Goal: Task Accomplishment & Management: Use online tool/utility

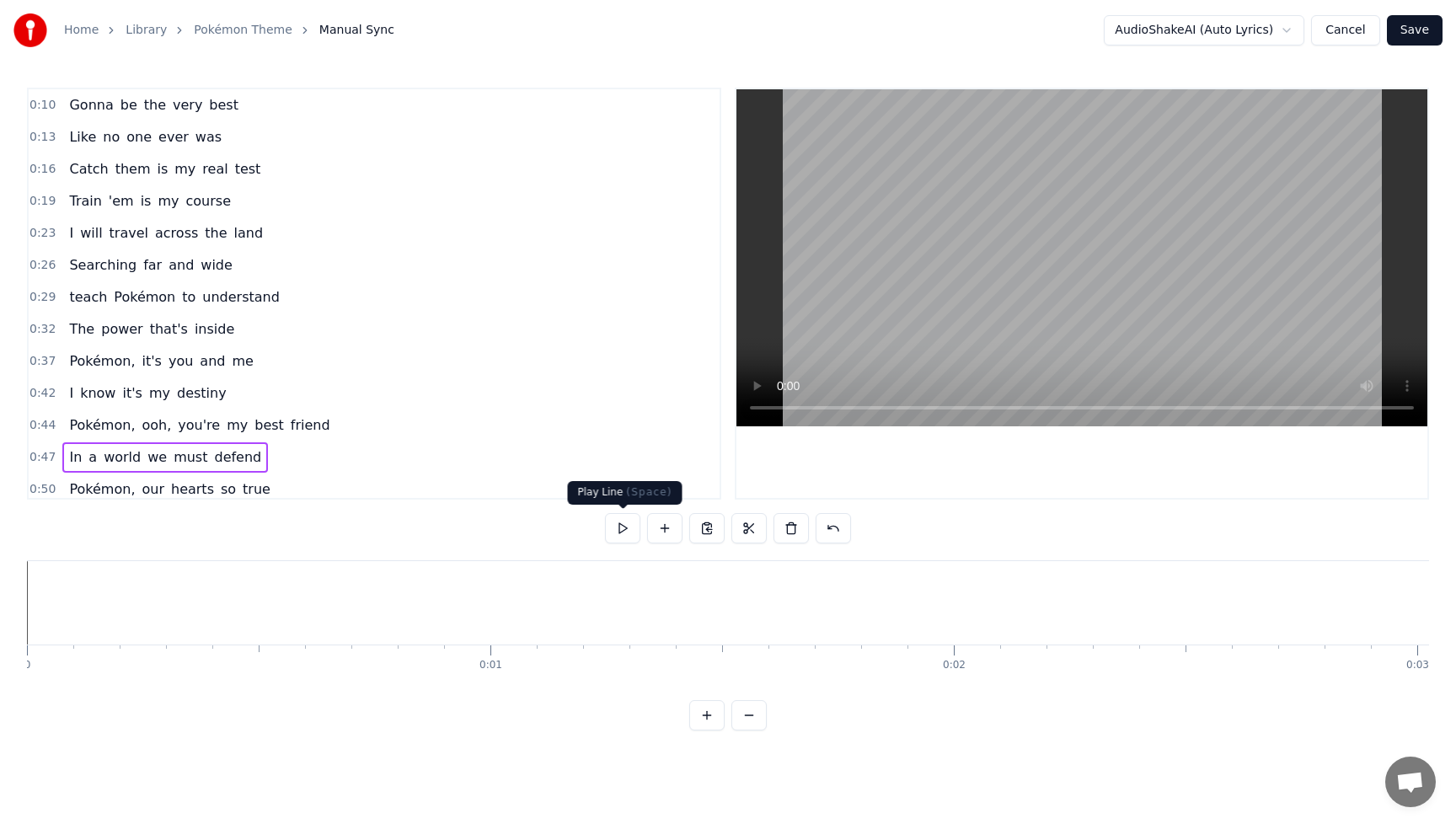
scroll to position [0, 26095]
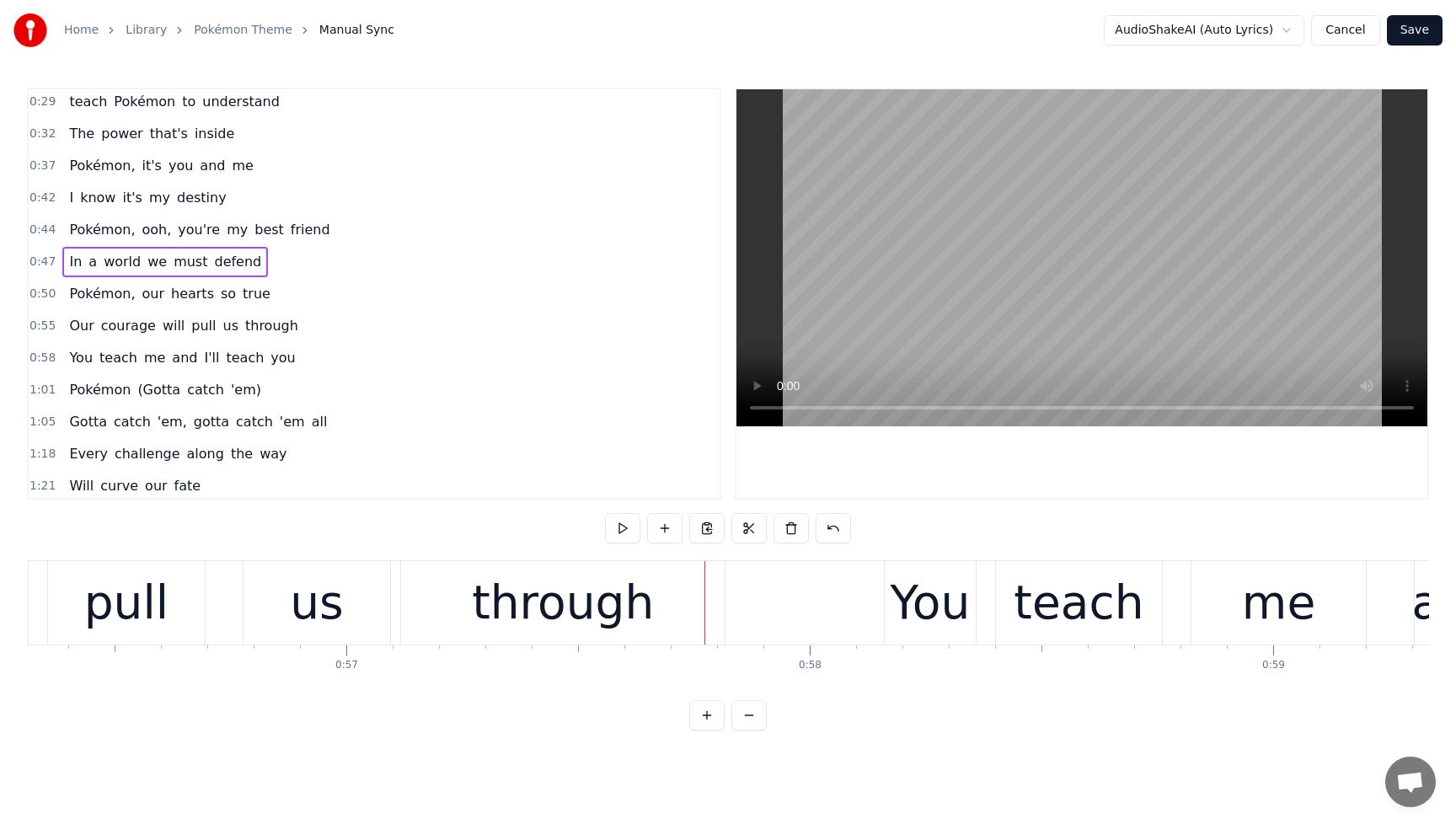
click at [77, 261] on span "In" at bounding box center [75, 262] width 16 height 19
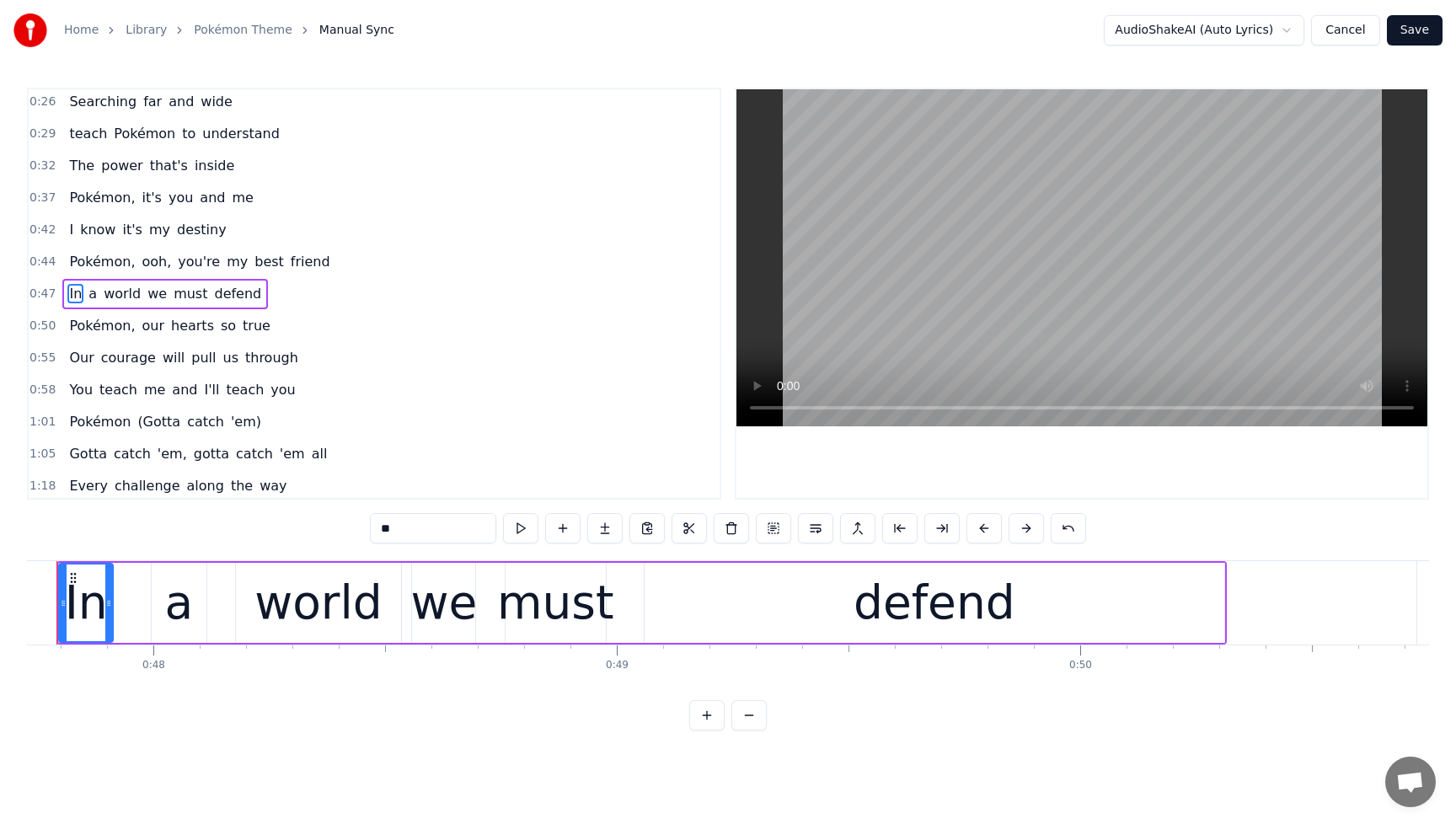
scroll to position [0, 22062]
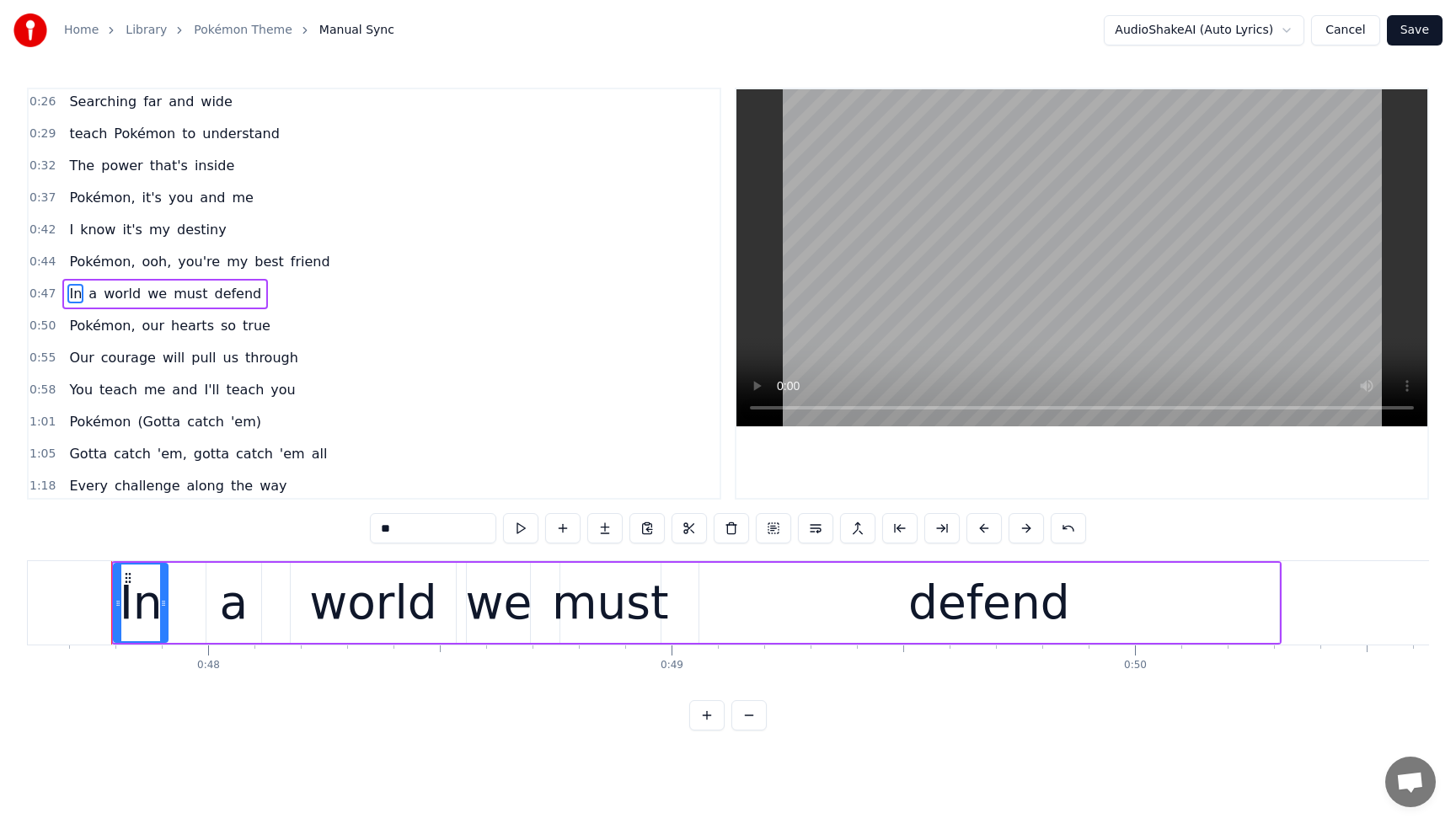
click at [77, 255] on span "Pokémon," at bounding box center [102, 262] width 69 height 19
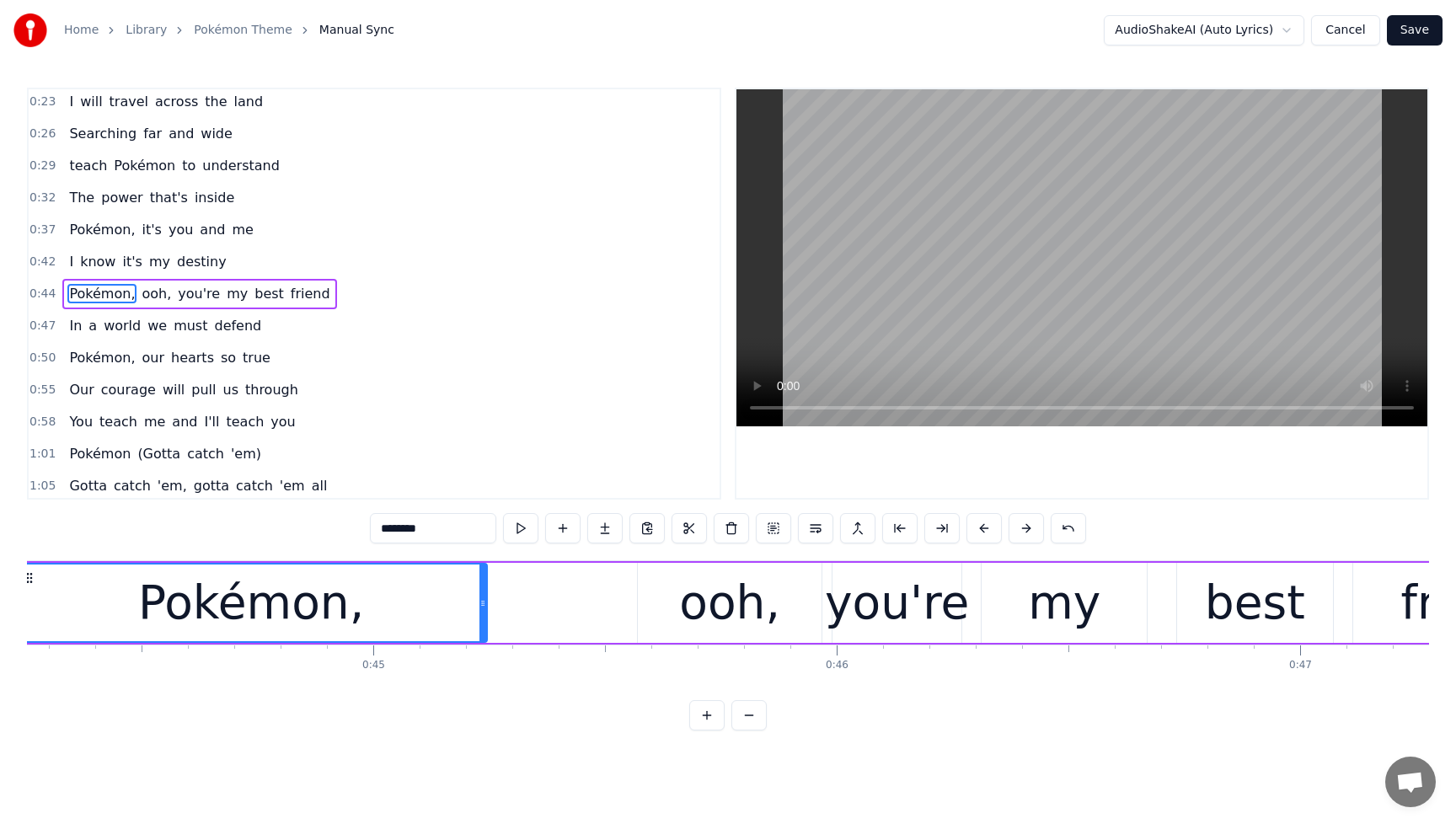
scroll to position [0, 20408]
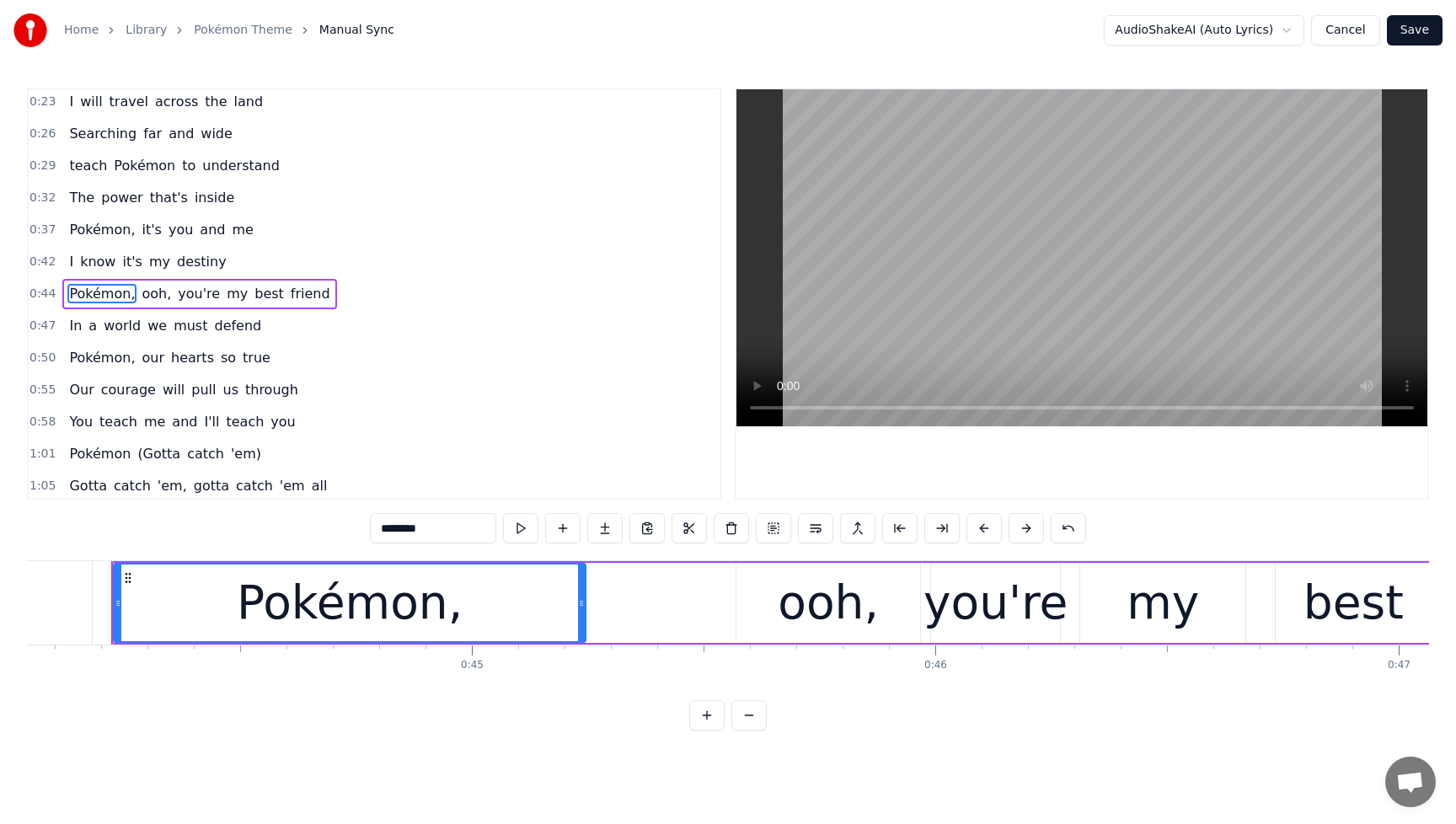
click at [74, 201] on span "The" at bounding box center [81, 198] width 29 height 19
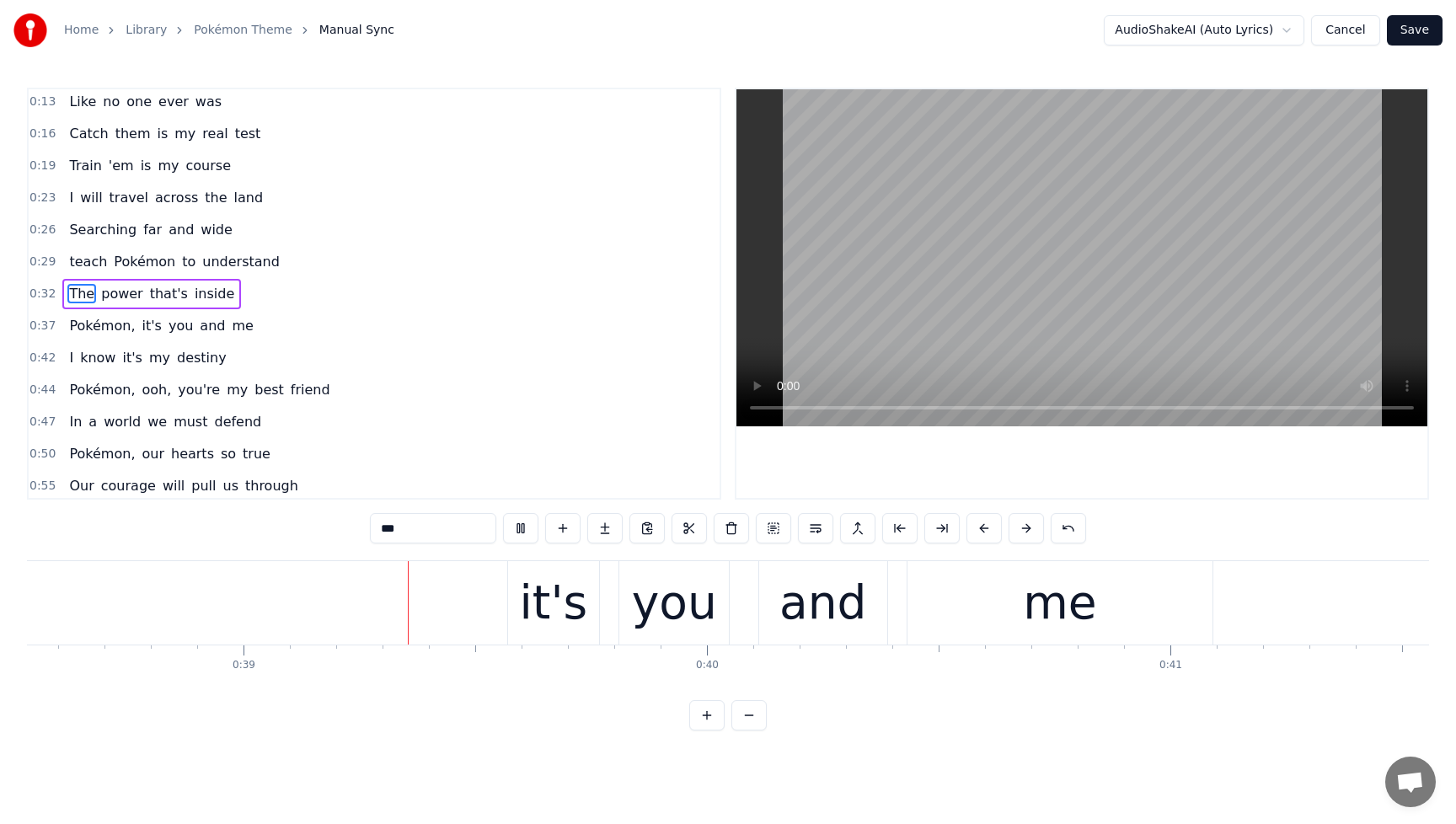
scroll to position [0, 17862]
click at [102, 331] on span "Pokémon," at bounding box center [102, 326] width 69 height 19
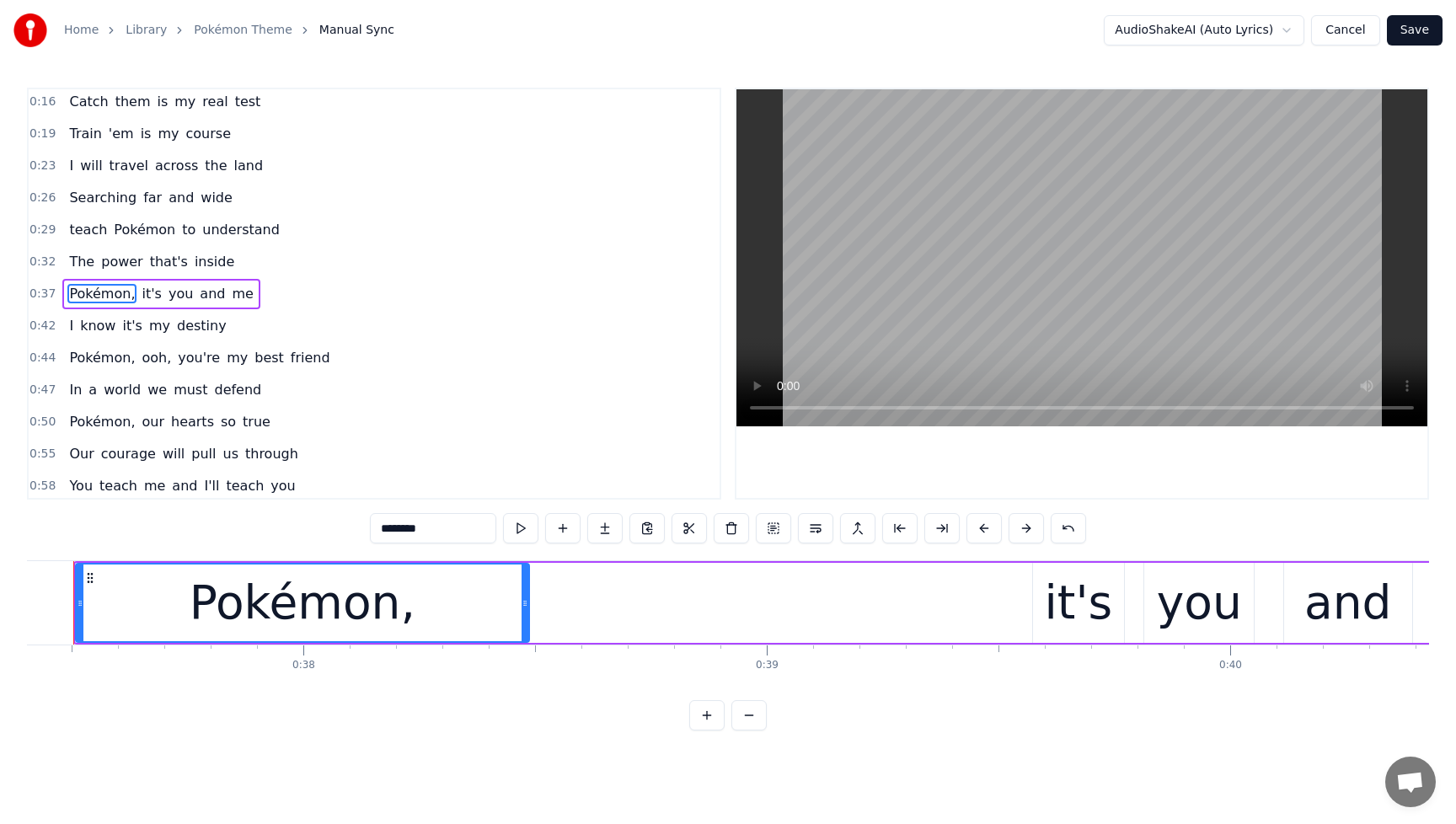
scroll to position [0, 17294]
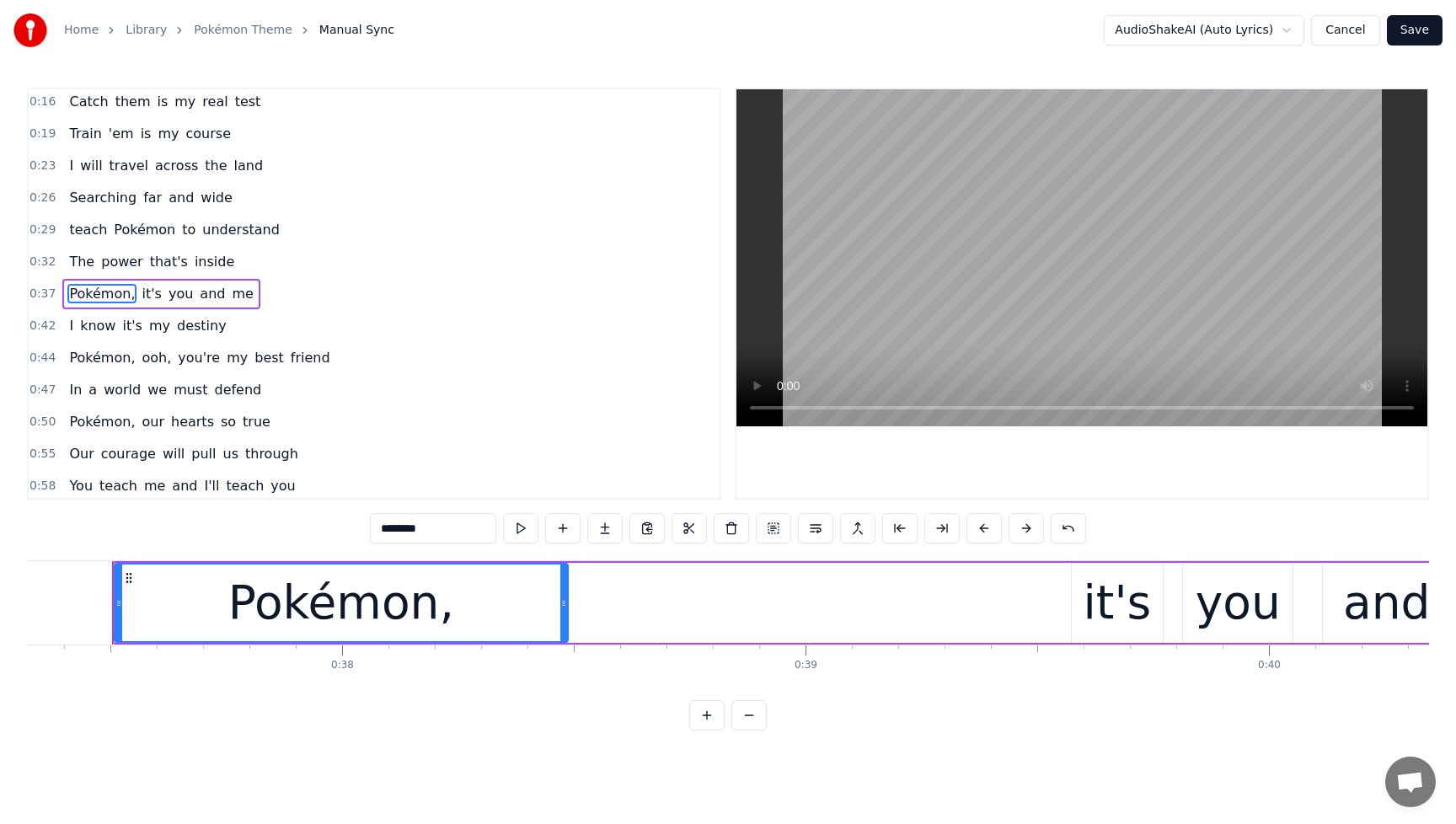
drag, startPoint x: 323, startPoint y: 600, endPoint x: 290, endPoint y: 603, distance: 33.1
click at [290, 603] on div "Pokémon," at bounding box center [341, 603] width 226 height 70
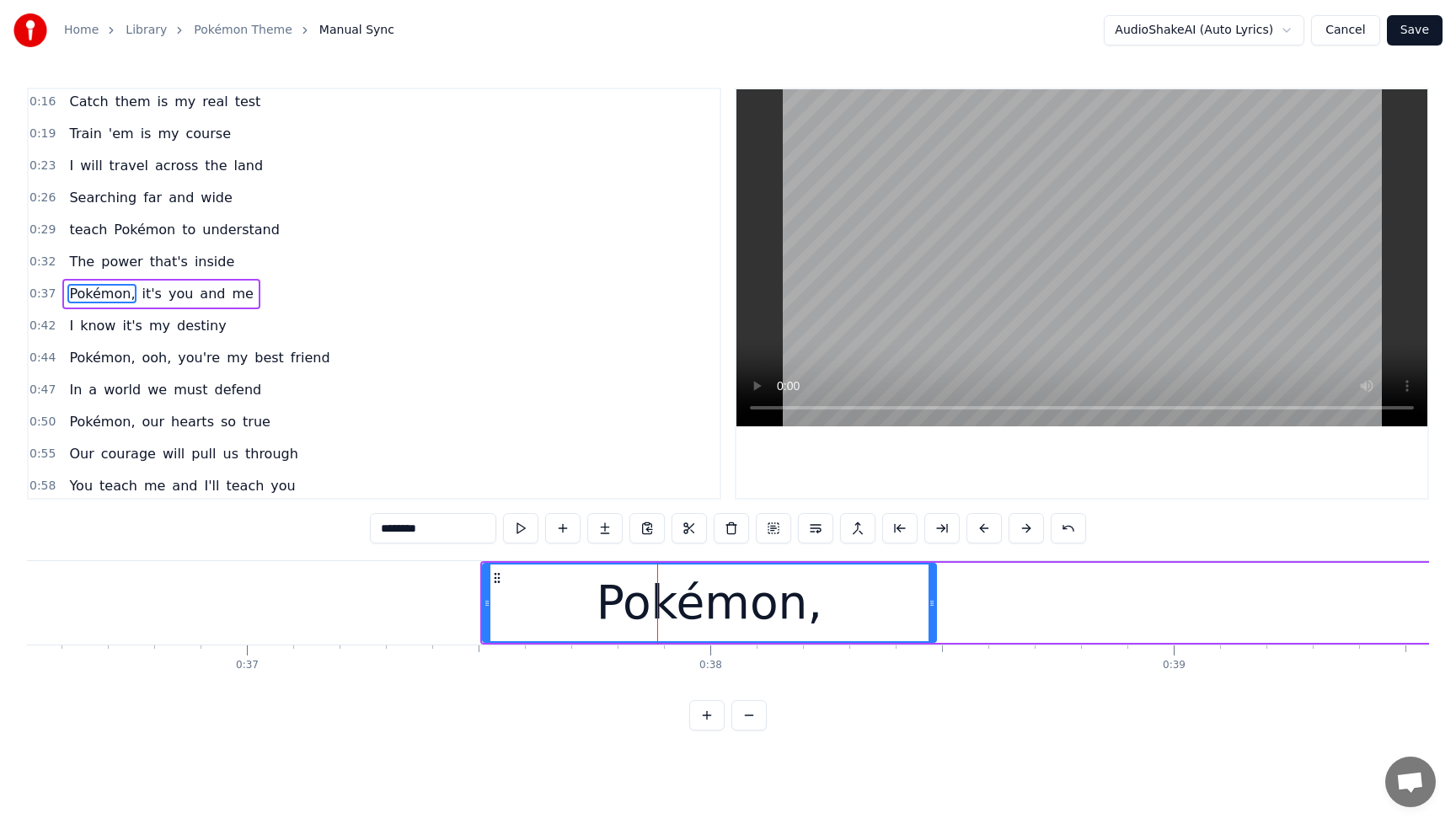
scroll to position [0, 16789]
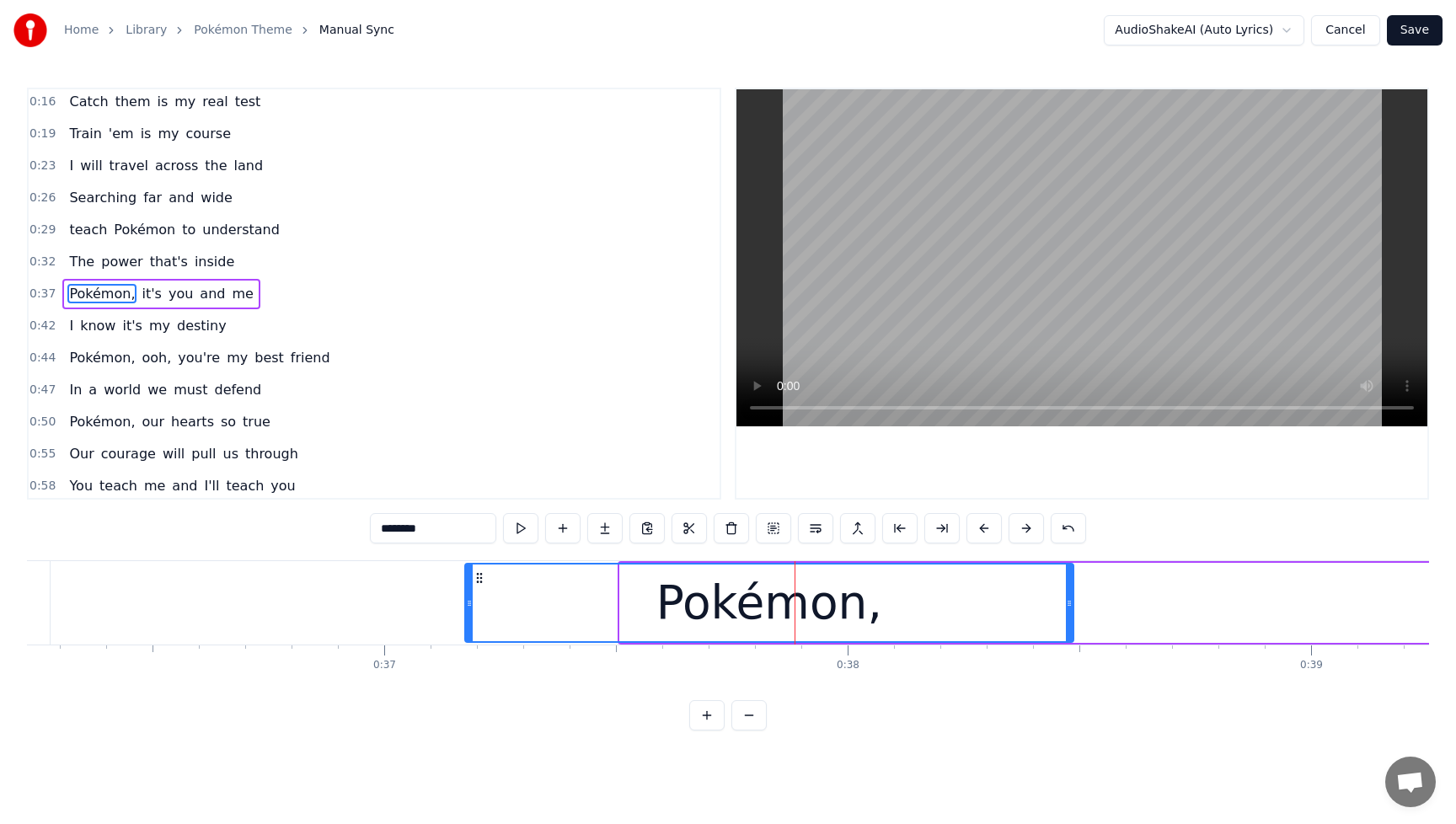
drag, startPoint x: 626, startPoint y: 600, endPoint x: 471, endPoint y: 613, distance: 155.5
click at [471, 613] on div at bounding box center [469, 603] width 7 height 77
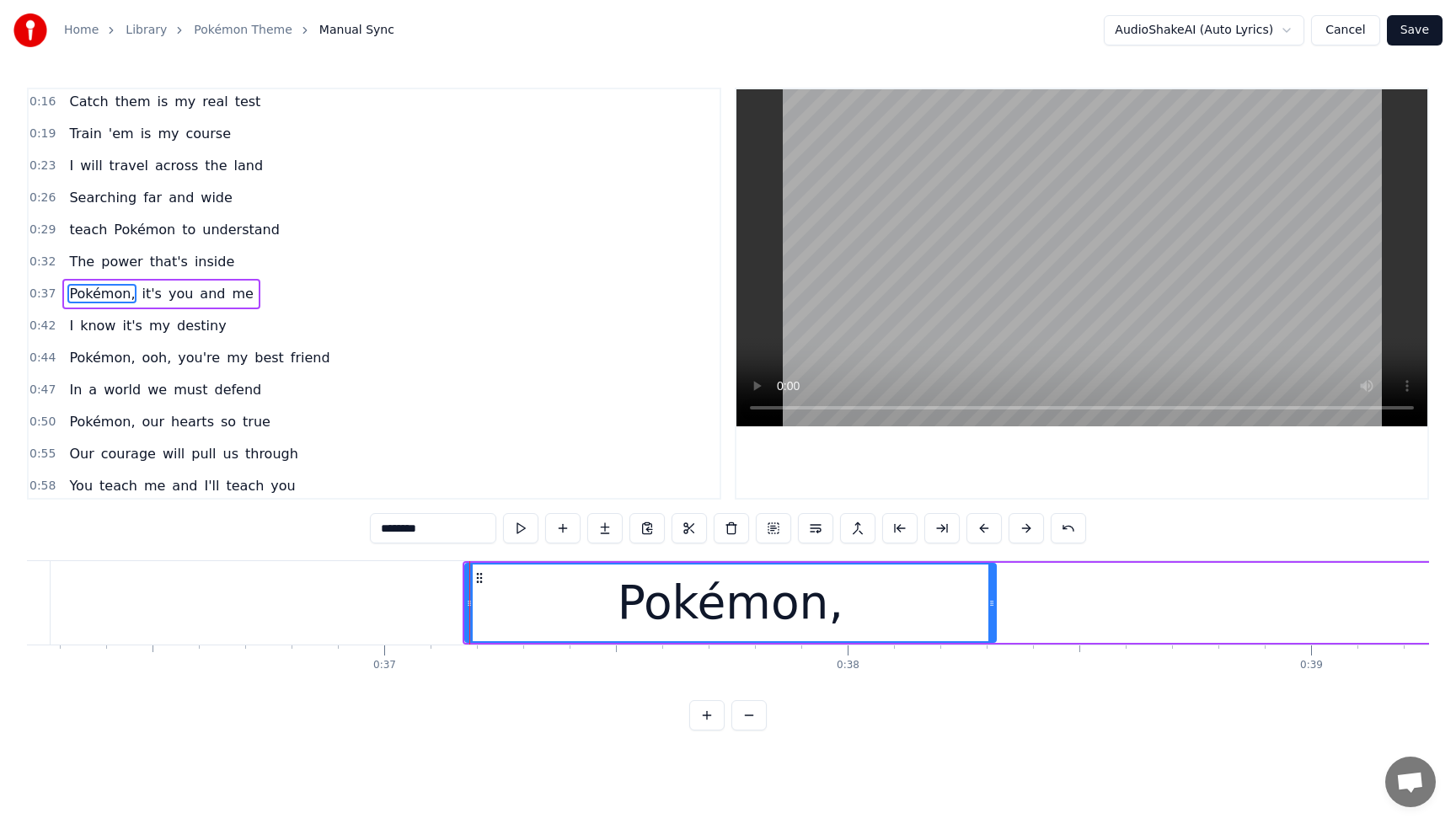
drag, startPoint x: 1071, startPoint y: 602, endPoint x: 994, endPoint y: 607, distance: 77.2
click at [994, 607] on icon at bounding box center [992, 604] width 7 height 14
click at [85, 263] on span "The" at bounding box center [81, 262] width 29 height 19
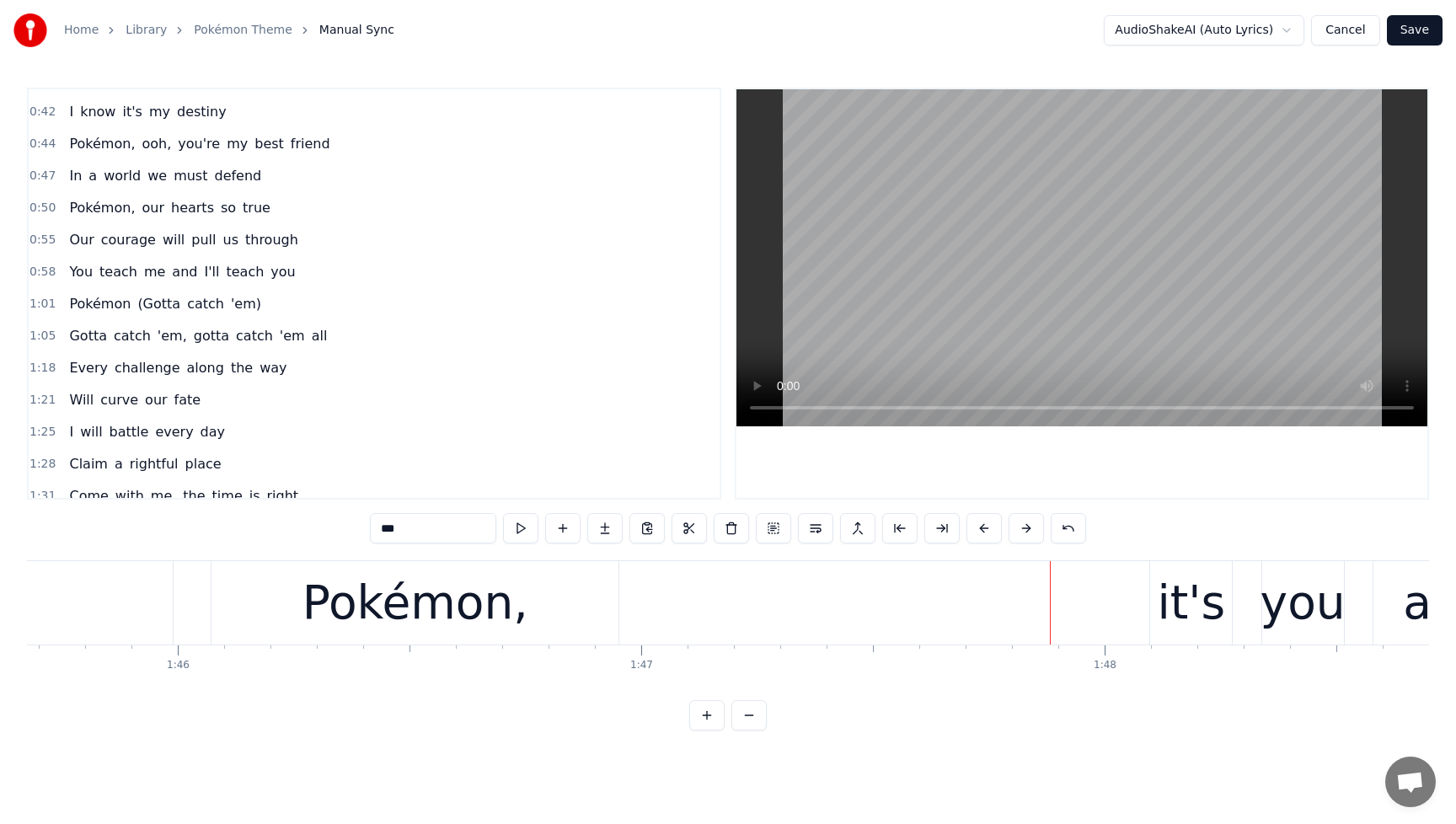
scroll to position [321, 0]
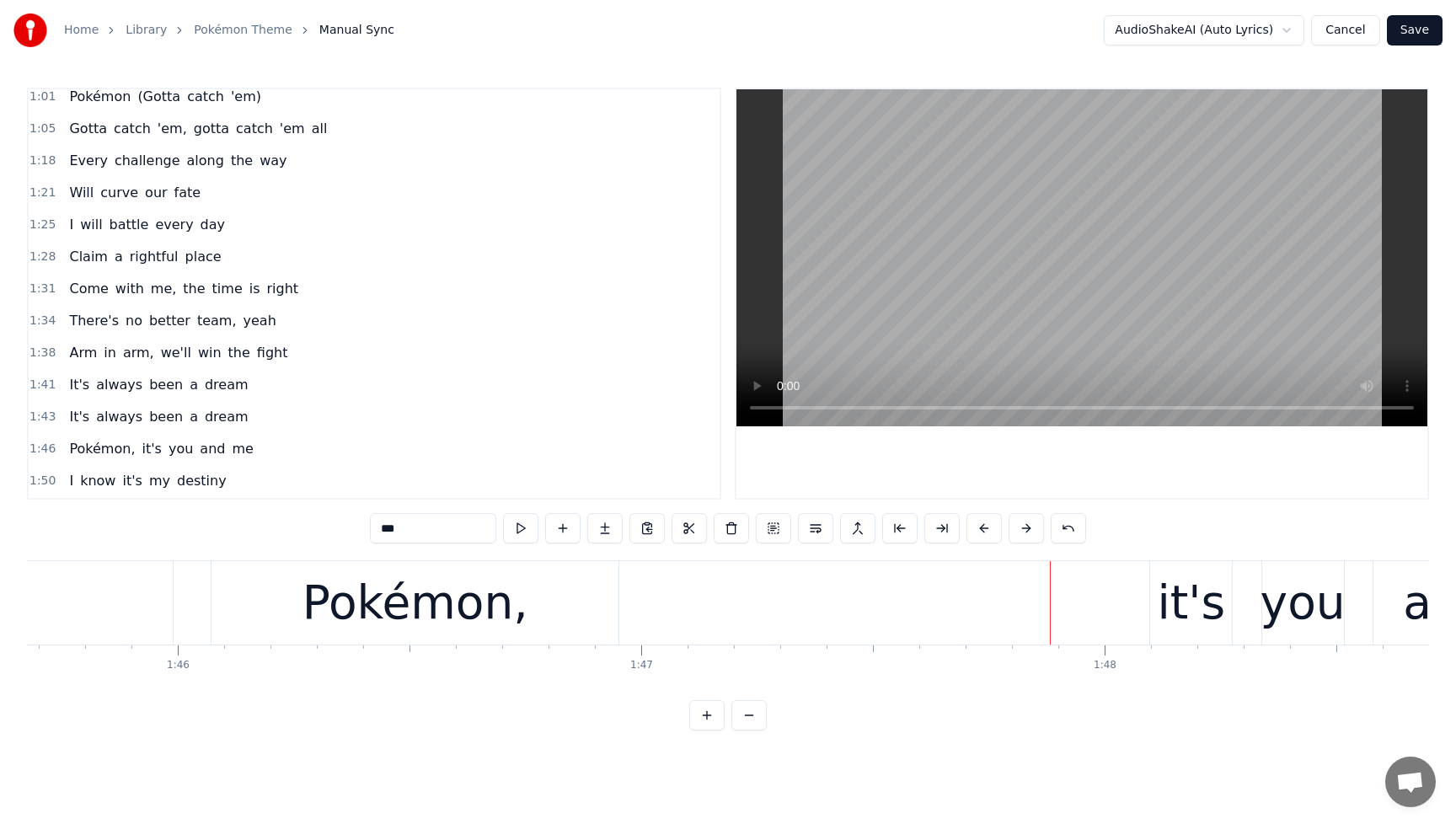
click at [143, 95] on span "(Gotta" at bounding box center [159, 96] width 47 height 19
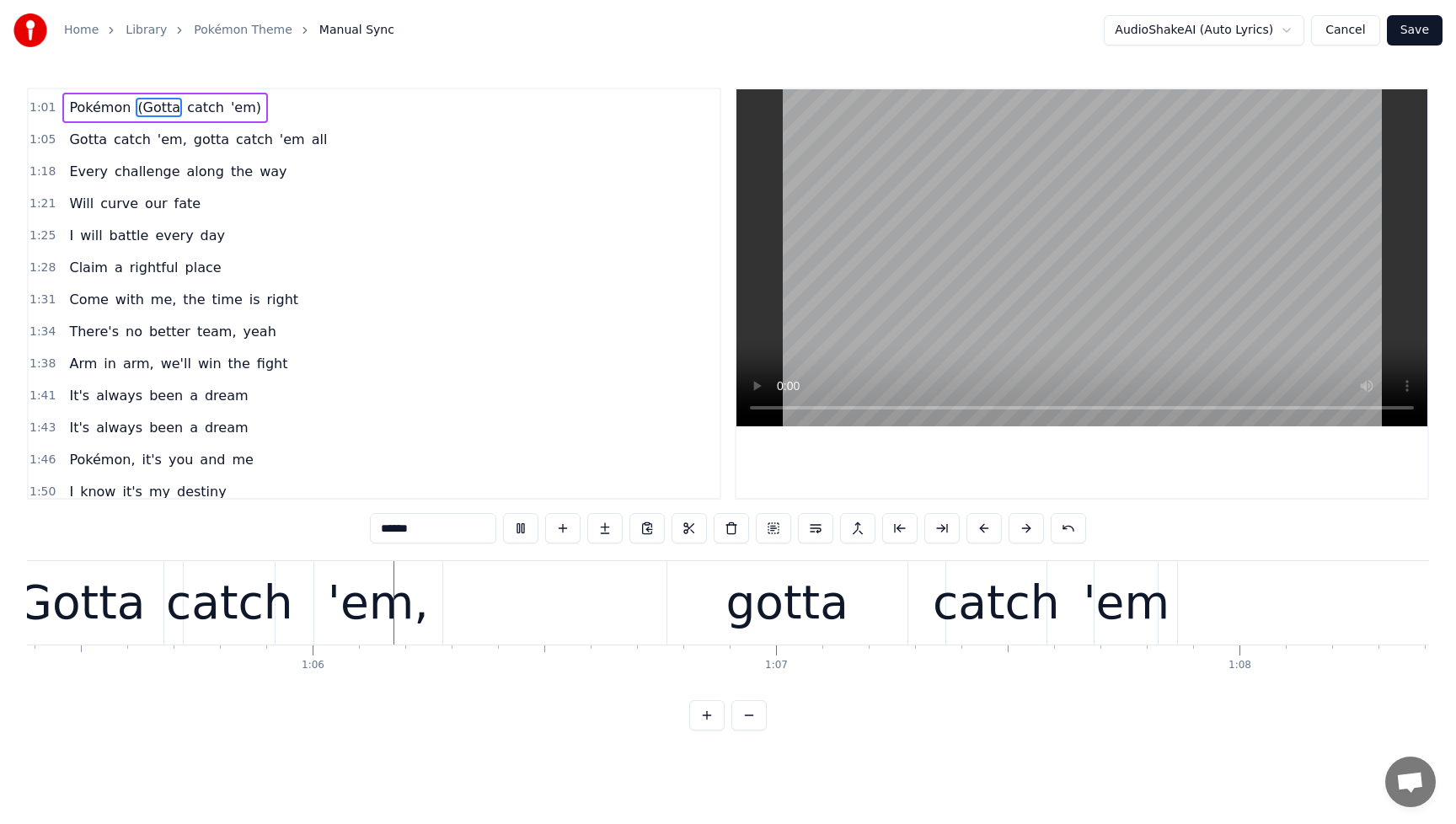
scroll to position [0, 30307]
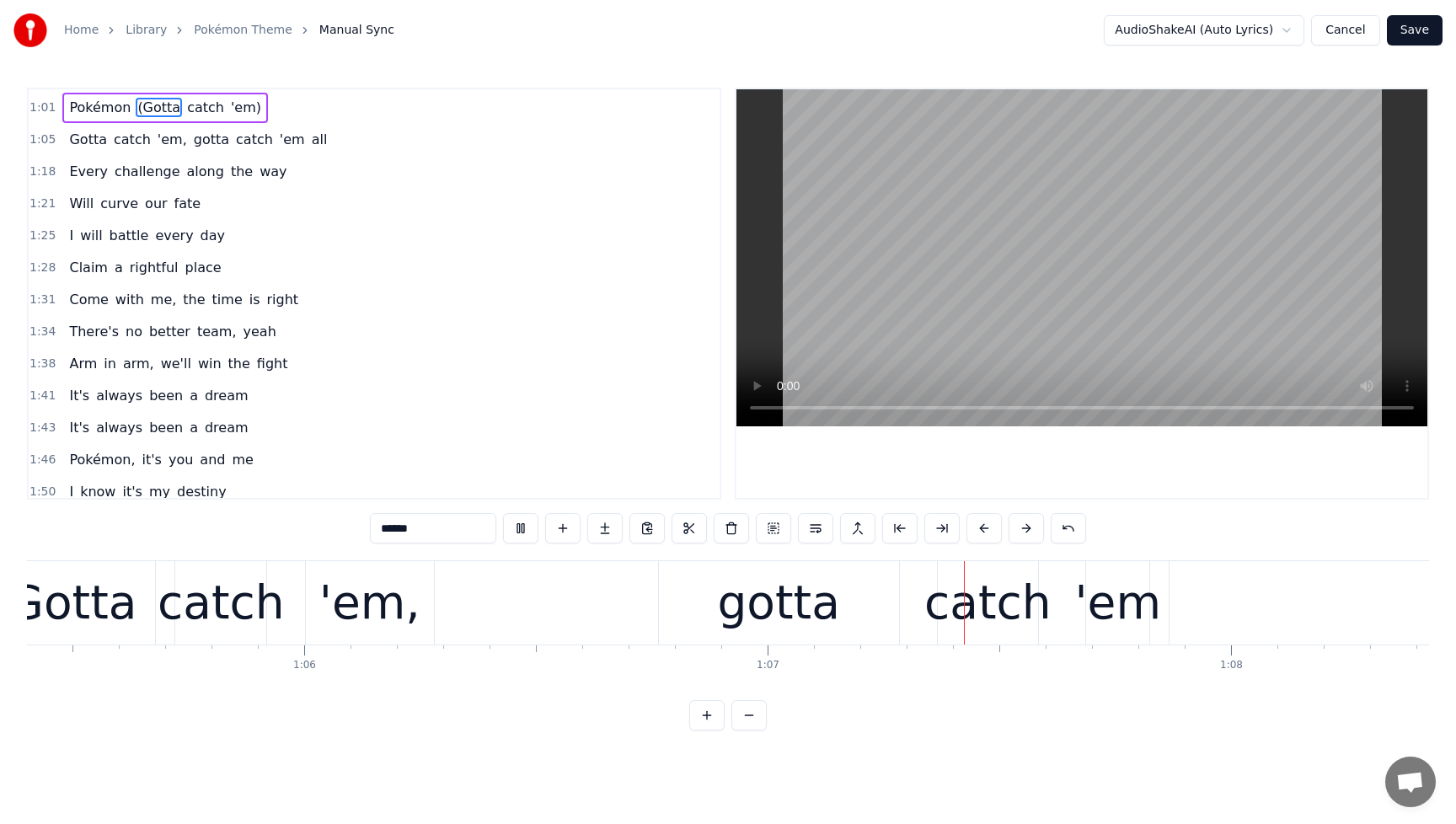
click at [71, 402] on span "It's" at bounding box center [79, 396] width 23 height 19
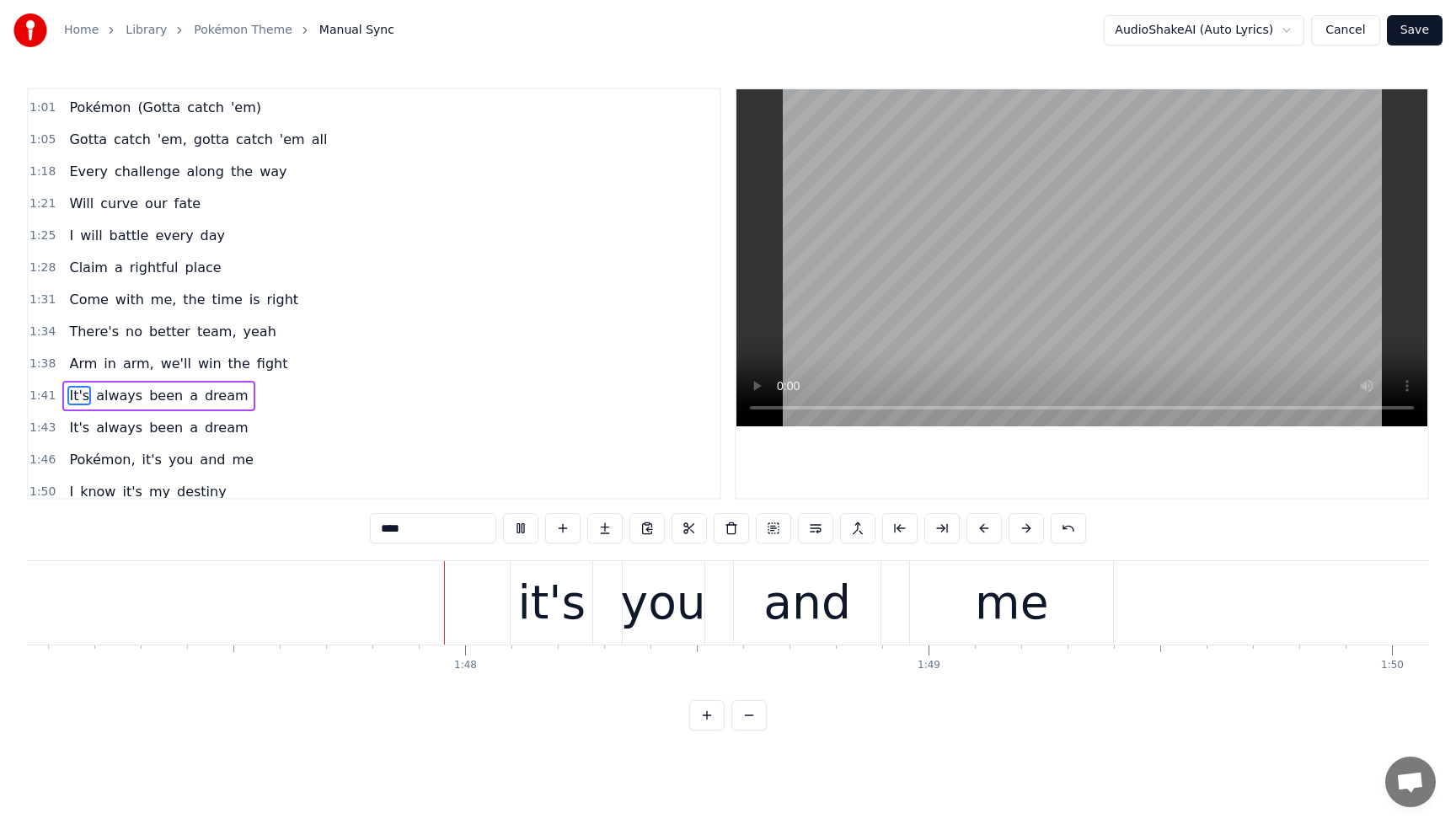
scroll to position [0, 49615]
click at [519, 535] on button at bounding box center [521, 528] width 36 height 30
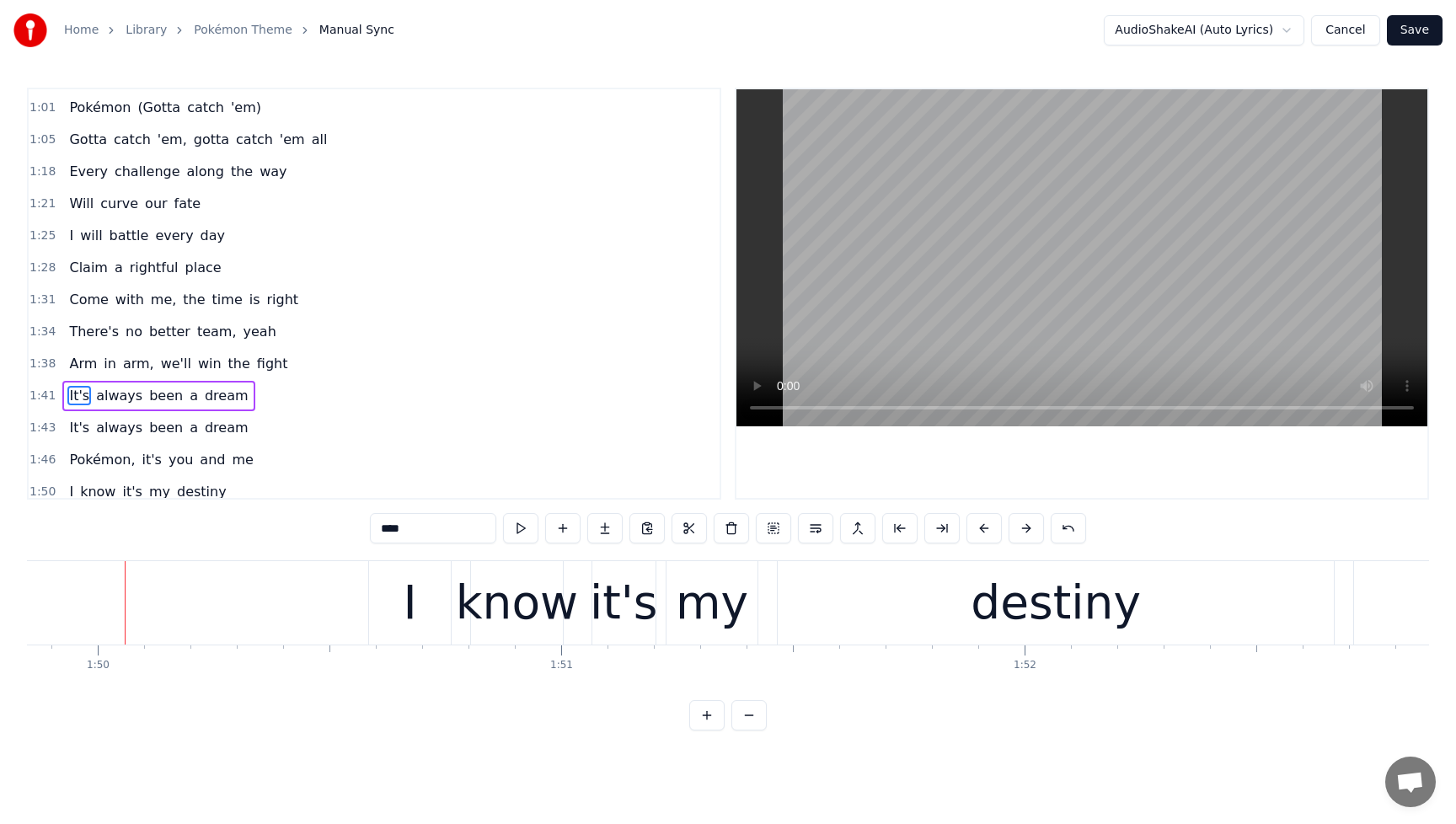
scroll to position [0, 50917]
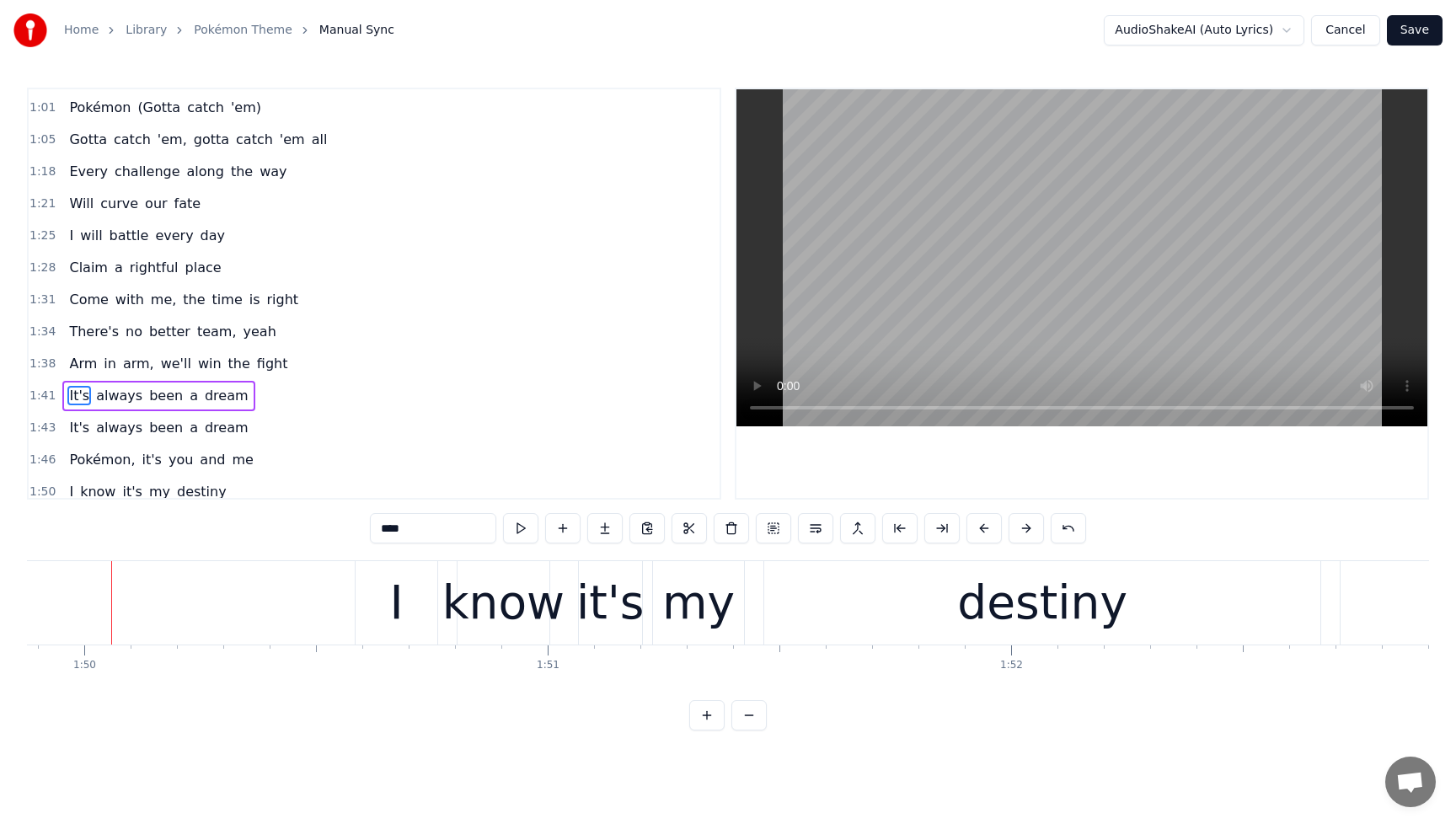
click at [139, 459] on span "it's" at bounding box center [151, 459] width 23 height 19
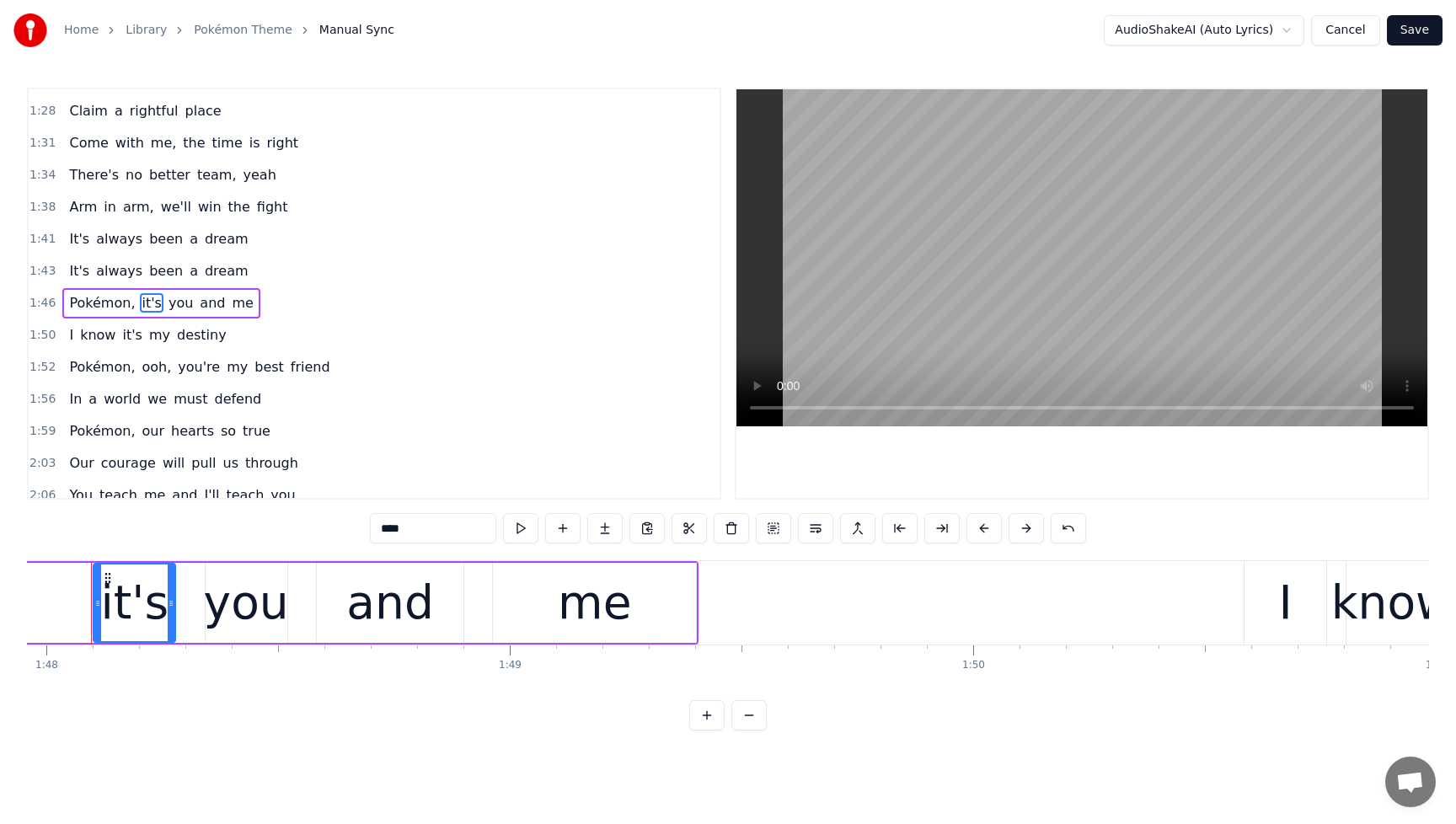
scroll to position [0, 50007]
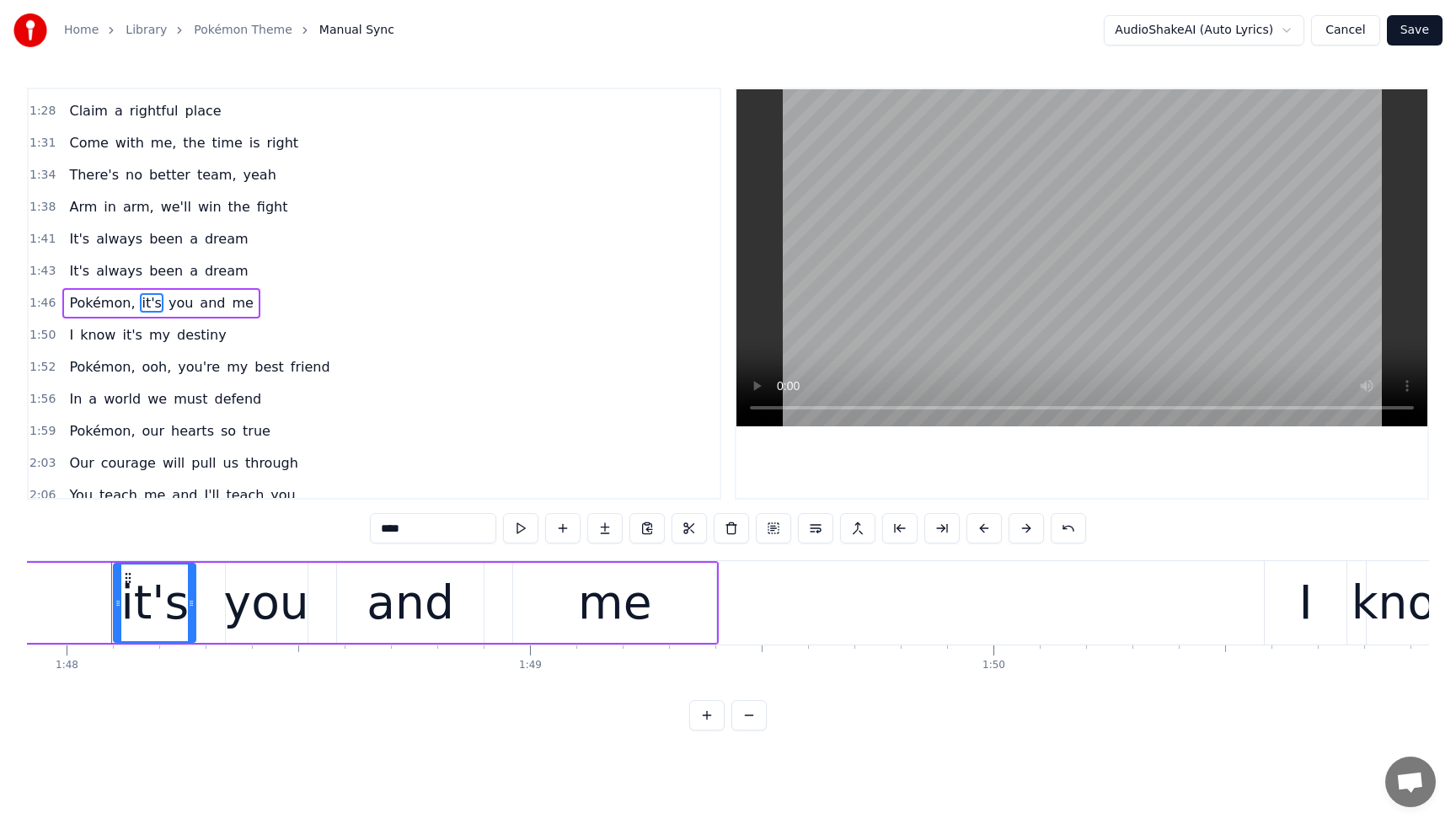
click at [811, 530] on button at bounding box center [815, 528] width 36 height 30
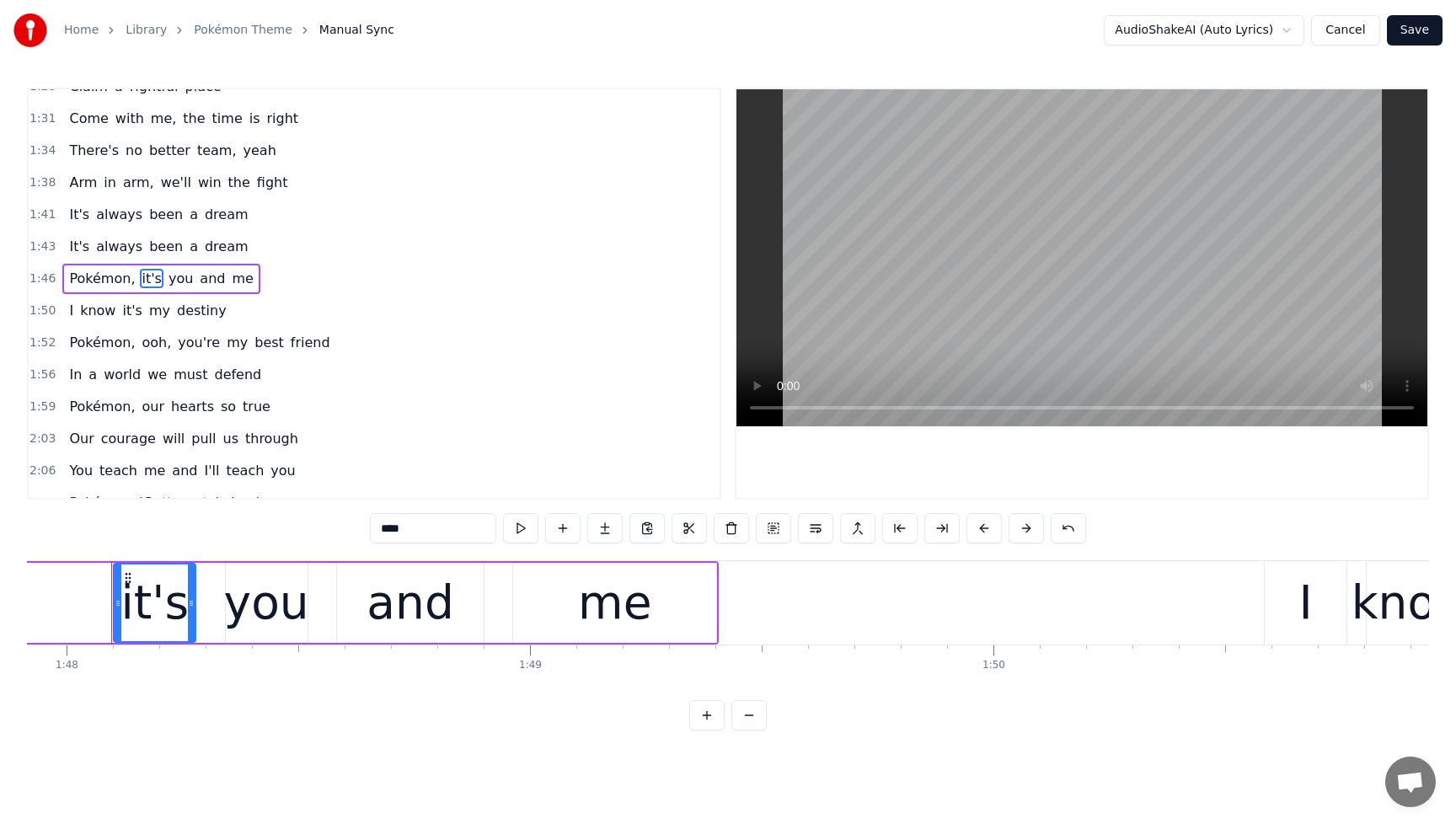
scroll to position [676, 0]
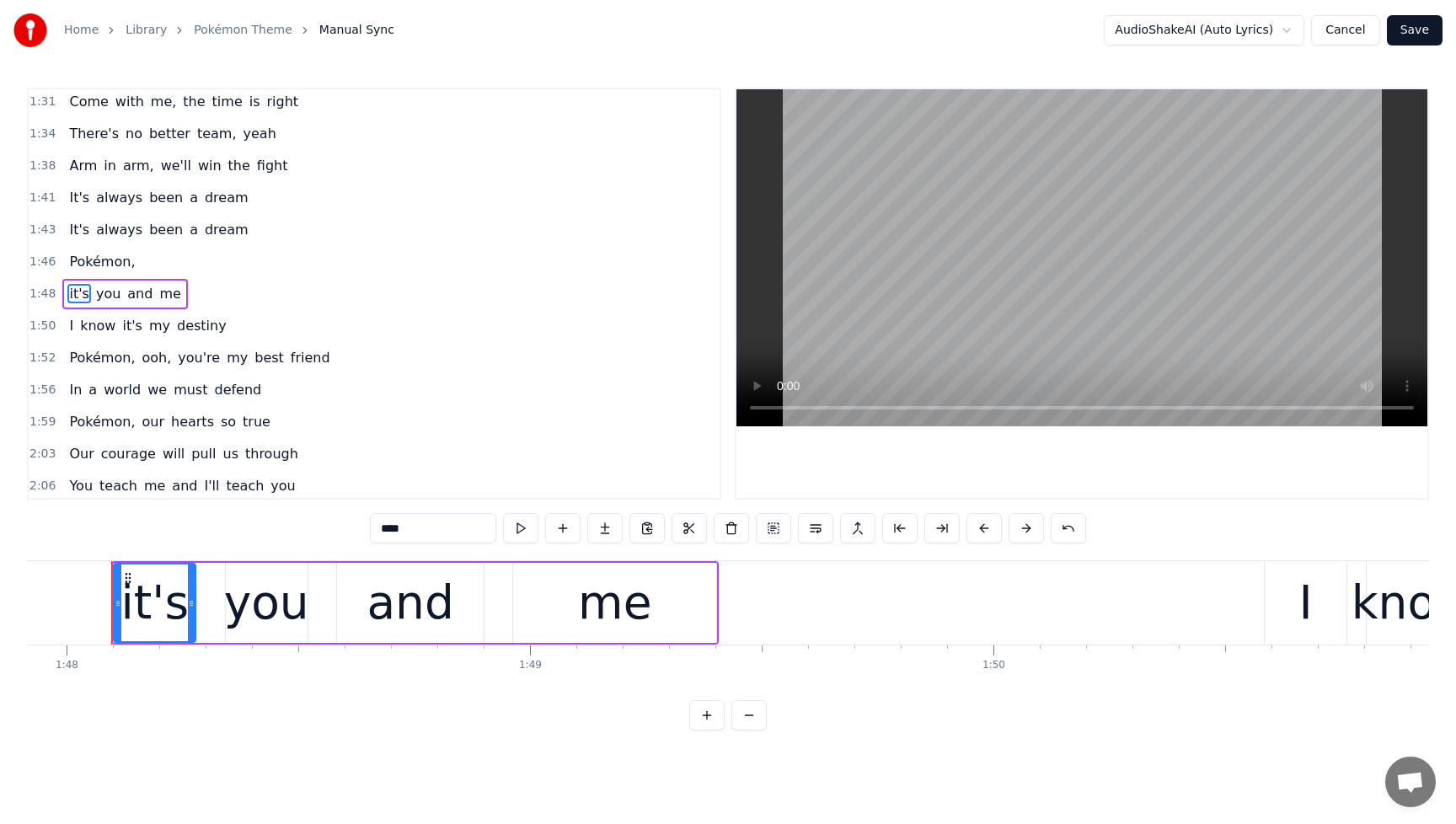
click at [113, 267] on span "Pokémon," at bounding box center [102, 262] width 69 height 19
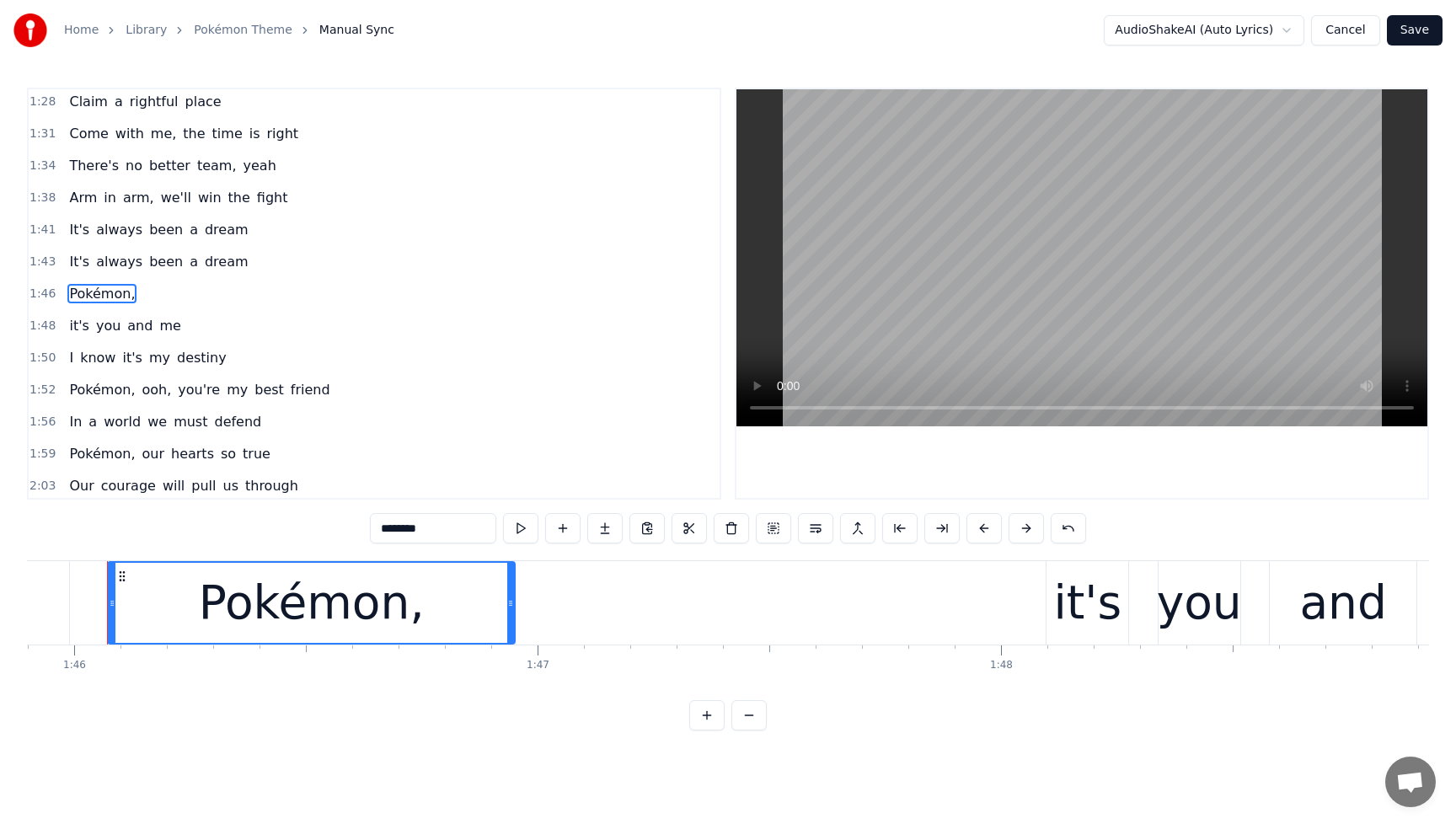
scroll to position [0, 49069]
click at [467, 601] on div "Pokémon," at bounding box center [315, 603] width 405 height 80
click at [462, 535] on input "********" at bounding box center [433, 528] width 126 height 30
click at [203, 265] on span "dream" at bounding box center [226, 262] width 47 height 19
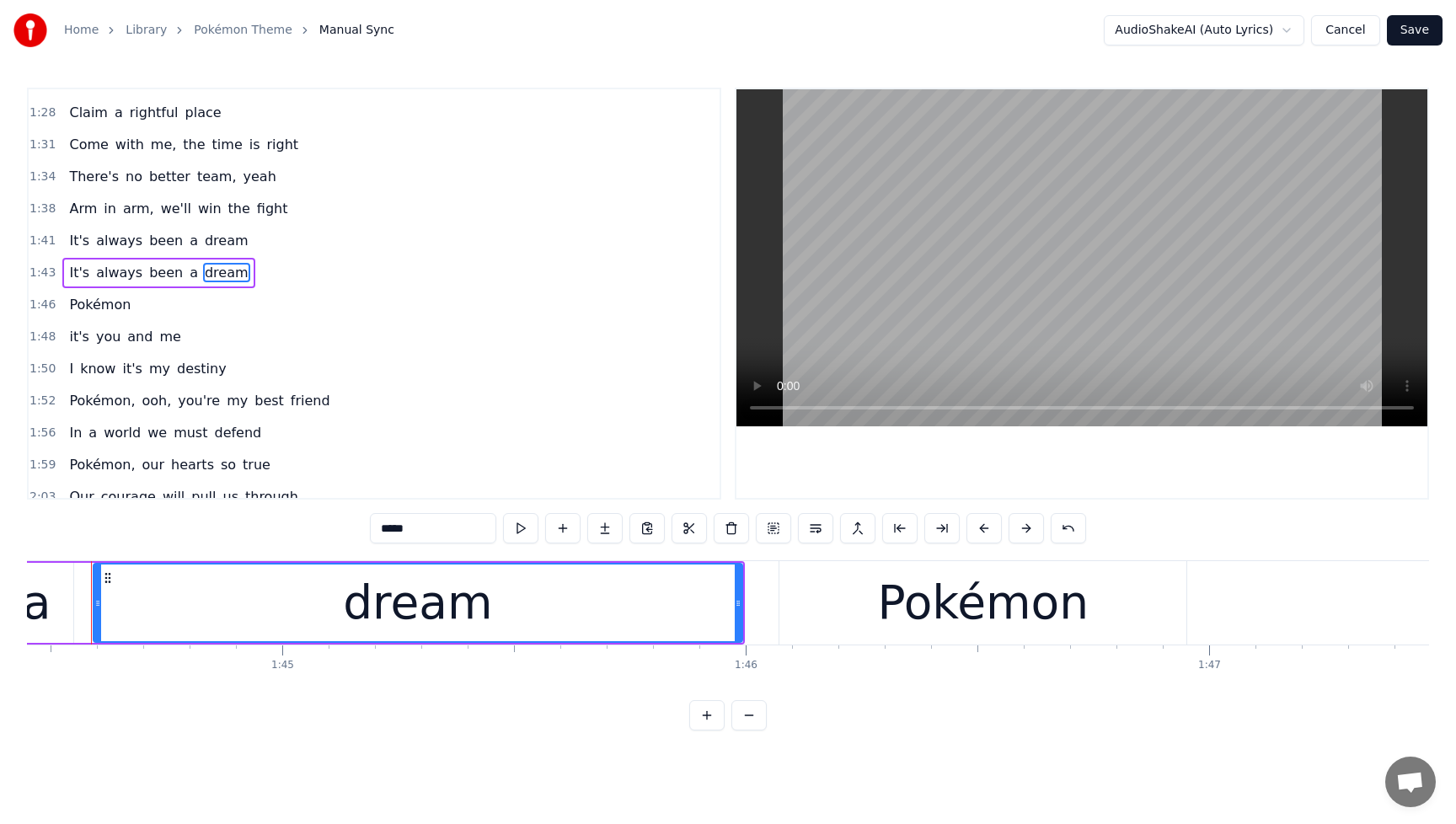
scroll to position [0, 48381]
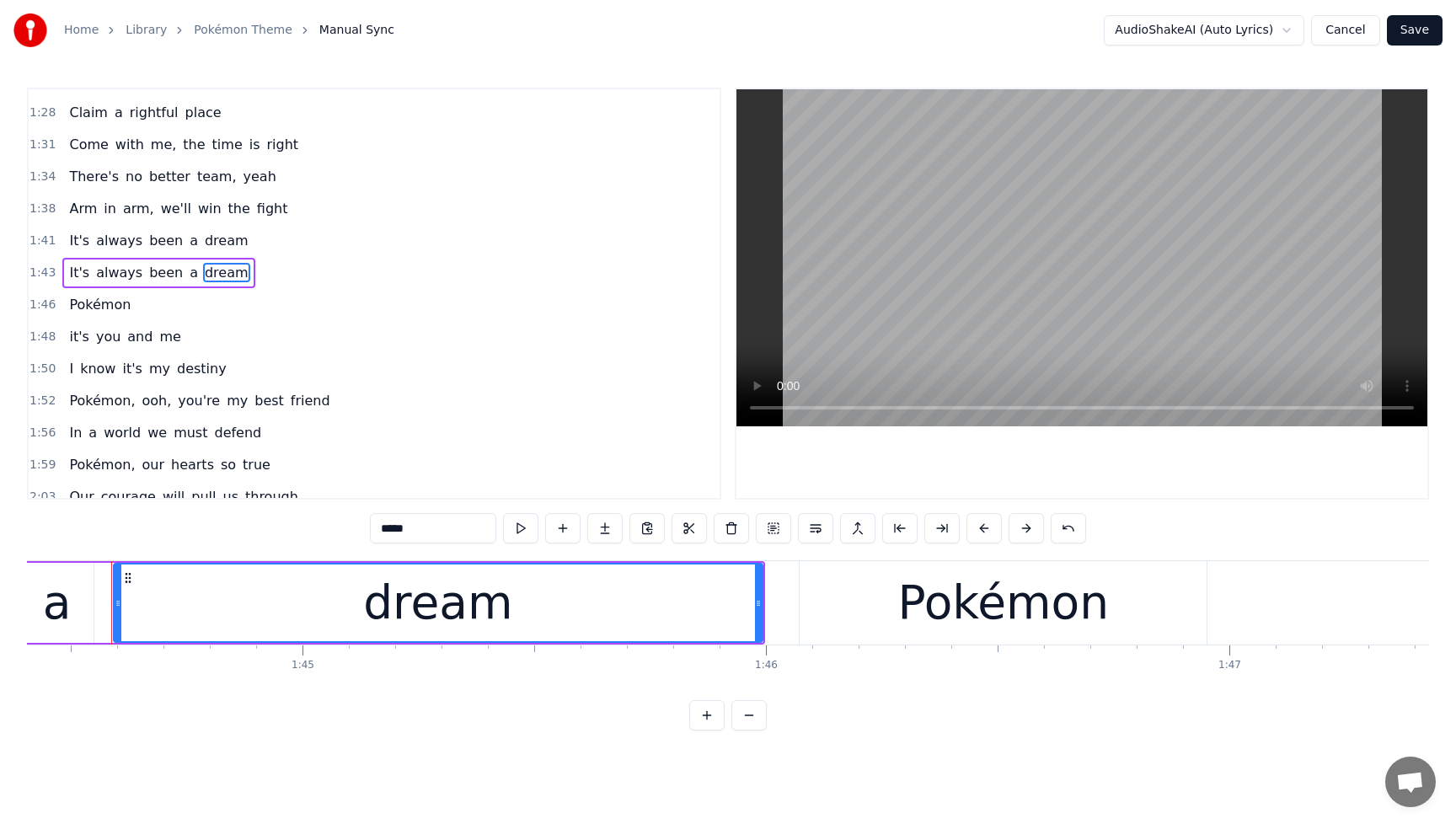
click at [638, 622] on div "dream" at bounding box center [437, 603] width 647 height 77
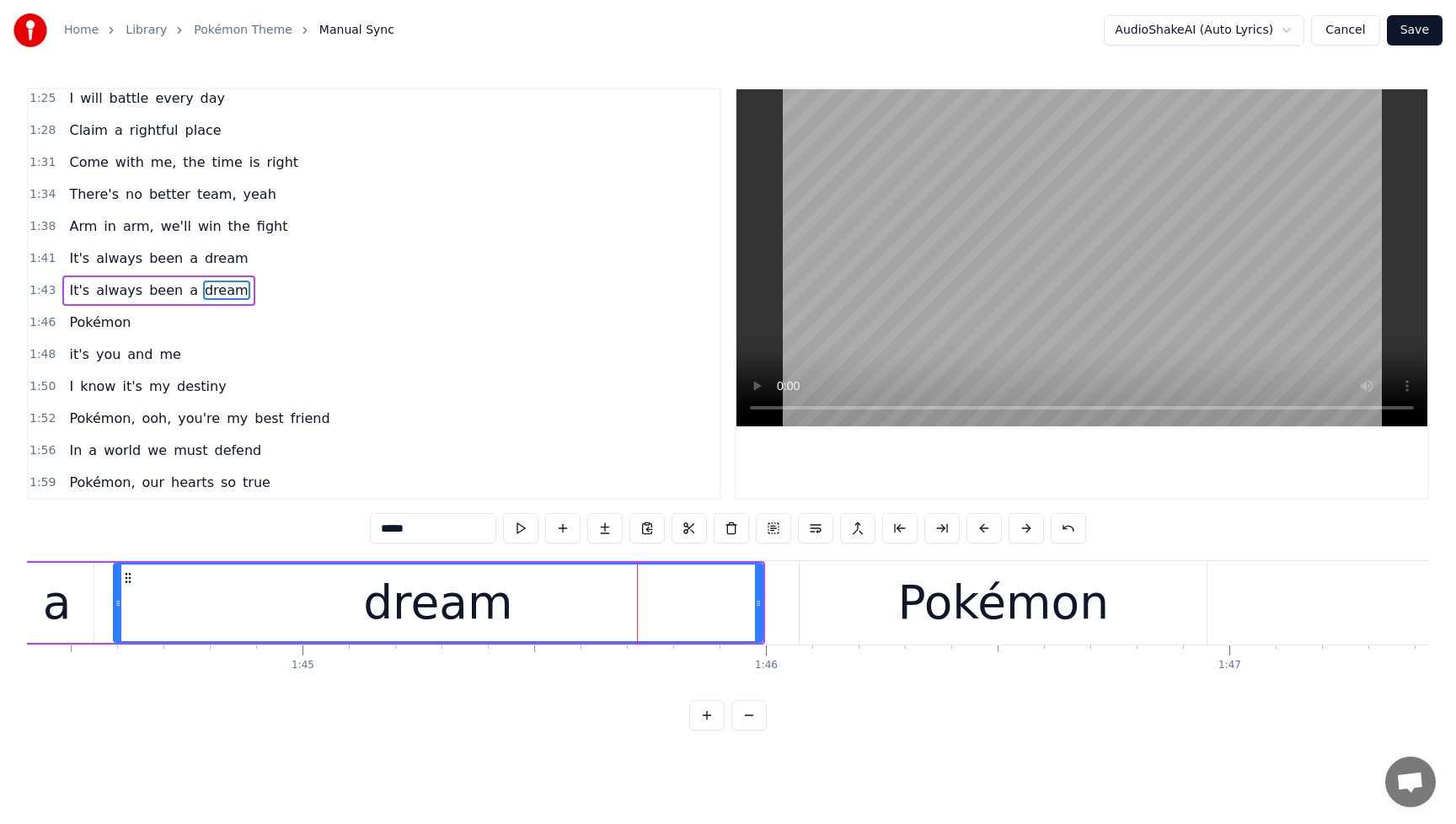
scroll to position [612, 0]
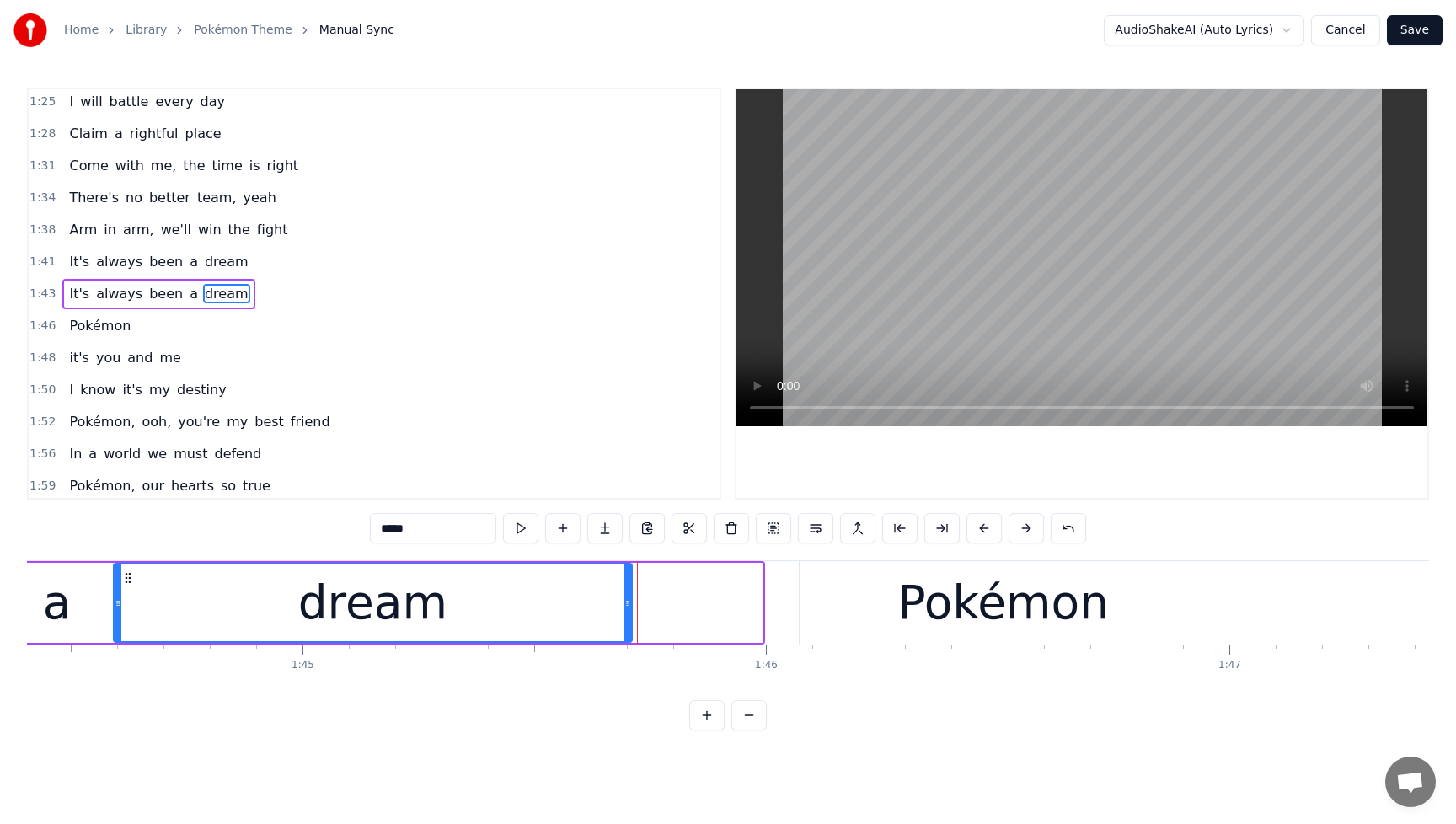
drag, startPoint x: 757, startPoint y: 601, endPoint x: 627, endPoint y: 613, distance: 130.6
click at [627, 613] on div at bounding box center [628, 603] width 7 height 77
click at [78, 294] on span "It's" at bounding box center [79, 294] width 23 height 19
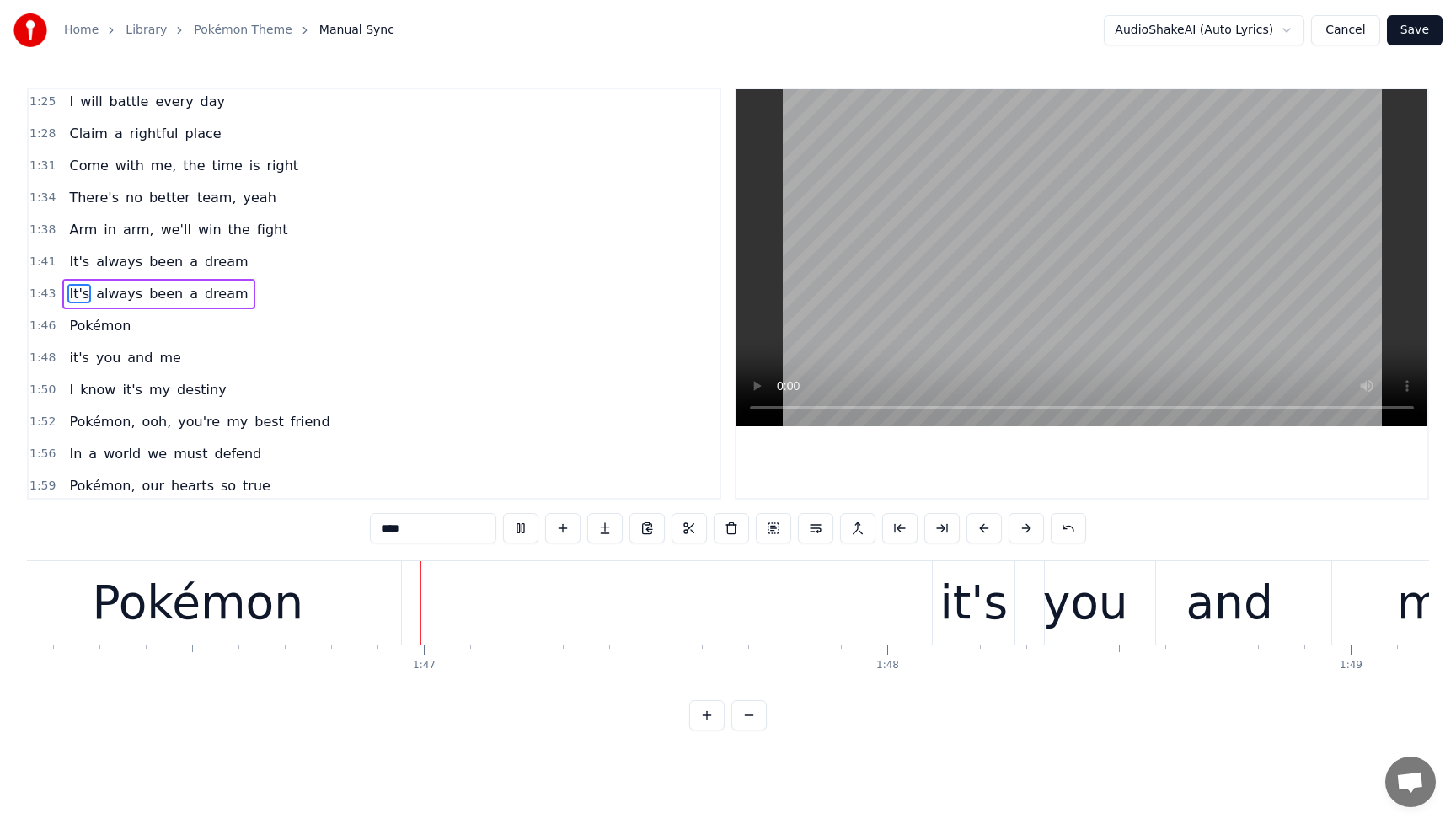
scroll to position [0, 49192]
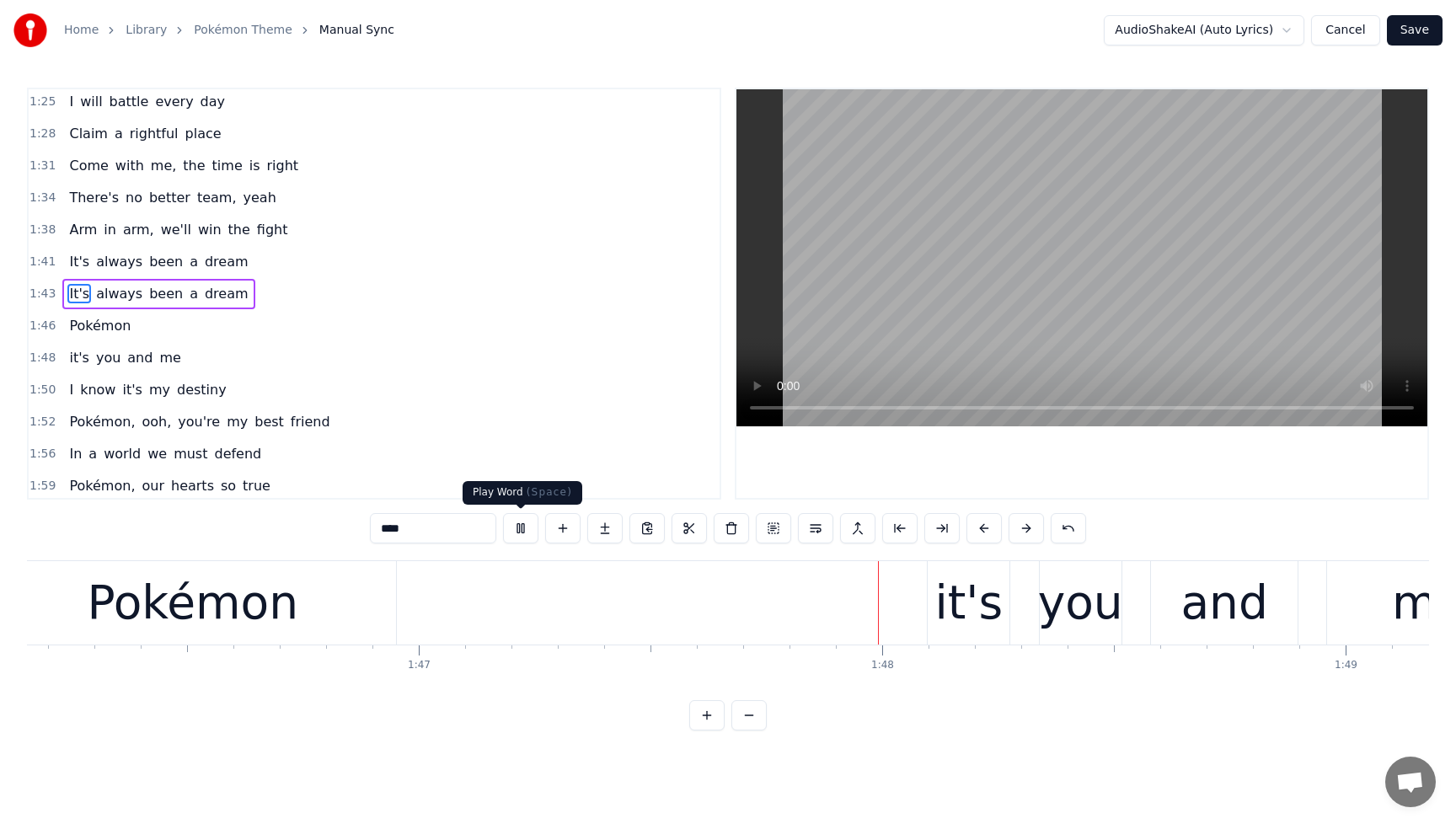
click at [513, 527] on button at bounding box center [521, 528] width 36 height 30
click at [197, 609] on div "Pokémon" at bounding box center [192, 603] width 211 height 70
type input "*******"
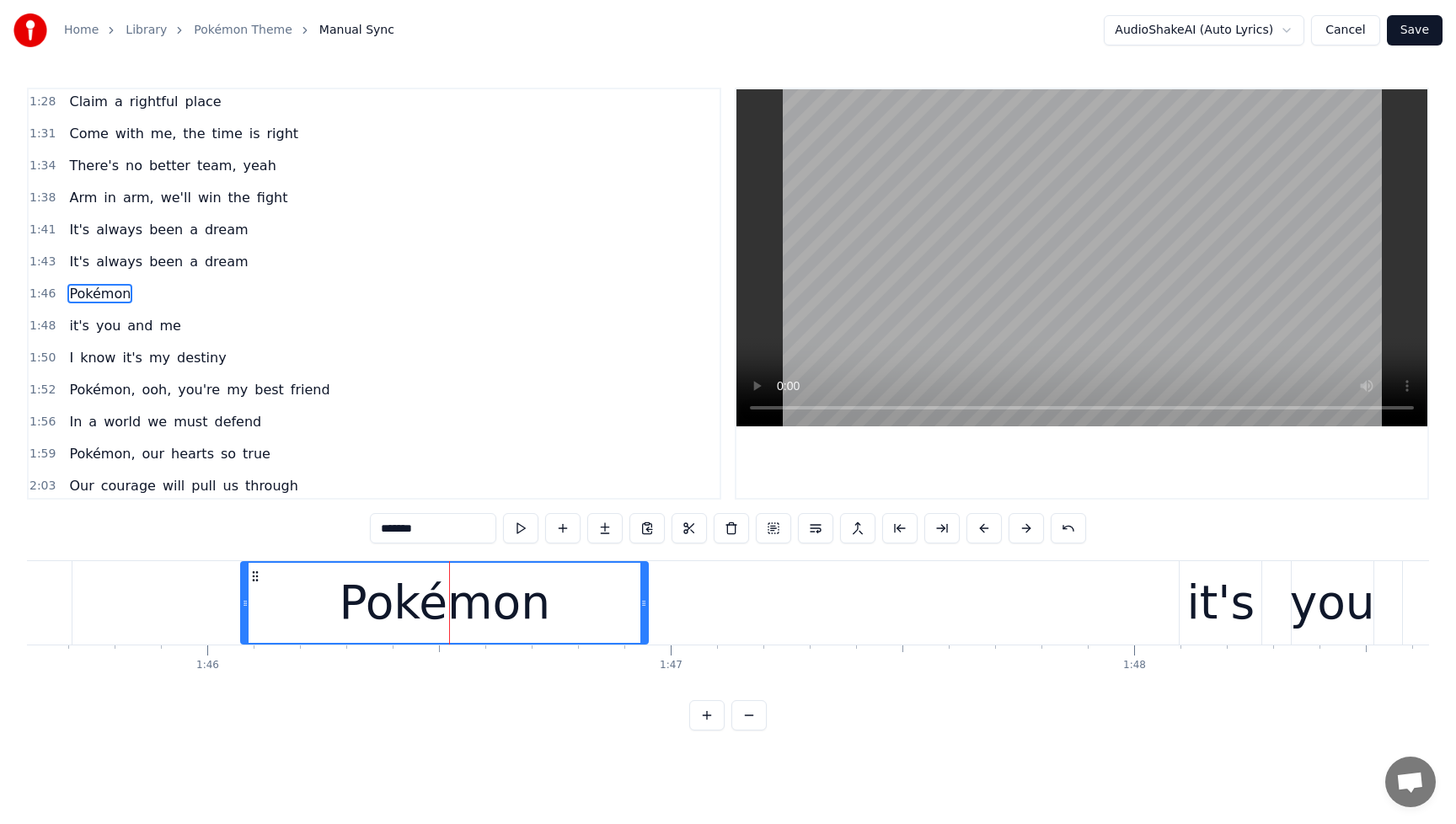
scroll to position [0, 48829]
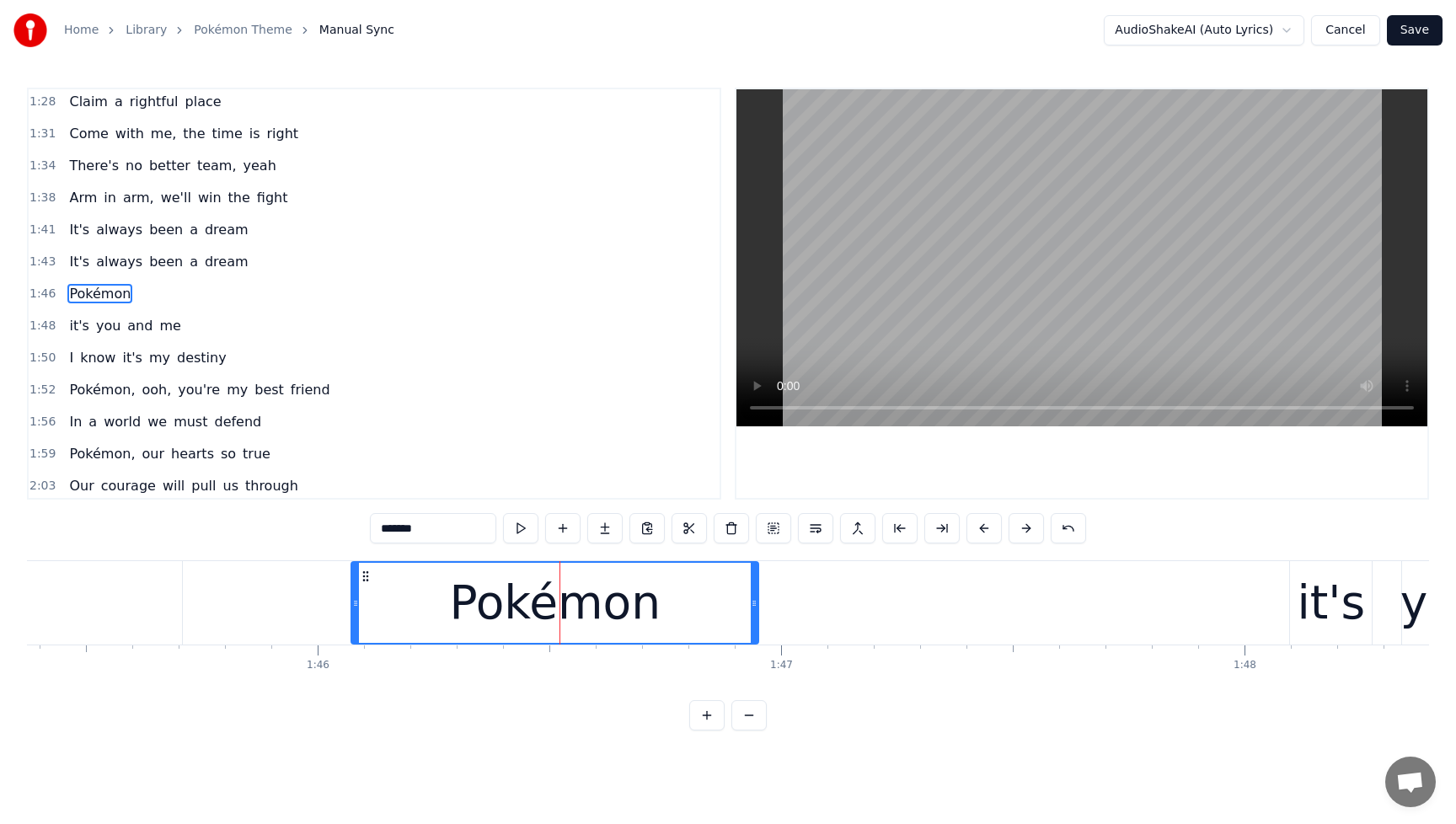
drag, startPoint x: 535, startPoint y: 602, endPoint x: 516, endPoint y: 605, distance: 19.2
click at [527, 604] on div "Pokémon" at bounding box center [554, 603] width 211 height 70
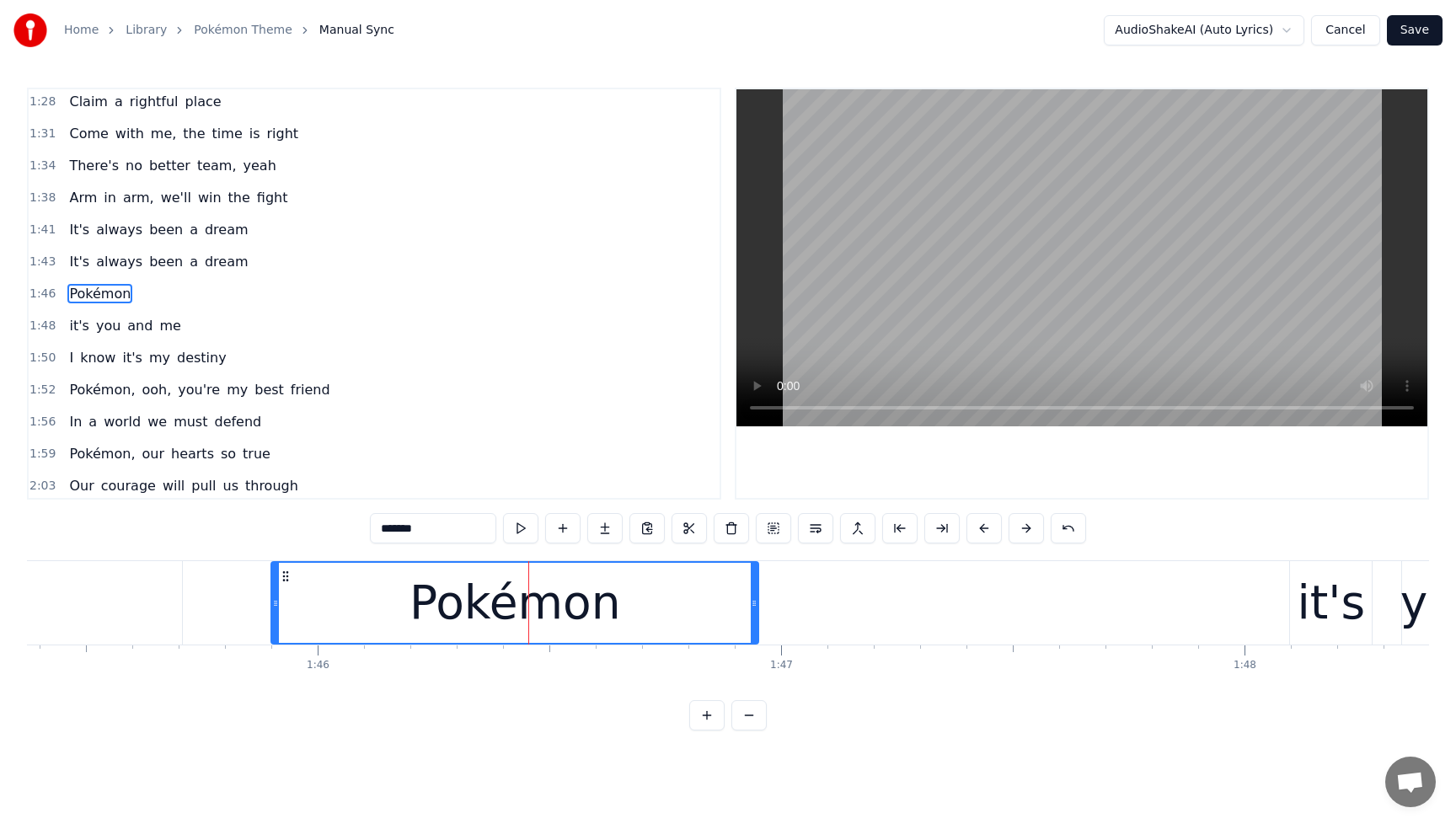
drag, startPoint x: 350, startPoint y: 604, endPoint x: 273, endPoint y: 609, distance: 77.2
click at [273, 609] on icon at bounding box center [275, 604] width 7 height 14
drag, startPoint x: 275, startPoint y: 607, endPoint x: 288, endPoint y: 607, distance: 13.0
click at [288, 607] on icon at bounding box center [288, 604] width 7 height 14
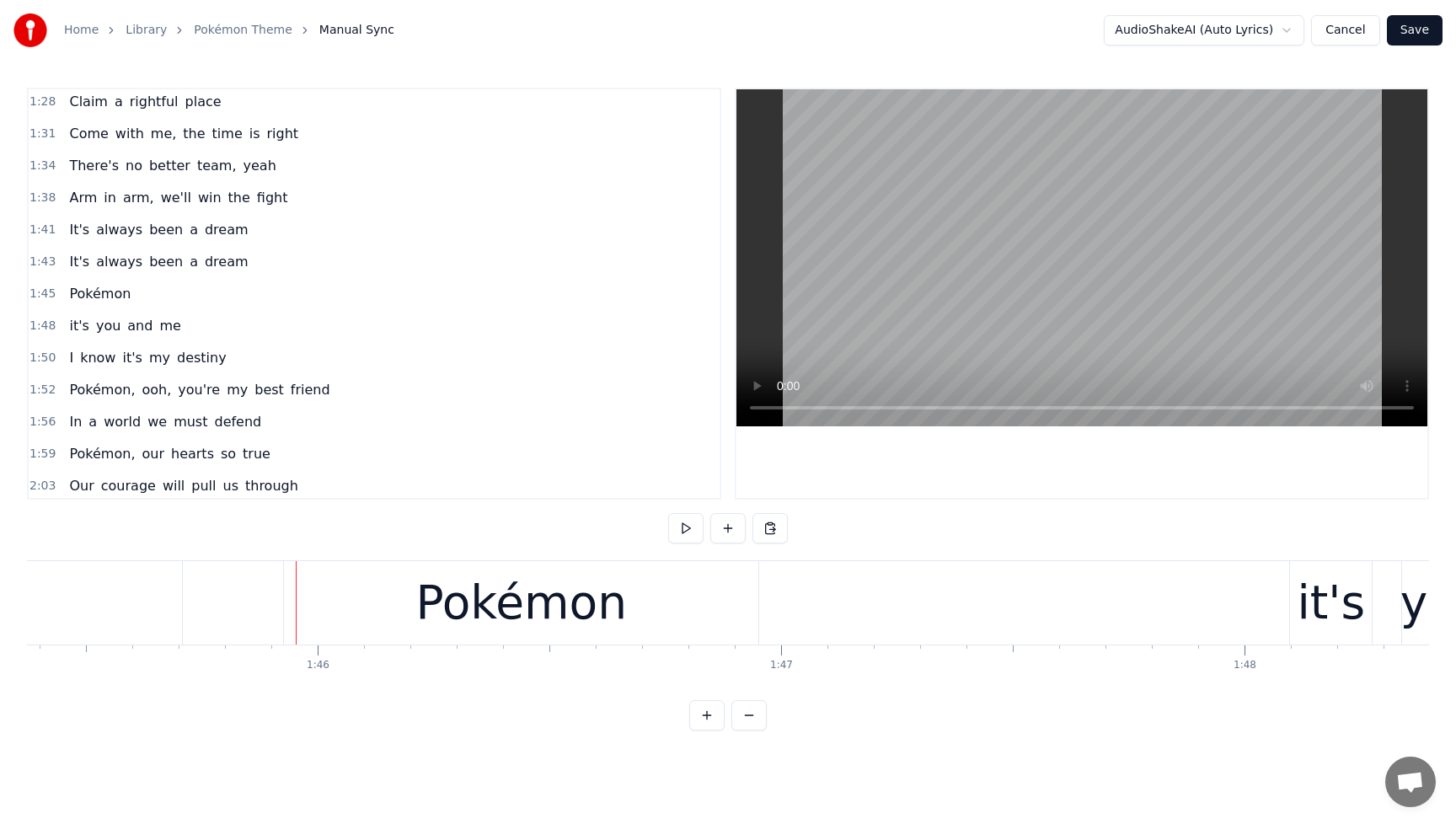
click at [347, 606] on div "Pokémon" at bounding box center [521, 603] width 475 height 83
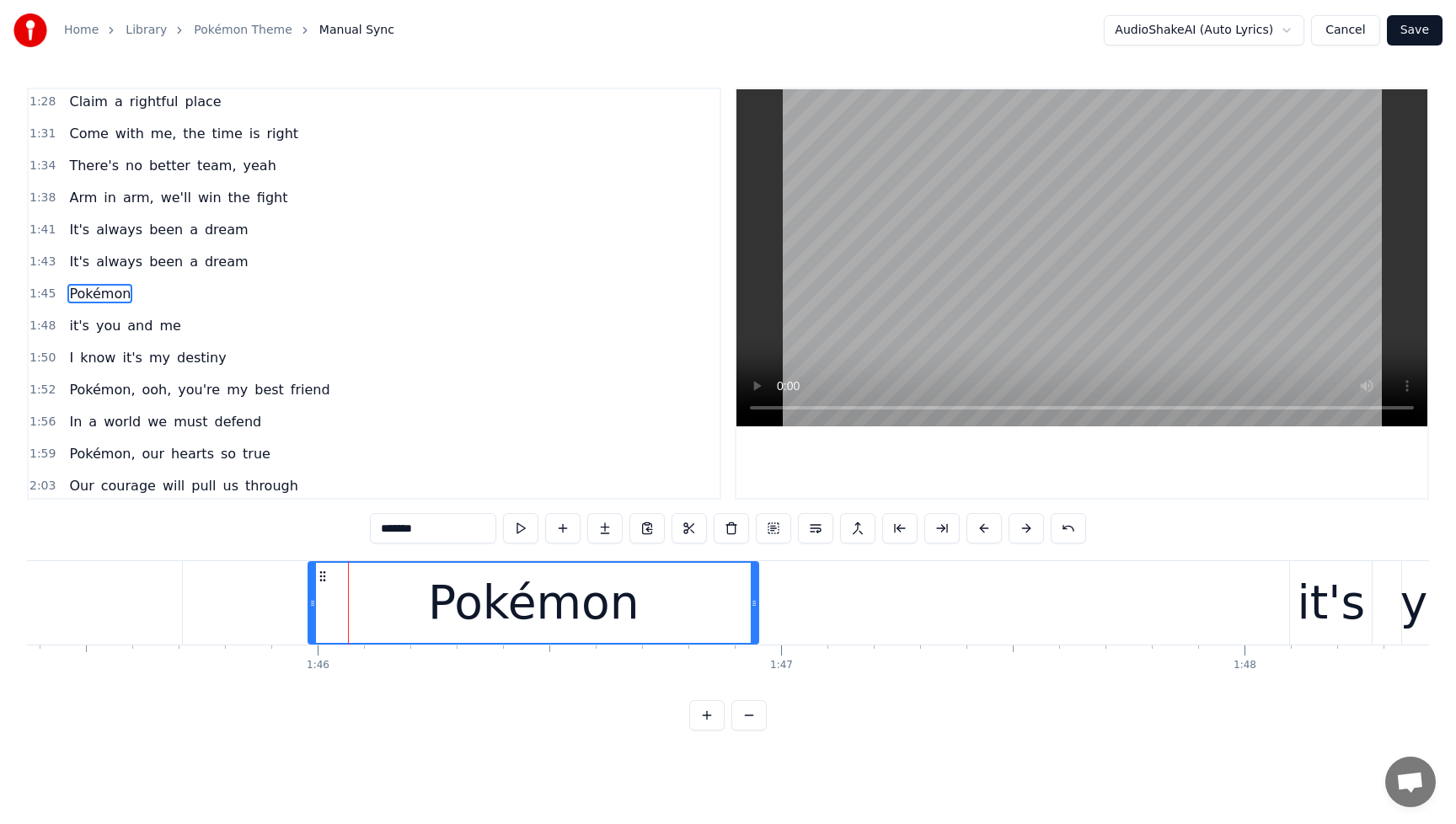
drag, startPoint x: 288, startPoint y: 606, endPoint x: 313, endPoint y: 605, distance: 25.0
click at [313, 605] on icon at bounding box center [313, 604] width 7 height 14
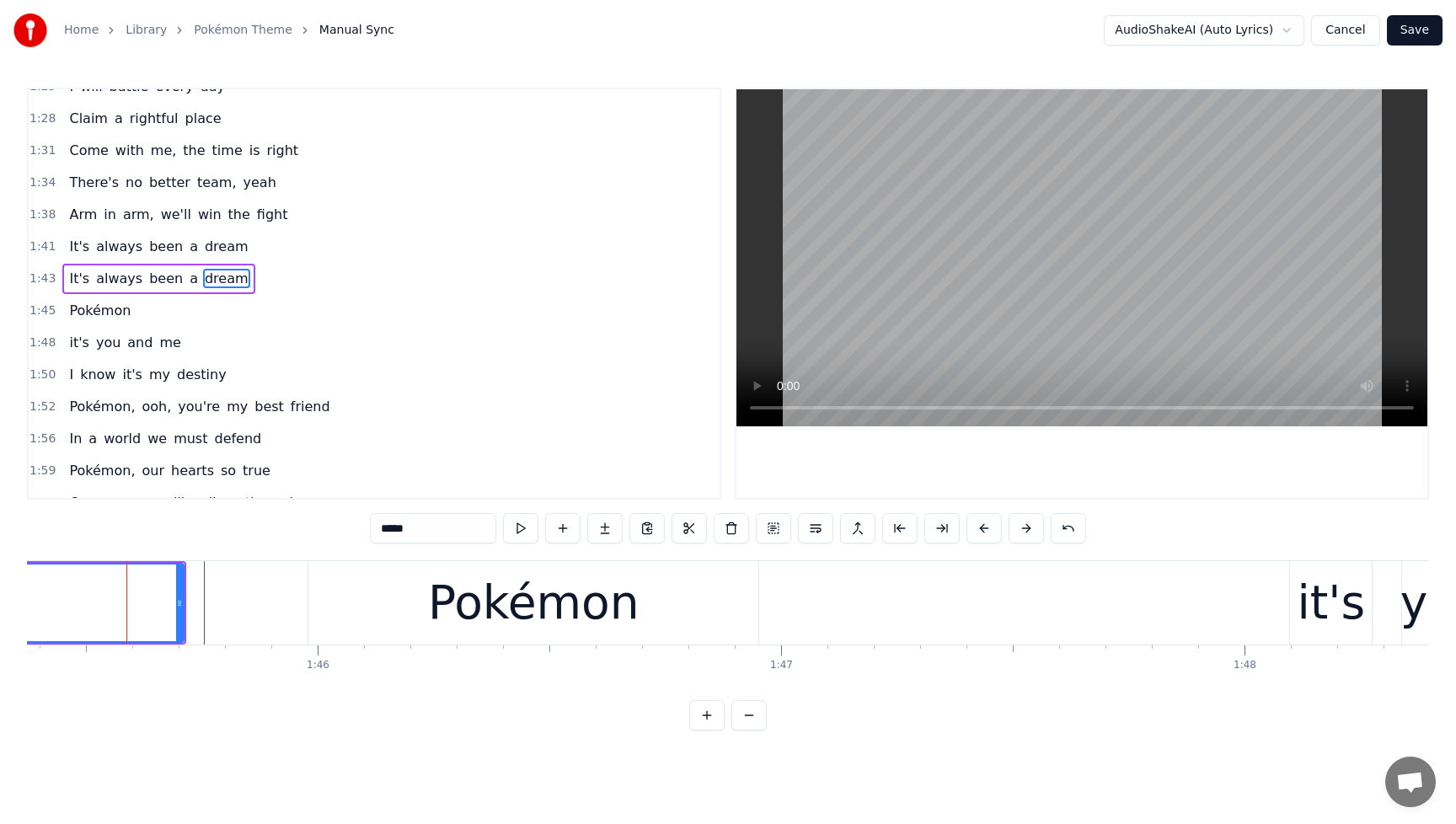
scroll to position [612, 0]
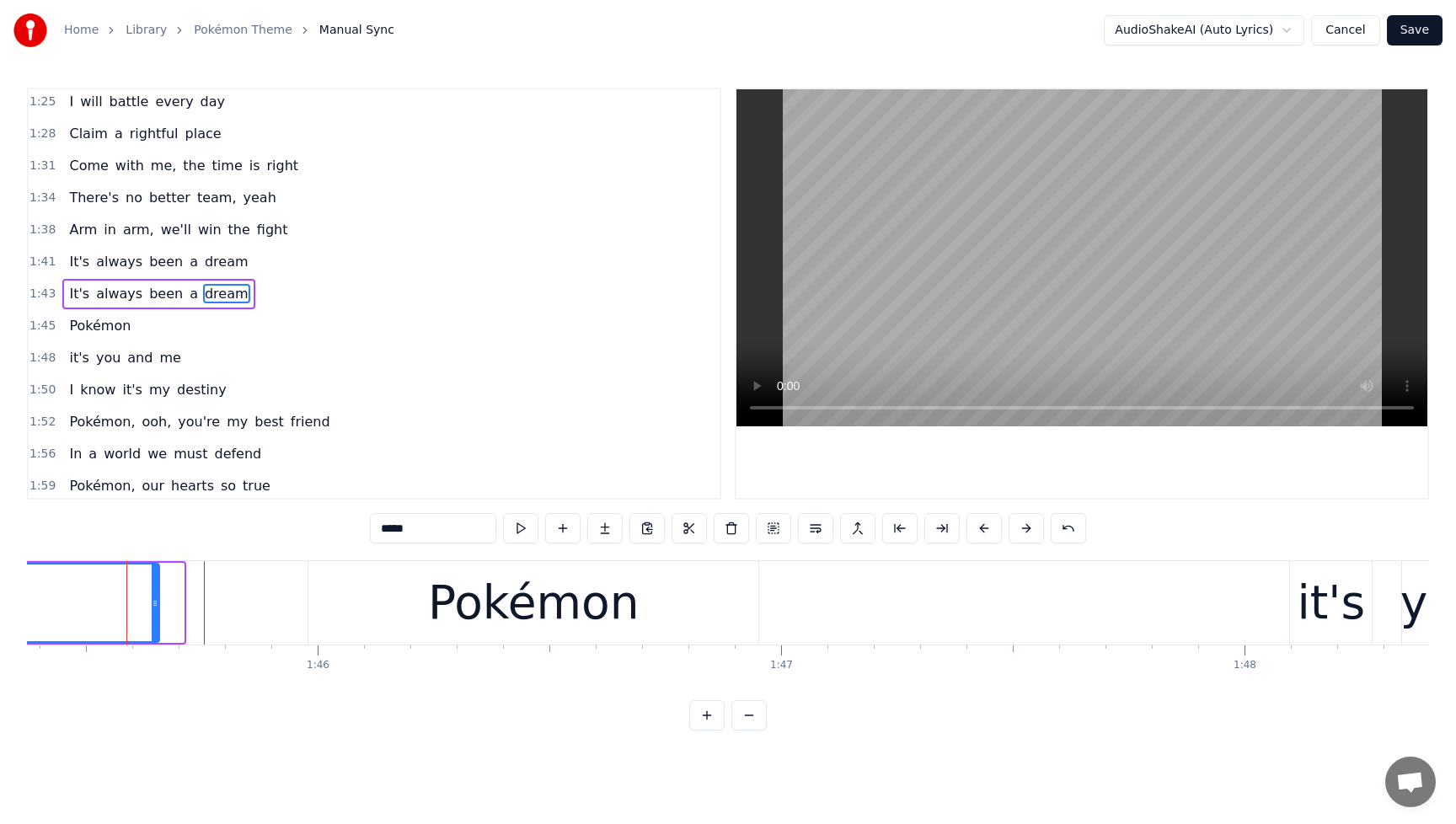
drag, startPoint x: 180, startPoint y: 606, endPoint x: 156, endPoint y: 606, distance: 24.0
click at [156, 606] on icon at bounding box center [155, 604] width 7 height 14
drag, startPoint x: 156, startPoint y: 605, endPoint x: 146, endPoint y: 606, distance: 10.0
click at [146, 606] on icon at bounding box center [145, 604] width 7 height 14
click at [424, 601] on div "Pokémon" at bounding box center [533, 603] width 450 height 83
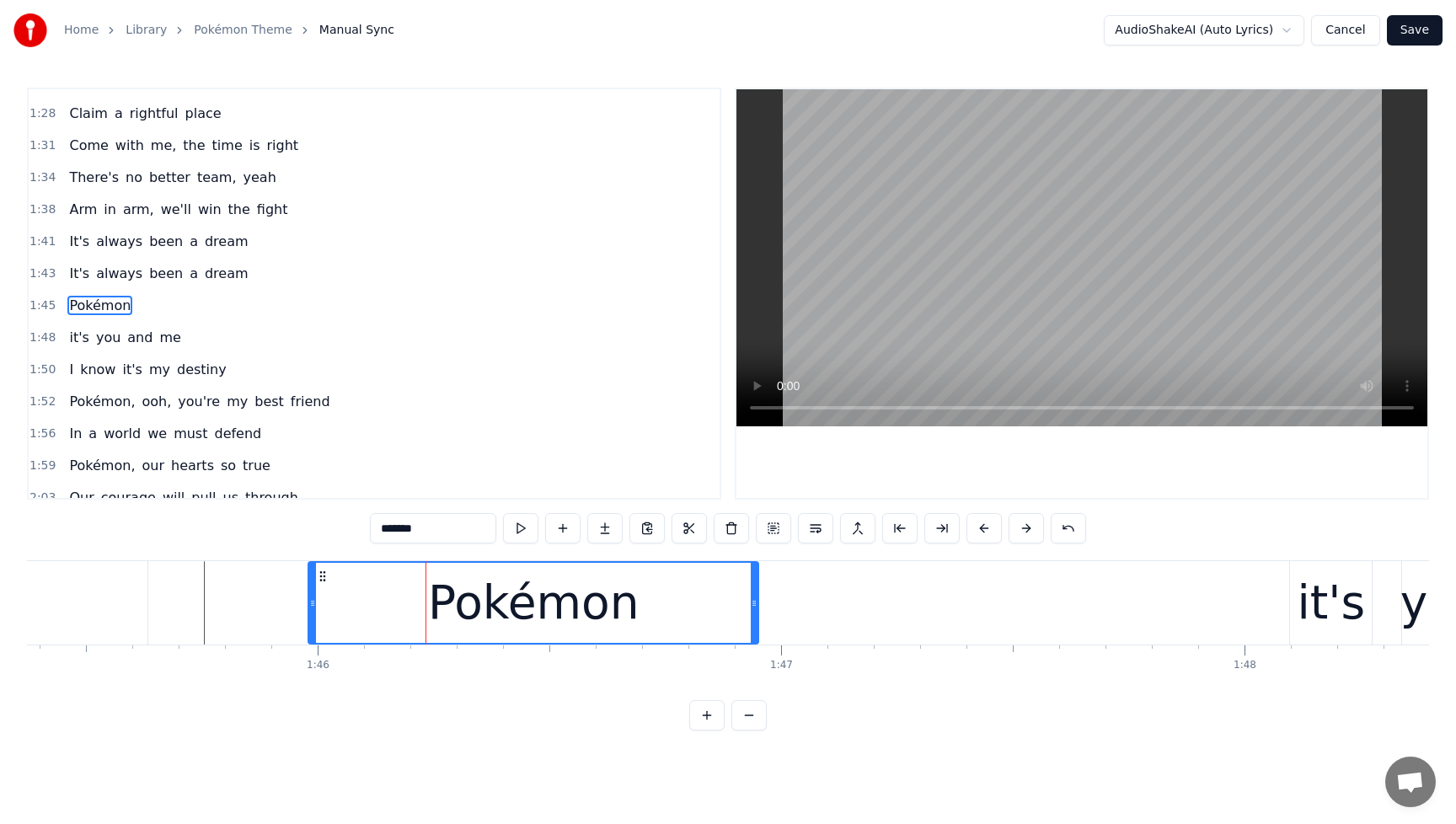
scroll to position [644, 0]
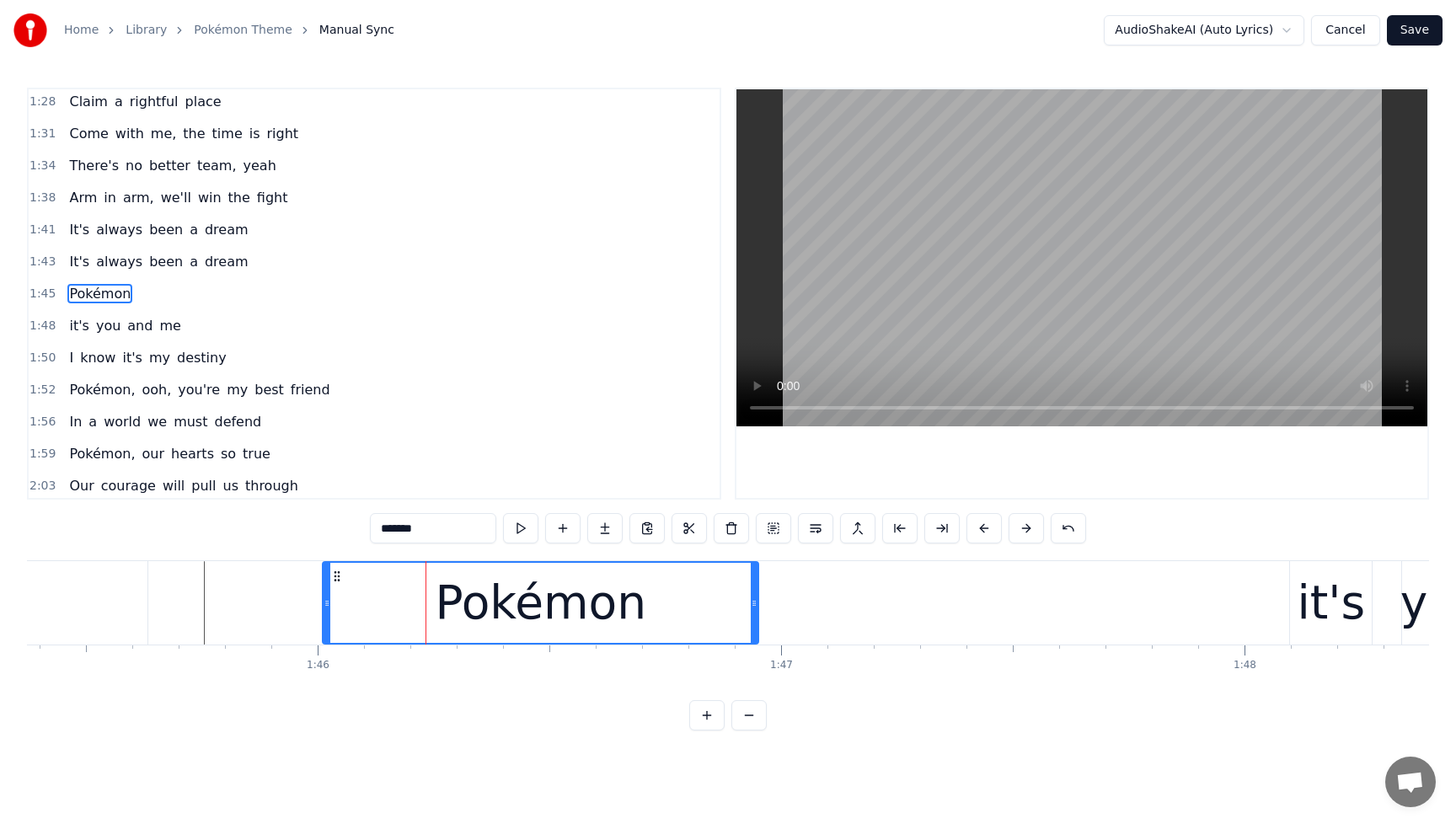
drag, startPoint x: 311, startPoint y: 604, endPoint x: 325, endPoint y: 604, distance: 14.0
click at [326, 605] on circle at bounding box center [326, 605] width 1 height 1
click at [76, 265] on span "It's" at bounding box center [79, 262] width 23 height 19
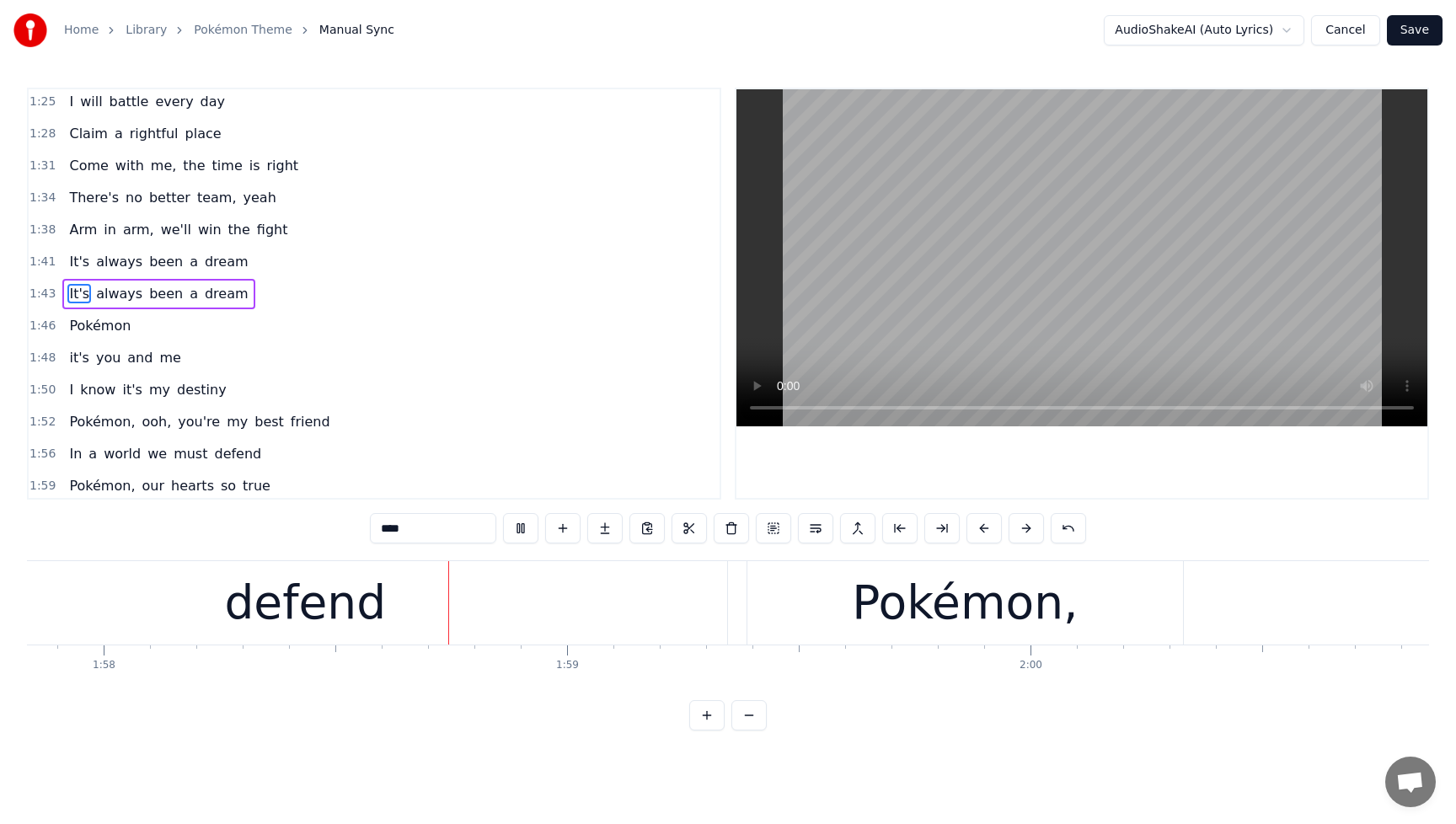
scroll to position [0, 54610]
click at [528, 538] on button at bounding box center [521, 528] width 36 height 30
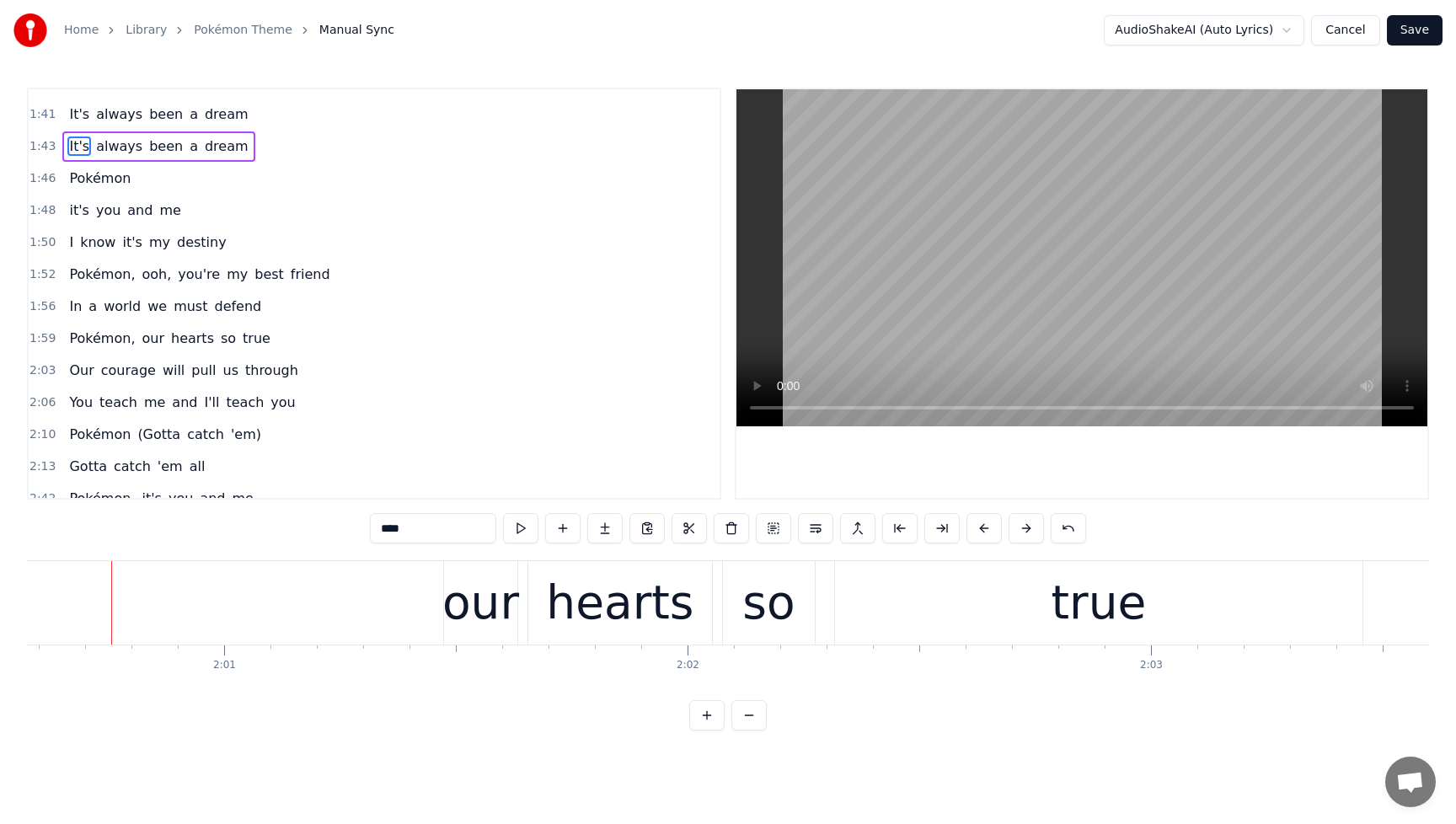
scroll to position [761, 0]
click at [139, 341] on span "our" at bounding box center [152, 336] width 26 height 19
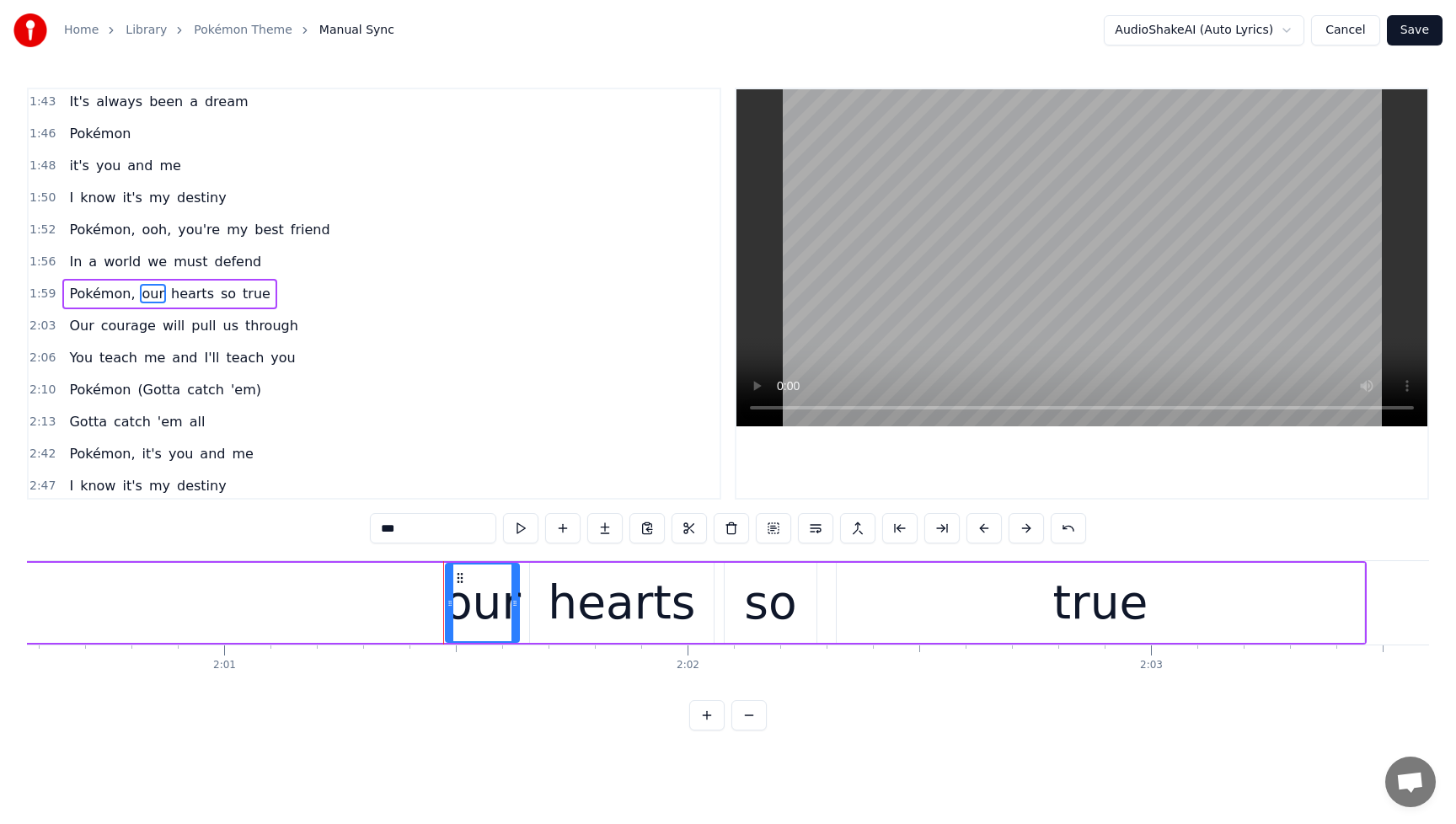
scroll to position [804, 0]
click at [816, 534] on button at bounding box center [815, 528] width 36 height 30
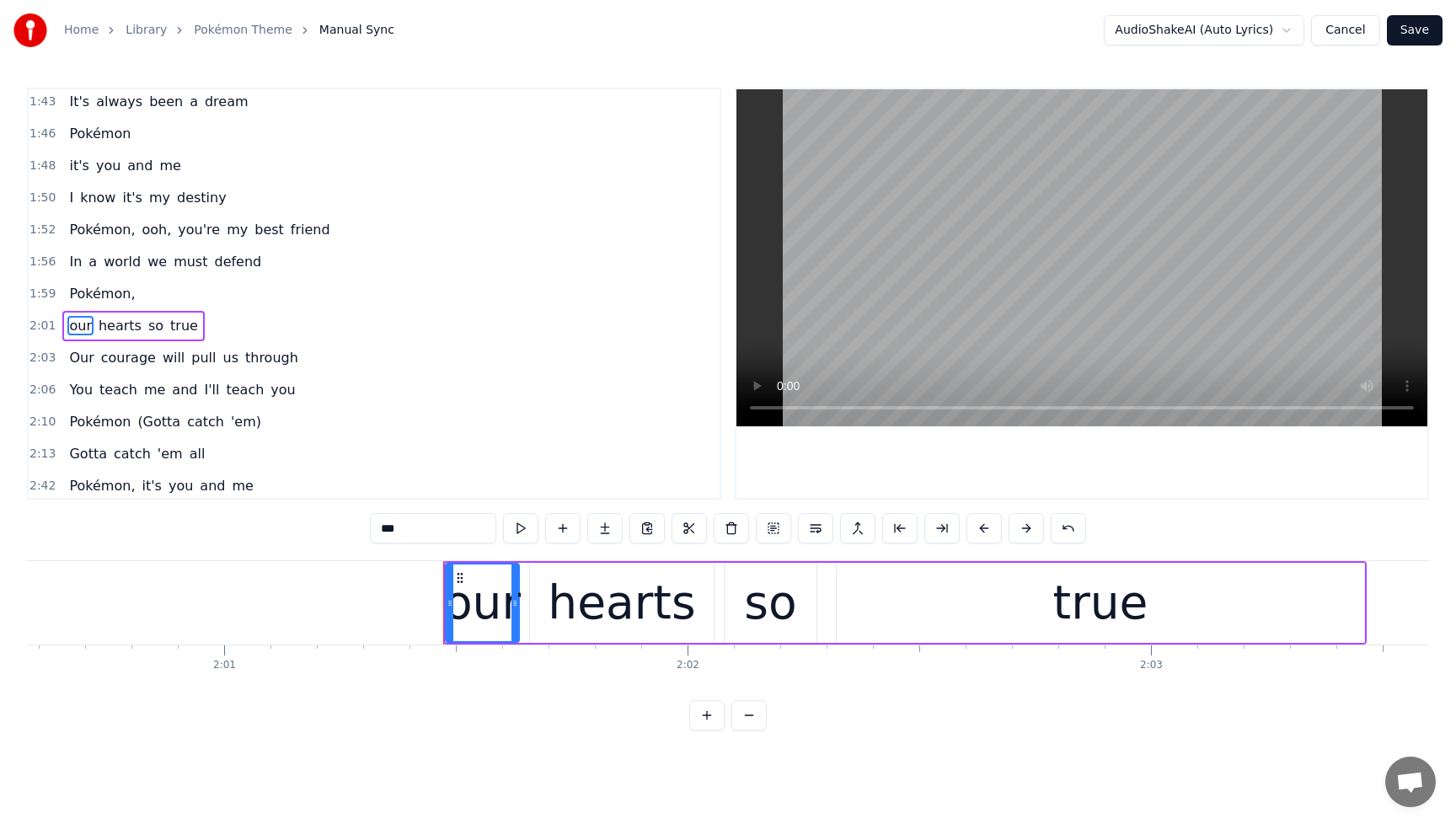
scroll to position [836, 0]
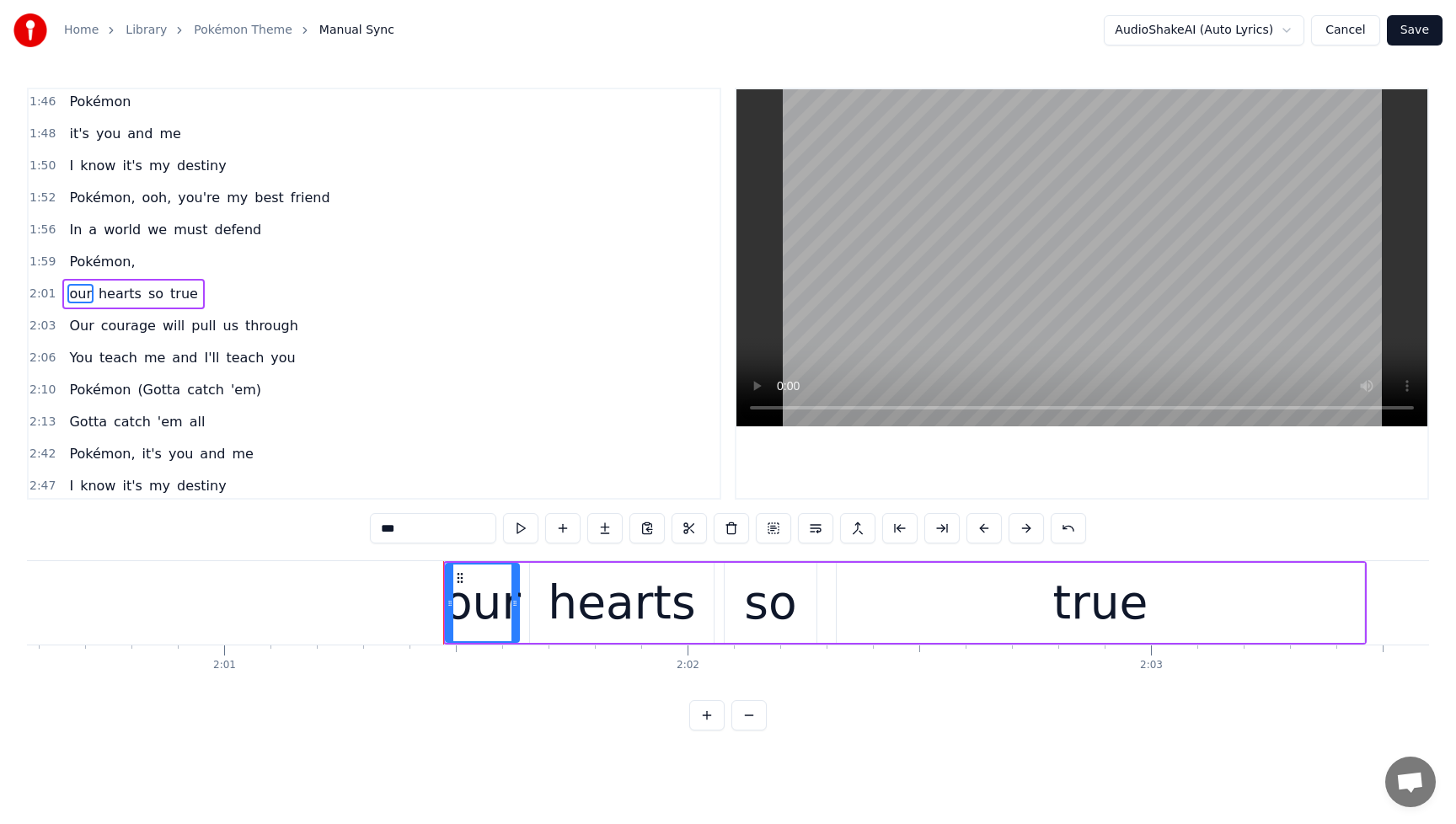
click at [85, 264] on span "Pokémon," at bounding box center [102, 262] width 69 height 19
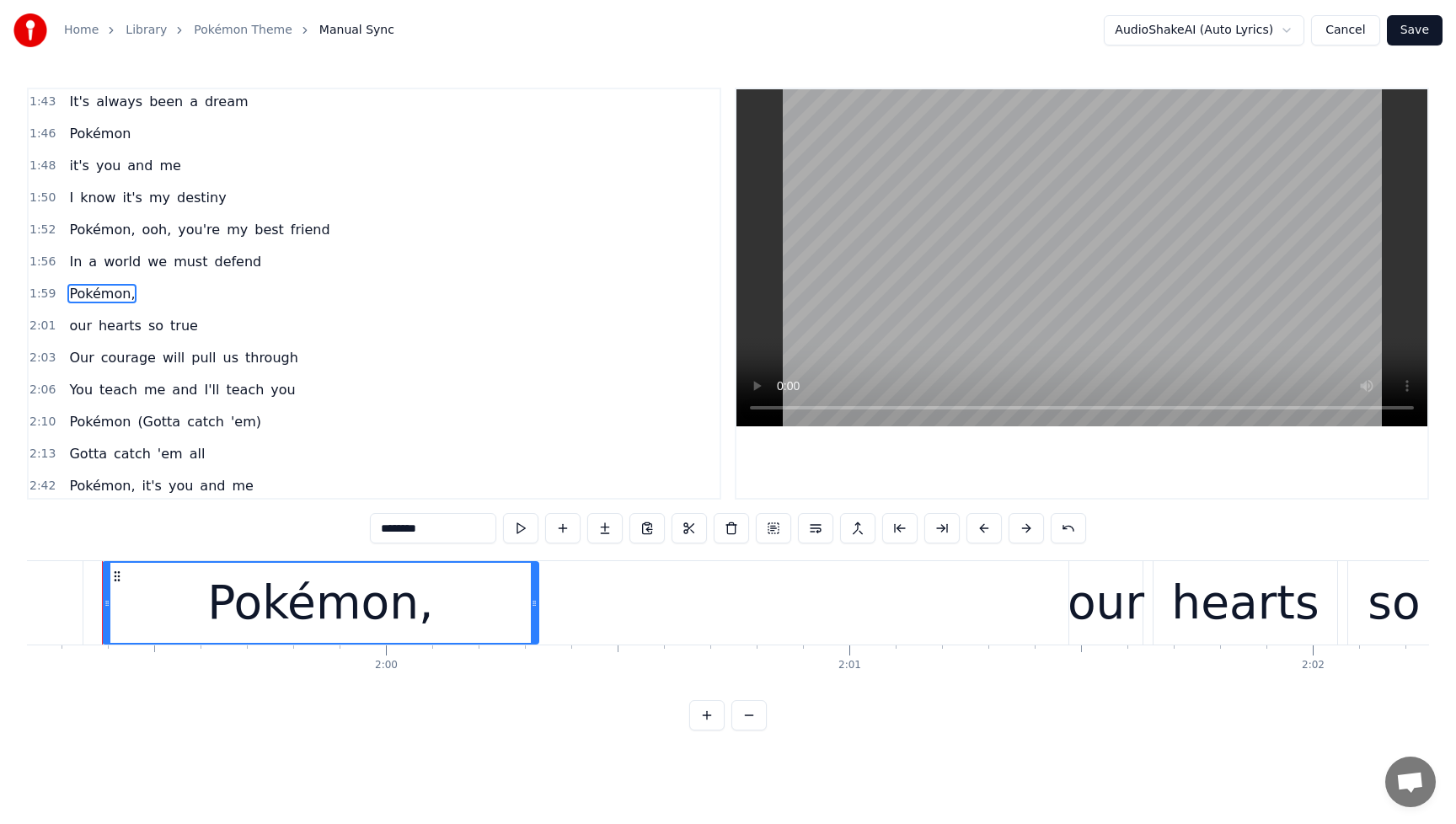
scroll to position [0, 55240]
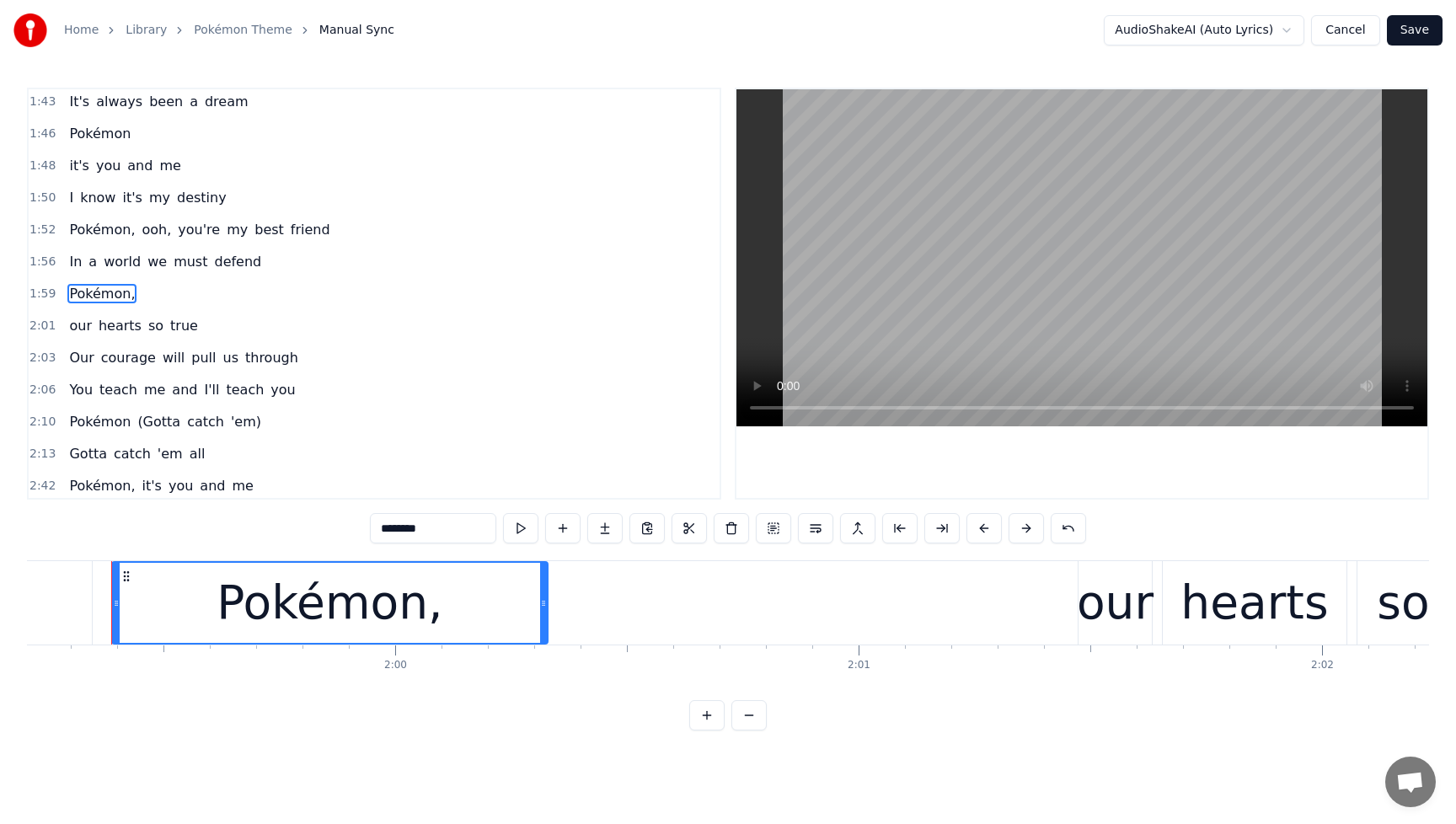
click at [465, 615] on div "Pokémon," at bounding box center [329, 603] width 433 height 80
click at [464, 532] on input "********" at bounding box center [433, 528] width 126 height 30
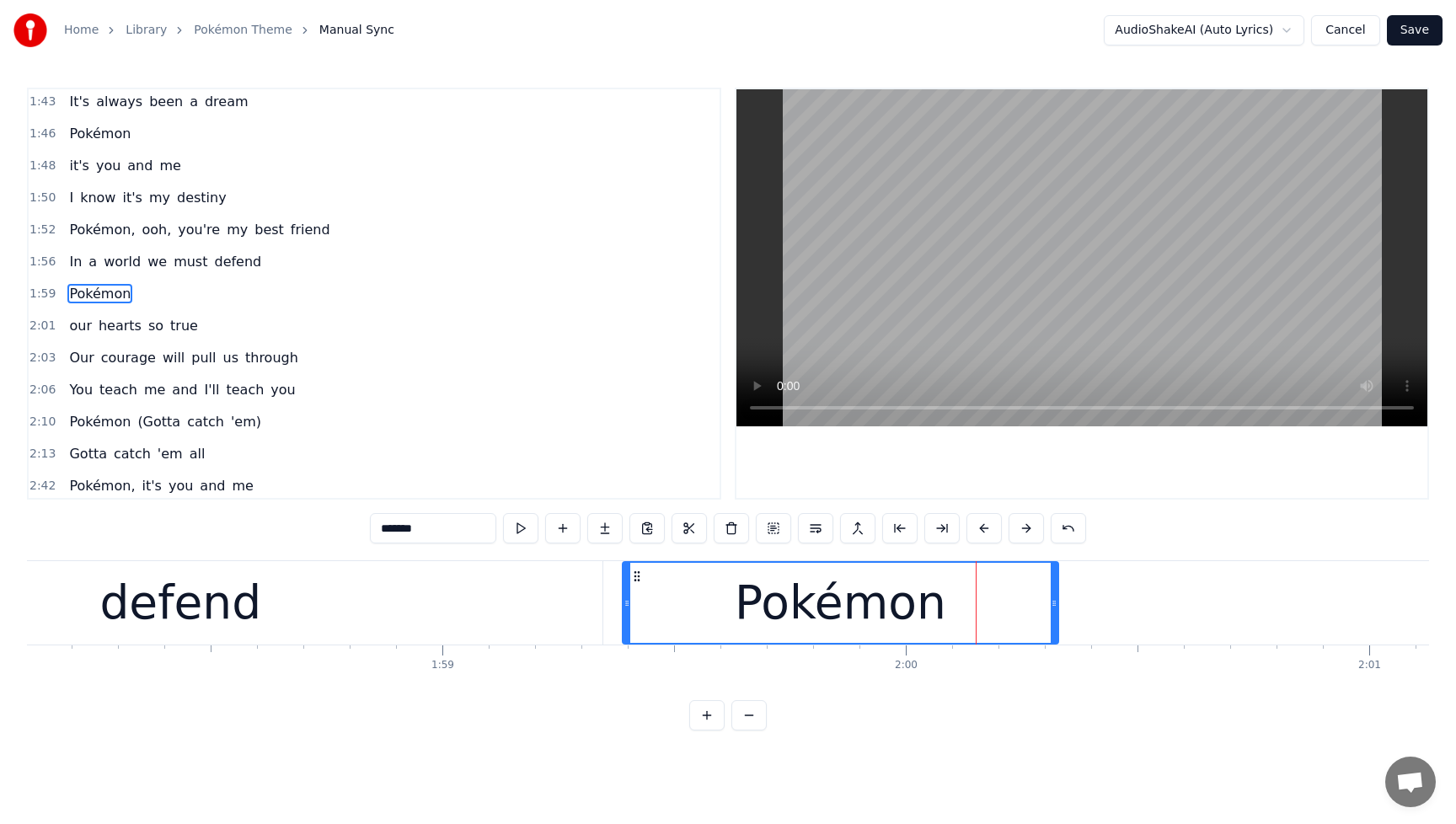
scroll to position [0, 54317]
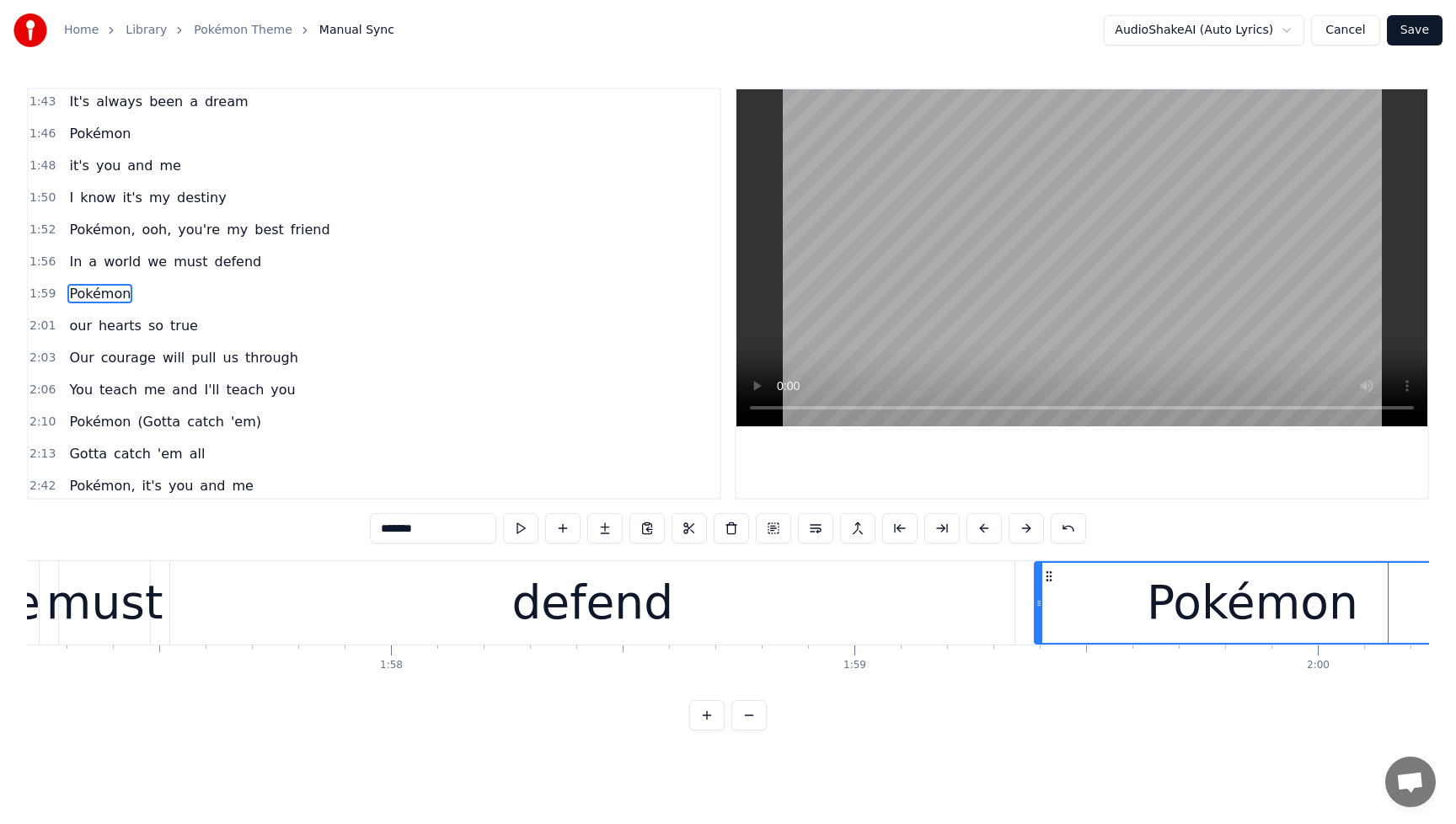
click at [637, 617] on div "defend" at bounding box center [592, 603] width 162 height 70
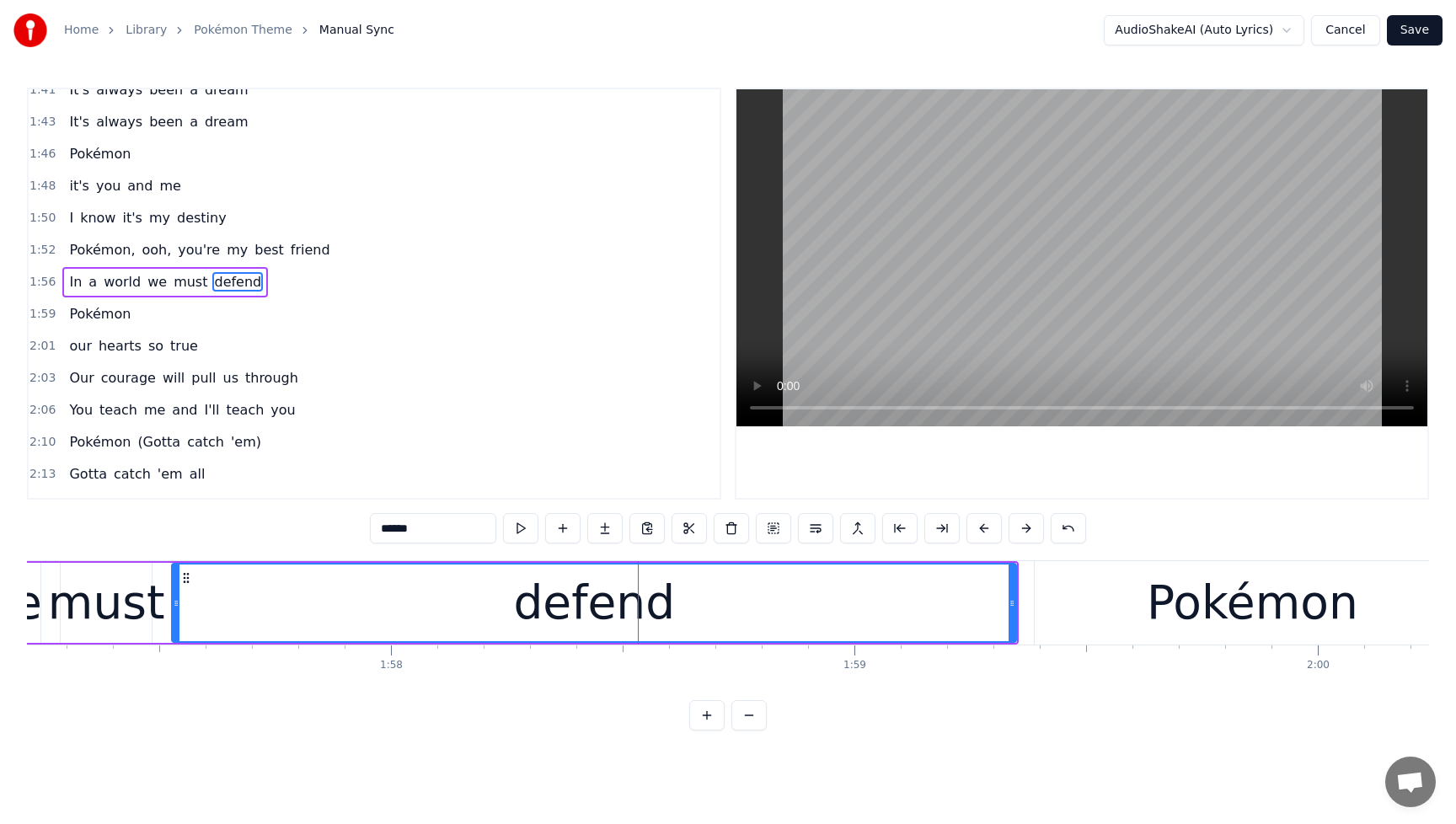
scroll to position [772, 0]
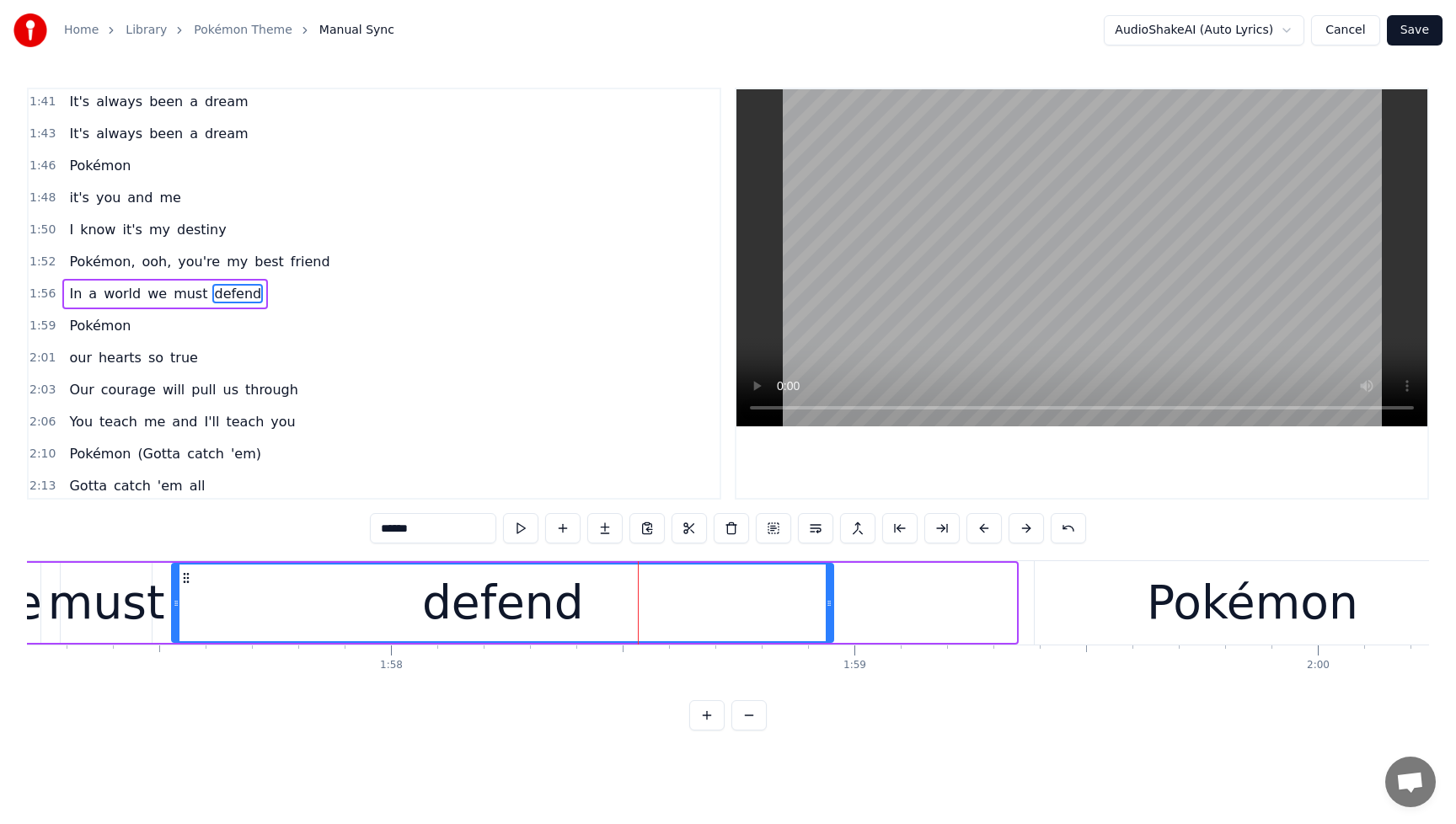
drag, startPoint x: 1010, startPoint y: 608, endPoint x: 827, endPoint y: 626, distance: 183.9
click at [827, 626] on div at bounding box center [829, 603] width 7 height 77
click at [1094, 613] on div "Pokémon" at bounding box center [1252, 603] width 435 height 83
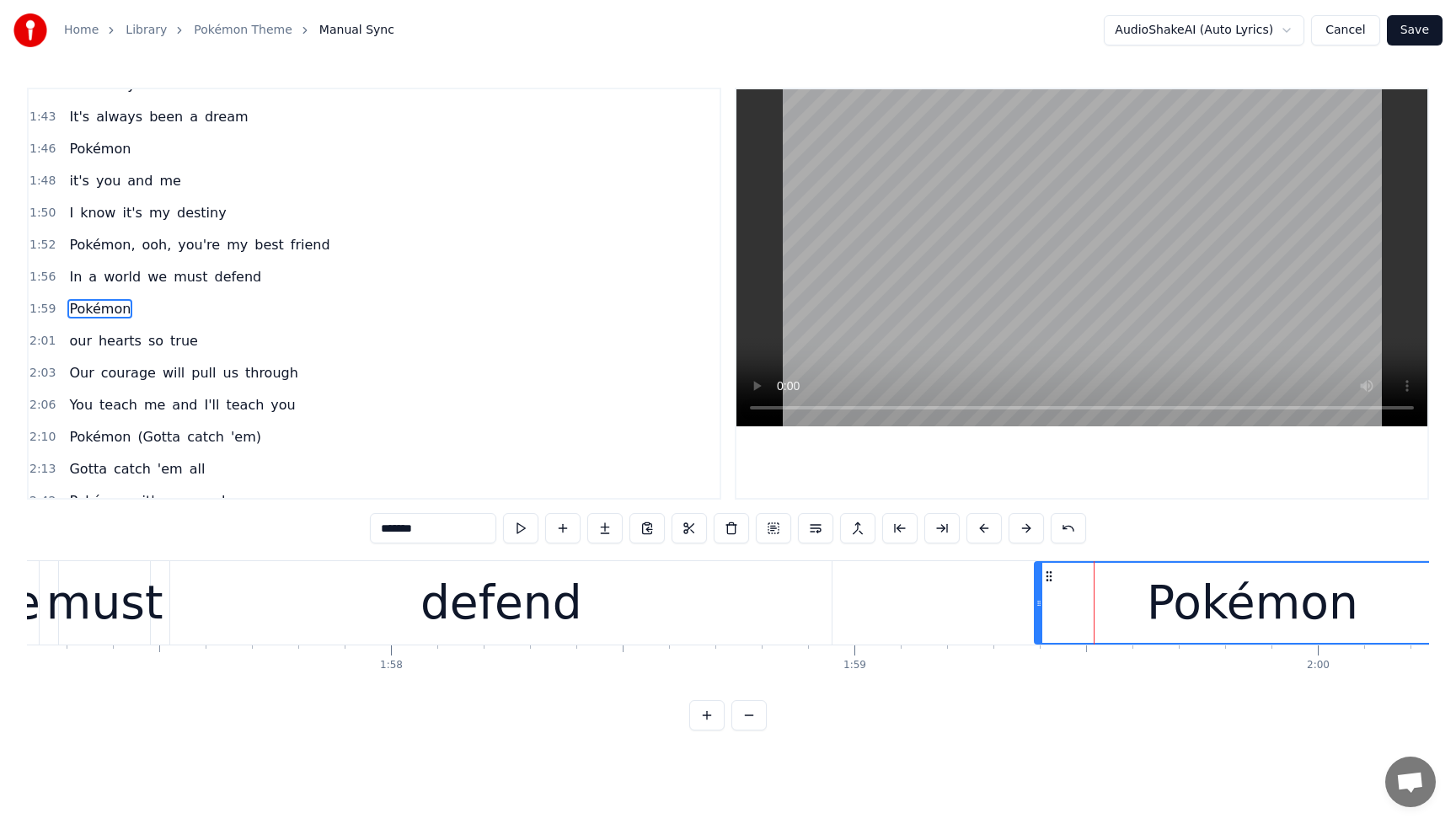
scroll to position [804, 0]
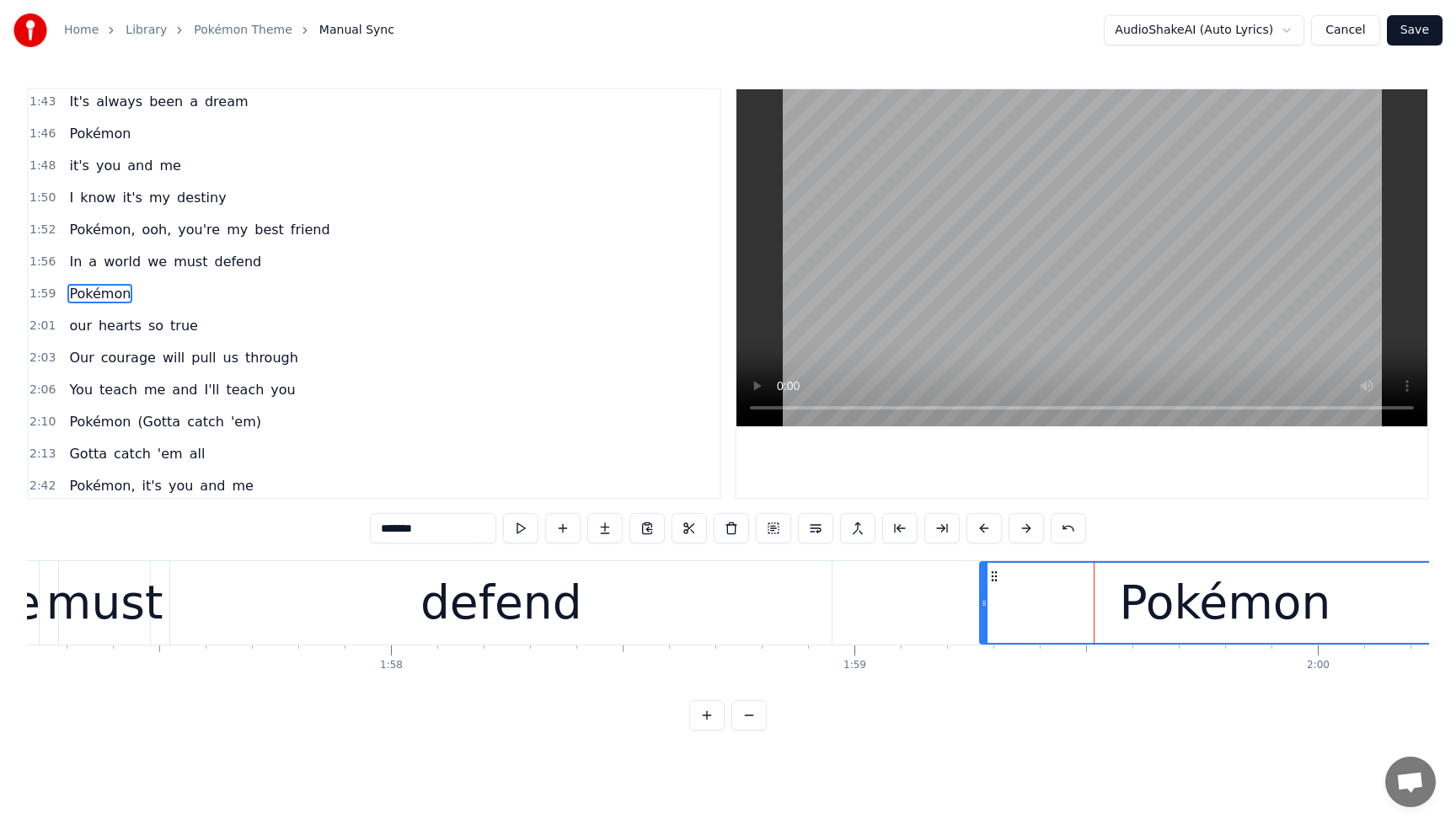
drag, startPoint x: 1039, startPoint y: 613, endPoint x: 985, endPoint y: 618, distance: 54.2
click at [985, 618] on div at bounding box center [984, 603] width 7 height 80
click at [707, 613] on div "defend" at bounding box center [501, 603] width 662 height 83
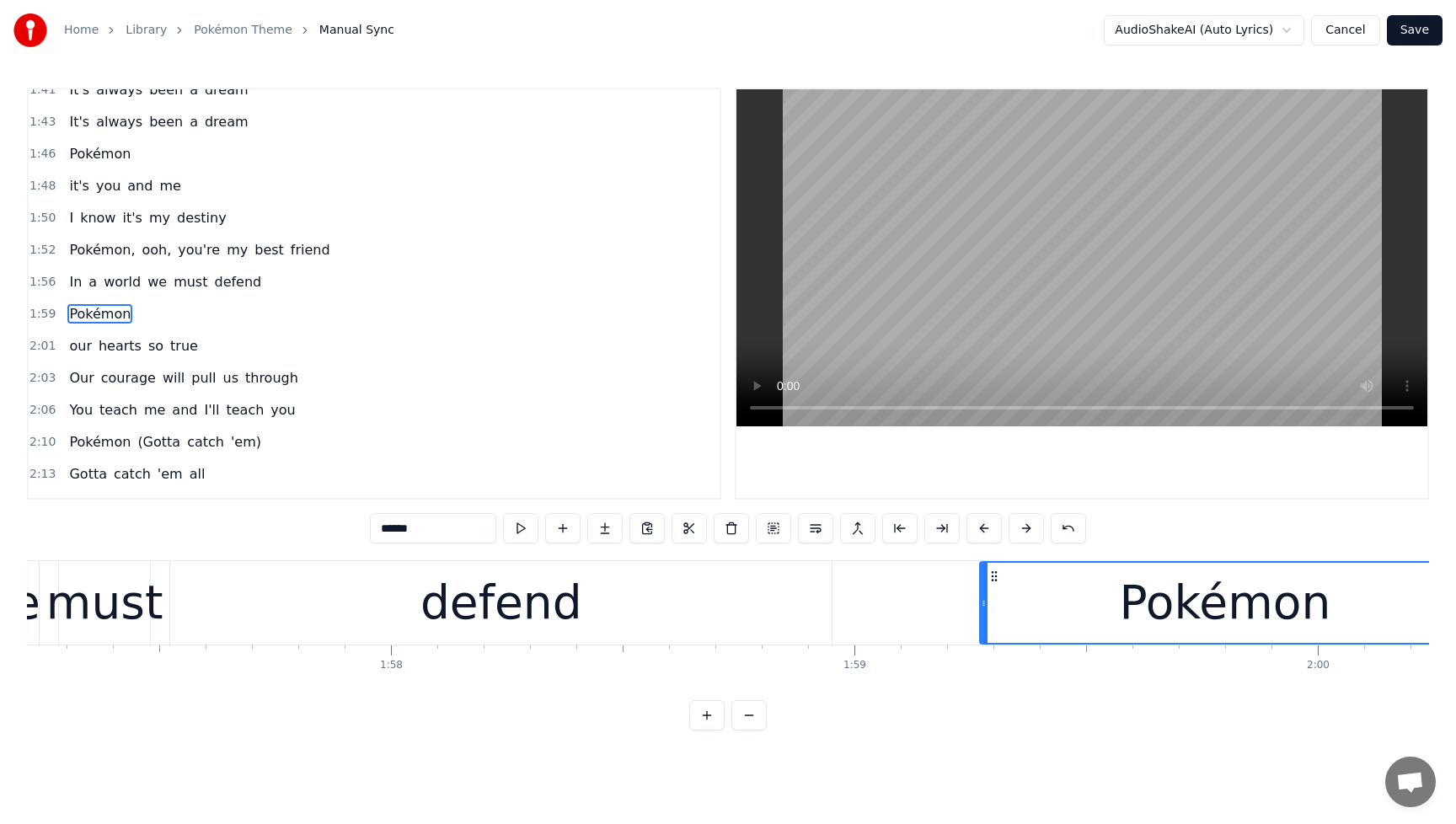
scroll to position [772, 0]
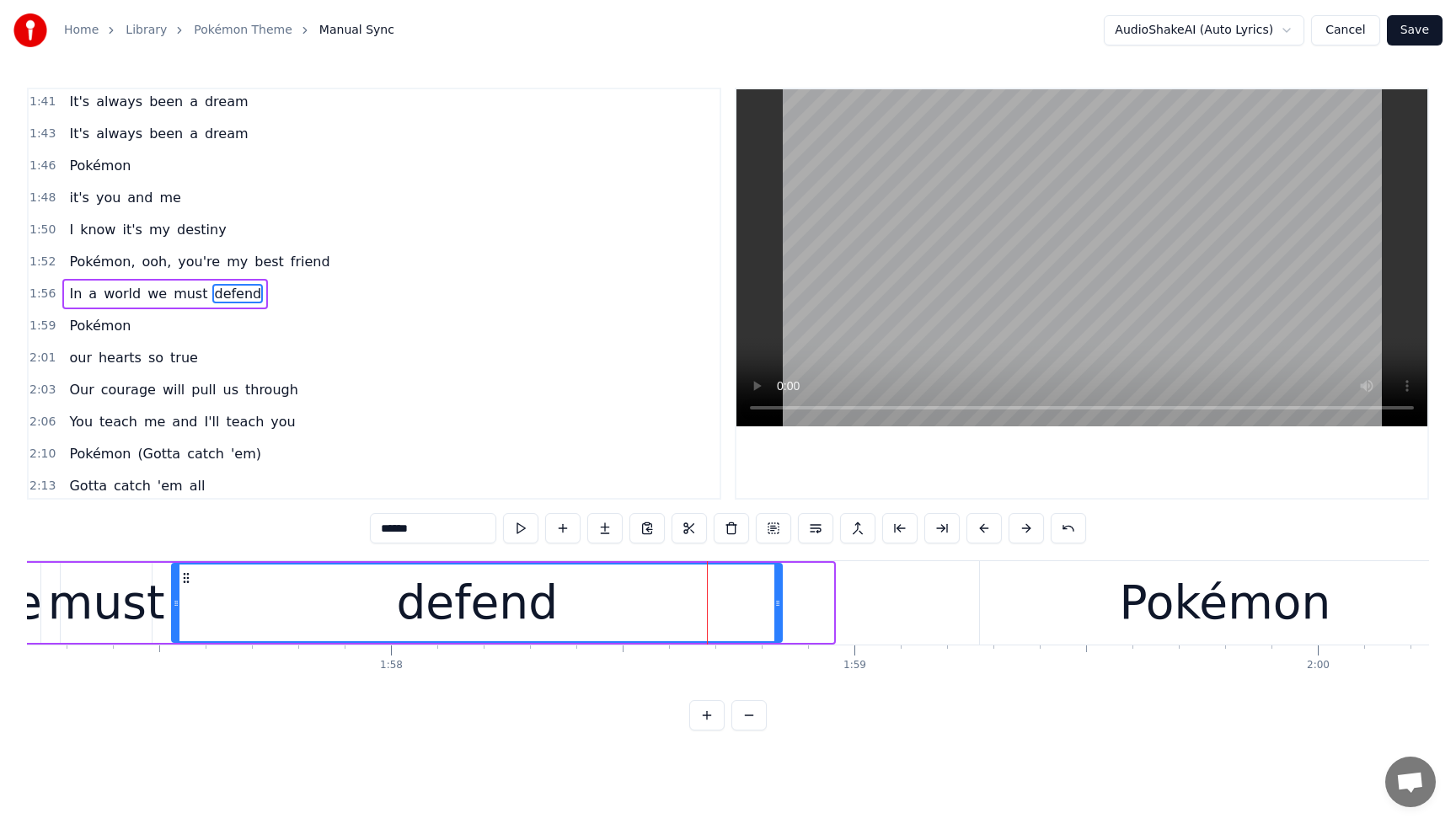
drag, startPoint x: 828, startPoint y: 612, endPoint x: 777, endPoint y: 616, distance: 51.2
click at [777, 616] on div at bounding box center [778, 603] width 7 height 77
click at [1048, 601] on div "Pokémon" at bounding box center [1224, 603] width 489 height 83
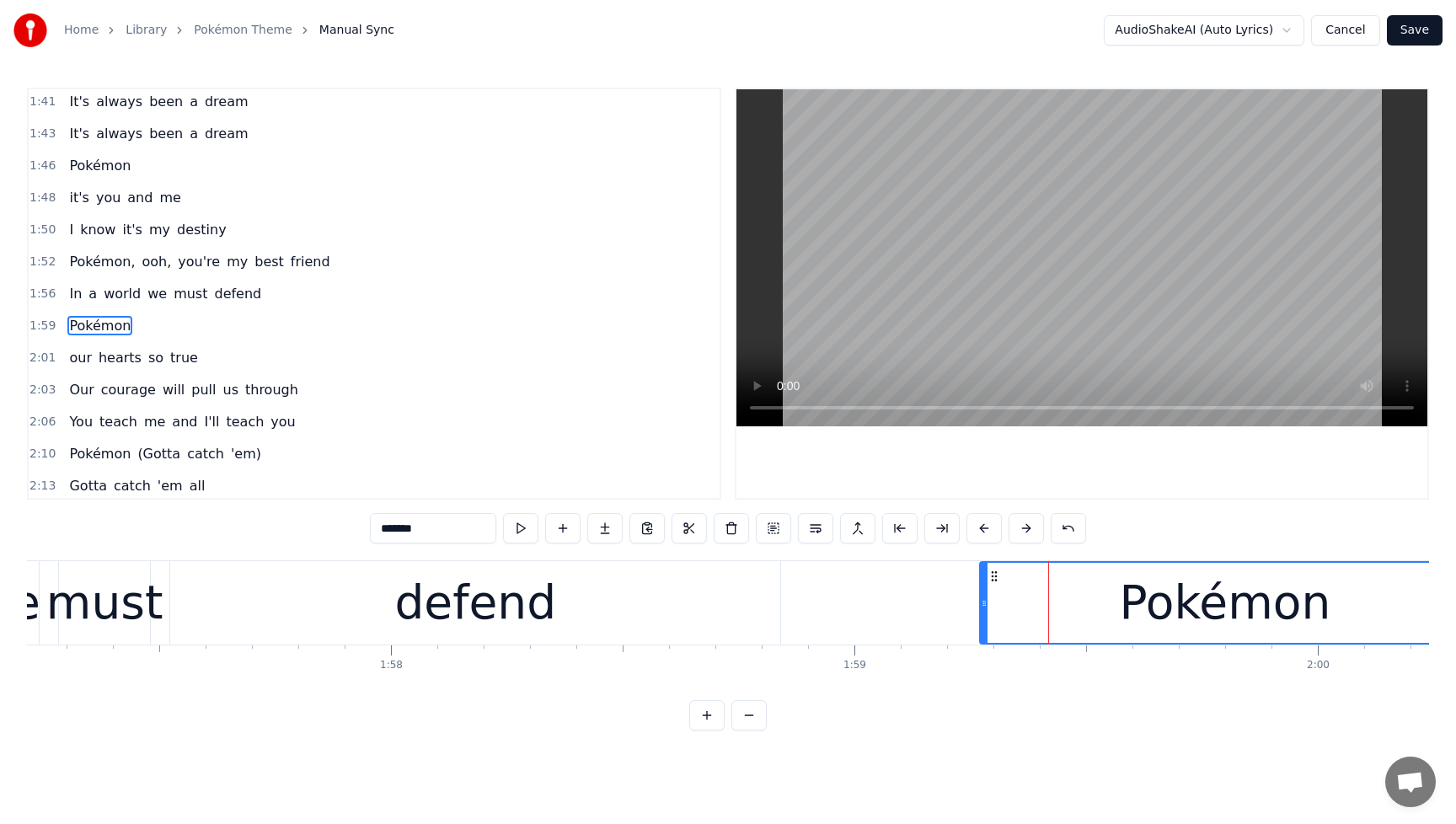
scroll to position [804, 0]
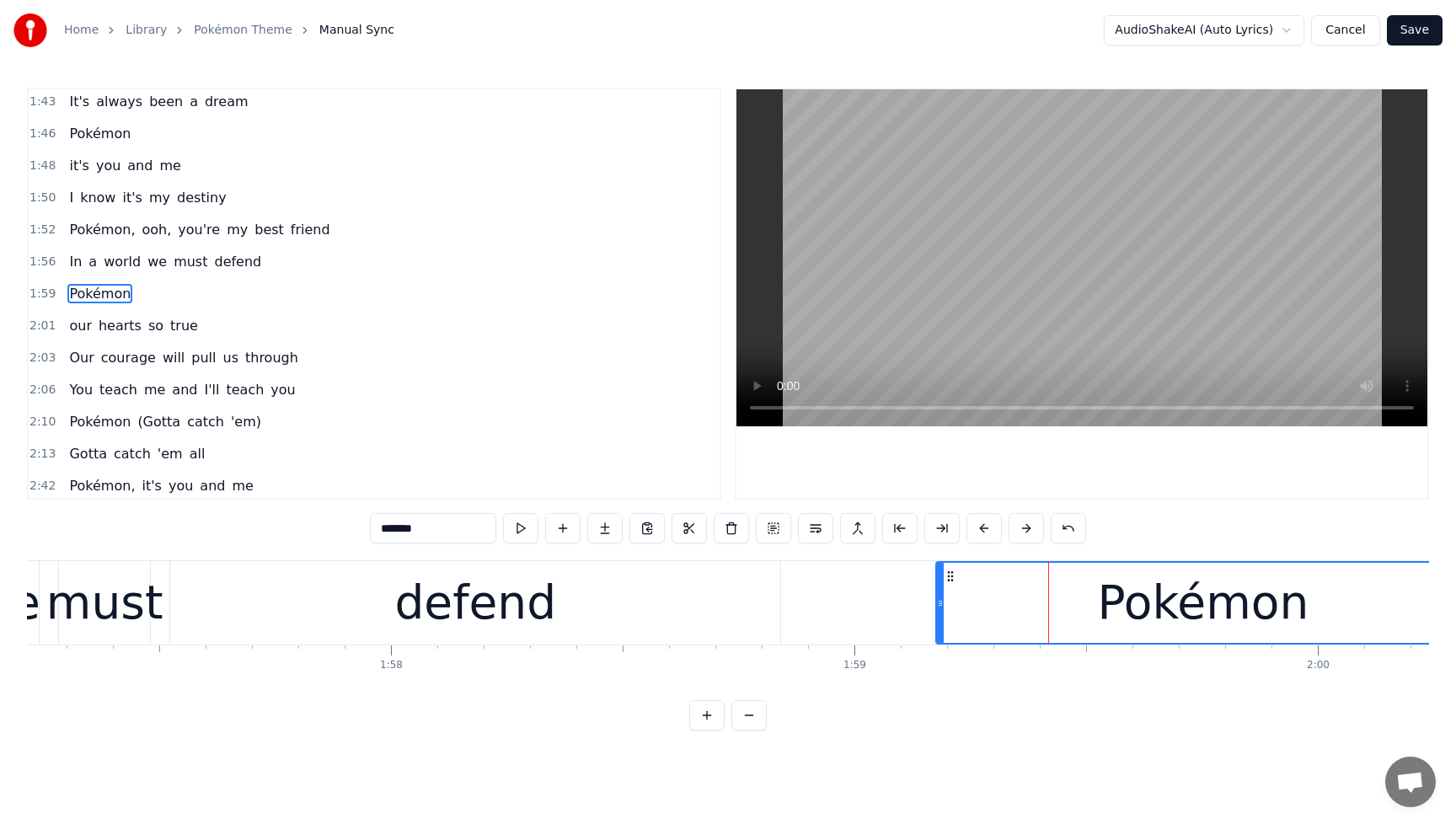
drag, startPoint x: 983, startPoint y: 607, endPoint x: 931, endPoint y: 608, distance: 52.0
click at [937, 608] on icon at bounding box center [941, 604] width 7 height 14
click at [646, 611] on div "defend" at bounding box center [475, 603] width 610 height 83
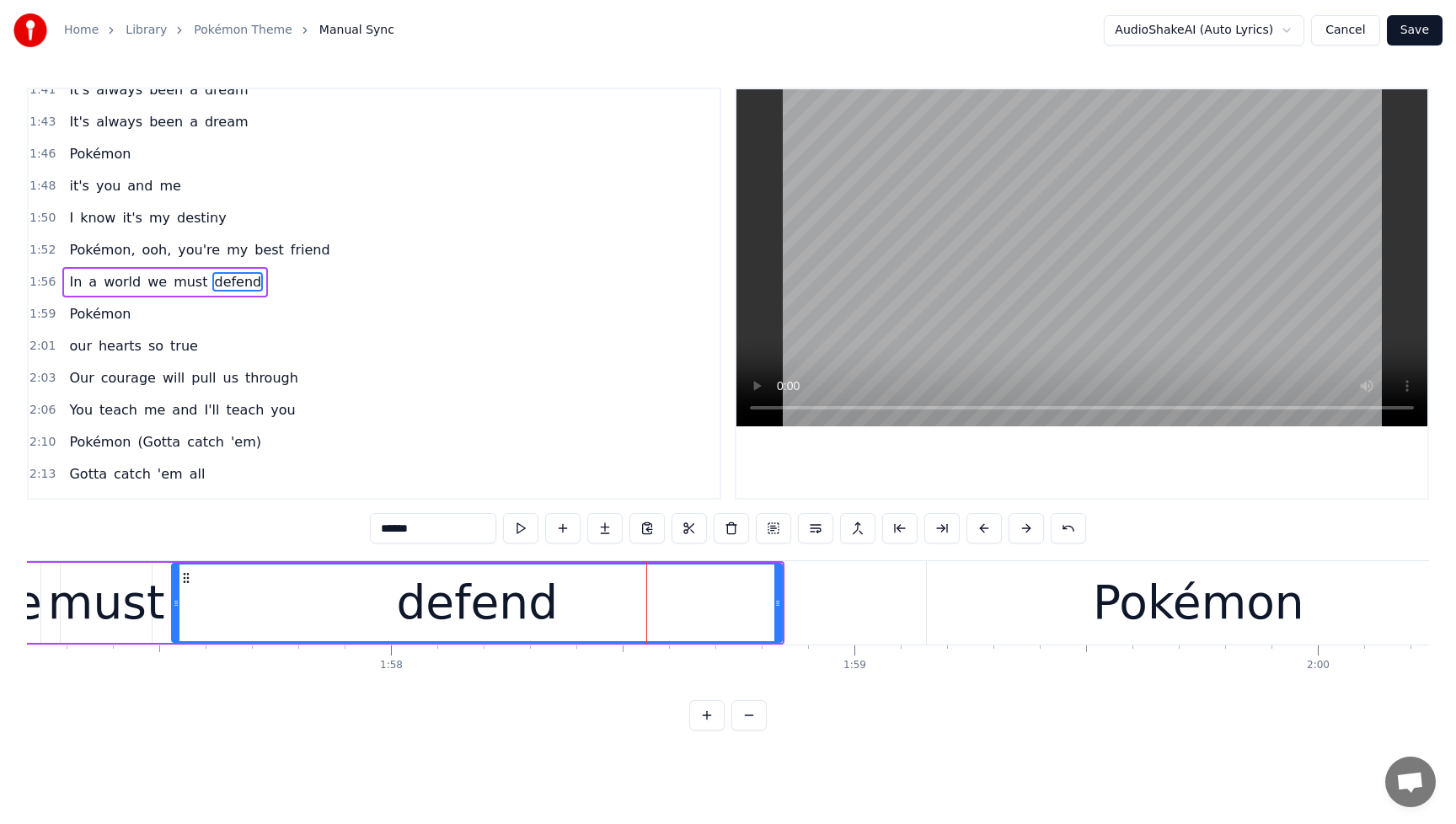
scroll to position [772, 0]
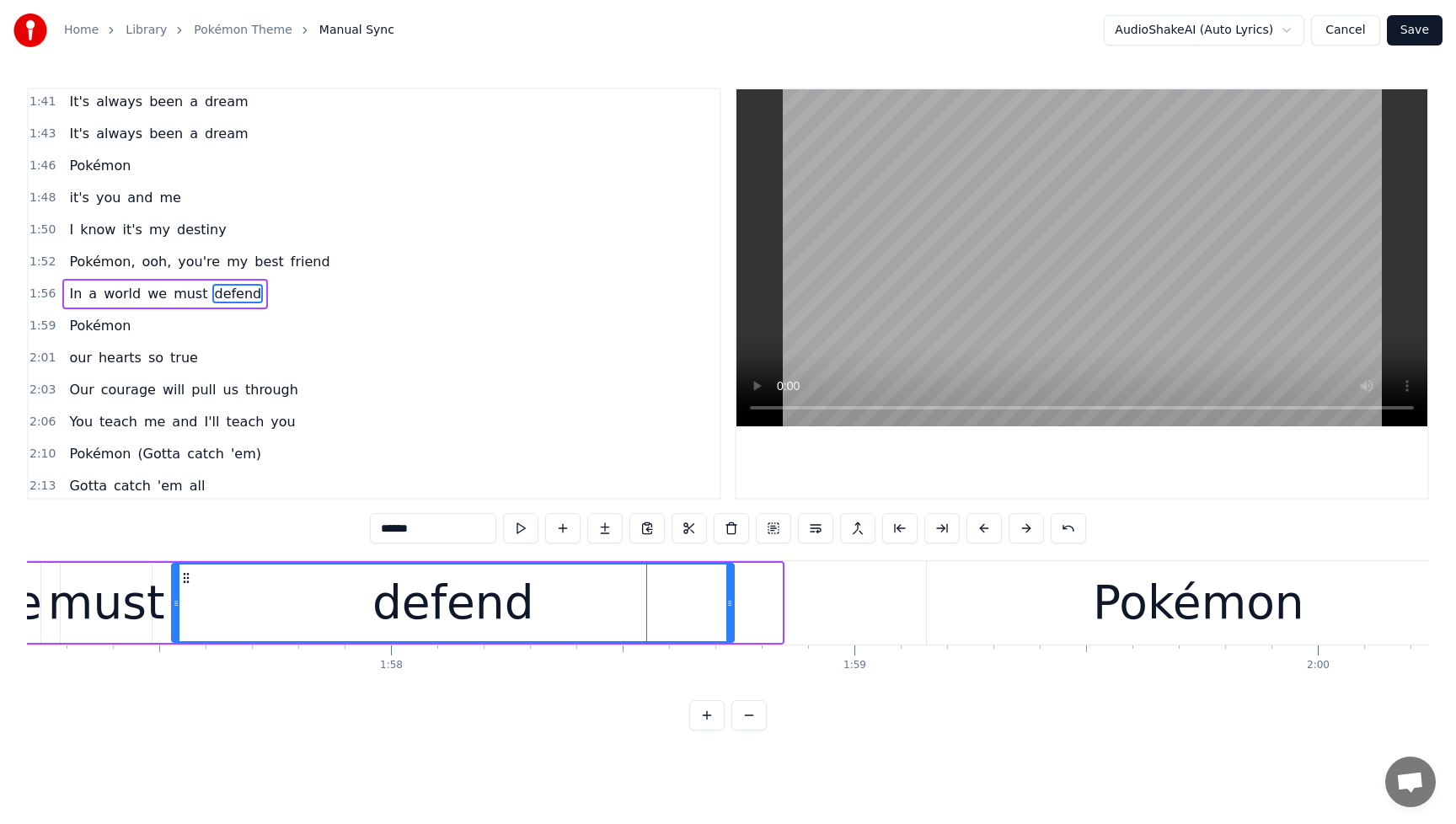
drag, startPoint x: 780, startPoint y: 607, endPoint x: 714, endPoint y: 613, distance: 66.3
click at [727, 613] on div at bounding box center [730, 603] width 7 height 77
click at [68, 270] on span "Pokémon," at bounding box center [102, 262] width 69 height 19
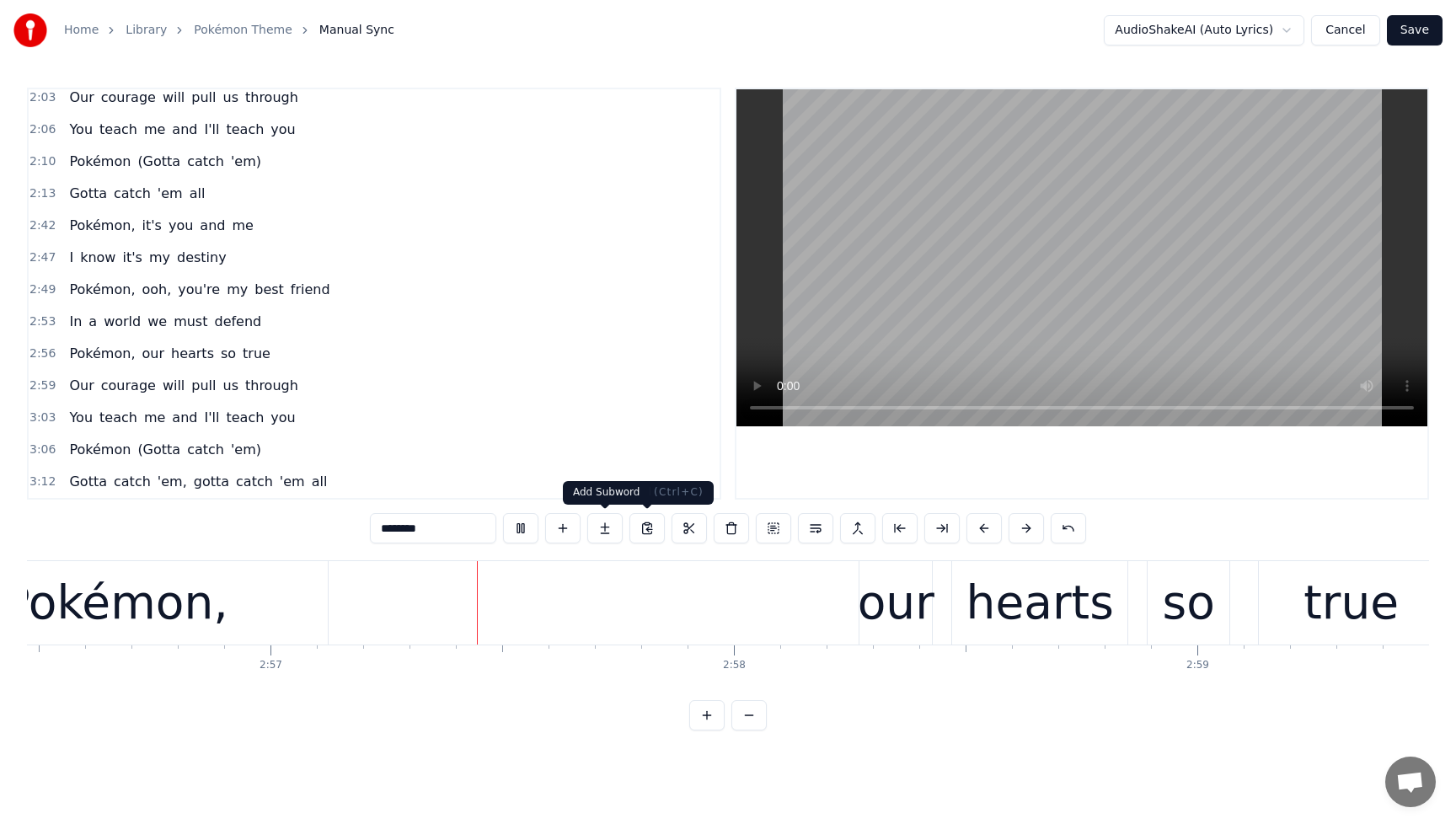
scroll to position [0, 81877]
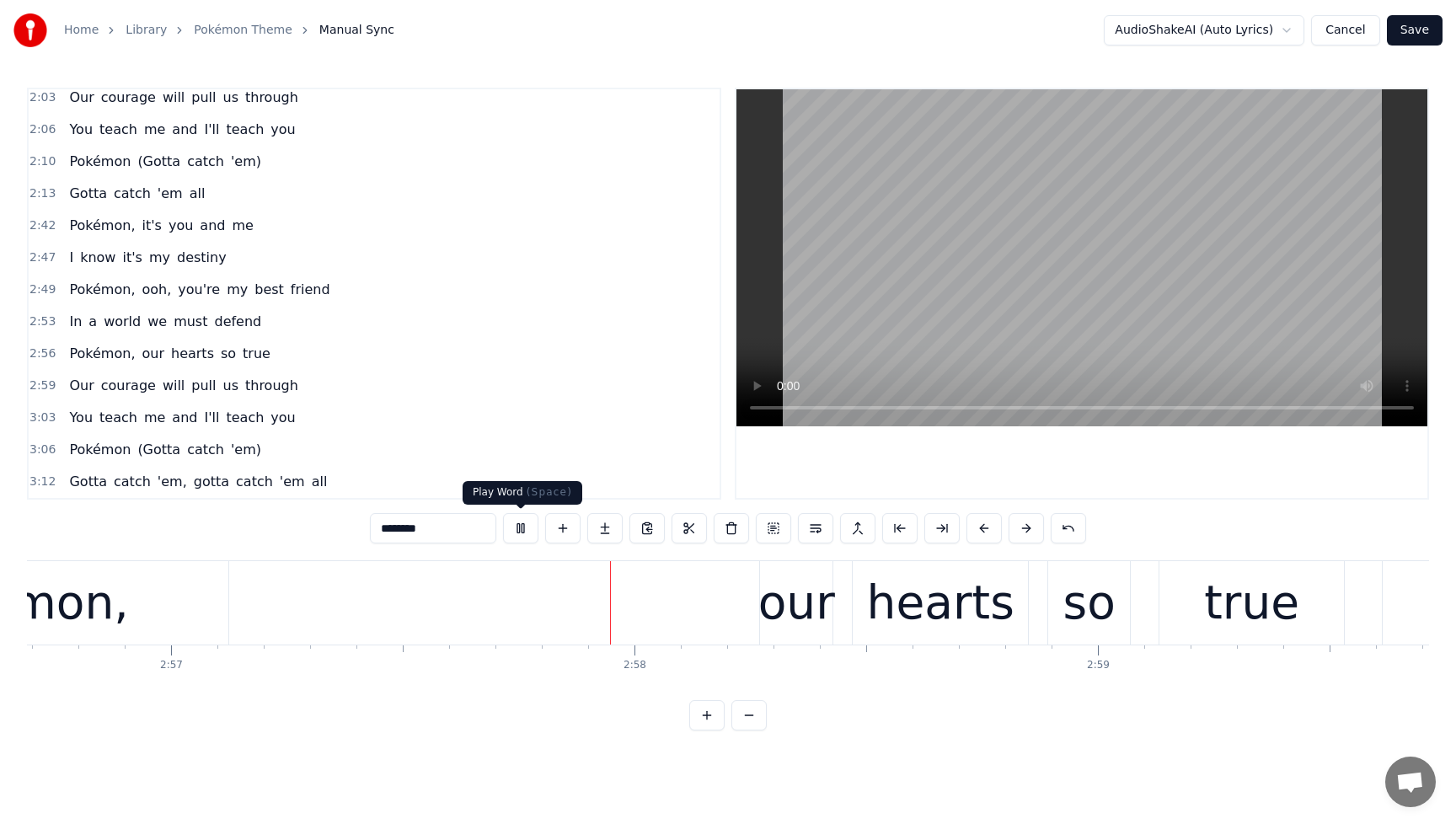
click at [521, 535] on button at bounding box center [521, 528] width 36 height 30
click at [139, 359] on span "our" at bounding box center [152, 354] width 26 height 19
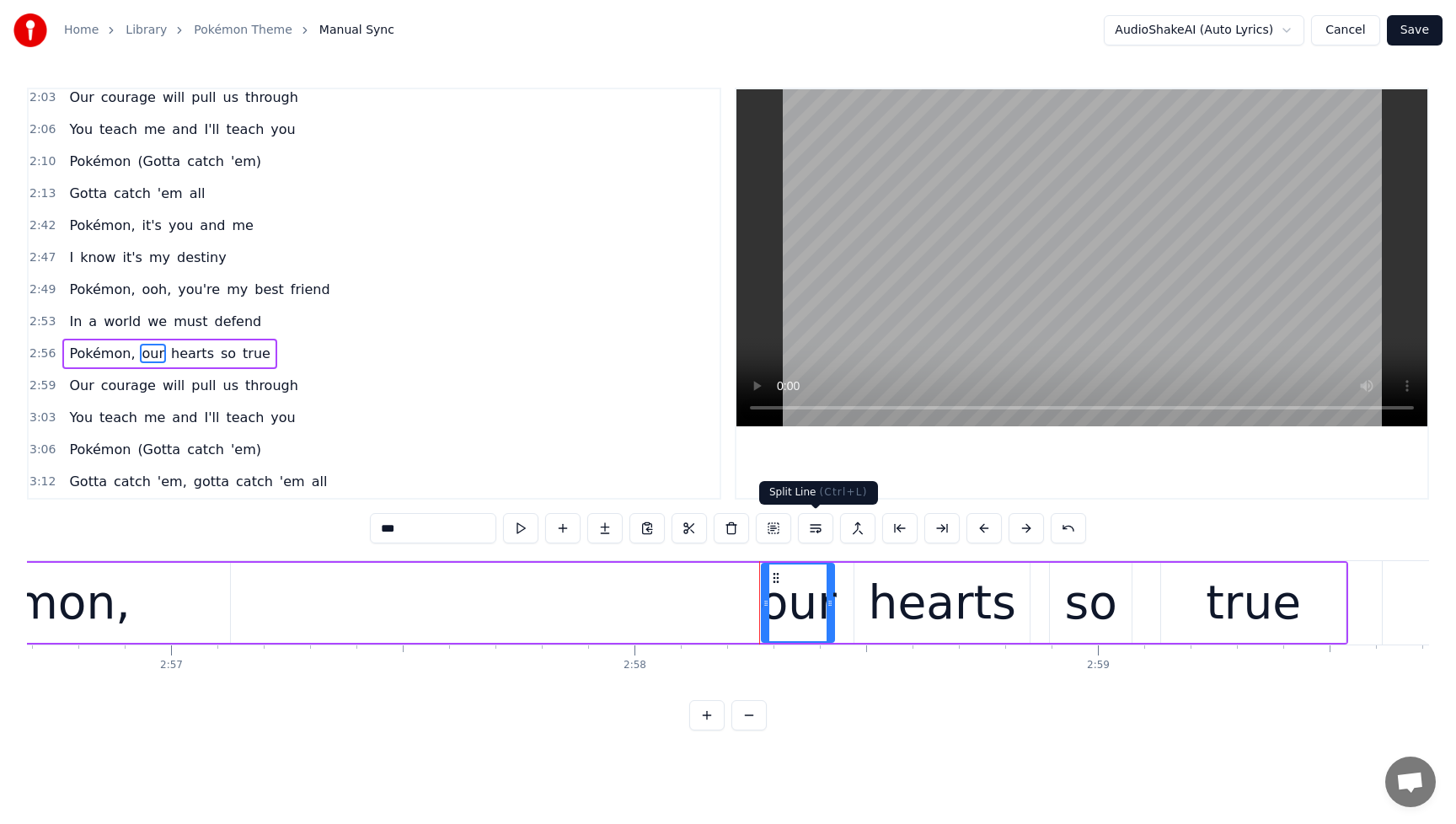
click at [815, 533] on button at bounding box center [815, 528] width 36 height 30
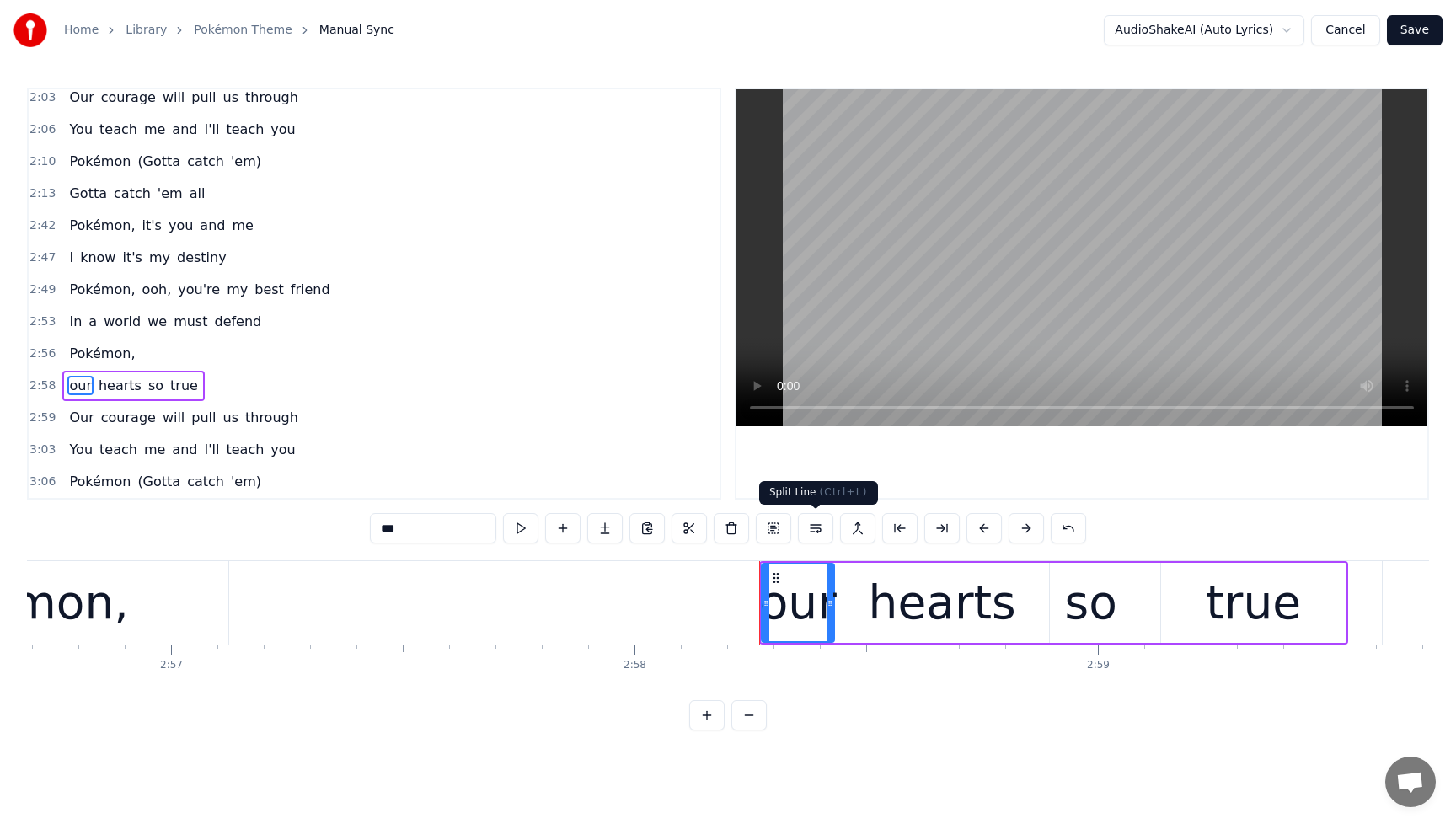
scroll to position [1097, 0]
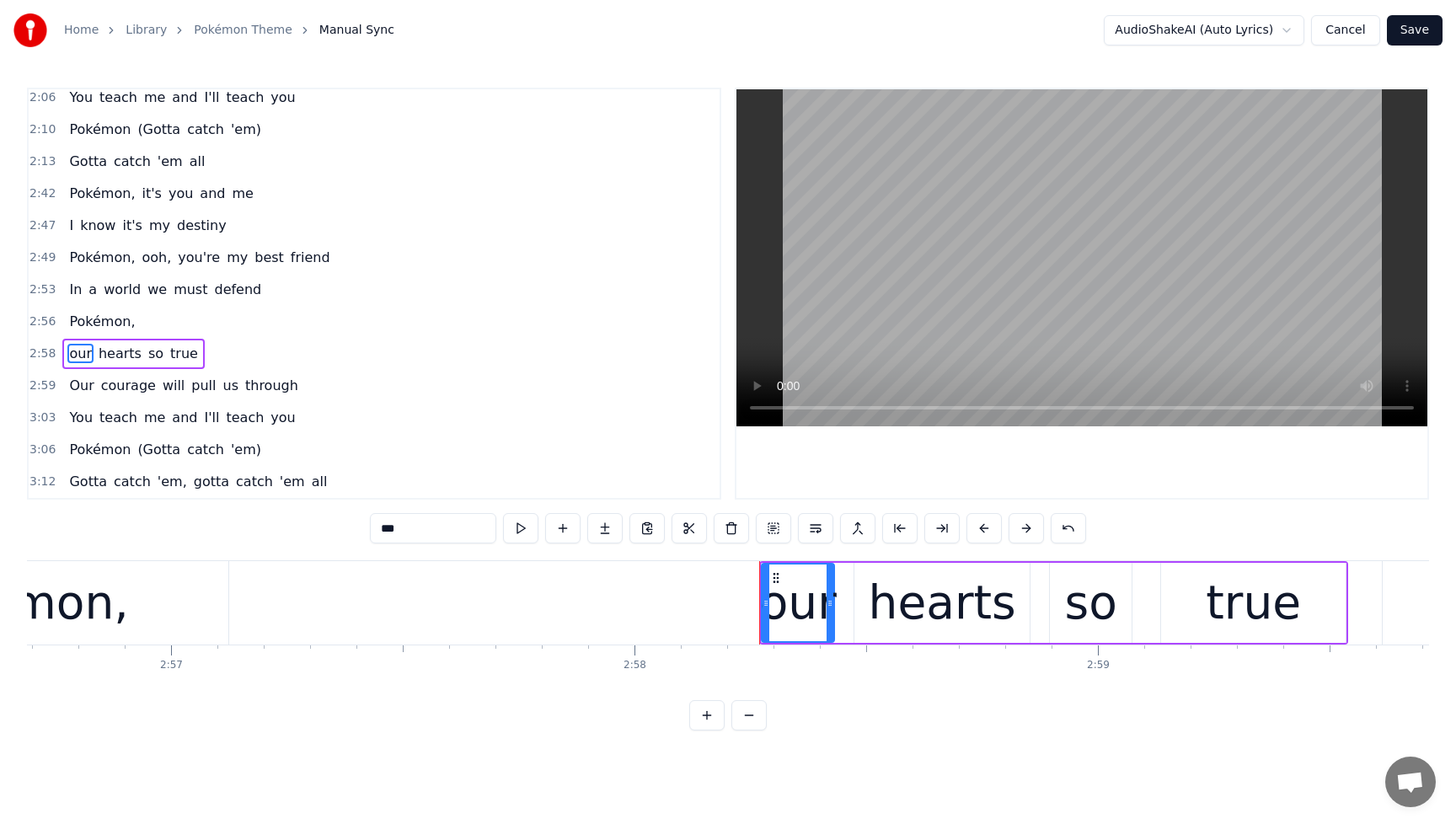
click at [96, 326] on span "Pokémon," at bounding box center [102, 321] width 69 height 19
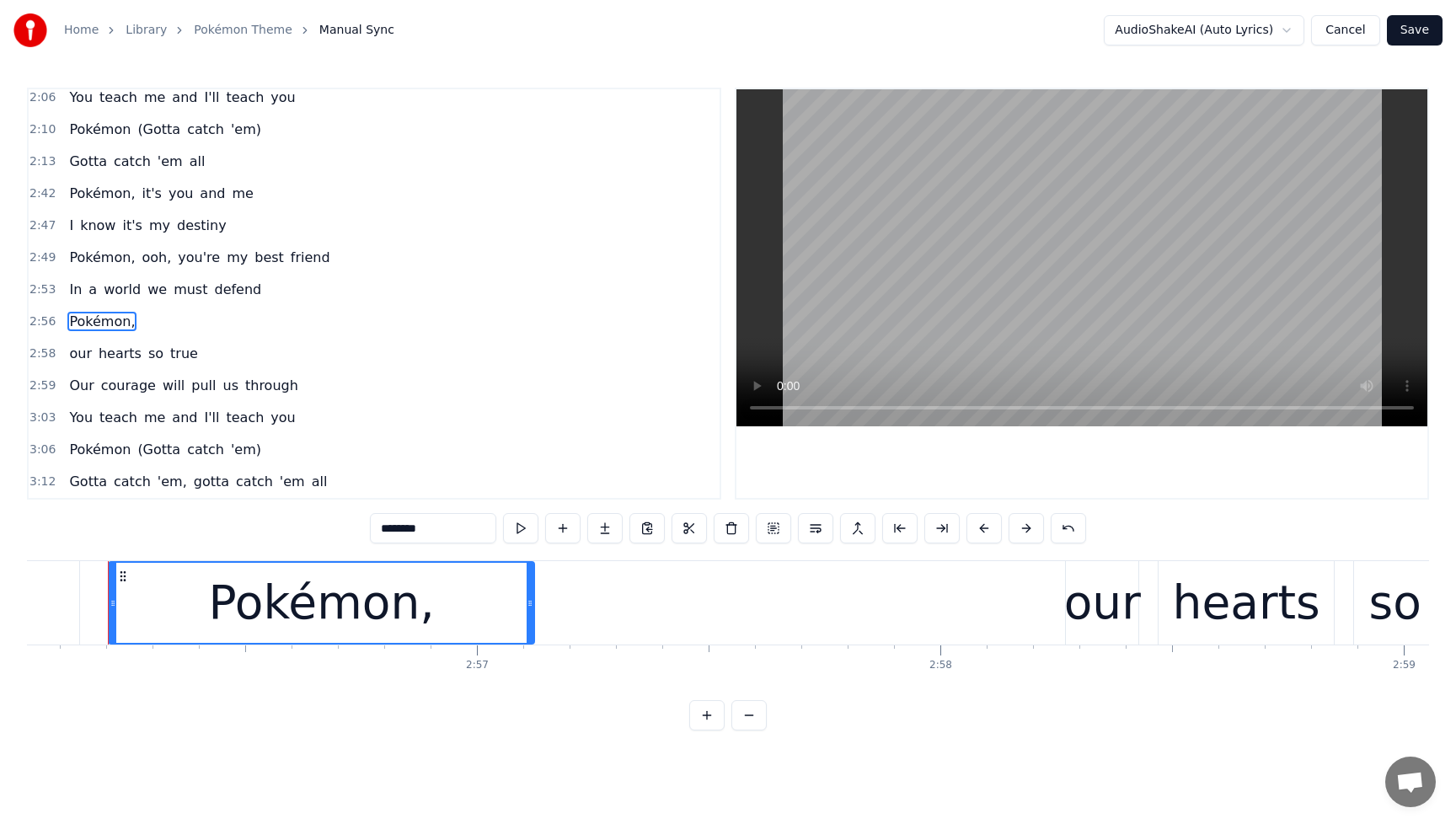
scroll to position [0, 81568]
click at [457, 537] on input "********" at bounding box center [433, 528] width 126 height 30
click at [212, 294] on span "defend" at bounding box center [237, 289] width 50 height 19
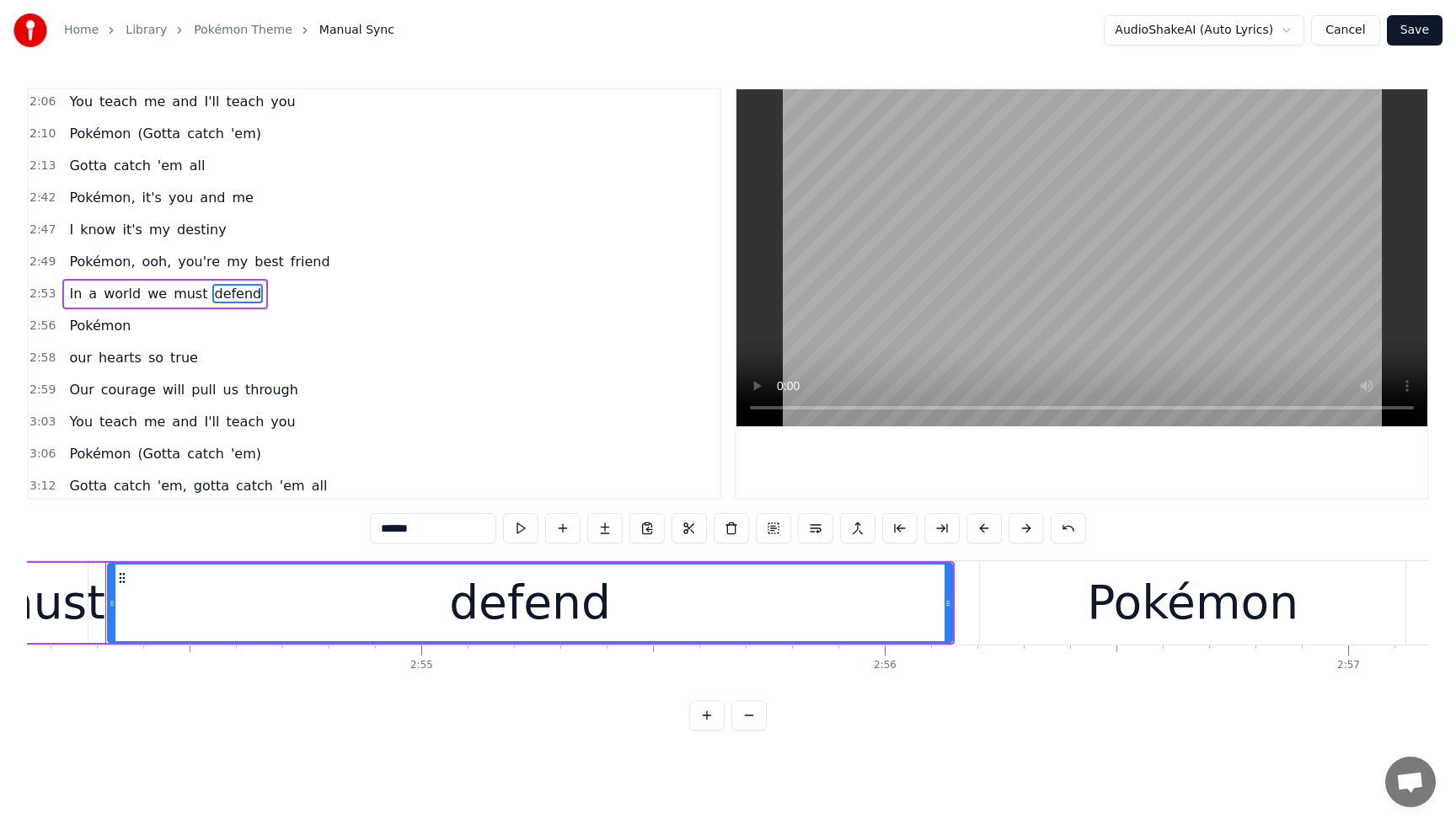
scroll to position [0, 80695]
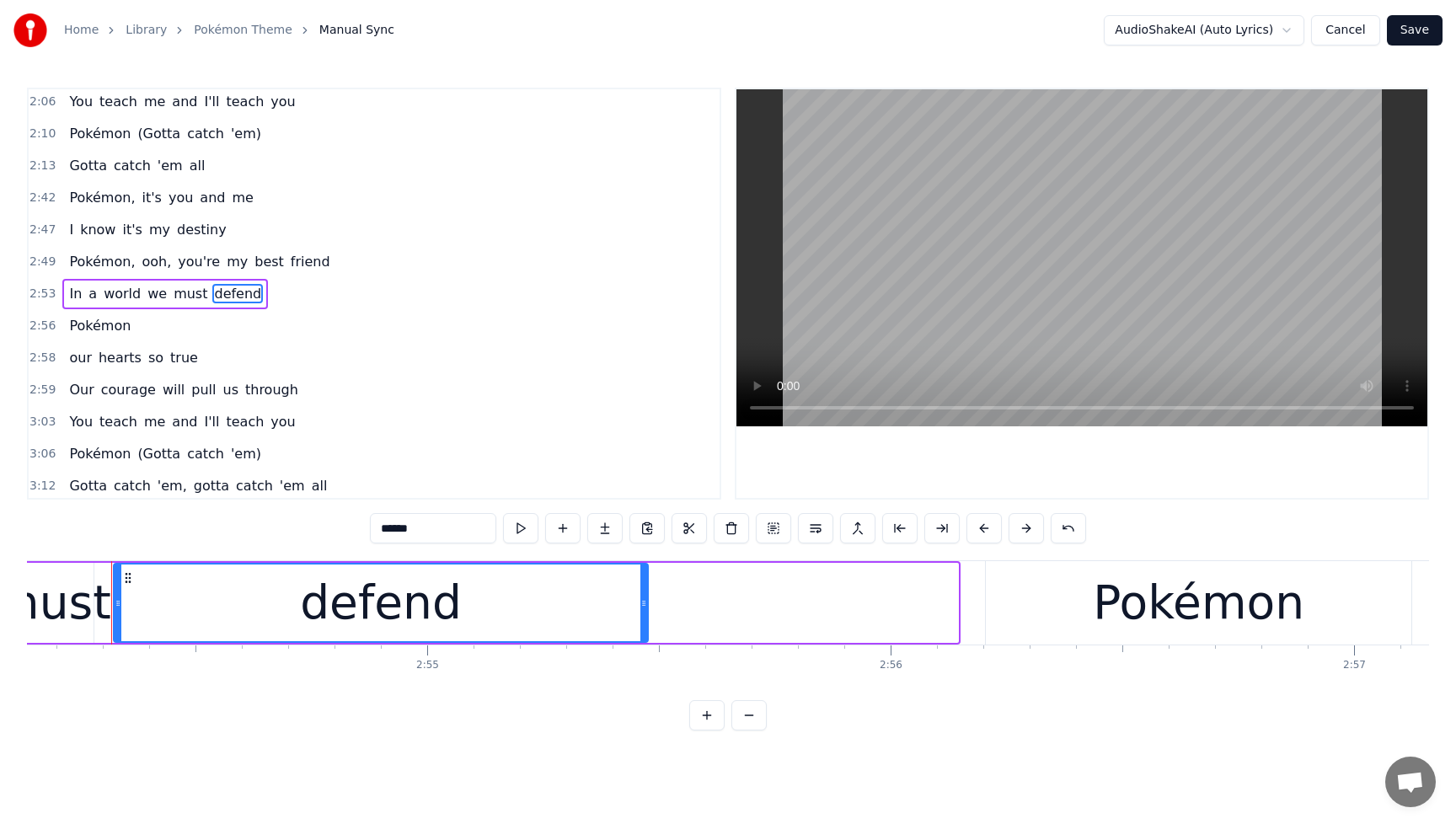
drag, startPoint x: 954, startPoint y: 601, endPoint x: 640, endPoint y: 614, distance: 314.3
click at [640, 614] on div at bounding box center [644, 603] width 7 height 77
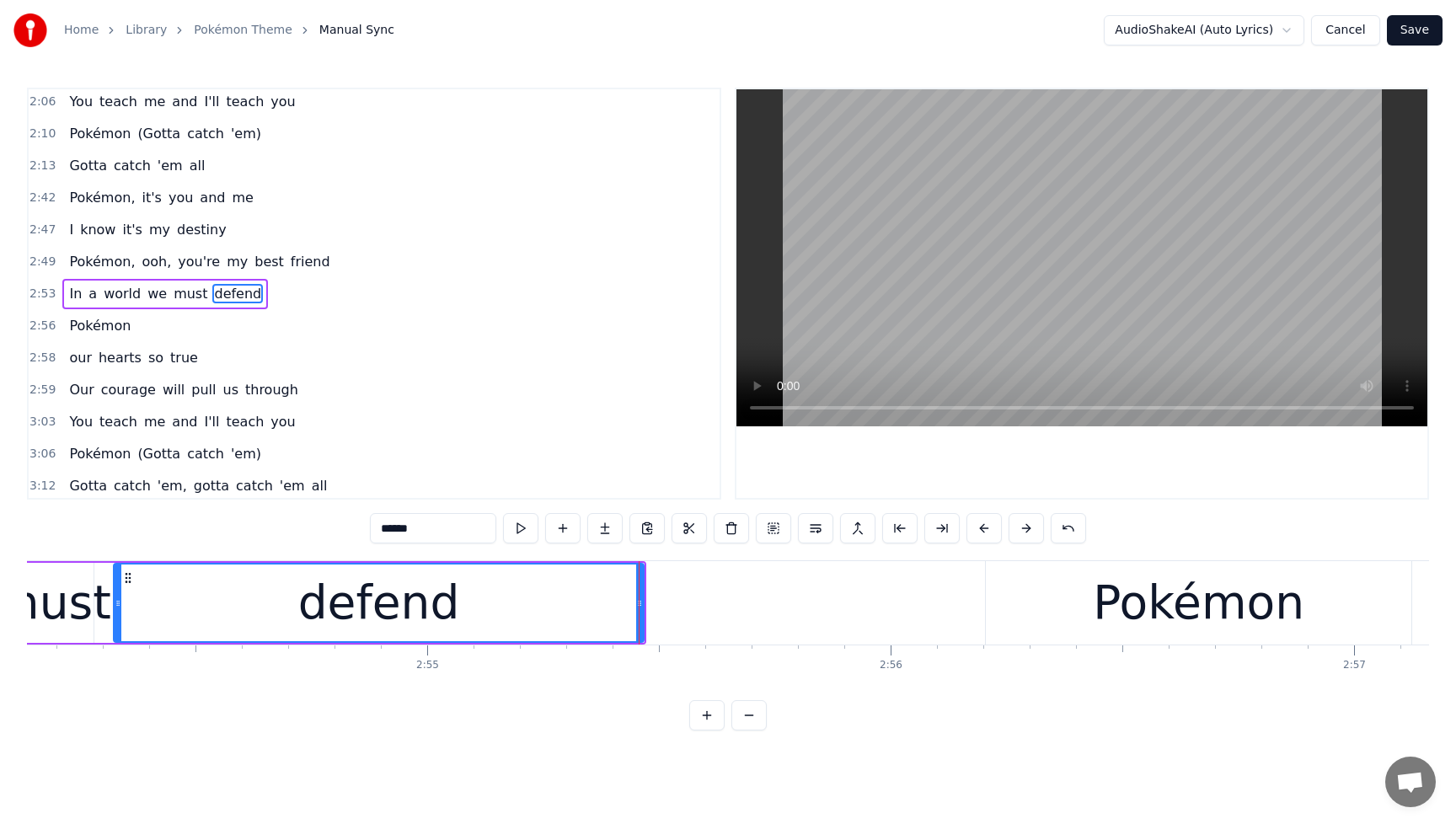
drag, startPoint x: 1083, startPoint y: 609, endPoint x: 1050, endPoint y: 612, distance: 33.1
click at [1083, 609] on div "Pokémon" at bounding box center [1198, 603] width 425 height 83
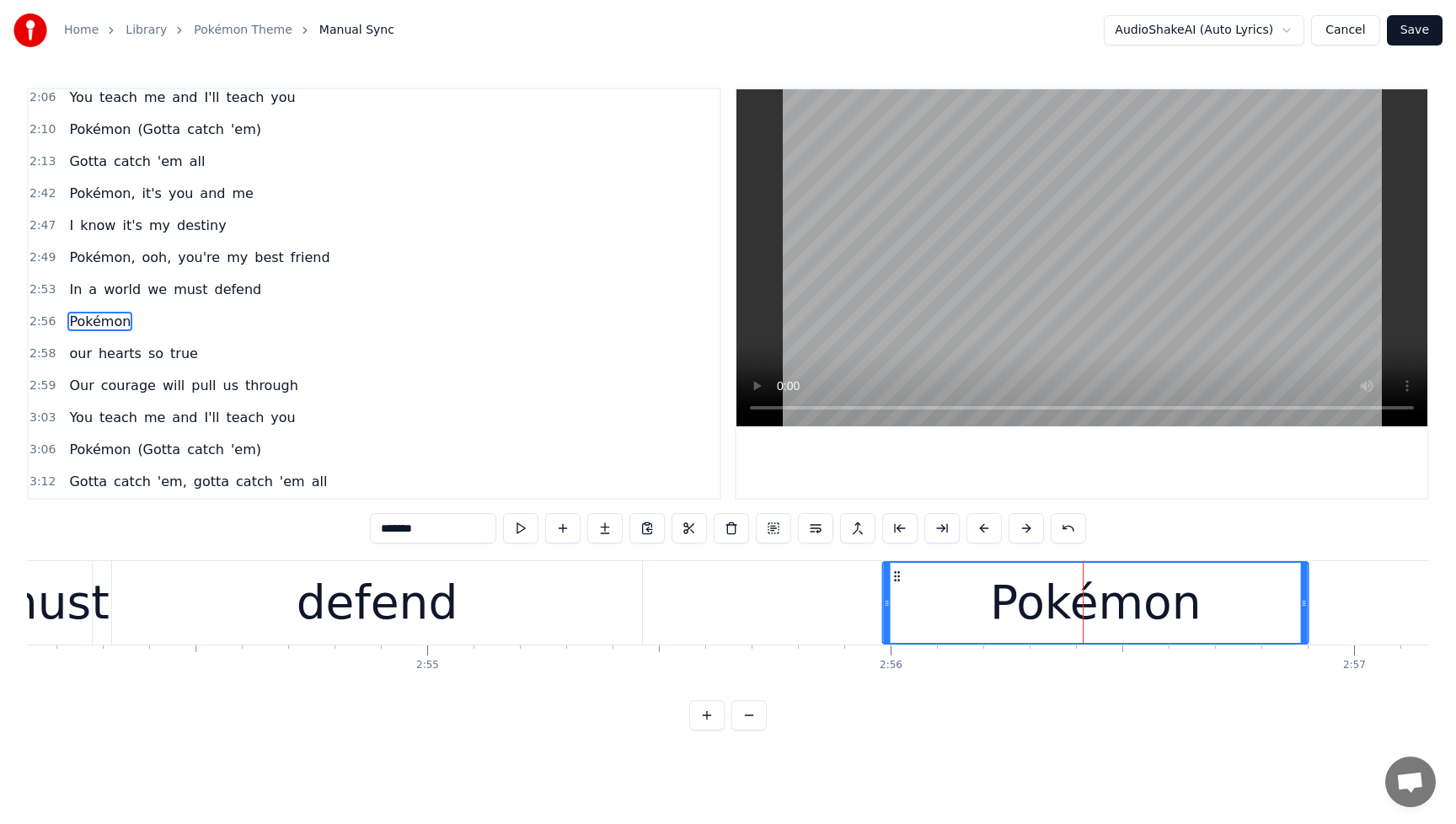
drag, startPoint x: 998, startPoint y: 575, endPoint x: 892, endPoint y: 581, distance: 106.2
click at [892, 581] on icon at bounding box center [897, 577] width 14 height 14
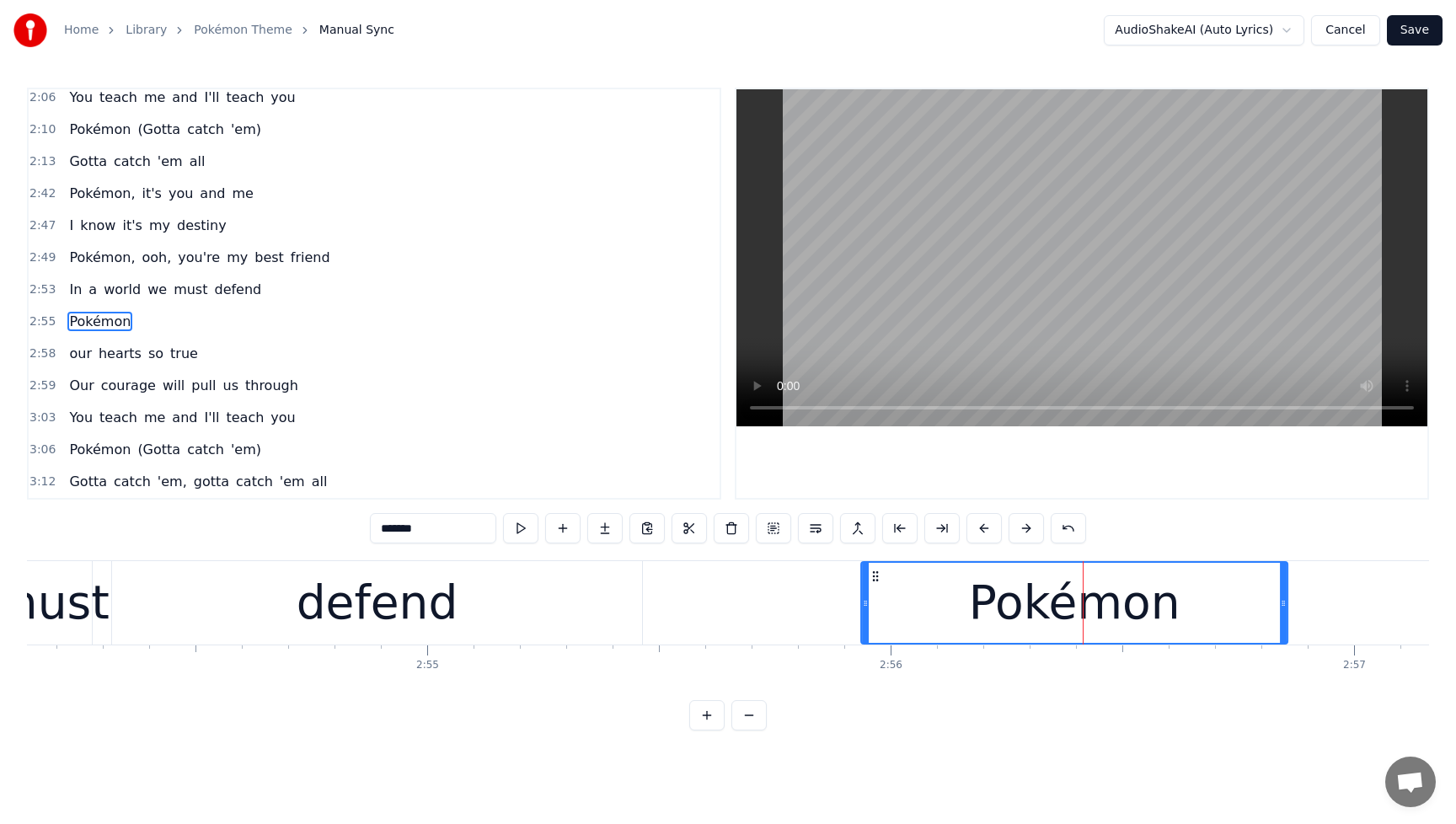
drag, startPoint x: 892, startPoint y: 574, endPoint x: 874, endPoint y: 576, distance: 18.1
click at [874, 576] on circle at bounding box center [874, 575] width 1 height 1
click at [398, 604] on div "defend" at bounding box center [377, 603] width 162 height 70
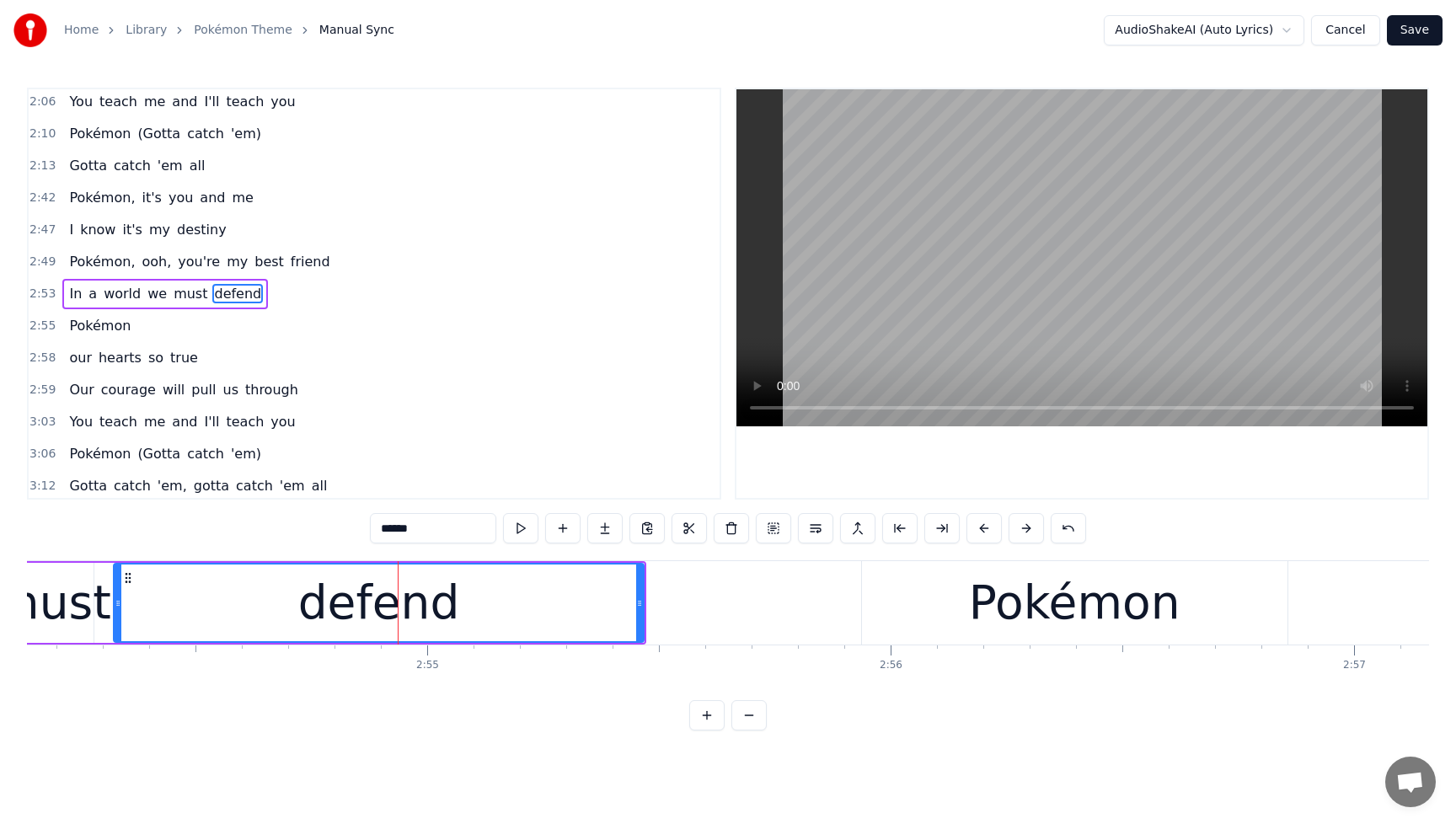
drag, startPoint x: 72, startPoint y: 299, endPoint x: 107, endPoint y: 303, distance: 35.2
click at [72, 298] on span "In" at bounding box center [75, 294] width 16 height 19
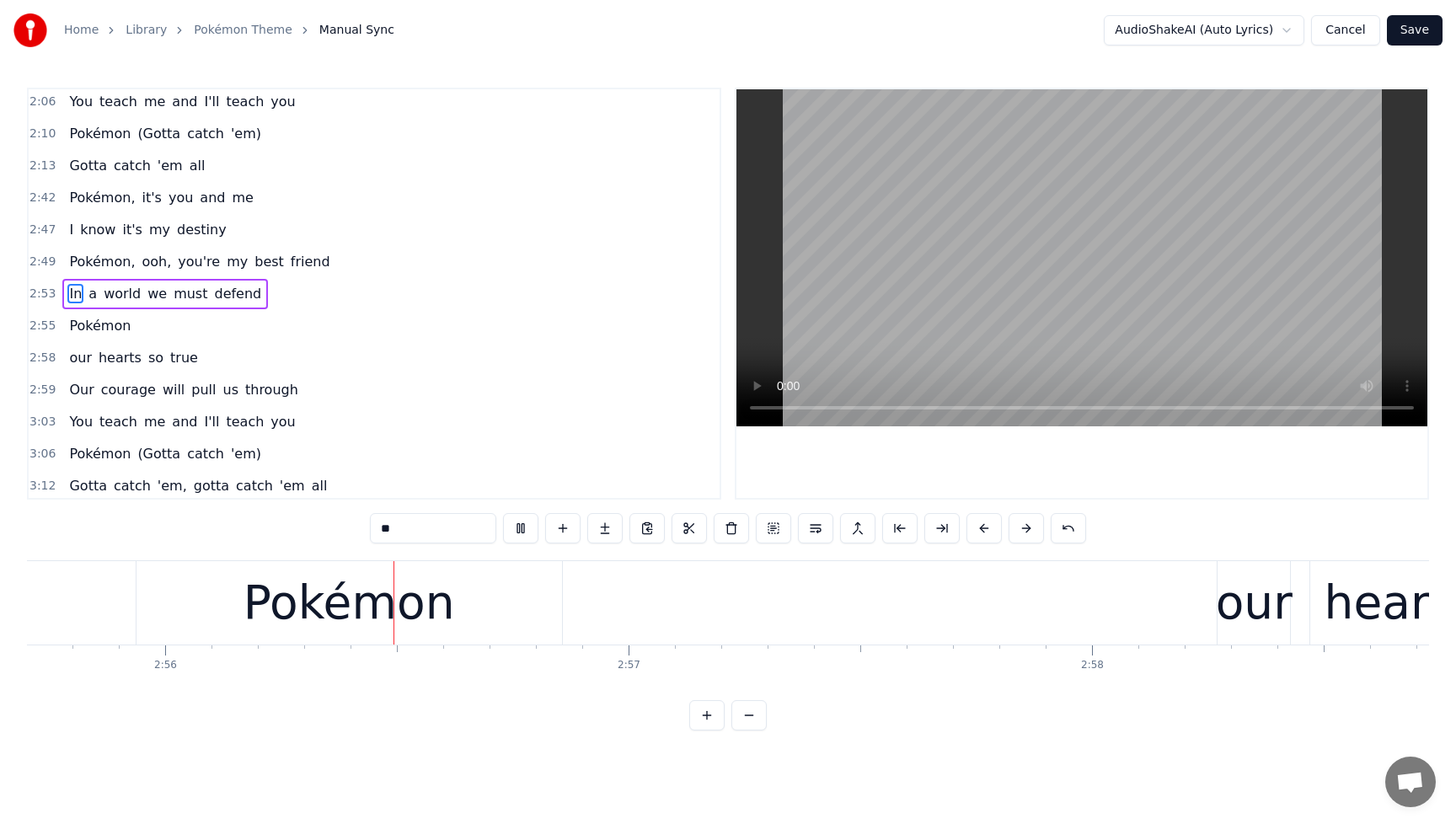
scroll to position [0, 81426]
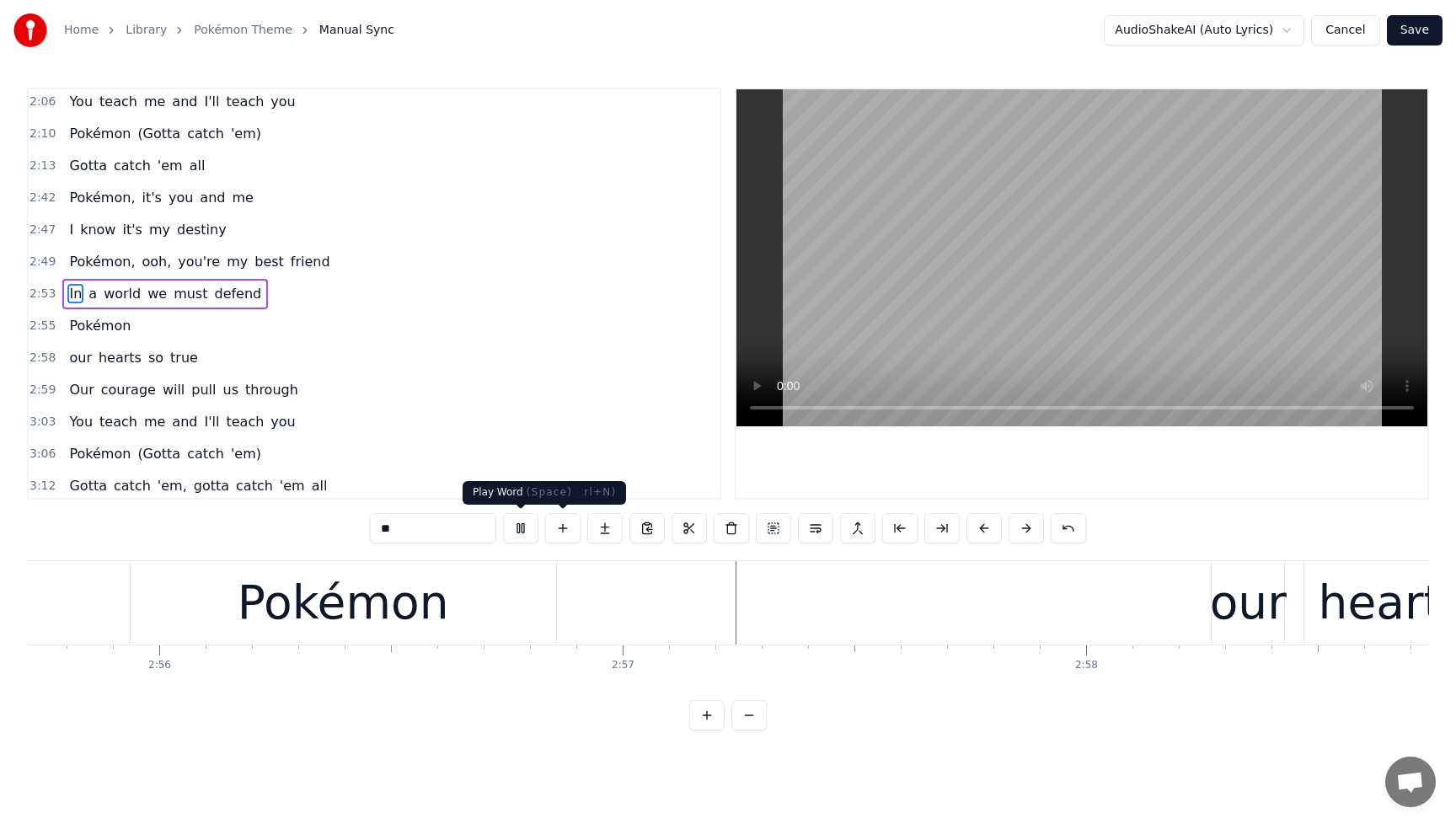
click at [517, 534] on button at bounding box center [521, 528] width 36 height 30
click at [300, 593] on div "Pokémon" at bounding box center [343, 603] width 211 height 70
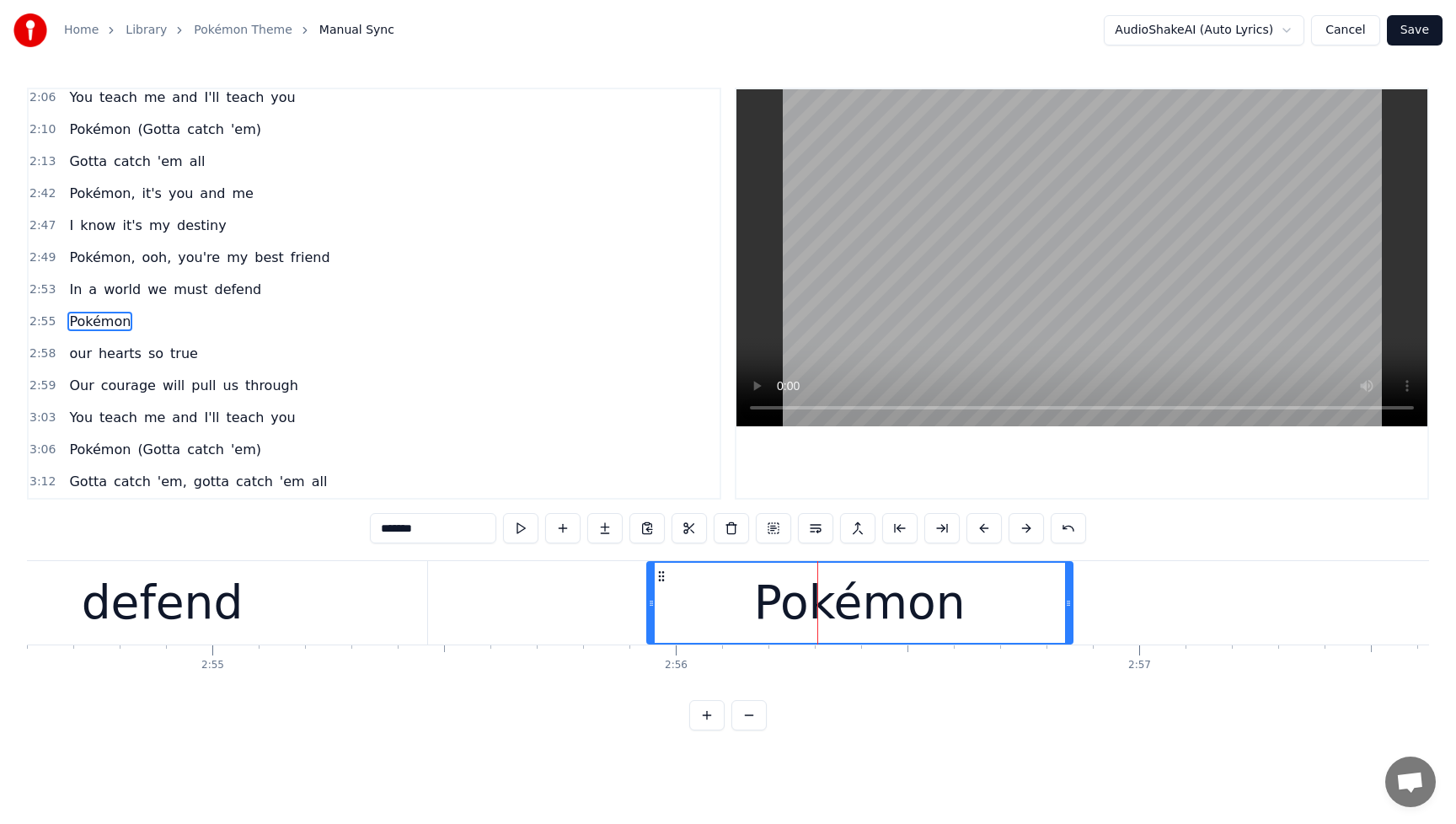
scroll to position [0, 80690]
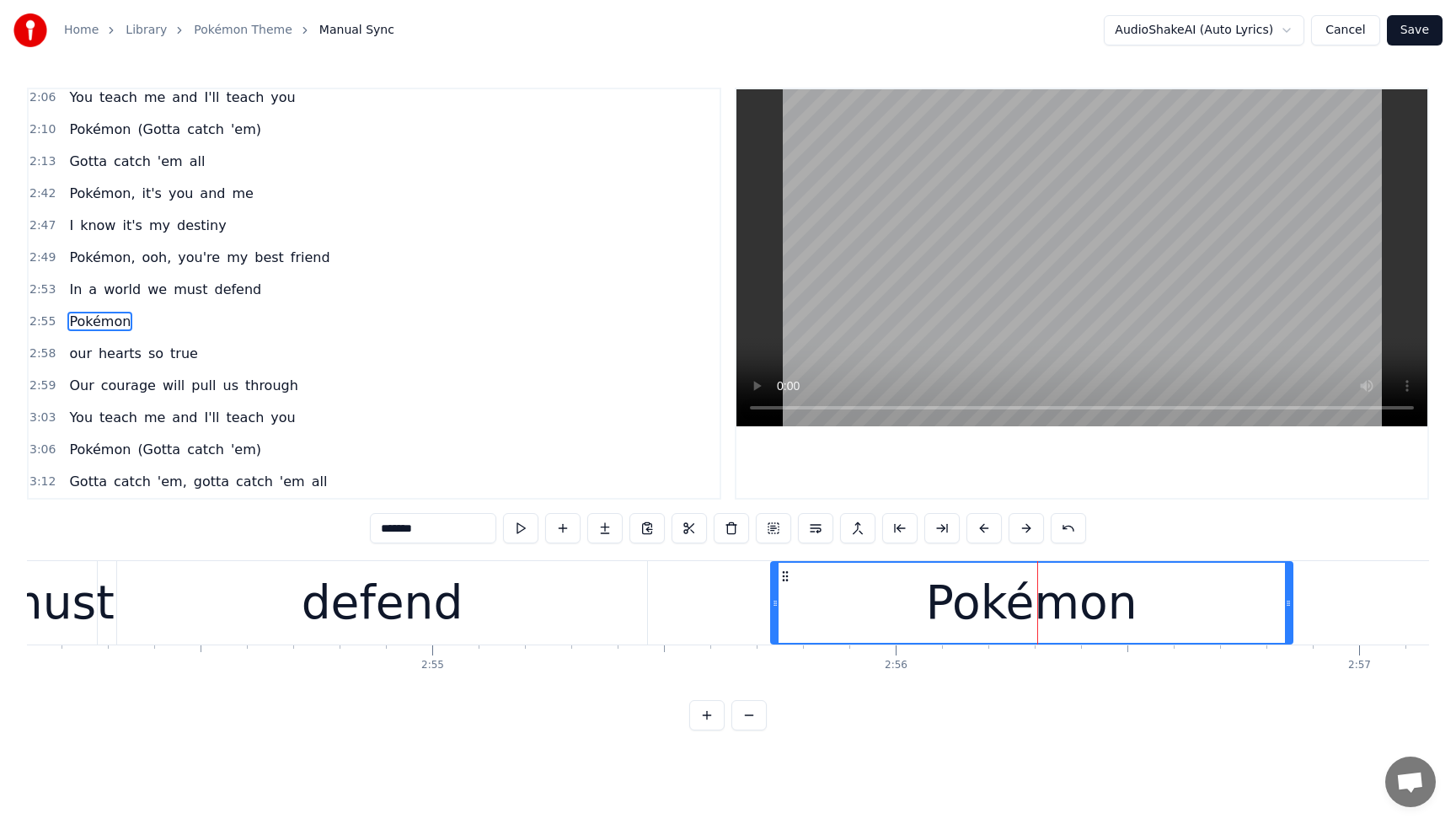
drag, startPoint x: 872, startPoint y: 607, endPoint x: 774, endPoint y: 613, distance: 98.2
click at [774, 613] on div at bounding box center [775, 603] width 7 height 80
click at [579, 611] on div "defend" at bounding box center [382, 603] width 530 height 83
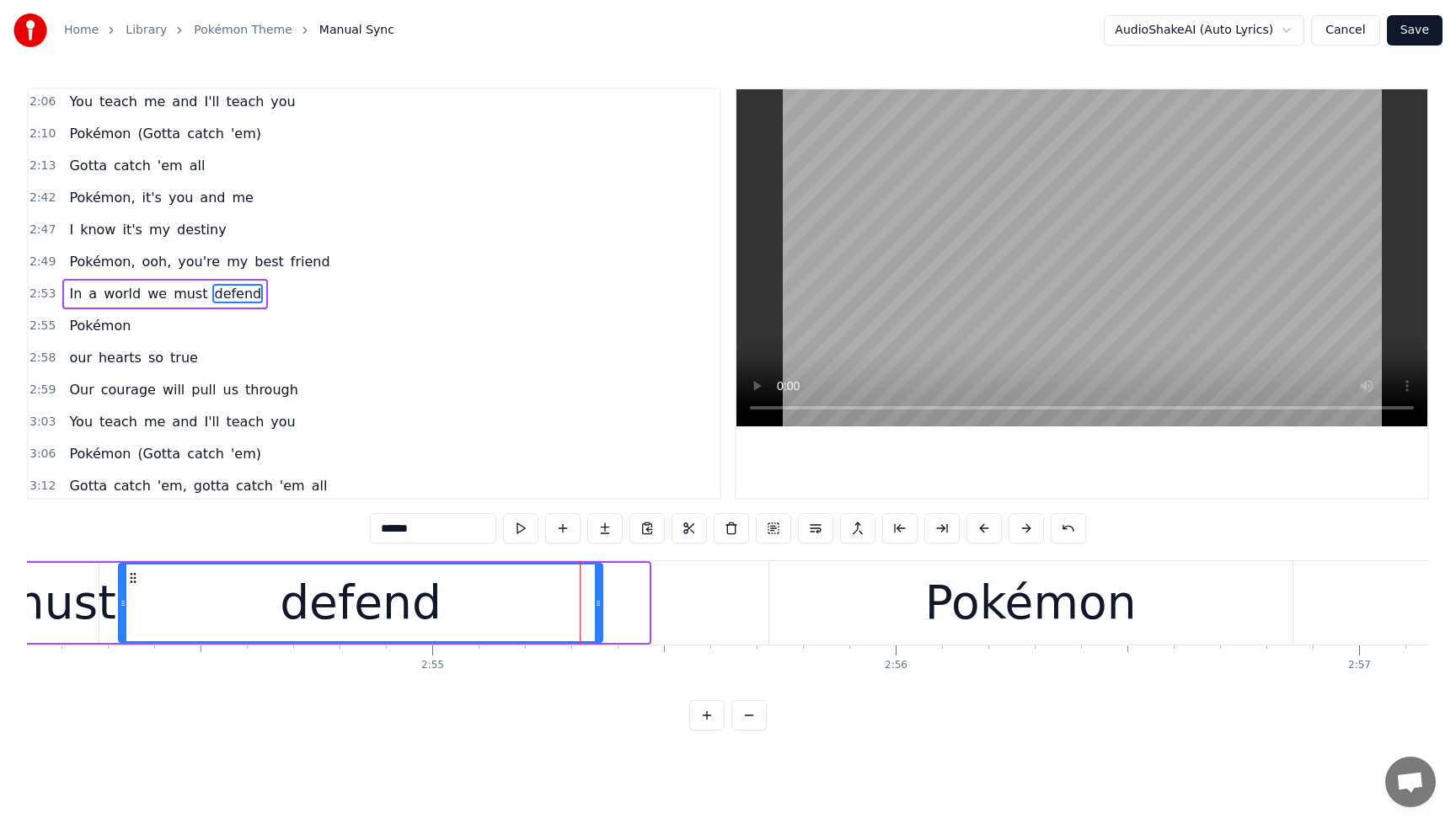
drag, startPoint x: 646, startPoint y: 607, endPoint x: 600, endPoint y: 608, distance: 46.0
click at [600, 608] on icon at bounding box center [599, 604] width 7 height 14
click at [240, 295] on span "defend" at bounding box center [237, 294] width 50 height 19
click at [72, 298] on span "In" at bounding box center [75, 294] width 16 height 19
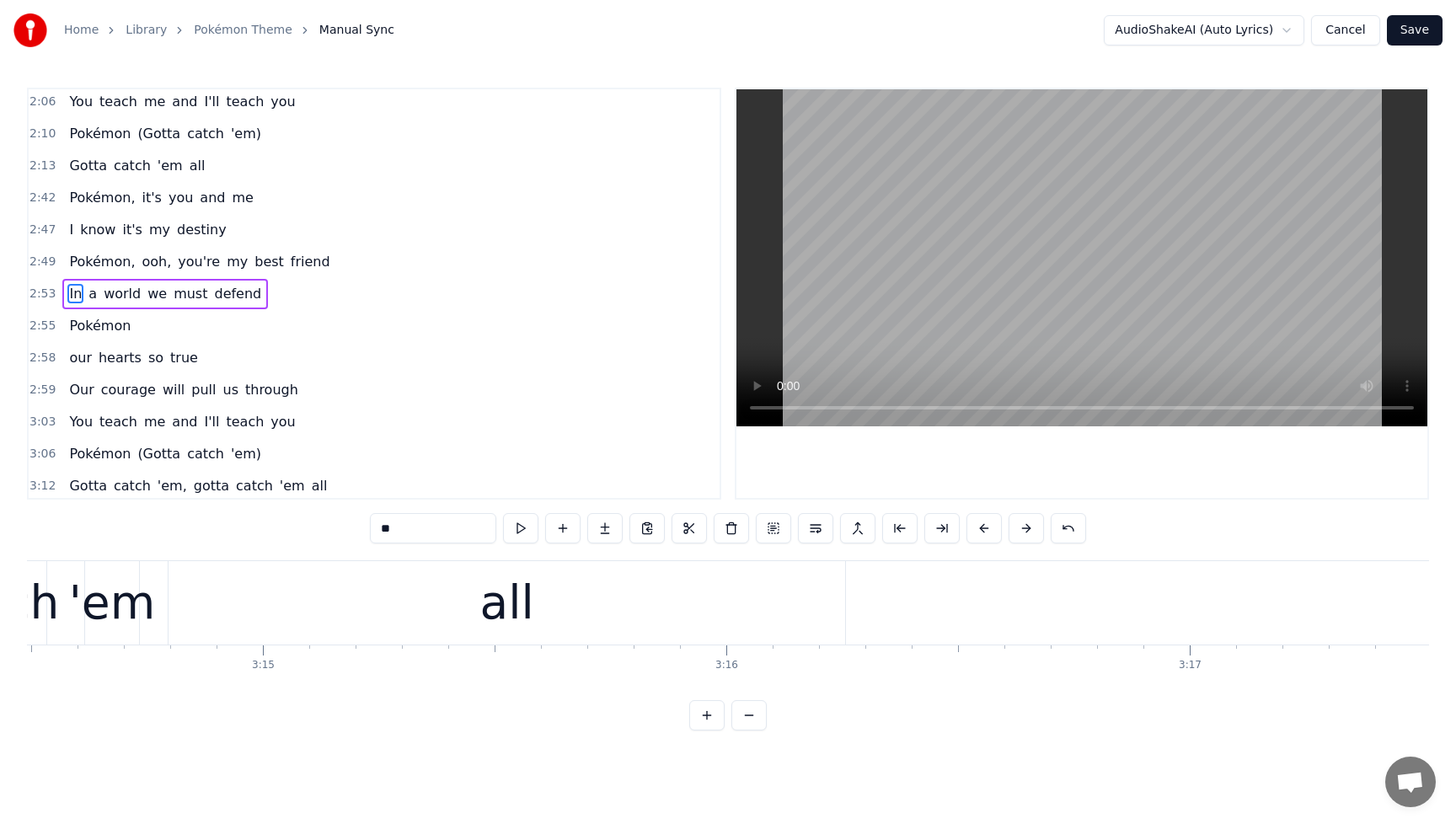
scroll to position [0, 90127]
click at [257, 591] on div "all" at bounding box center [506, 603] width 676 height 83
type input "***"
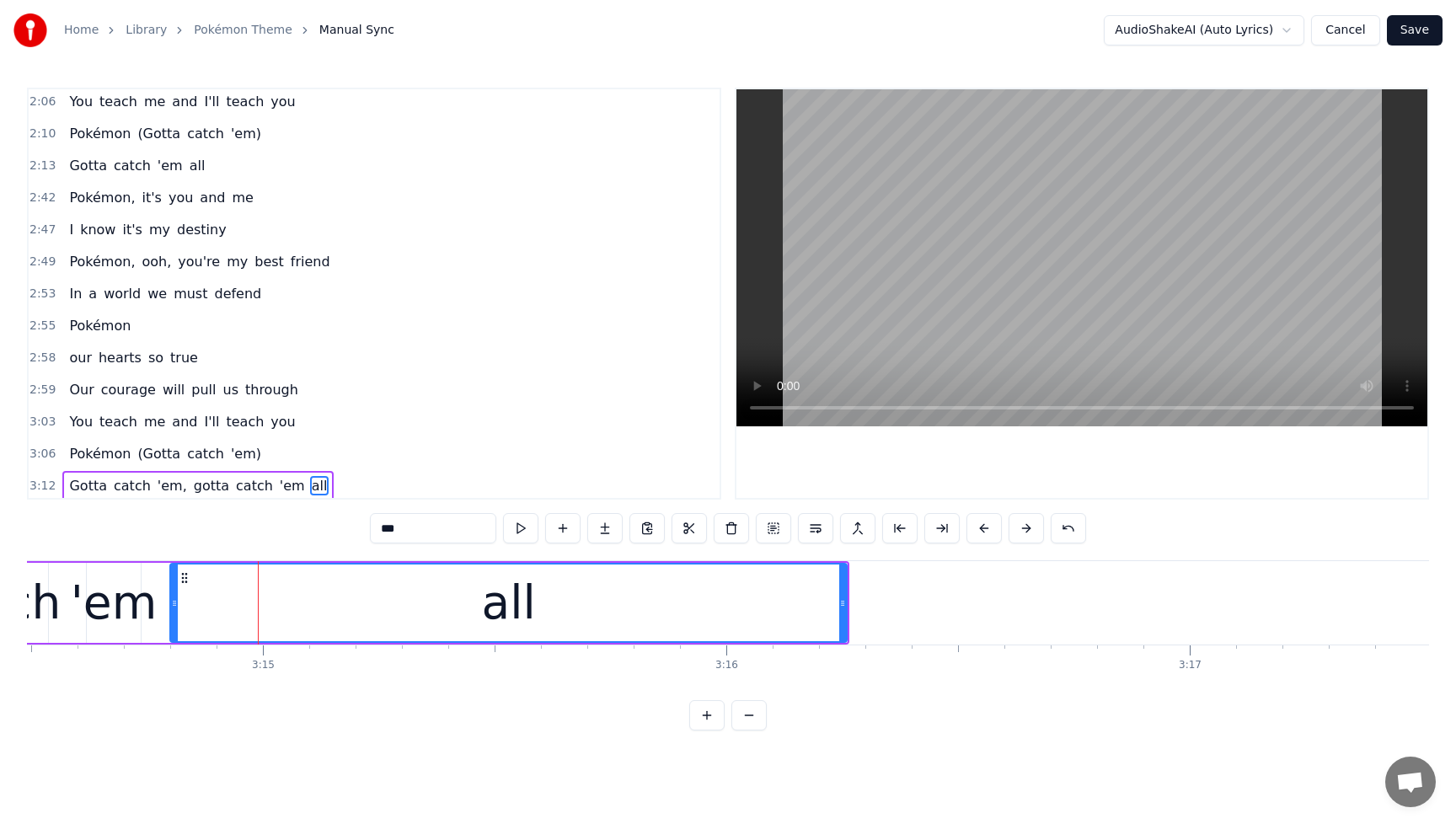
scroll to position [1097, 0]
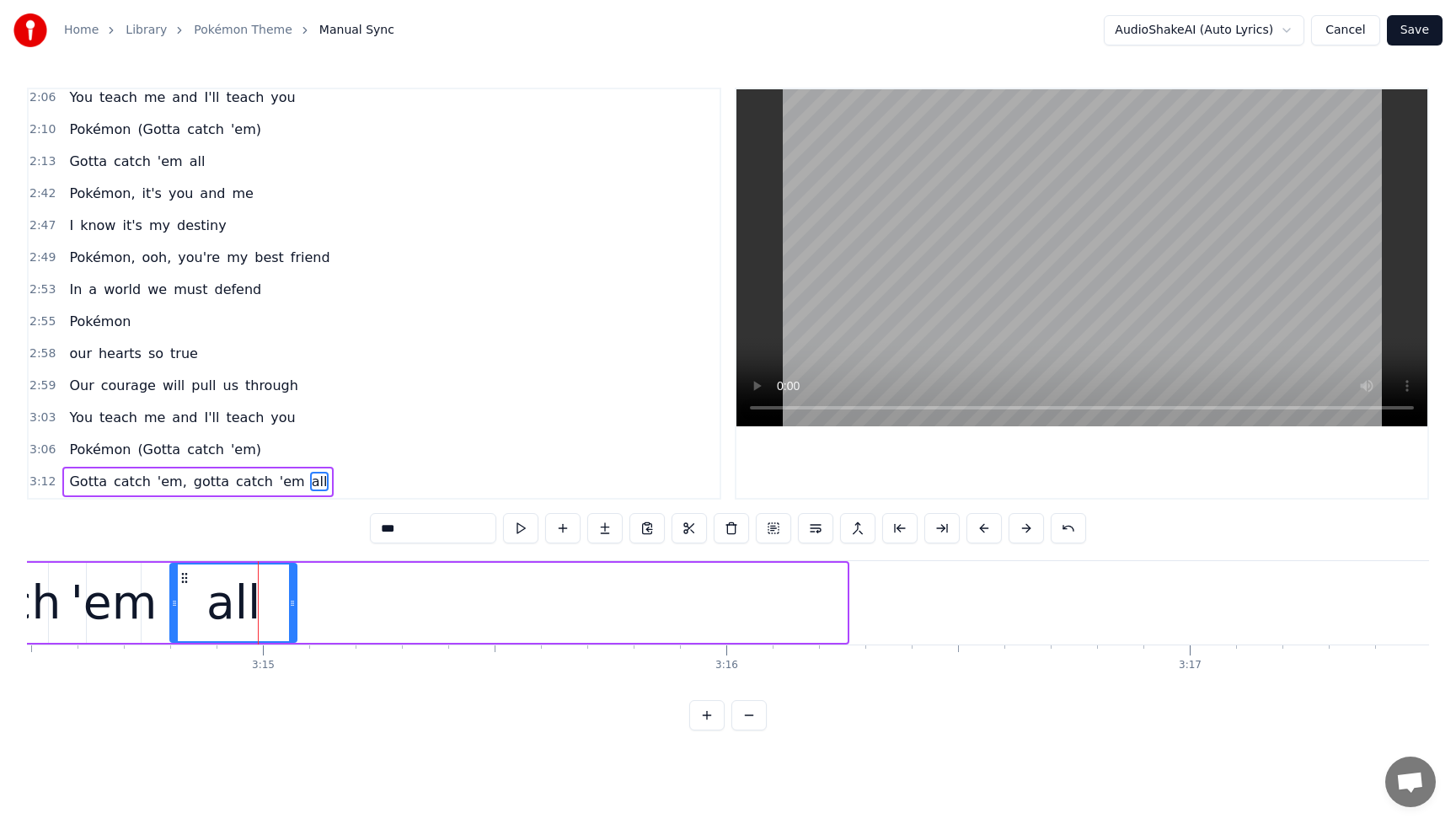
drag, startPoint x: 846, startPoint y: 603, endPoint x: 295, endPoint y: 619, distance: 551.2
click at [295, 619] on div "all" at bounding box center [234, 603] width 128 height 80
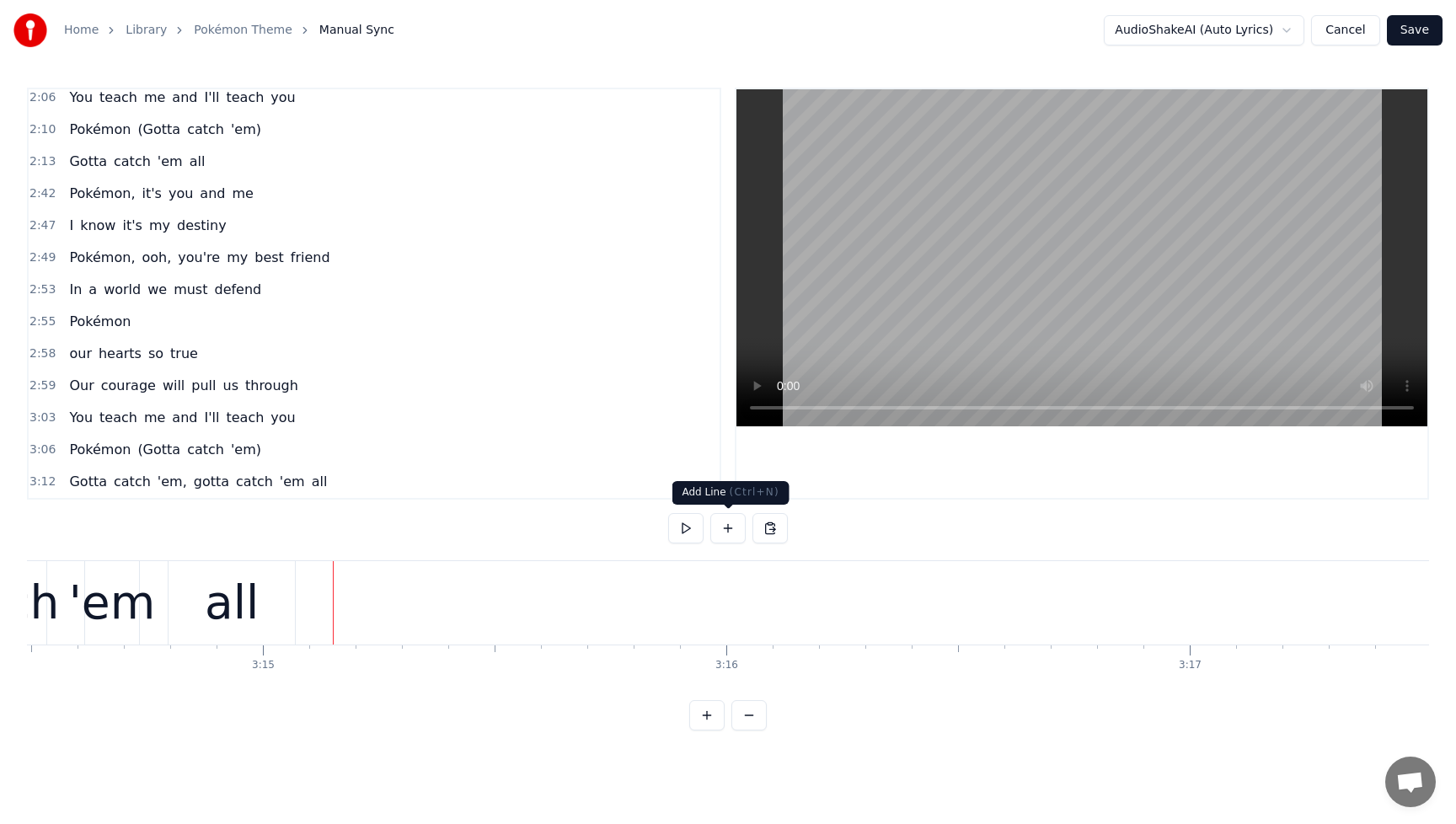
click at [724, 529] on button at bounding box center [728, 528] width 36 height 30
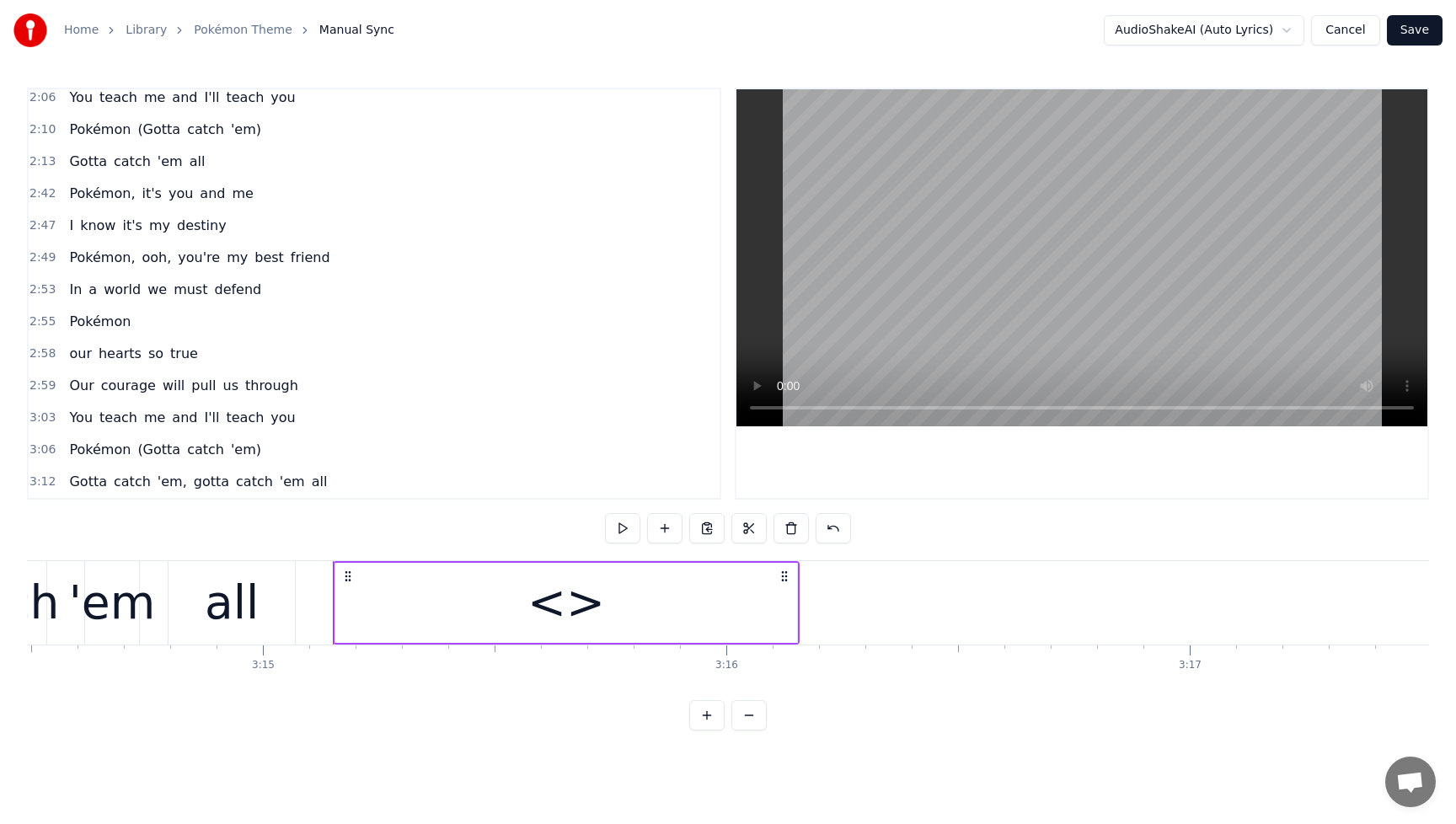
click at [555, 613] on div "<>" at bounding box center [566, 603] width 77 height 70
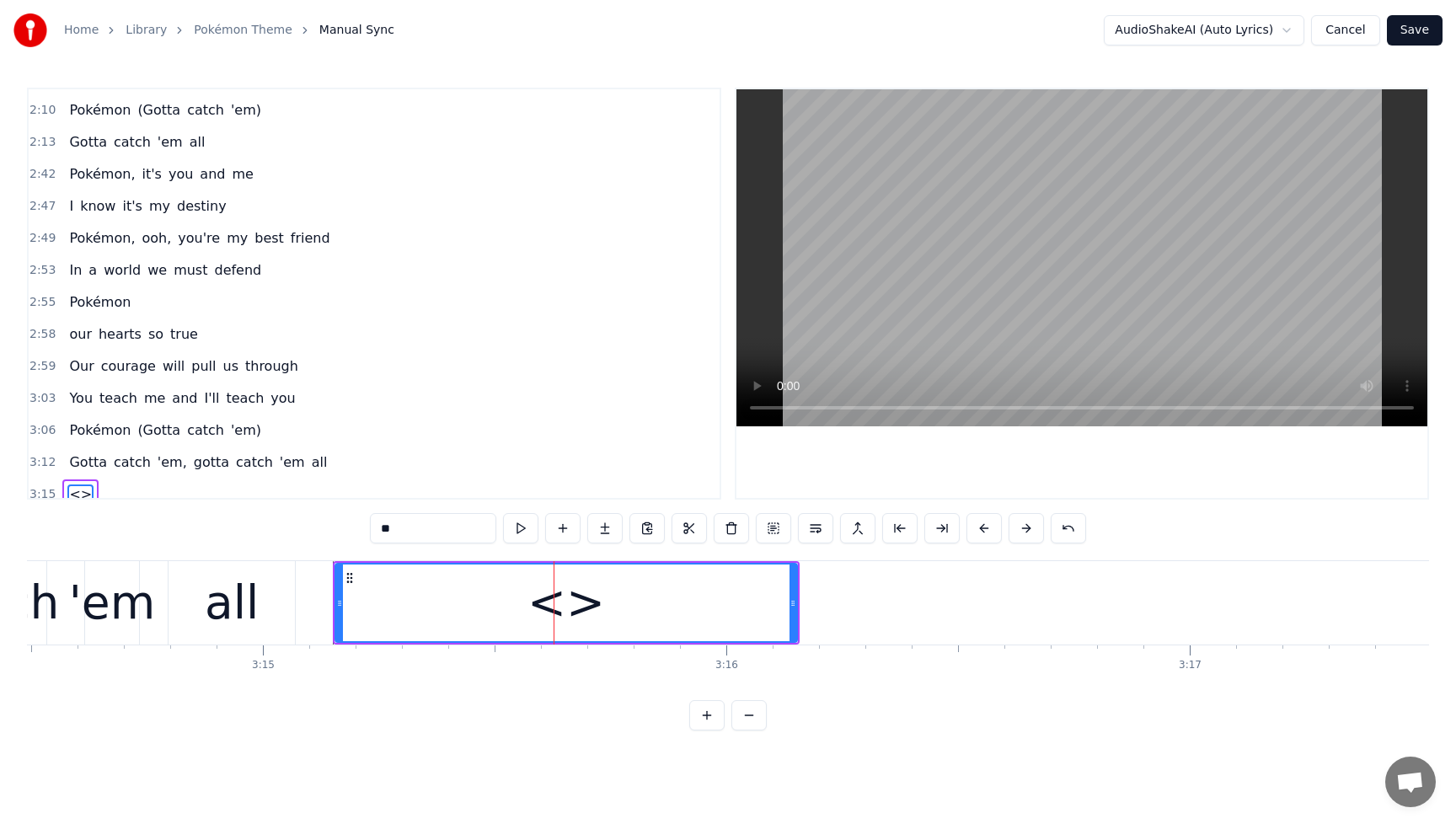
scroll to position [1129, 0]
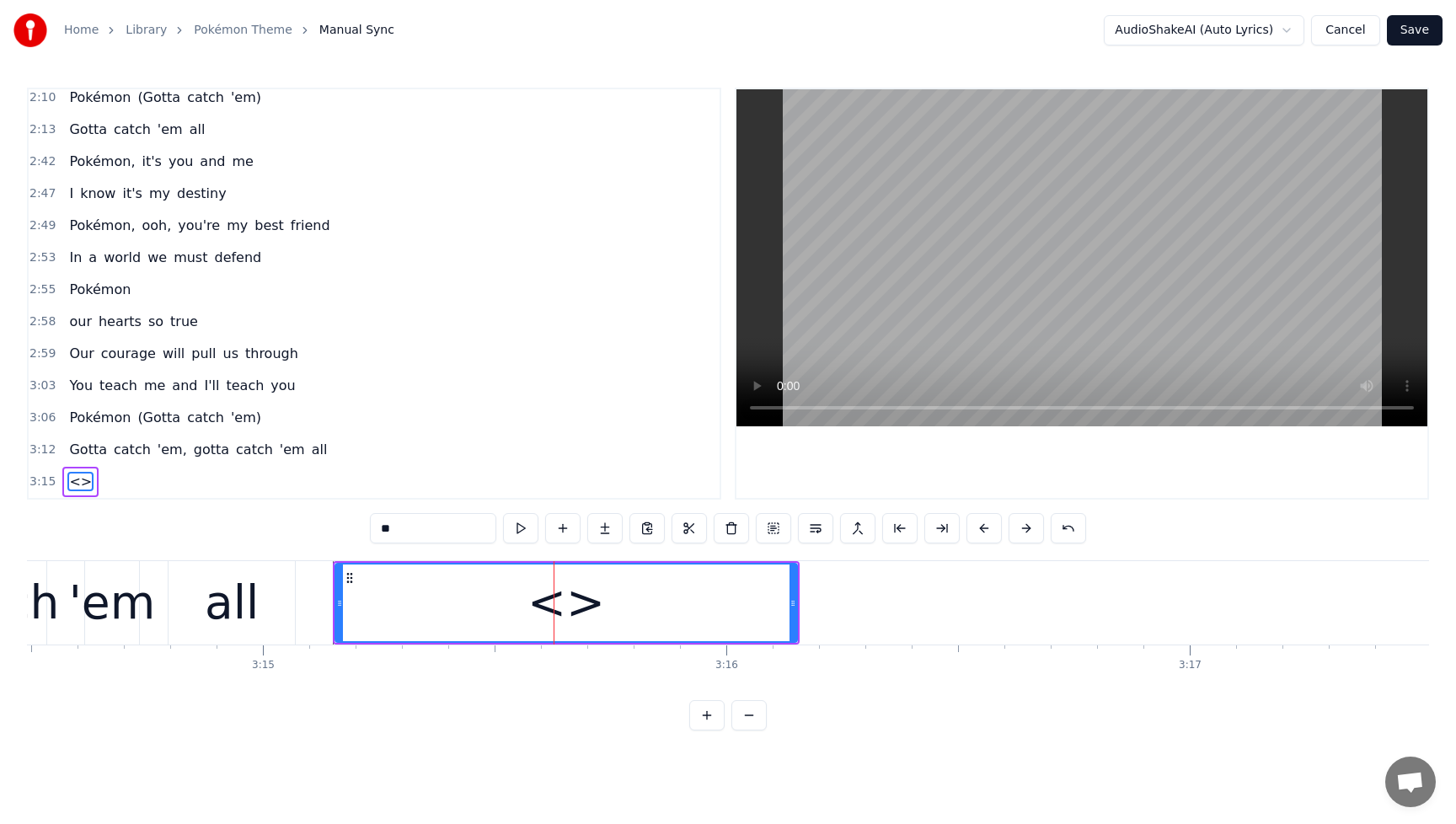
drag, startPoint x: 426, startPoint y: 537, endPoint x: 330, endPoint y: 537, distance: 96.0
click at [330, 537] on div "0:10 Gonna be the very best 0:13 Like no one ever was 0:16 Catch them is my rea…" at bounding box center [728, 409] width 1402 height 643
type input "*"
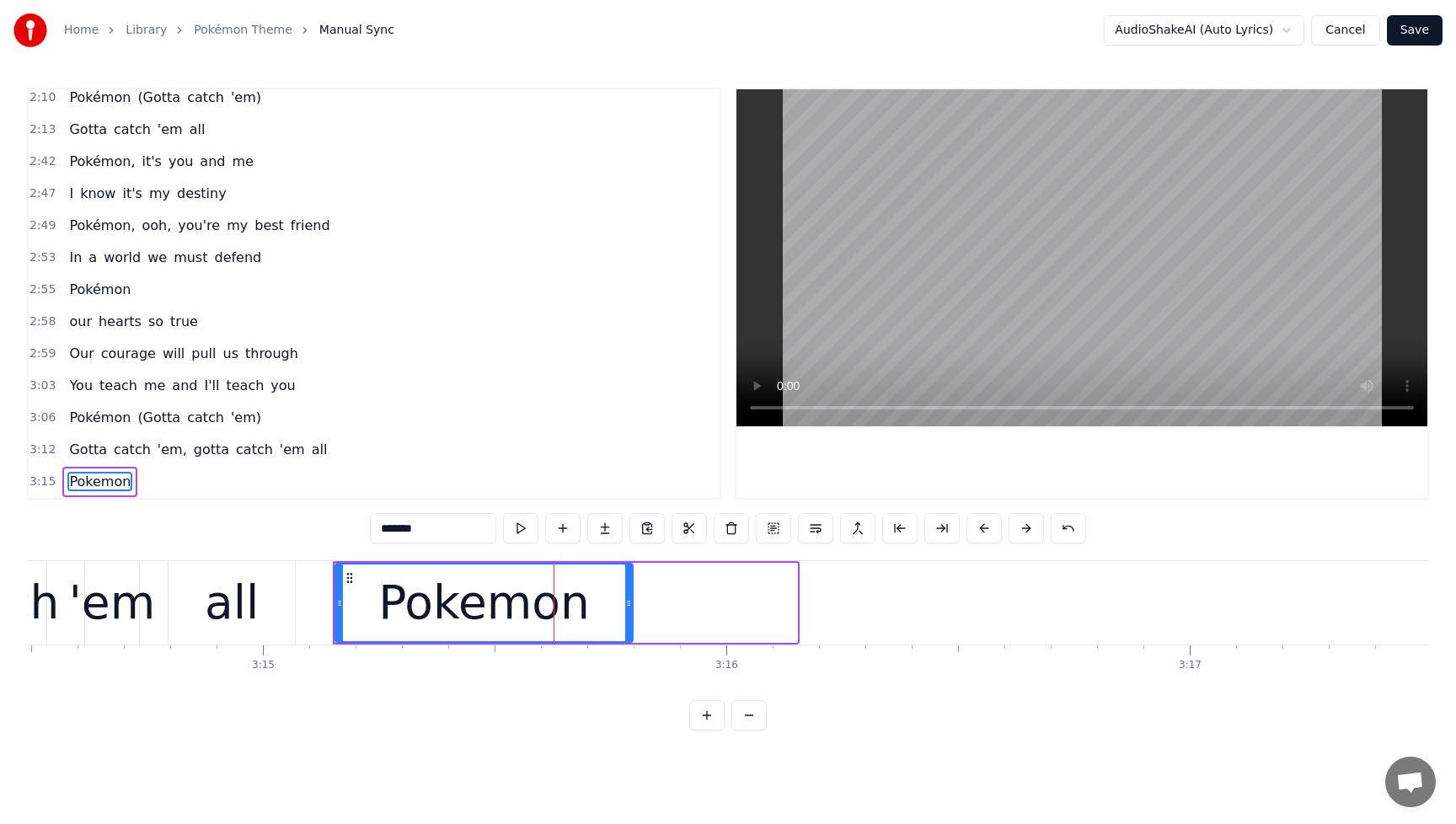
drag, startPoint x: 793, startPoint y: 603, endPoint x: 629, endPoint y: 618, distance: 164.7
click at [629, 618] on div at bounding box center [629, 603] width 7 height 77
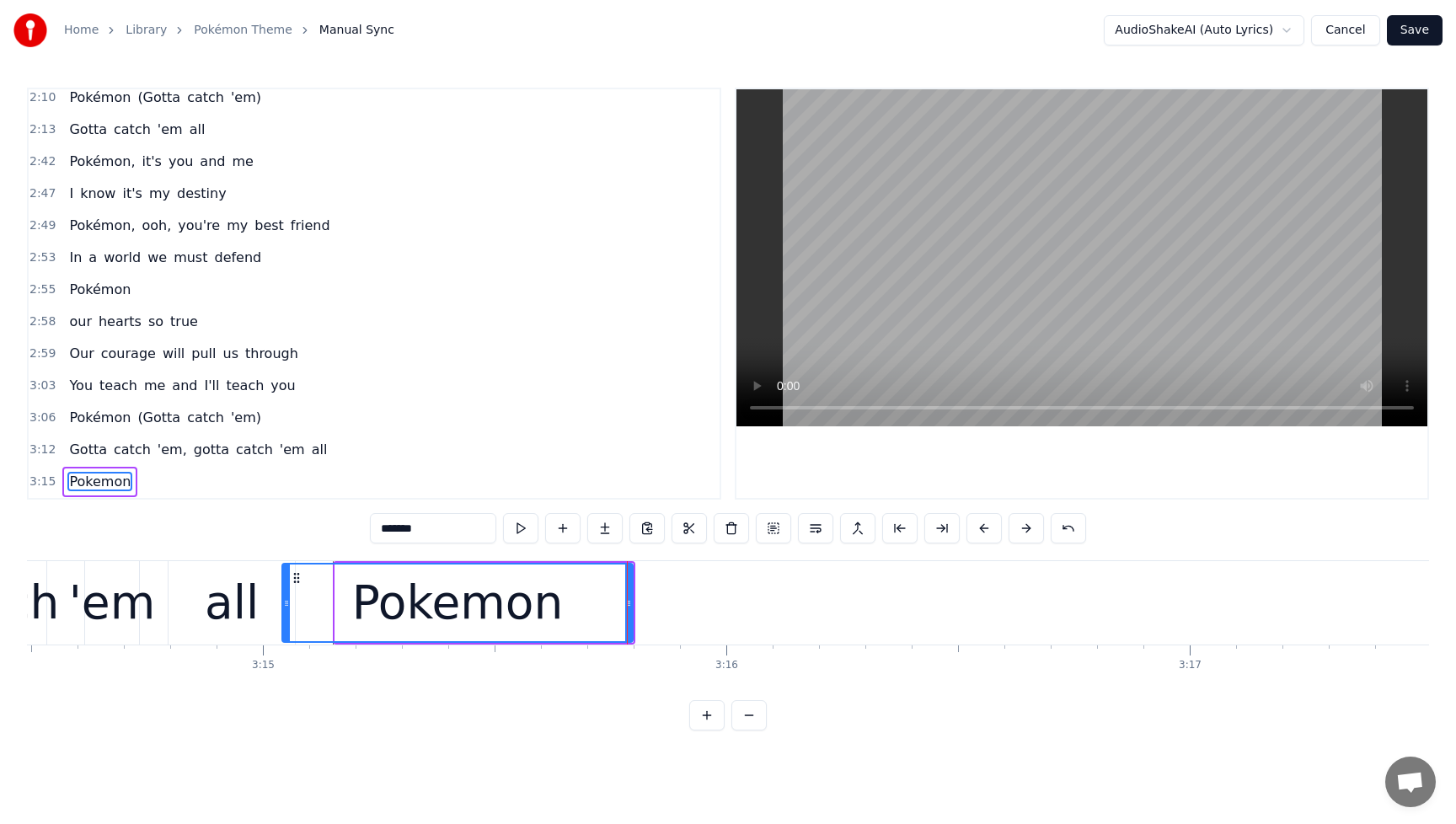
drag, startPoint x: 338, startPoint y: 608, endPoint x: 285, endPoint y: 613, distance: 53.2
click at [285, 613] on div at bounding box center [287, 603] width 7 height 77
click at [77, 447] on span "Gotta" at bounding box center [88, 450] width 42 height 19
type input "*****"
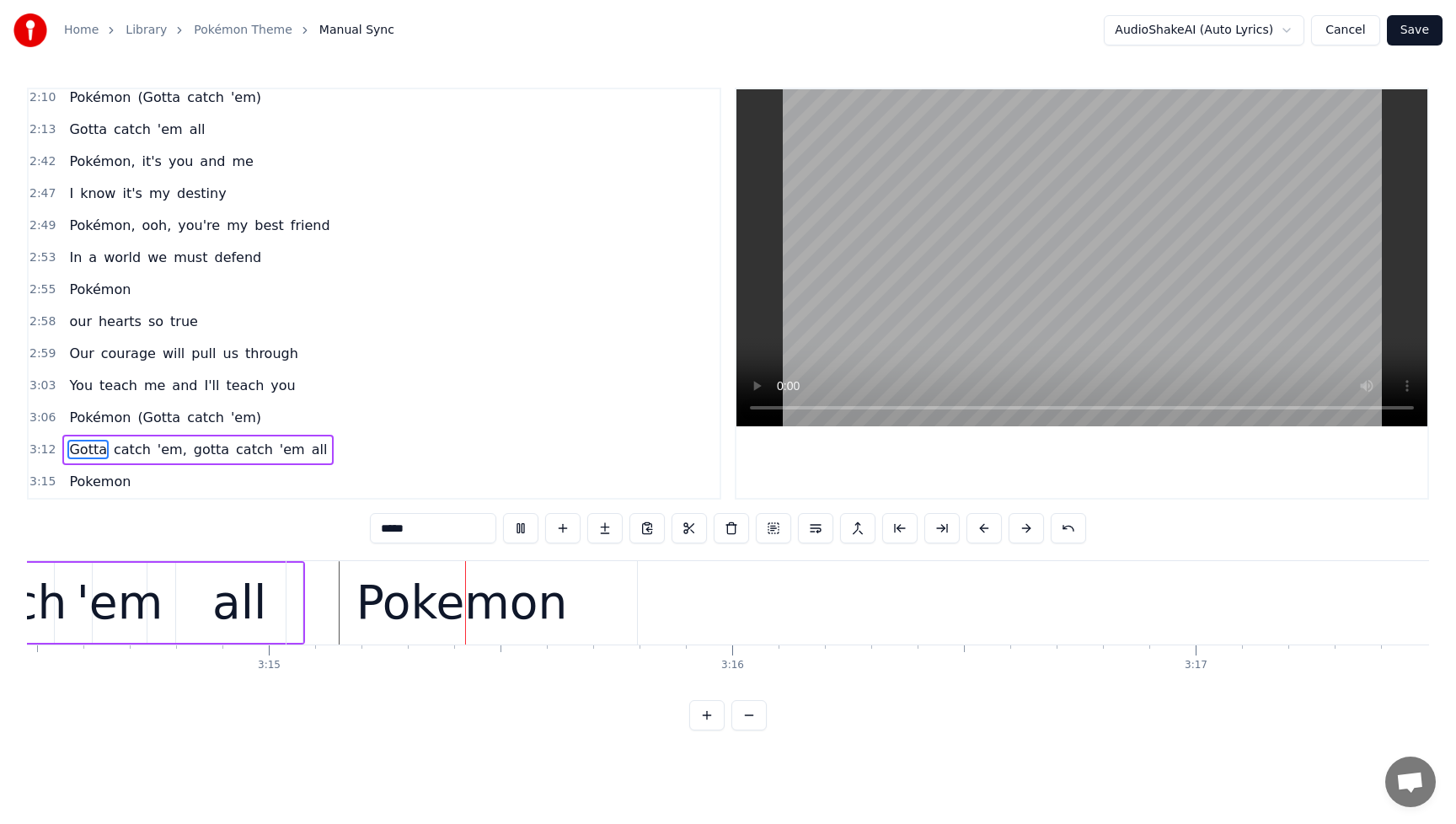
scroll to position [0, 90126]
click at [530, 527] on button at bounding box center [521, 528] width 36 height 30
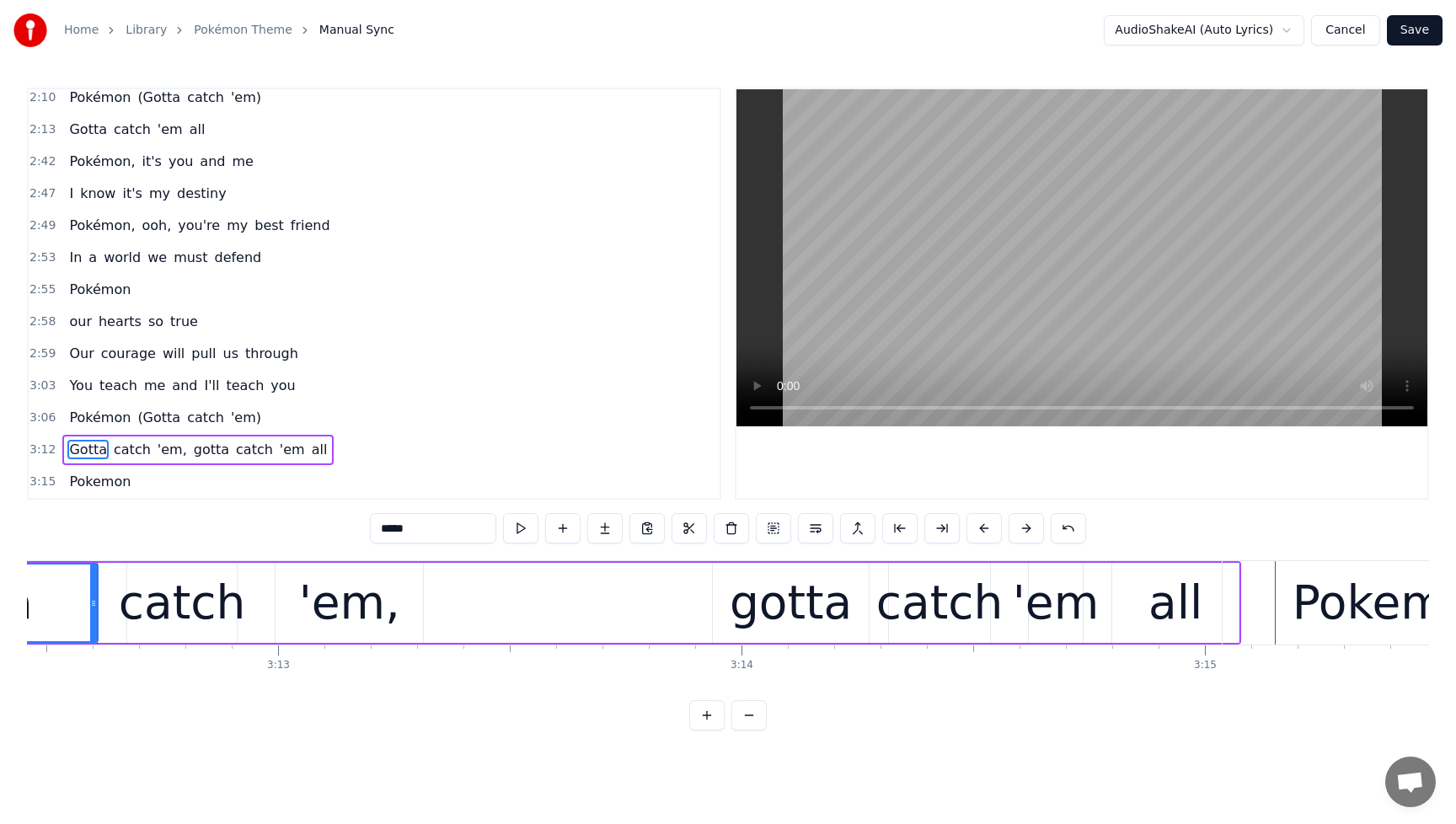
scroll to position [0, 89170]
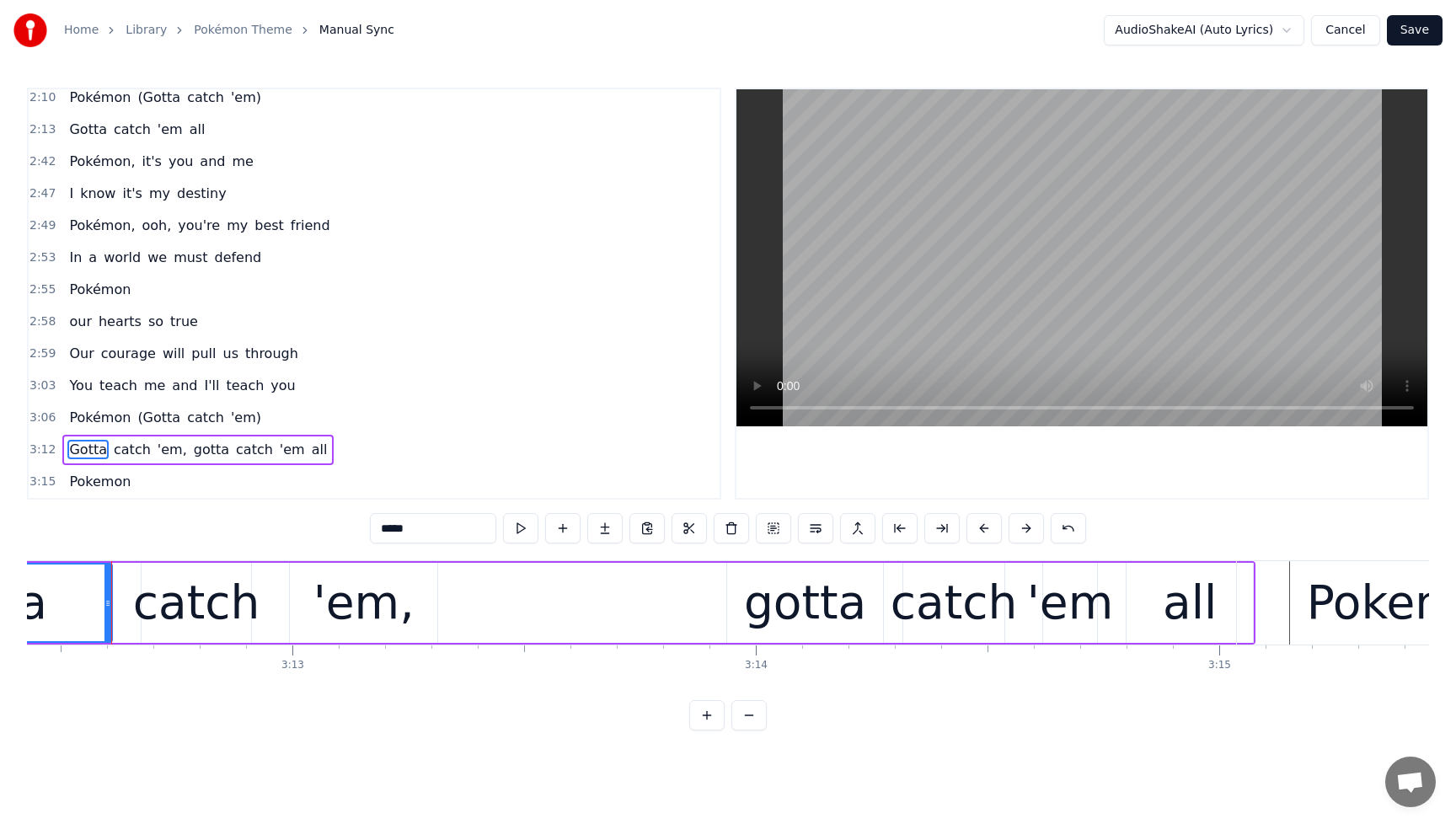
click at [574, 612] on div "Gotta catch 'em, gotta catch 'em all" at bounding box center [553, 603] width 1405 height 83
click at [756, 608] on div "gotta" at bounding box center [805, 603] width 122 height 70
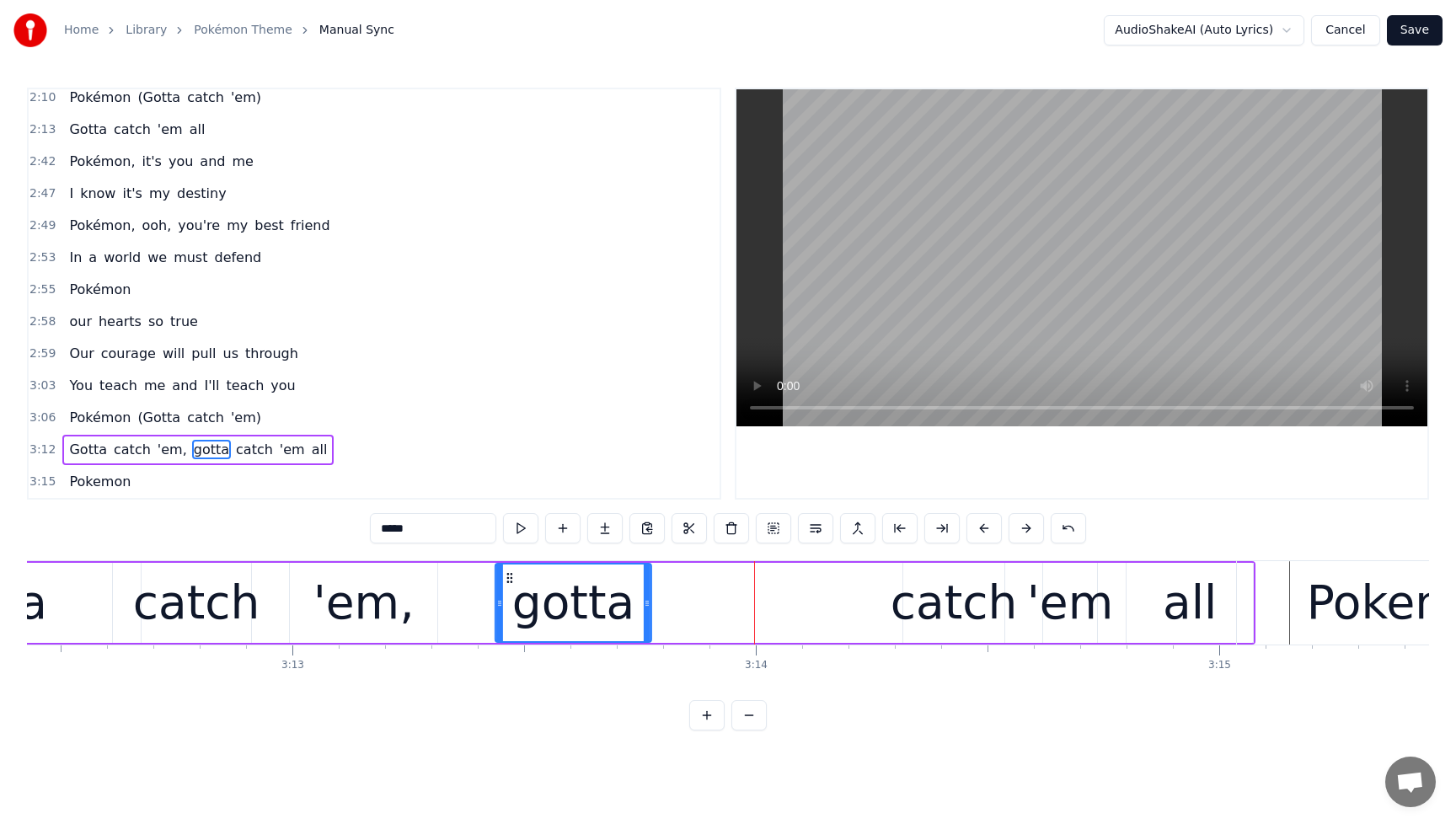
drag, startPoint x: 740, startPoint y: 578, endPoint x: 545, endPoint y: 612, distance: 197.9
click at [508, 608] on div "gotta" at bounding box center [573, 603] width 155 height 77
click at [927, 606] on div "catch" at bounding box center [954, 603] width 127 height 70
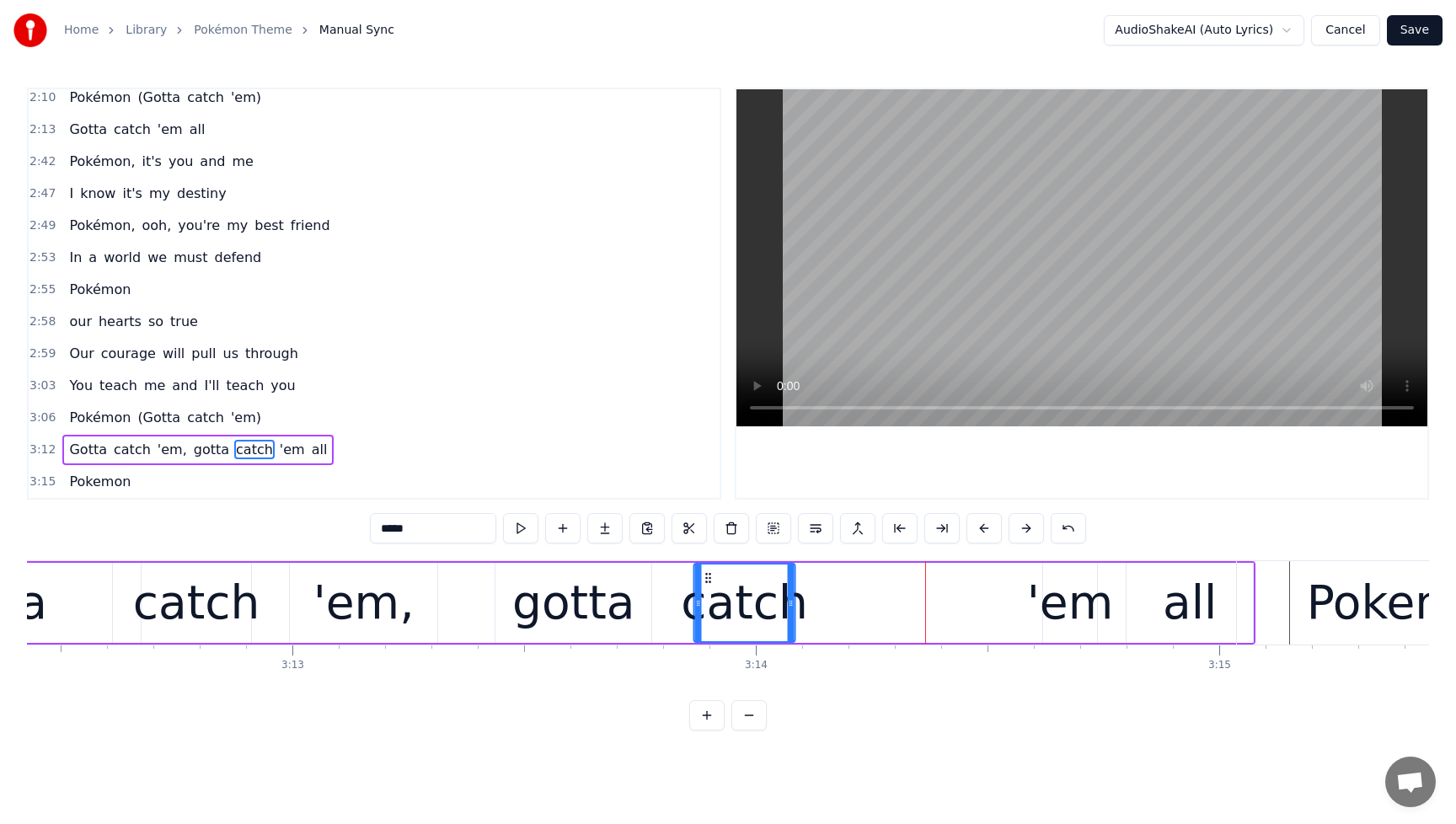
drag, startPoint x: 914, startPoint y: 581, endPoint x: 719, endPoint y: 604, distance: 196.4
click at [706, 602] on div "catch" at bounding box center [745, 603] width 99 height 77
click at [1066, 603] on div "'em" at bounding box center [1071, 603] width 87 height 70
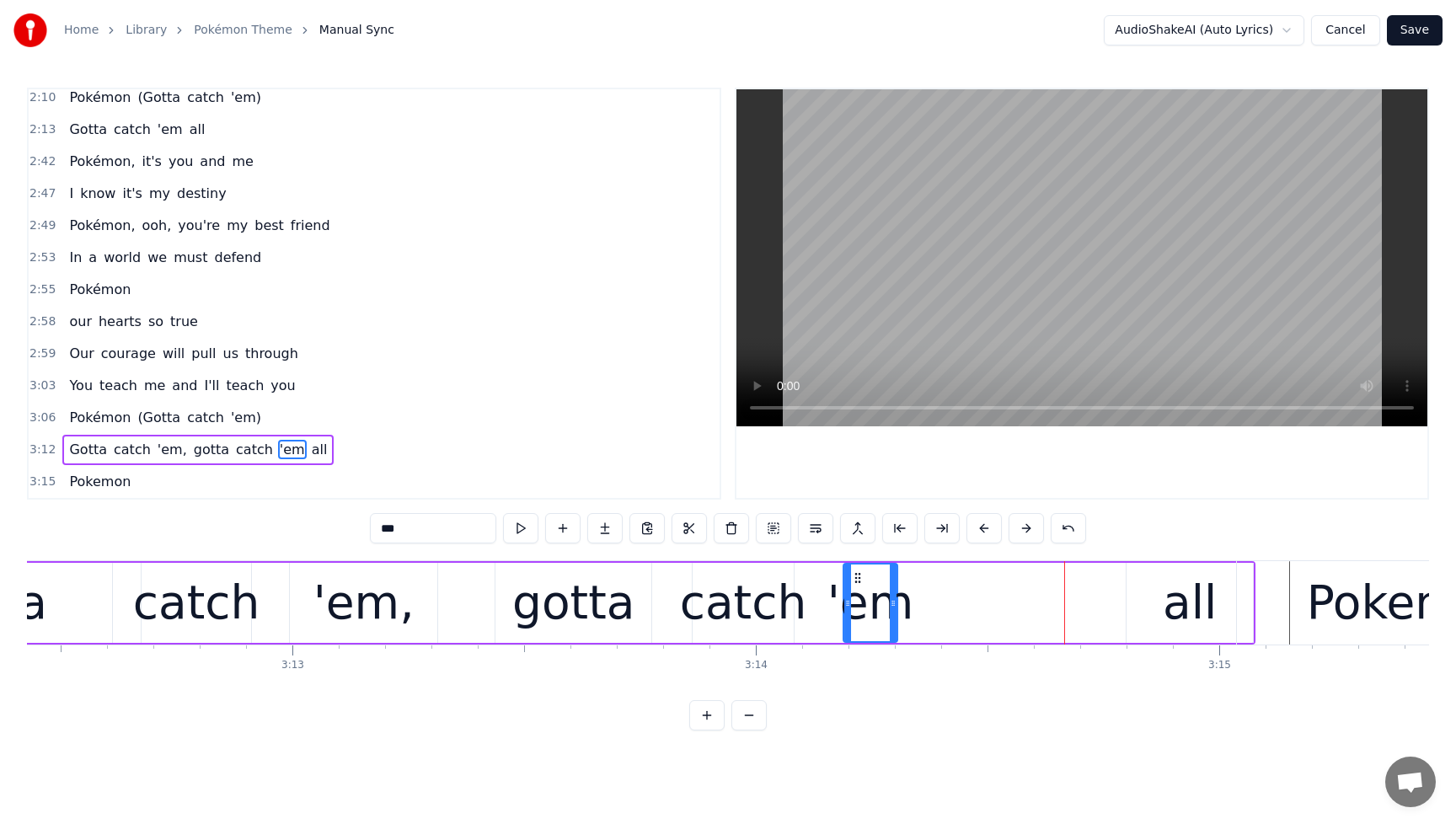
drag, startPoint x: 1053, startPoint y: 581, endPoint x: 862, endPoint y: 602, distance: 192.2
click at [862, 602] on div "'em" at bounding box center [870, 603] width 52 height 77
click at [1192, 597] on div "all" at bounding box center [1189, 603] width 54 height 70
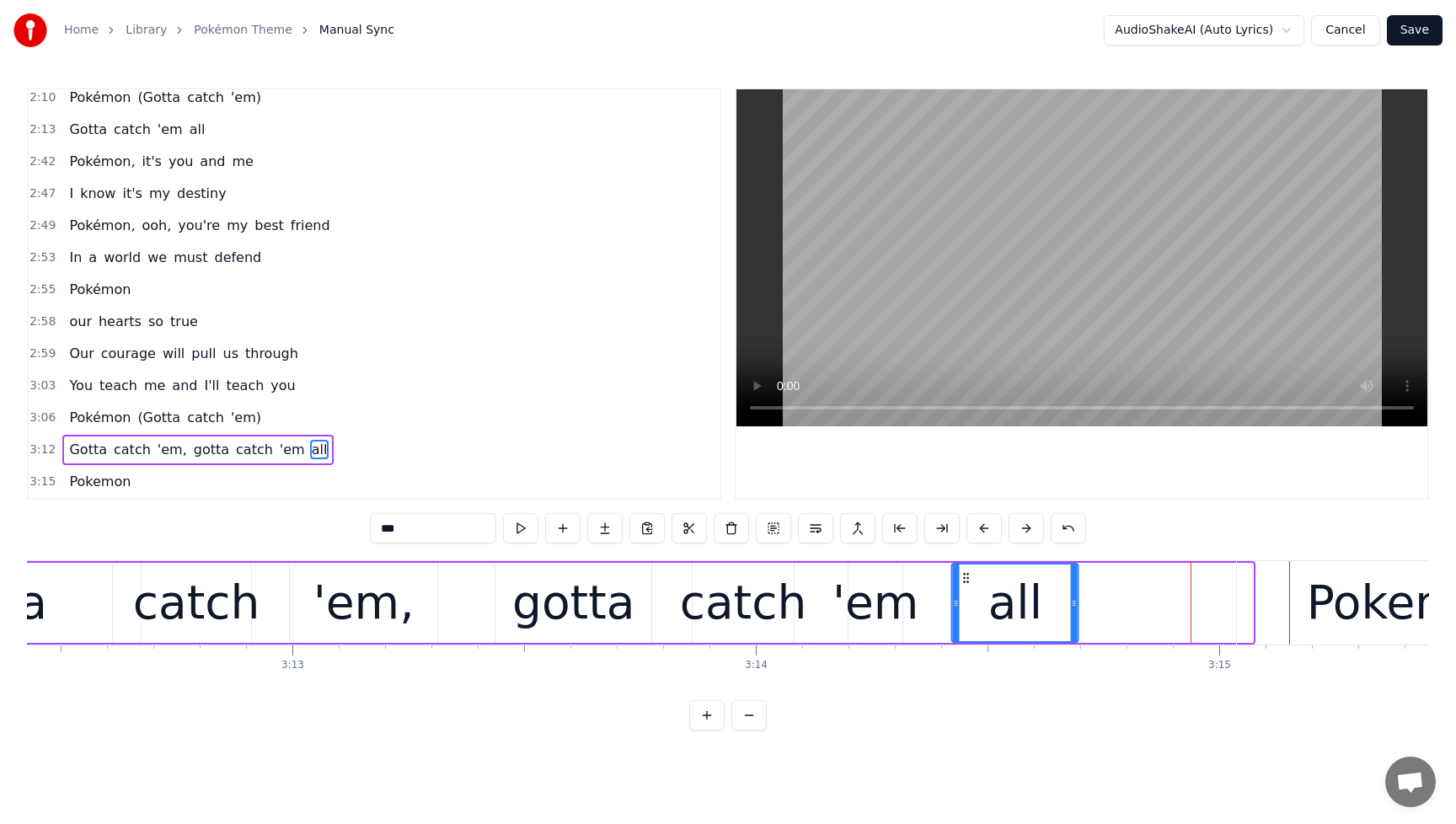
drag, startPoint x: 1143, startPoint y: 576, endPoint x: 969, endPoint y: 600, distance: 175.6
click at [969, 600] on div "all" at bounding box center [1015, 603] width 125 height 77
click at [1358, 604] on div "Pokemon" at bounding box center [1413, 603] width 211 height 70
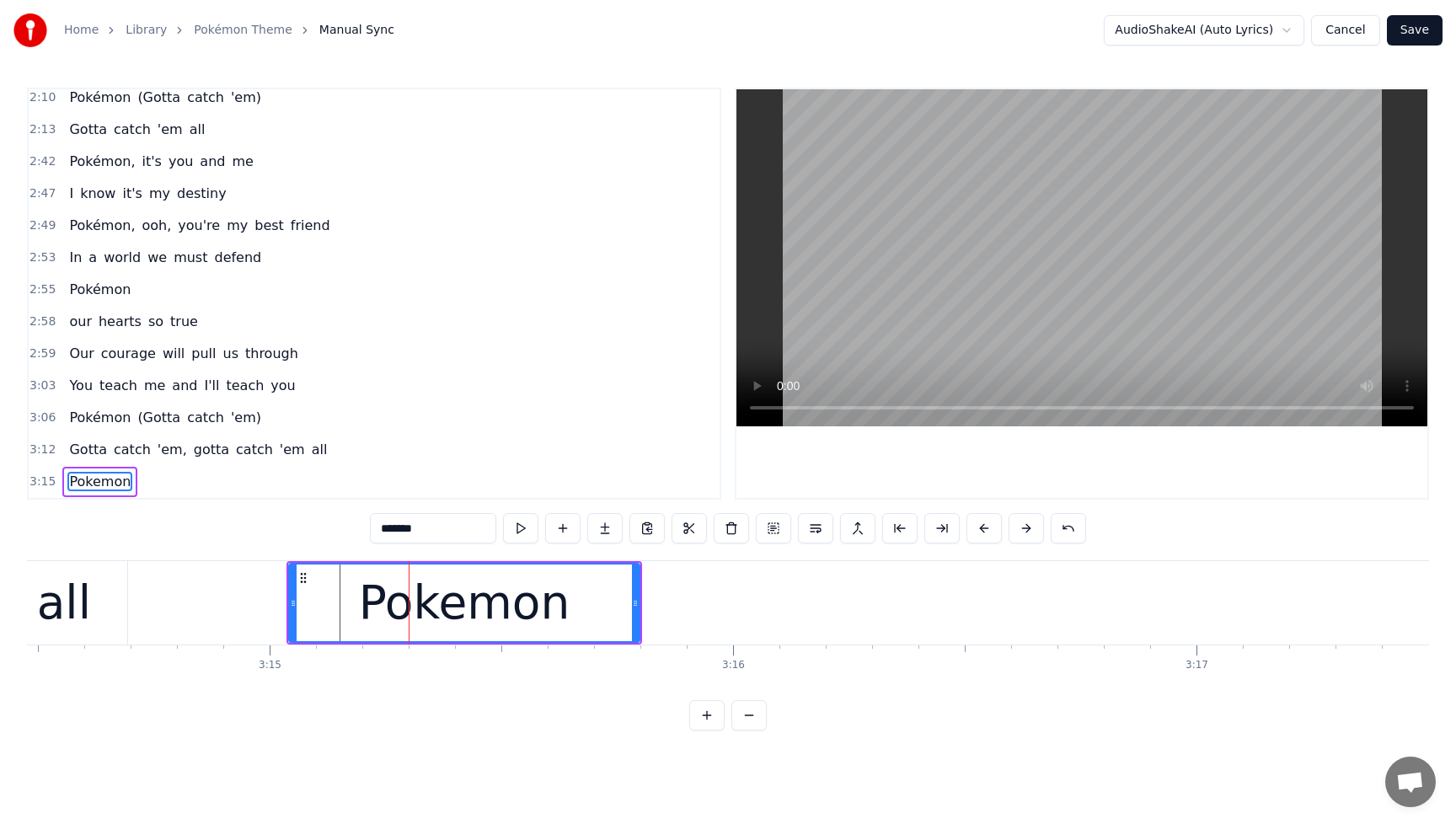
scroll to position [0, 90126]
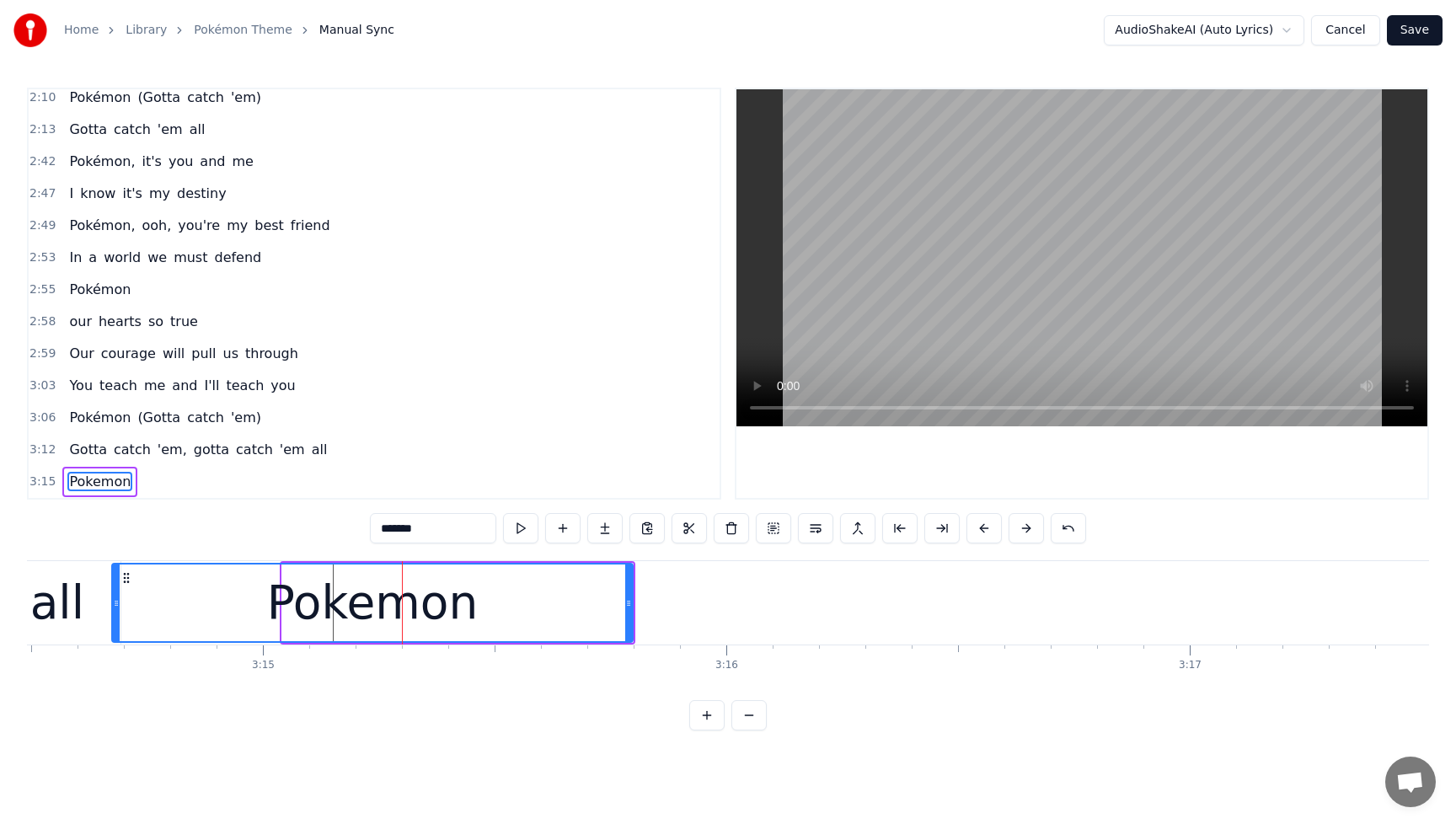
drag, startPoint x: 285, startPoint y: 604, endPoint x: 114, endPoint y: 619, distance: 171.7
click at [114, 619] on div at bounding box center [116, 603] width 7 height 77
click at [78, 455] on span "Gotta" at bounding box center [88, 450] width 42 height 19
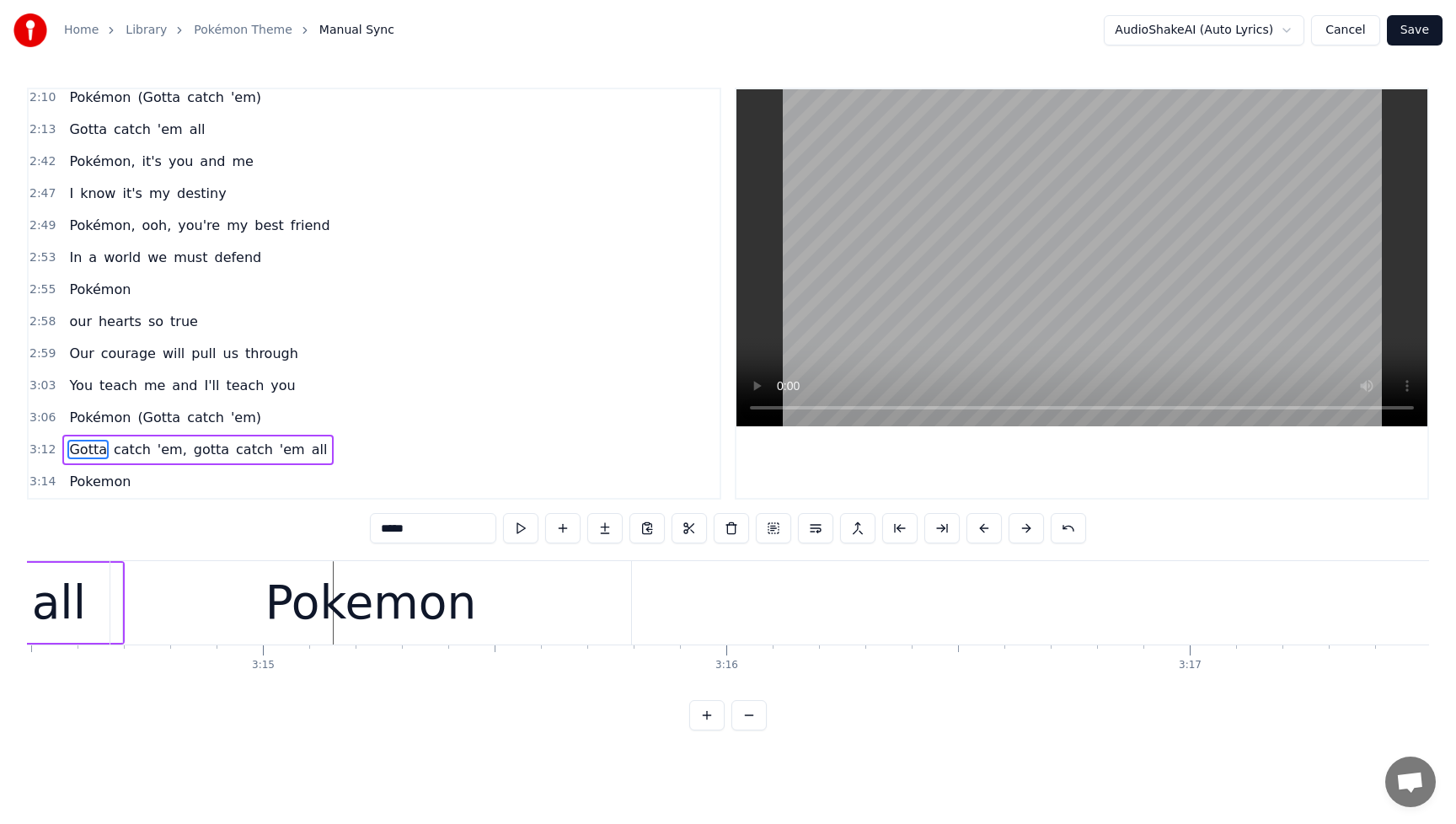
scroll to position [0, 90127]
click at [310, 458] on span "all" at bounding box center [320, 450] width 19 height 19
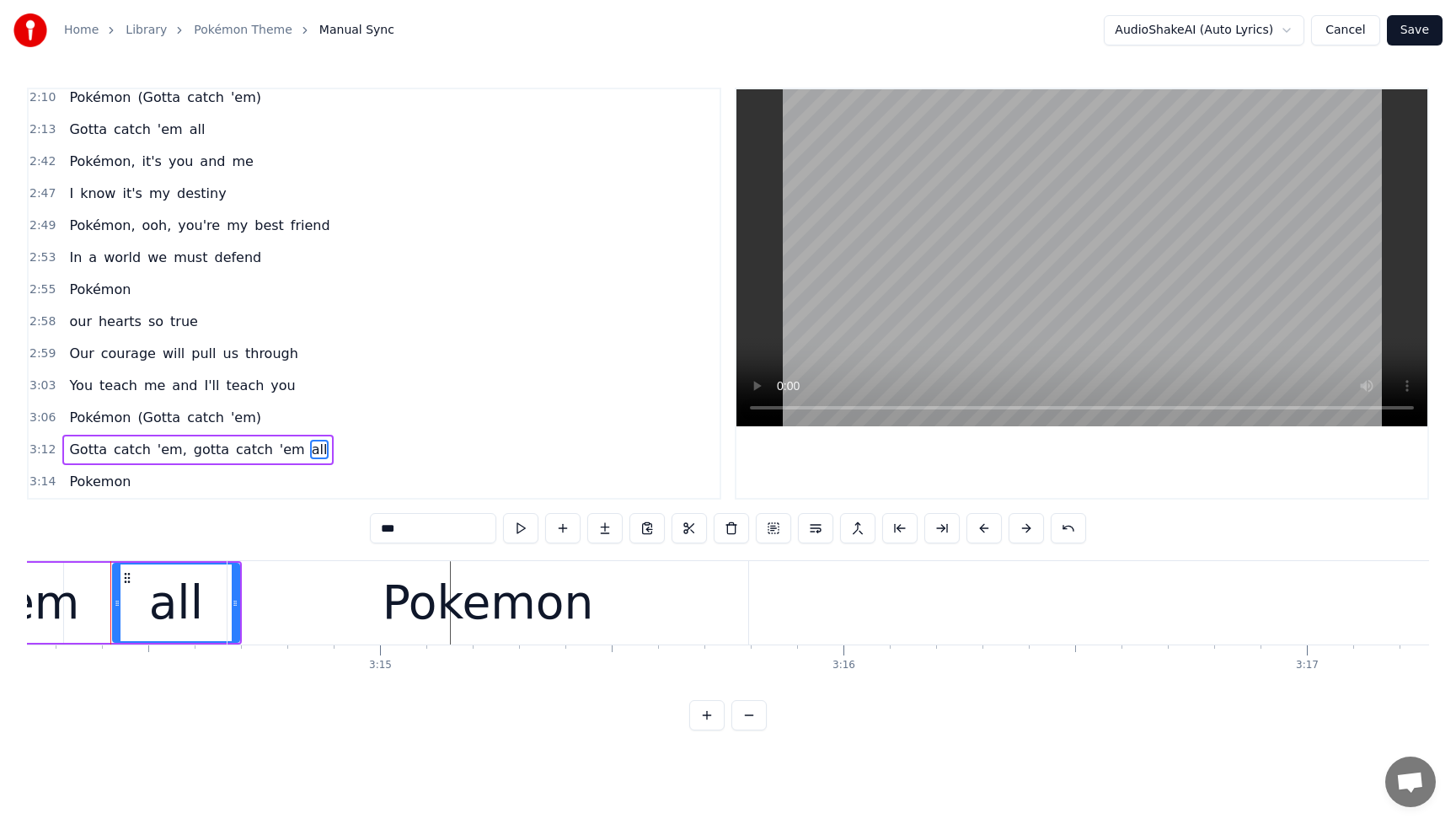
scroll to position [0, 90008]
click at [460, 601] on div "Pokemon" at bounding box center [490, 603] width 211 height 70
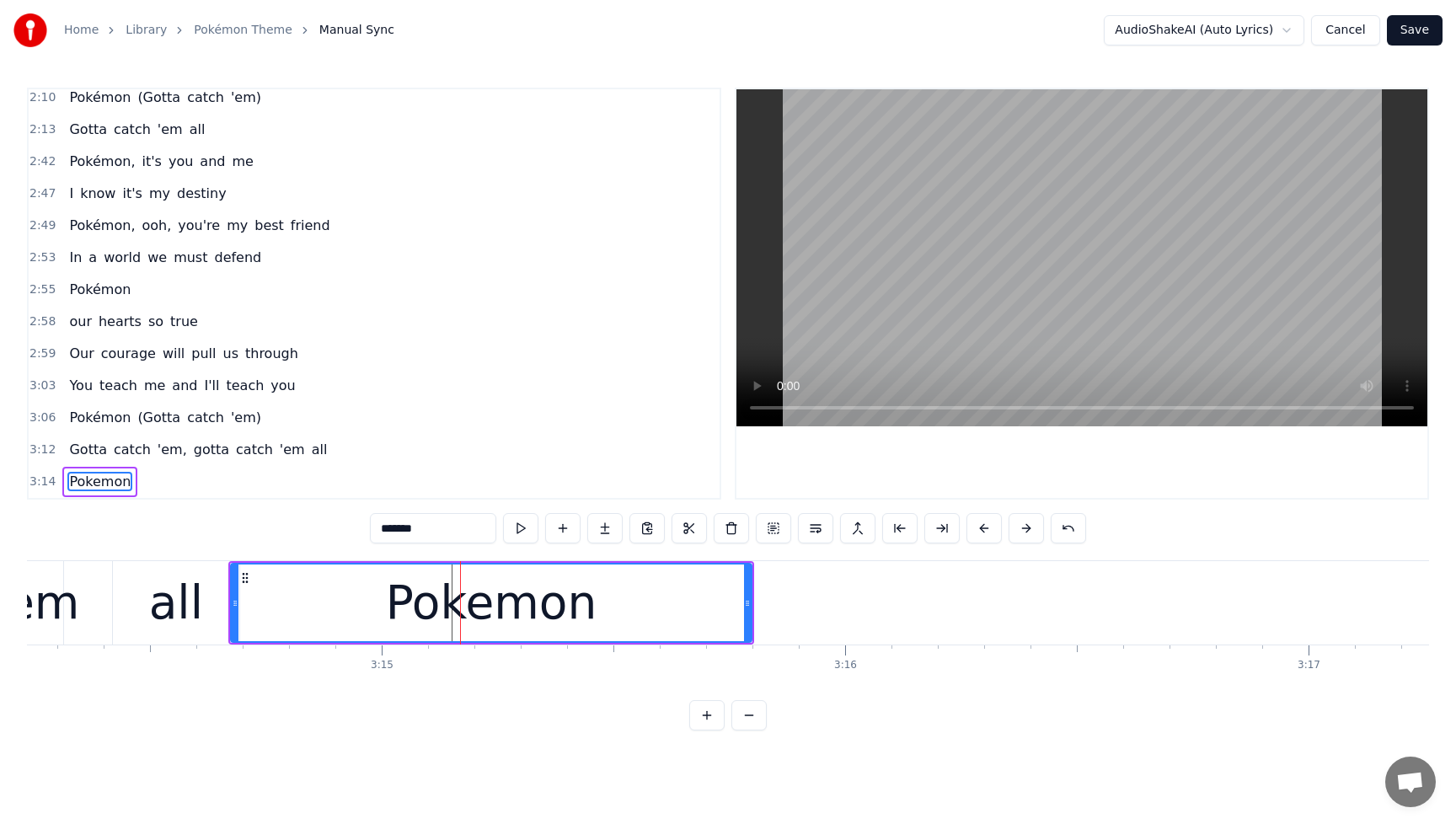
click at [180, 619] on div "all" at bounding box center [176, 603] width 54 height 70
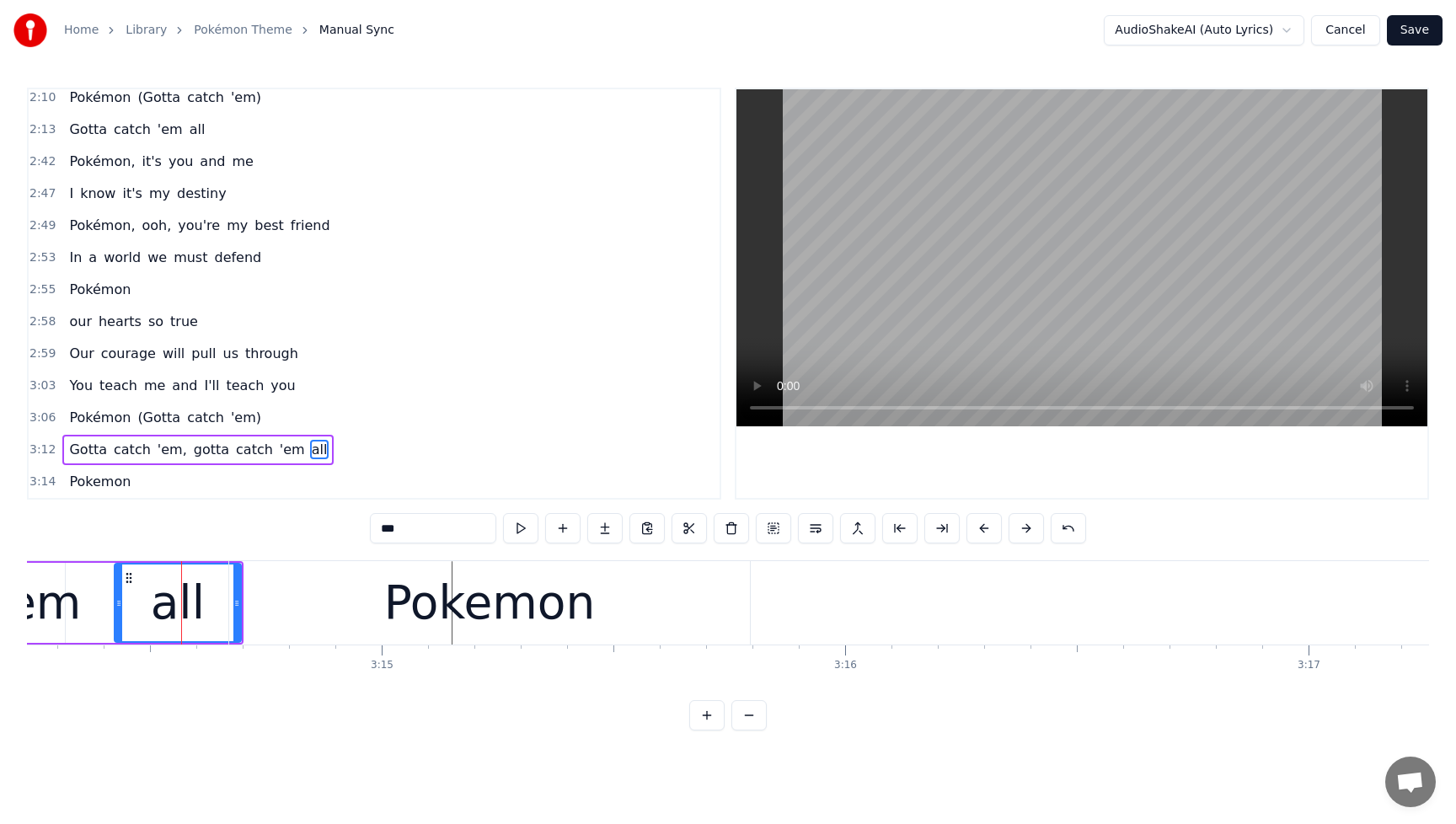
click at [231, 606] on div "Pokemon" at bounding box center [489, 603] width 521 height 83
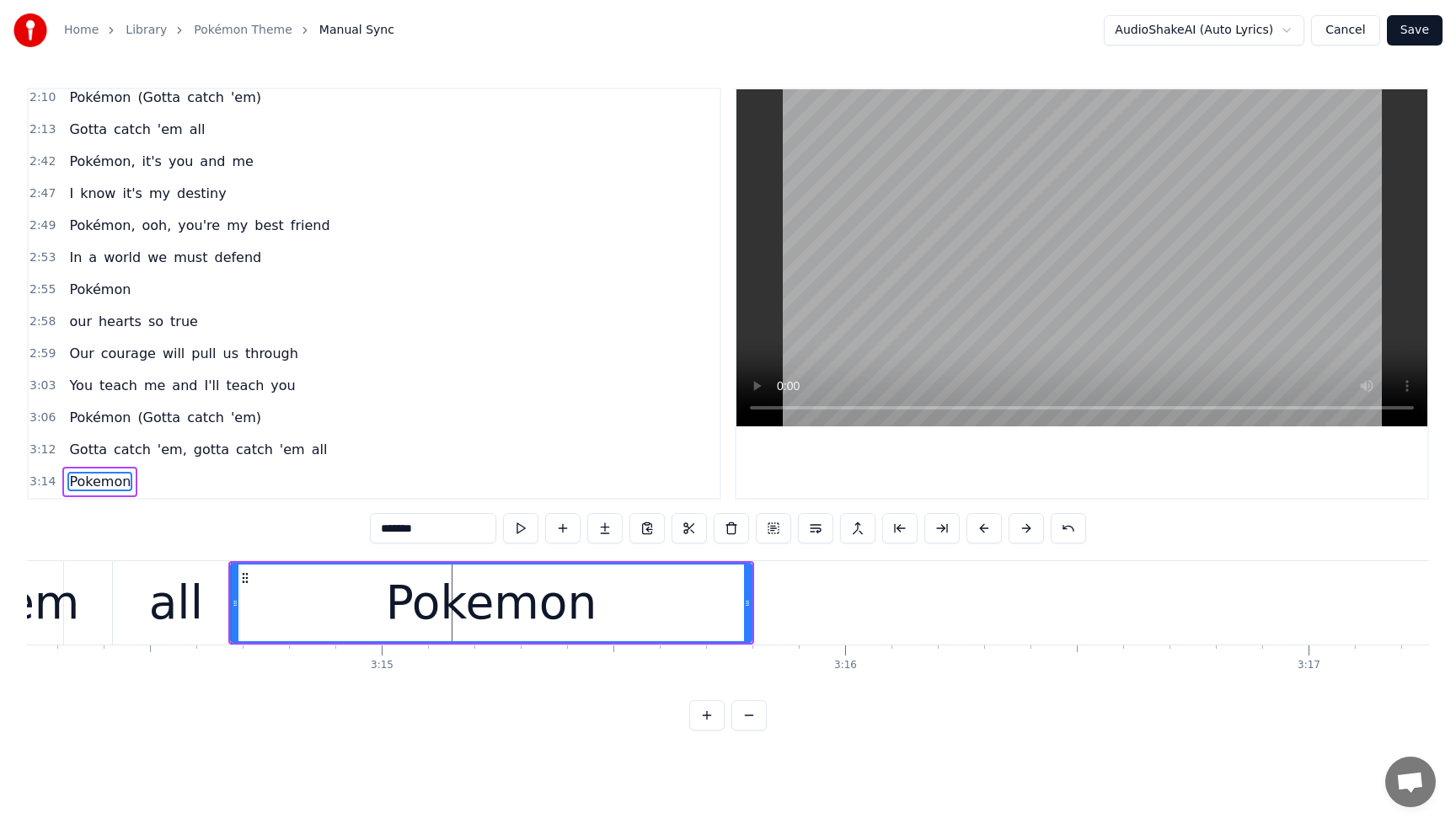
click at [204, 610] on div "all" at bounding box center [176, 603] width 126 height 83
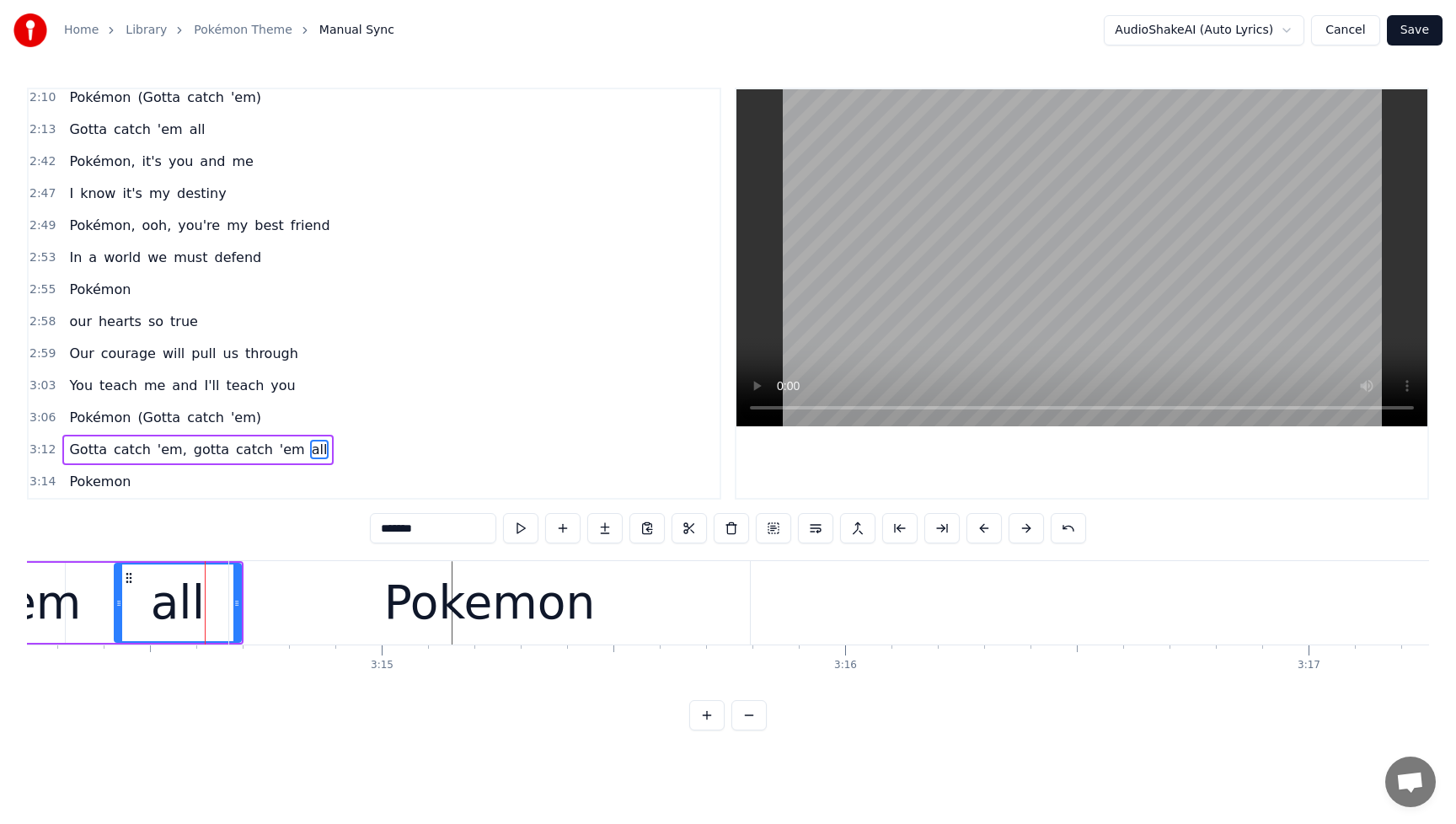
type input "***"
drag, startPoint x: 234, startPoint y: 603, endPoint x: 217, endPoint y: 606, distance: 17.3
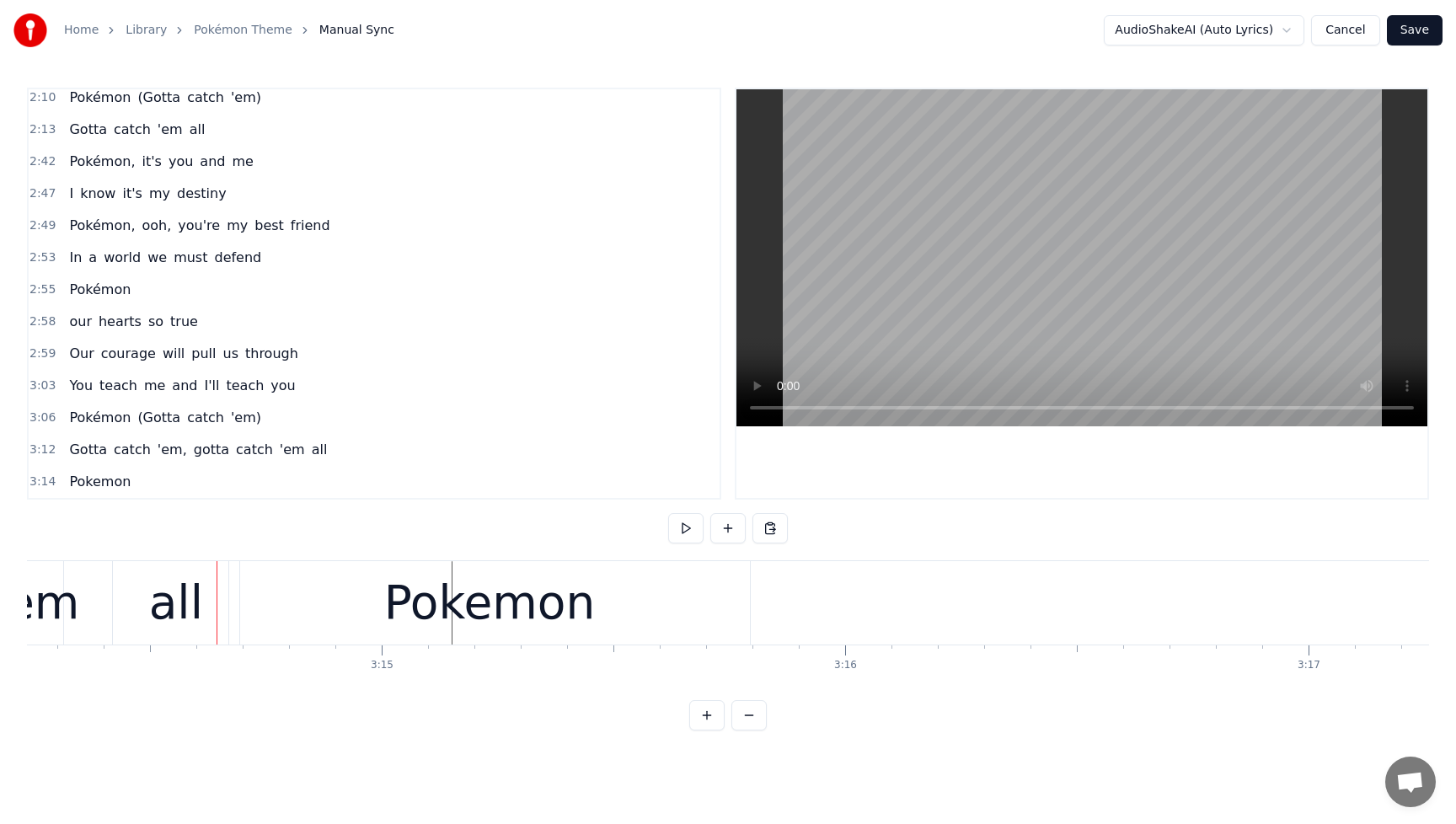
click at [146, 615] on div "all" at bounding box center [176, 603] width 126 height 83
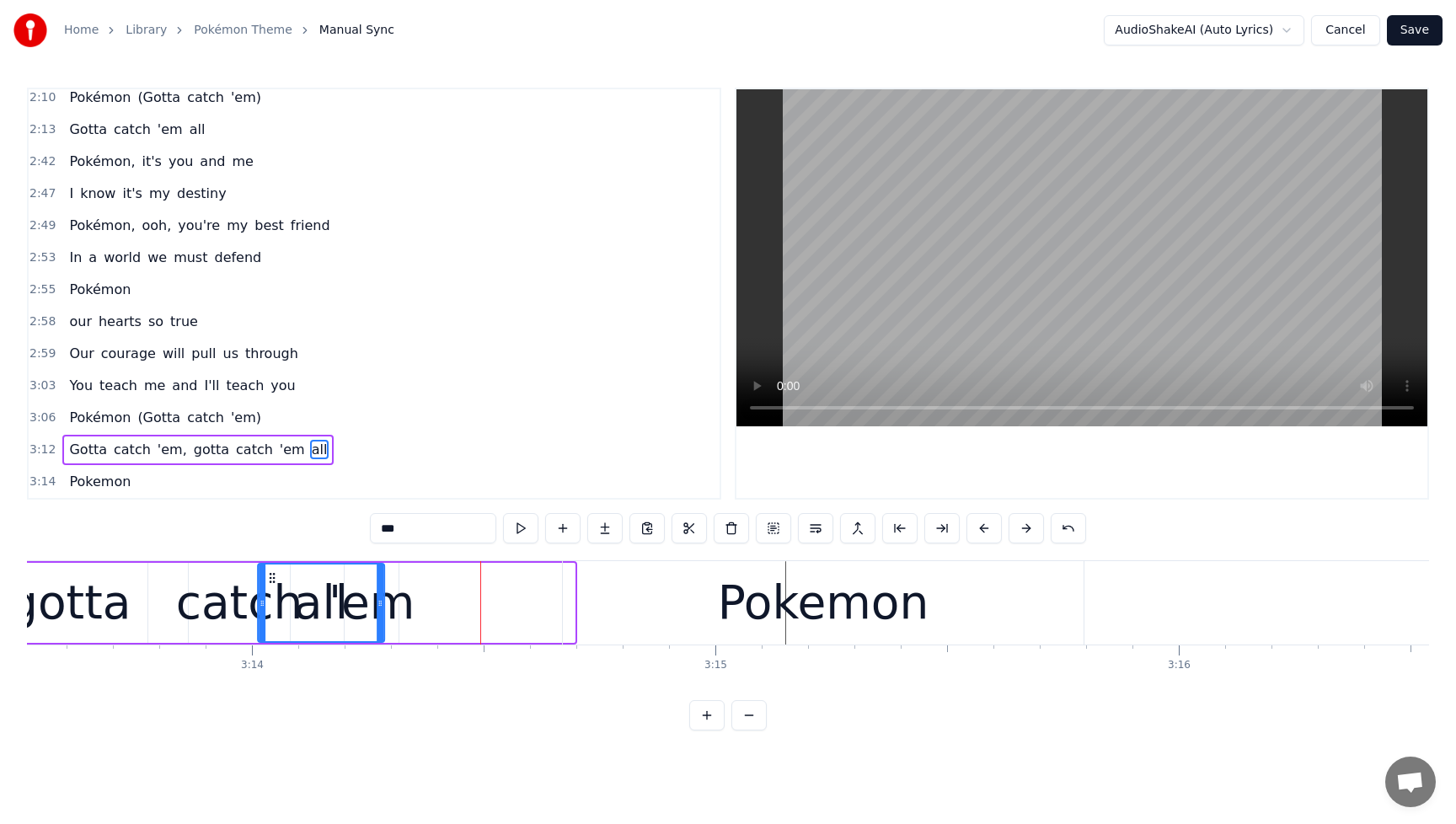
scroll to position [0, 89673]
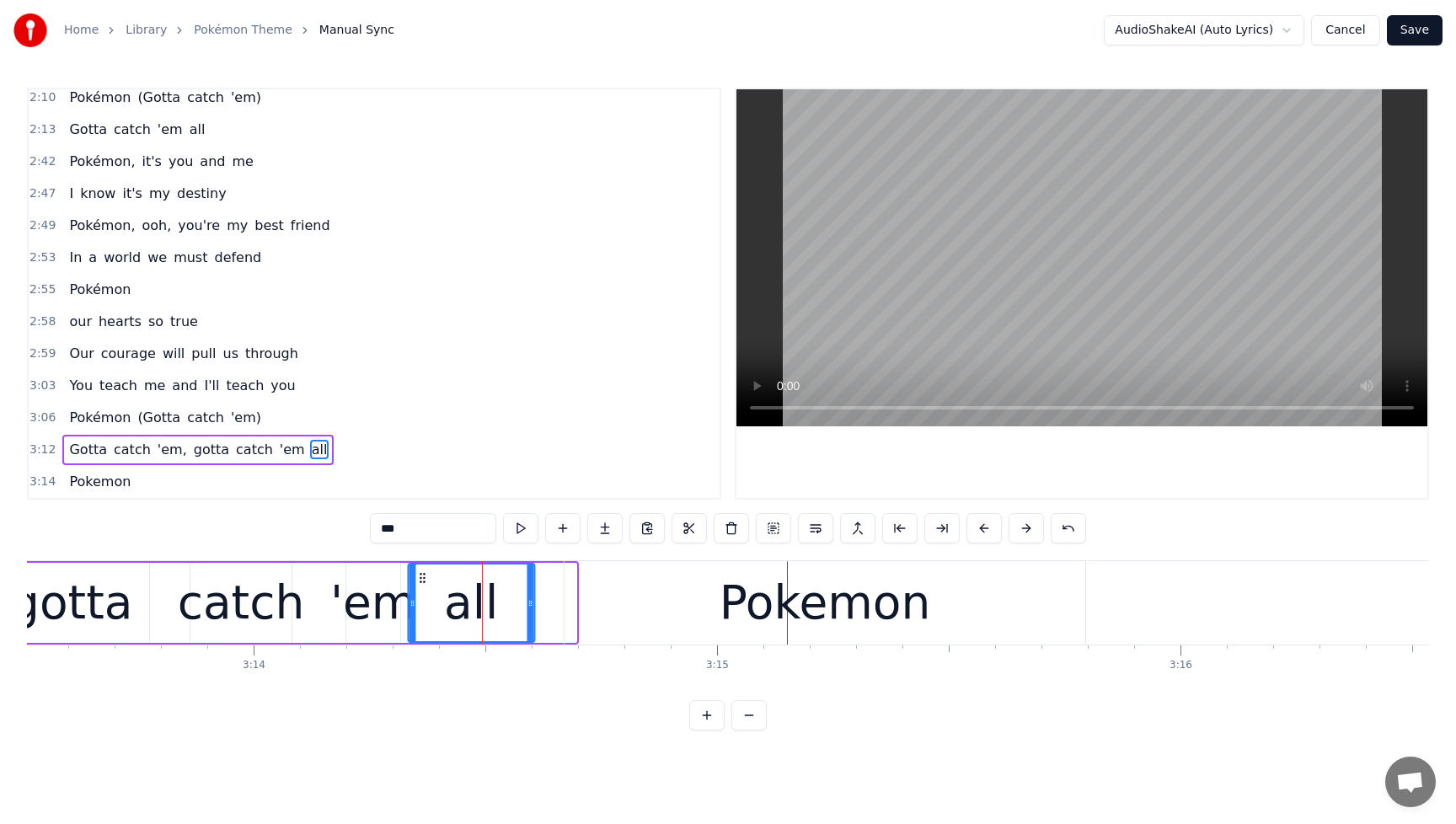
drag, startPoint x: 128, startPoint y: 581, endPoint x: 420, endPoint y: 580, distance: 292.0
click at [421, 580] on icon at bounding box center [423, 579] width 14 height 14
click at [279, 449] on span "'em" at bounding box center [292, 450] width 29 height 19
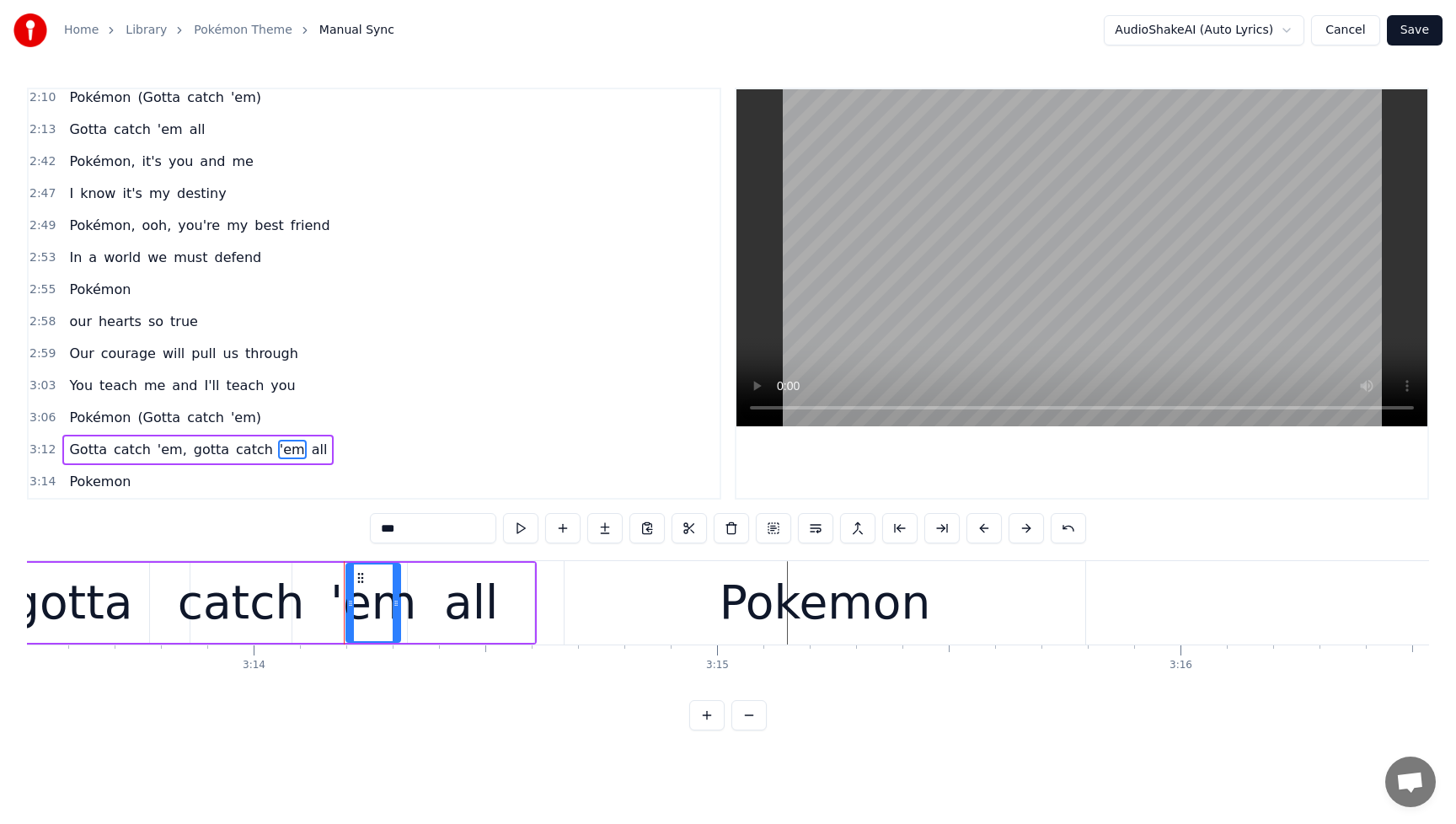
click at [586, 613] on div "Pokemon" at bounding box center [825, 603] width 521 height 83
type input "*******"
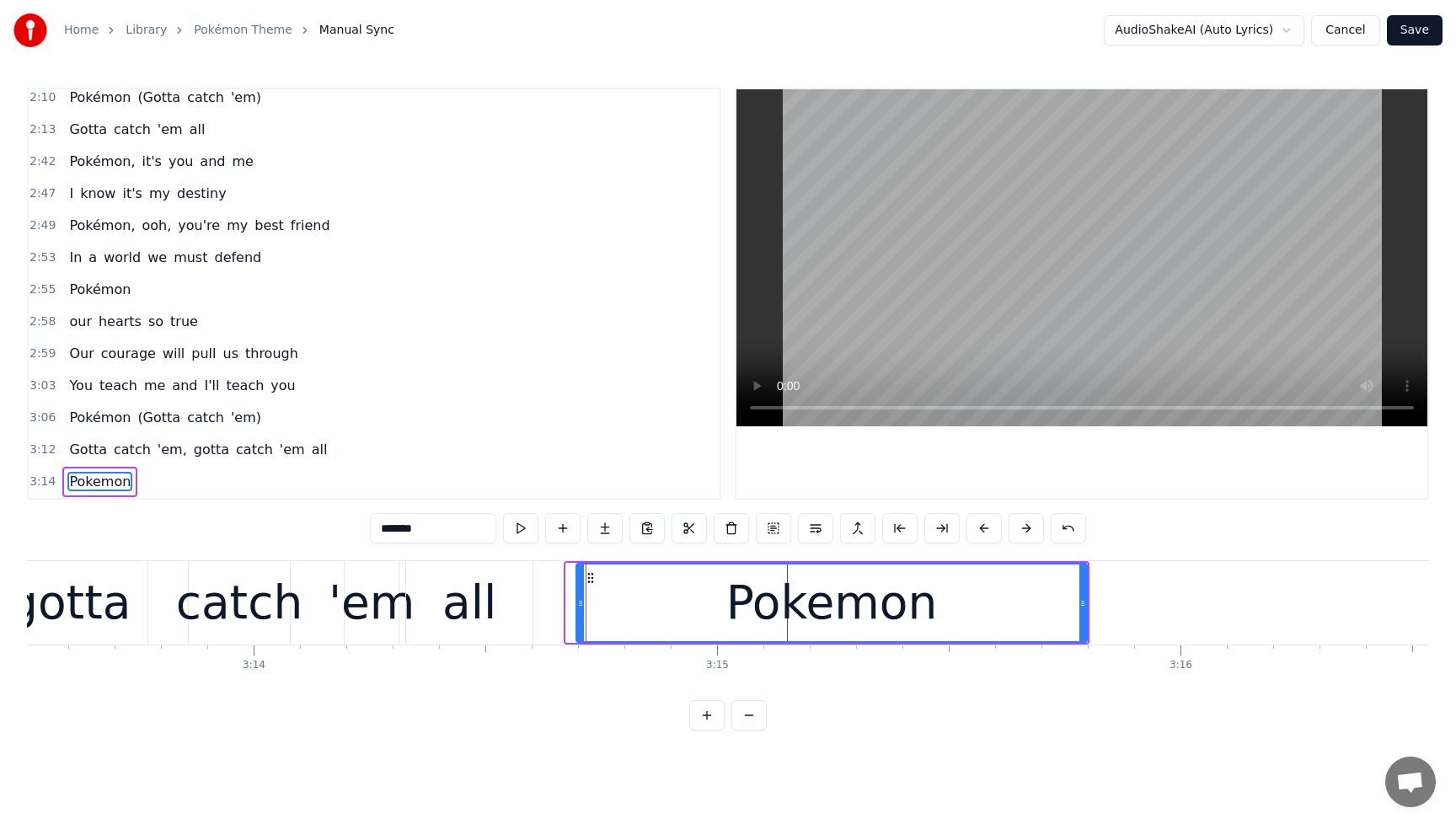
drag, startPoint x: 568, startPoint y: 607, endPoint x: 578, endPoint y: 607, distance: 10.0
click at [578, 607] on icon at bounding box center [580, 604] width 7 height 14
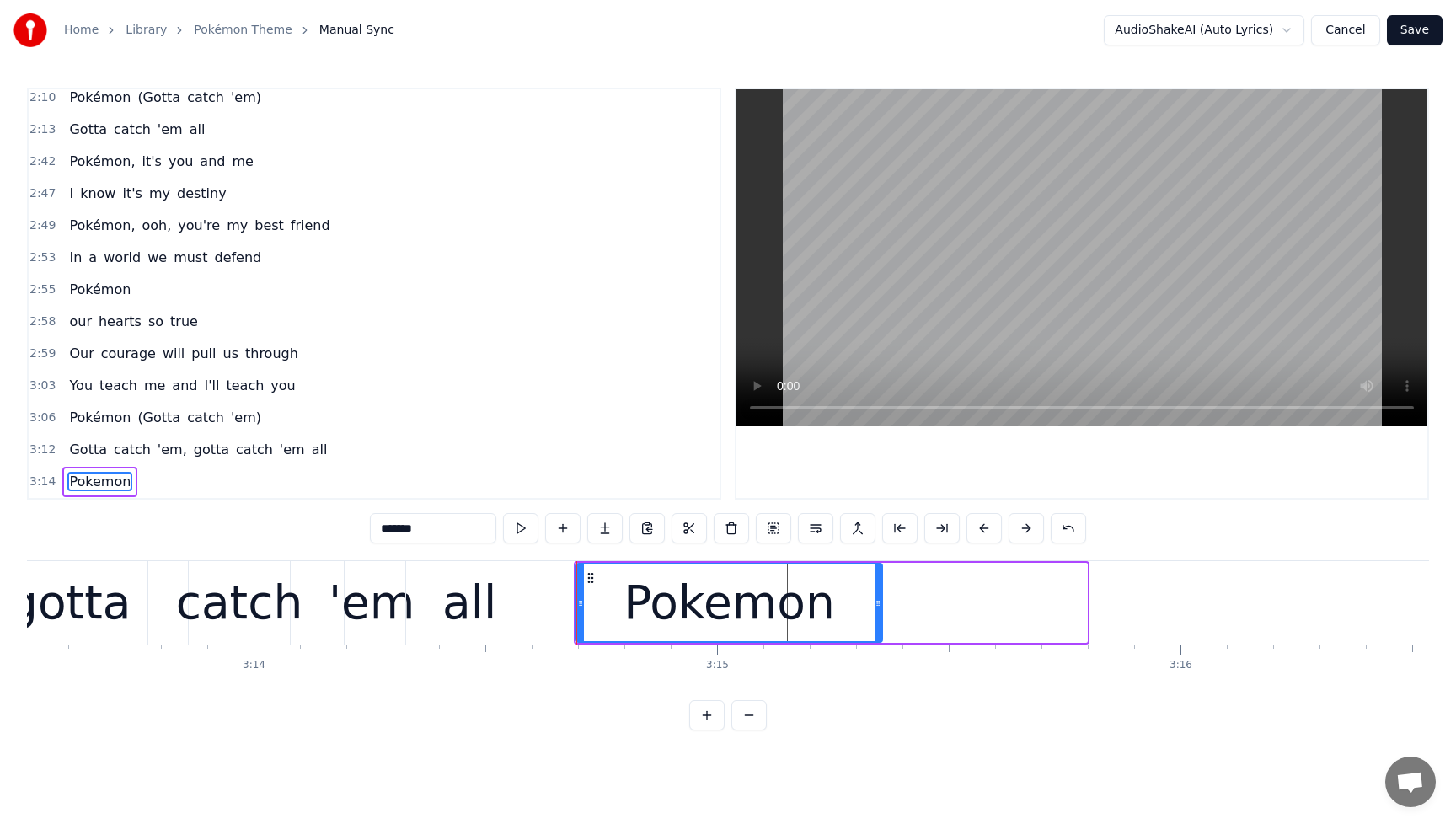
drag, startPoint x: 1085, startPoint y: 607, endPoint x: 881, endPoint y: 627, distance: 205.0
click at [881, 627] on div "Pokemon" at bounding box center [728, 603] width 307 height 80
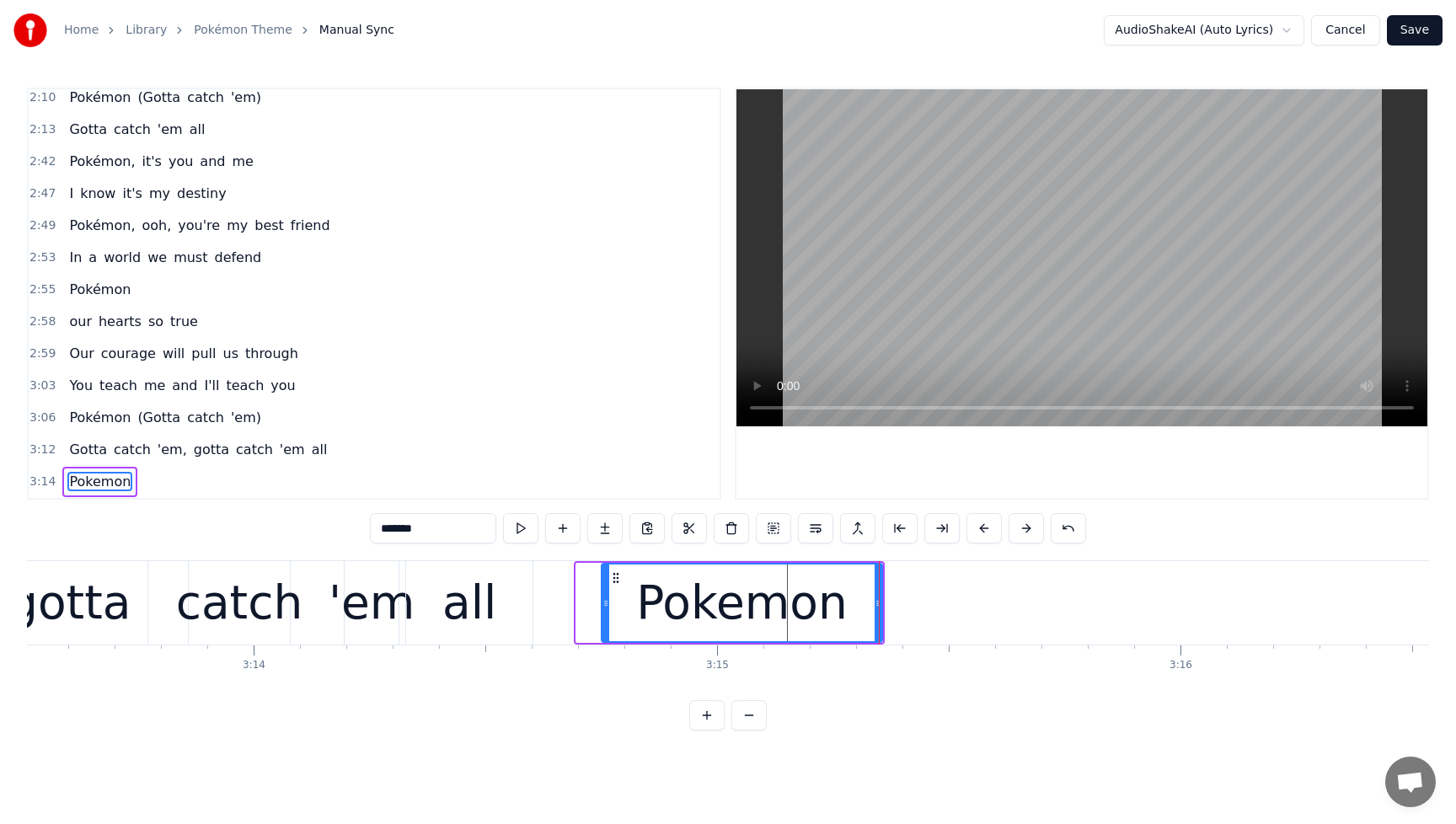
drag, startPoint x: 580, startPoint y: 606, endPoint x: 605, endPoint y: 607, distance: 25.0
click at [605, 607] on icon at bounding box center [606, 604] width 7 height 14
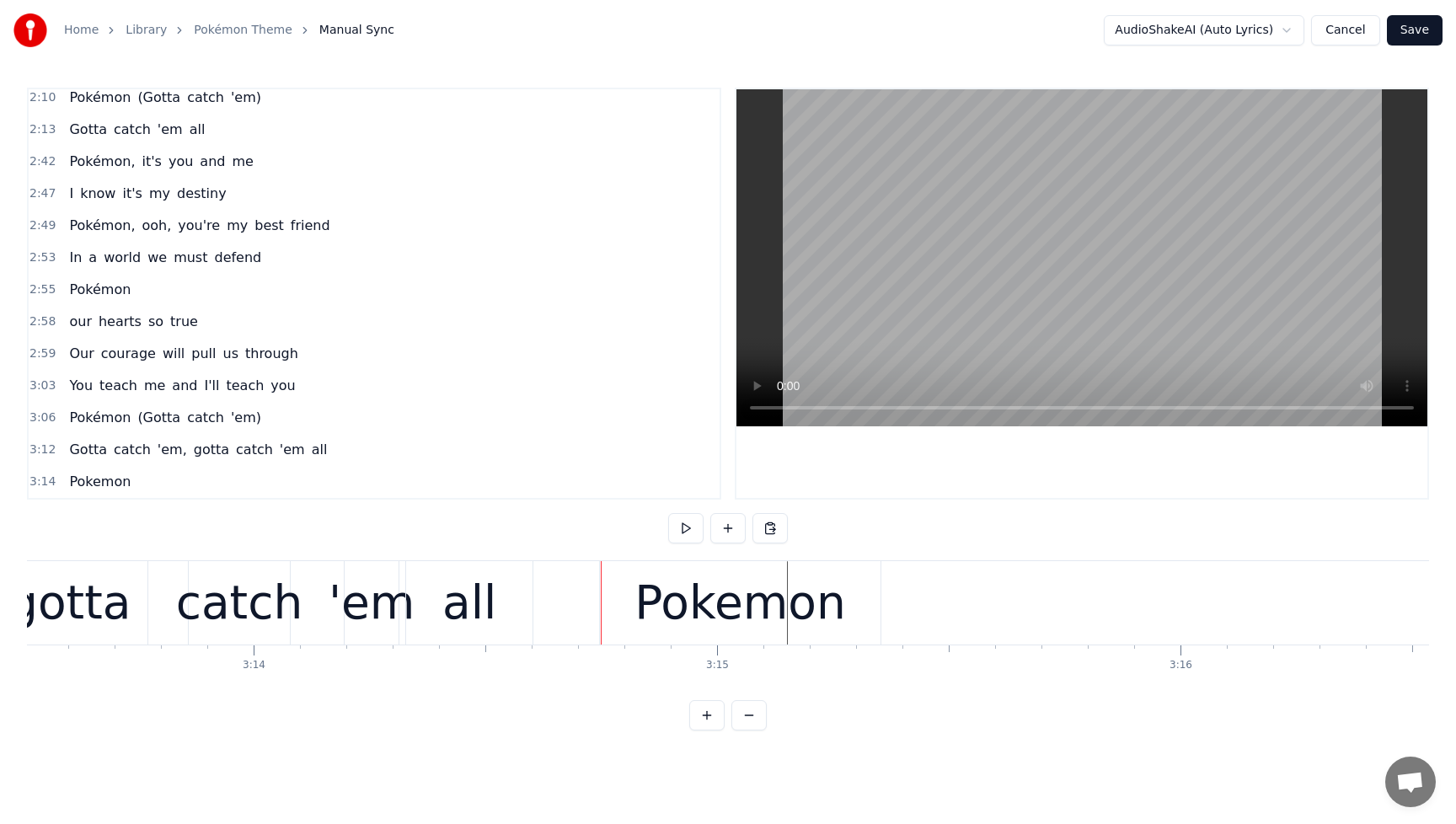
click at [625, 600] on div "Pokemon" at bounding box center [741, 603] width 281 height 83
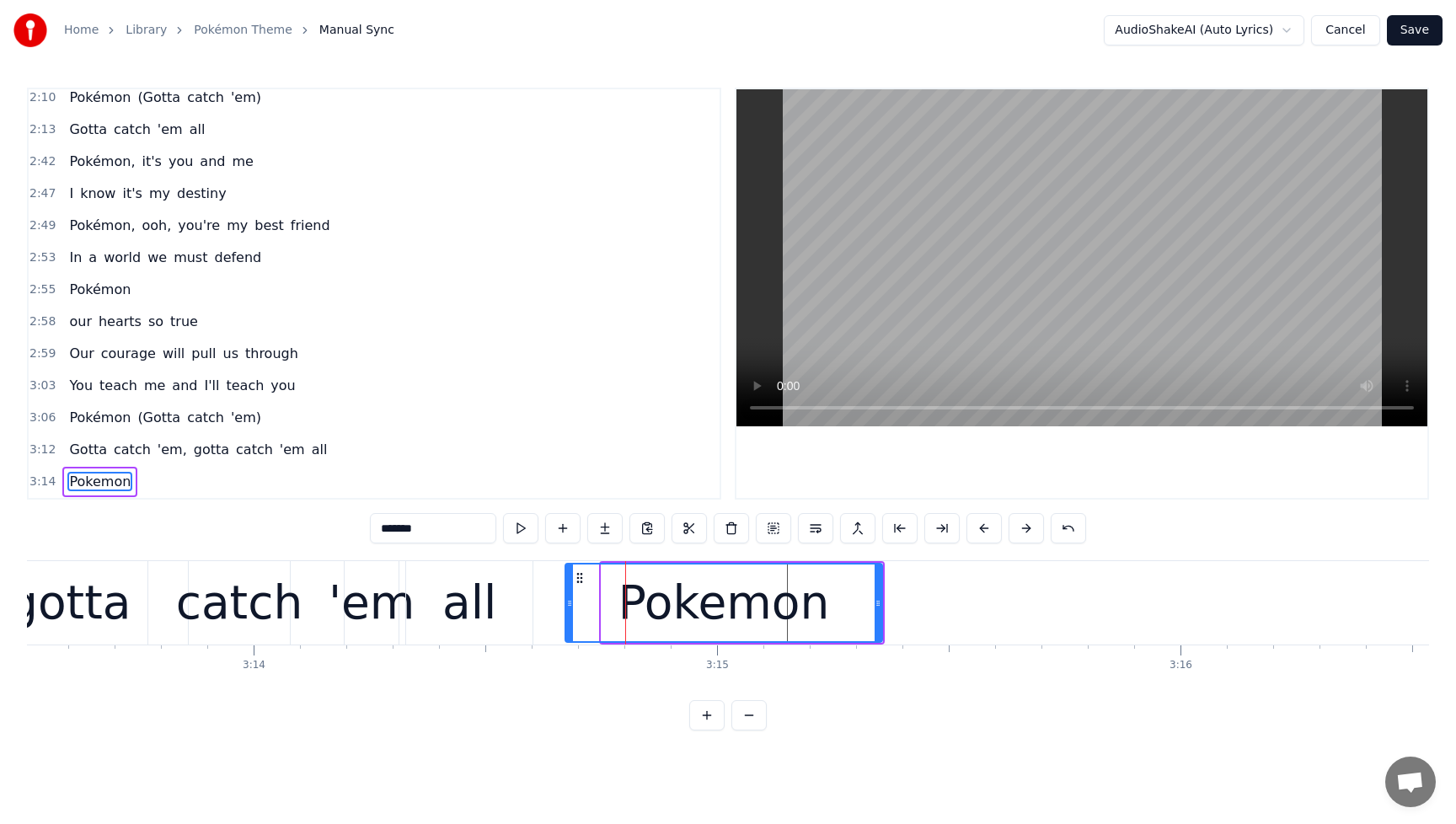
drag, startPoint x: 607, startPoint y: 602, endPoint x: 571, endPoint y: 607, distance: 36.3
click at [571, 607] on icon at bounding box center [570, 604] width 7 height 14
click at [70, 456] on span "Gotta" at bounding box center [88, 450] width 42 height 19
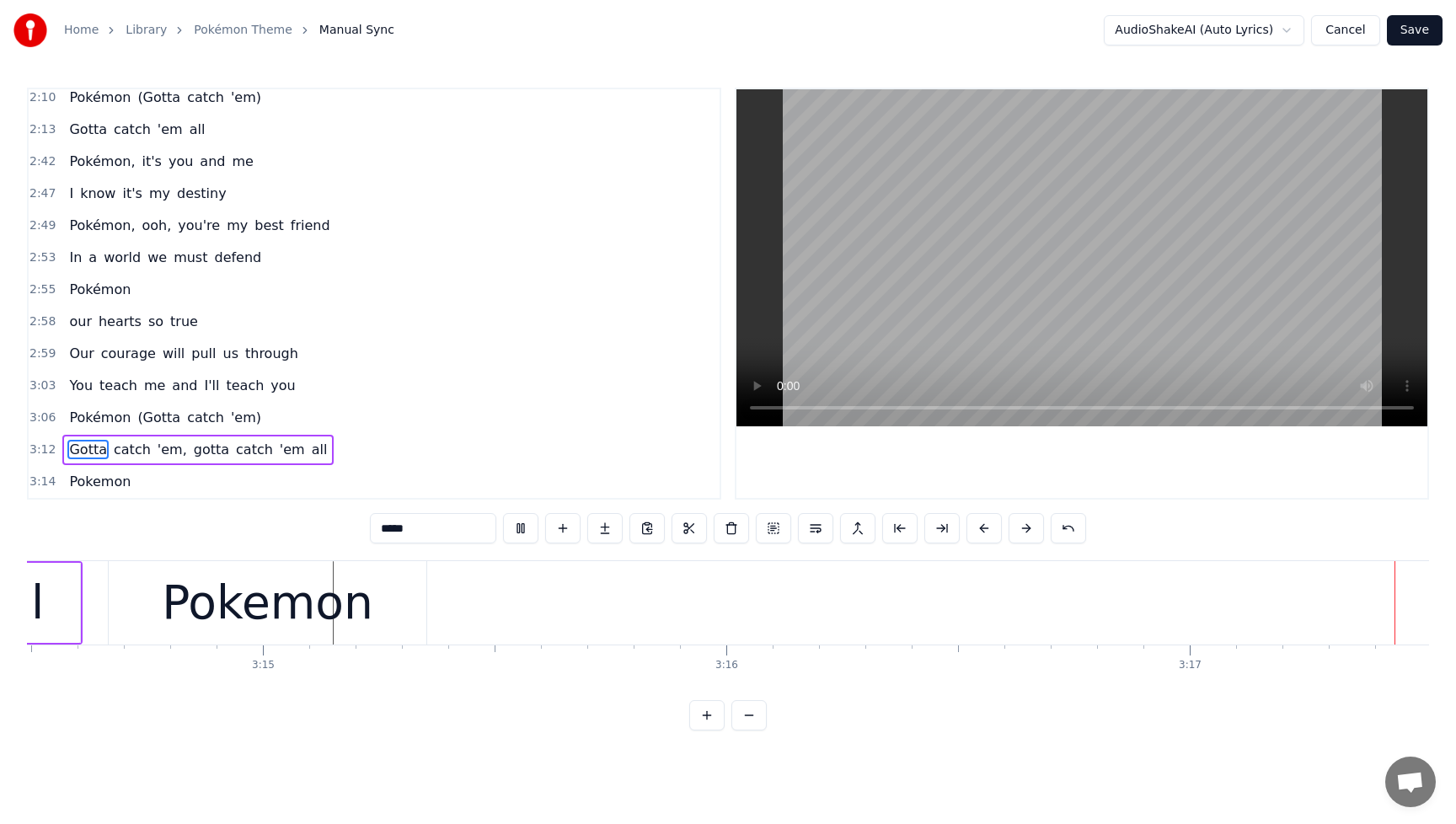
scroll to position [0, 90127]
click at [193, 616] on div "Pokemon" at bounding box center [267, 603] width 211 height 70
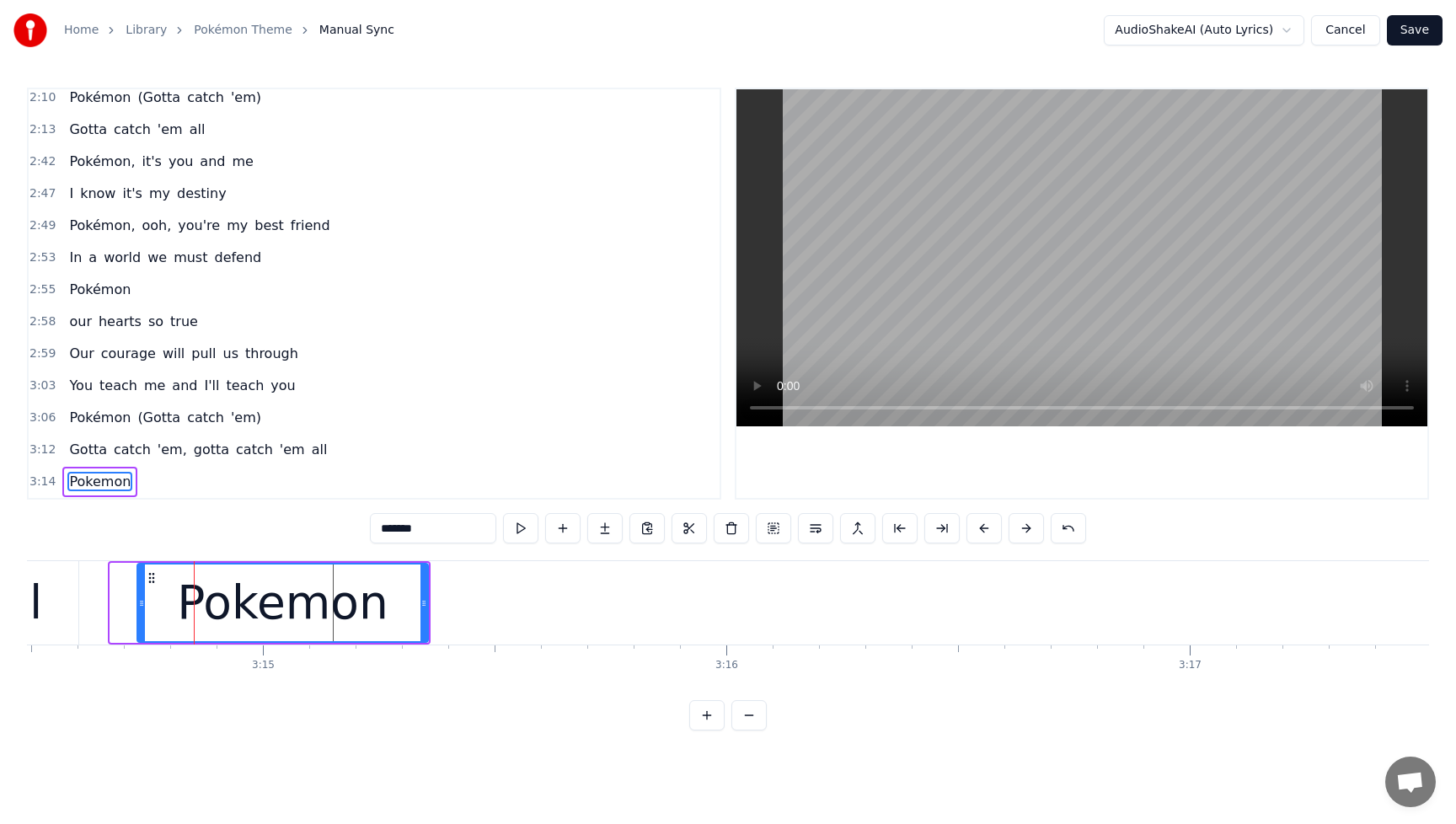
drag, startPoint x: 114, startPoint y: 607, endPoint x: 141, endPoint y: 611, distance: 27.3
click at [141, 611] on div at bounding box center [142, 603] width 7 height 77
click at [77, 452] on span "Gotta" at bounding box center [88, 450] width 42 height 19
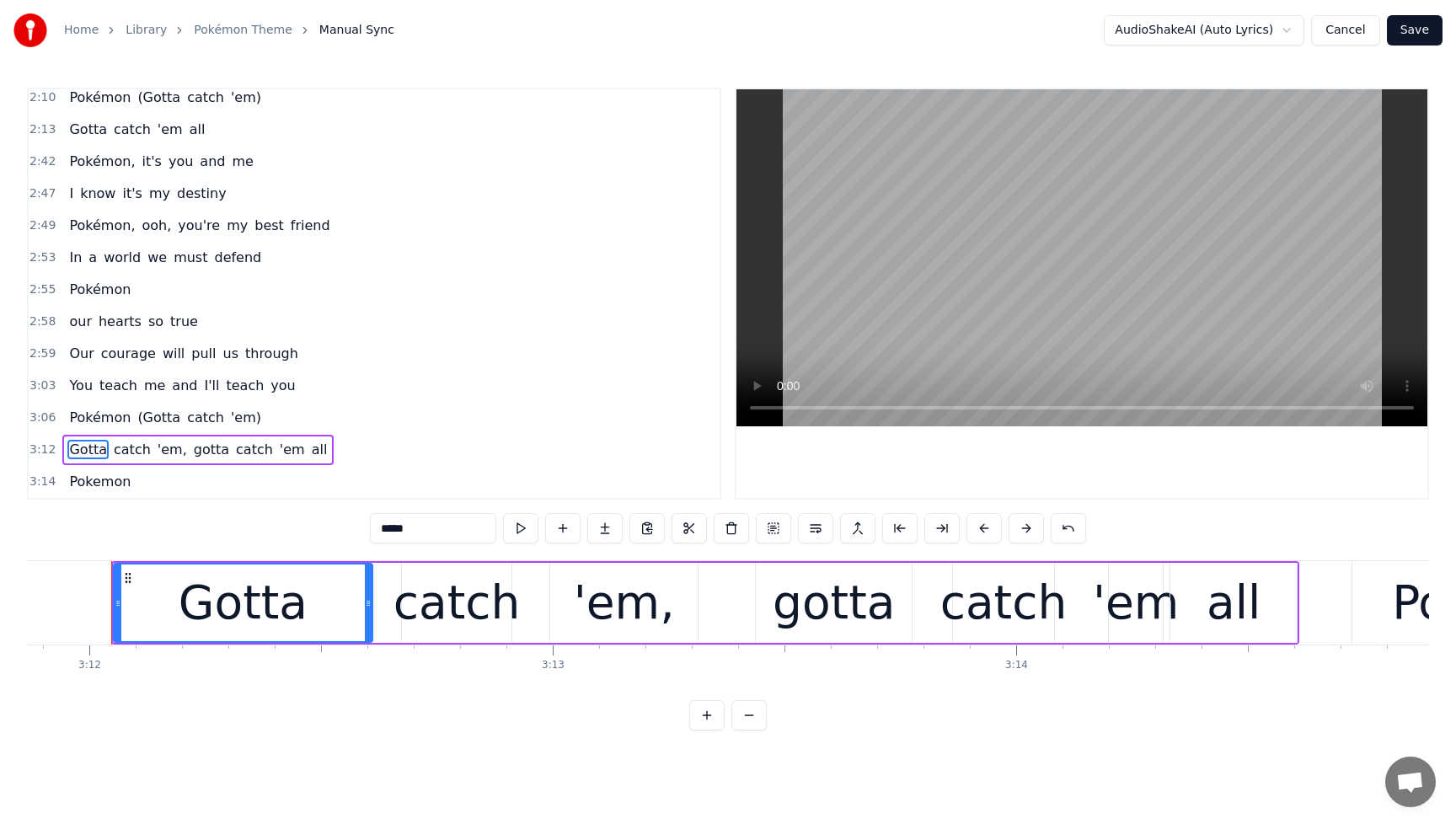
click at [152, 415] on span "(Gotta" at bounding box center [159, 418] width 47 height 19
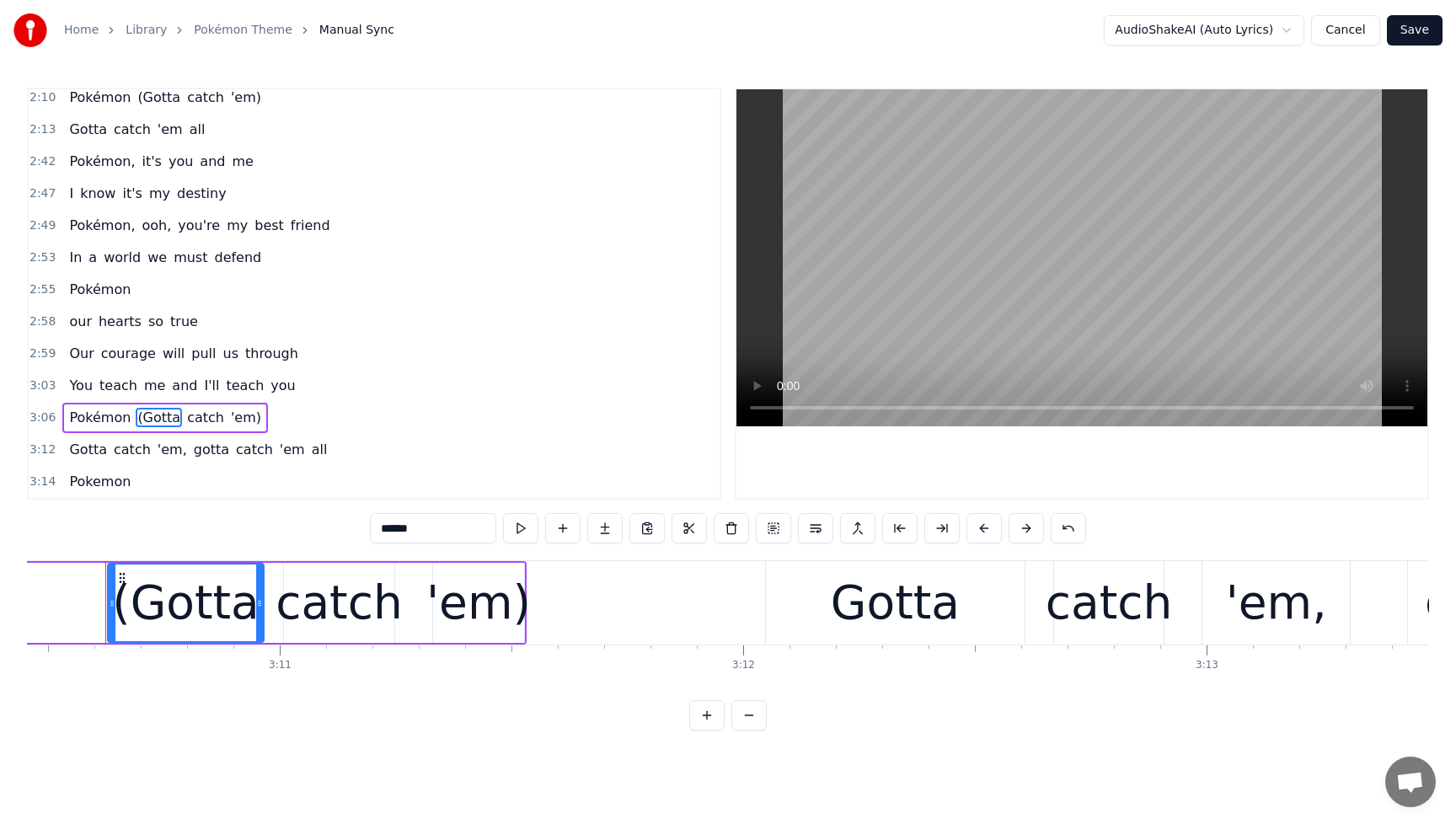
scroll to position [0, 88250]
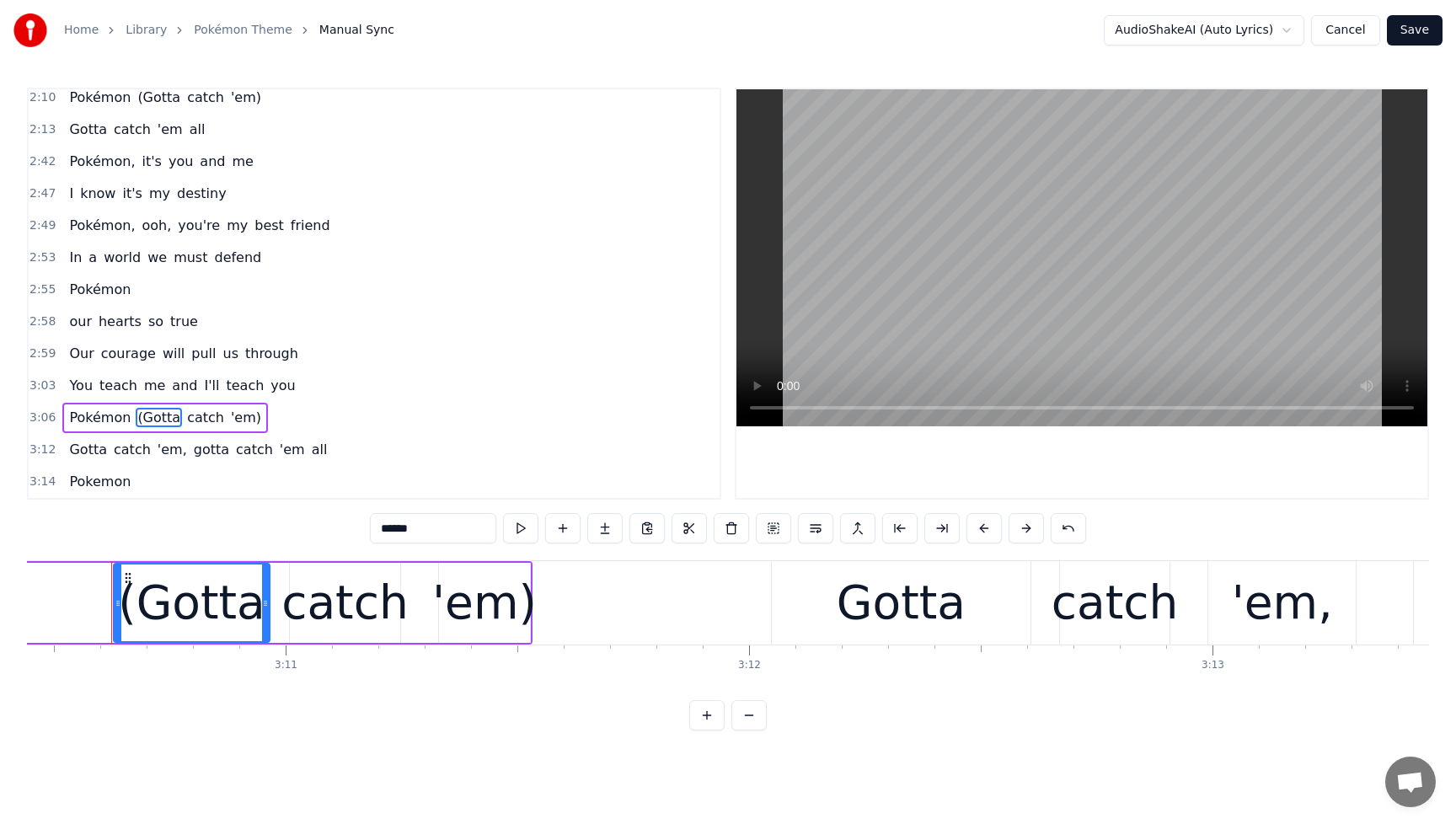
click at [156, 452] on span "'em," at bounding box center [172, 450] width 33 height 19
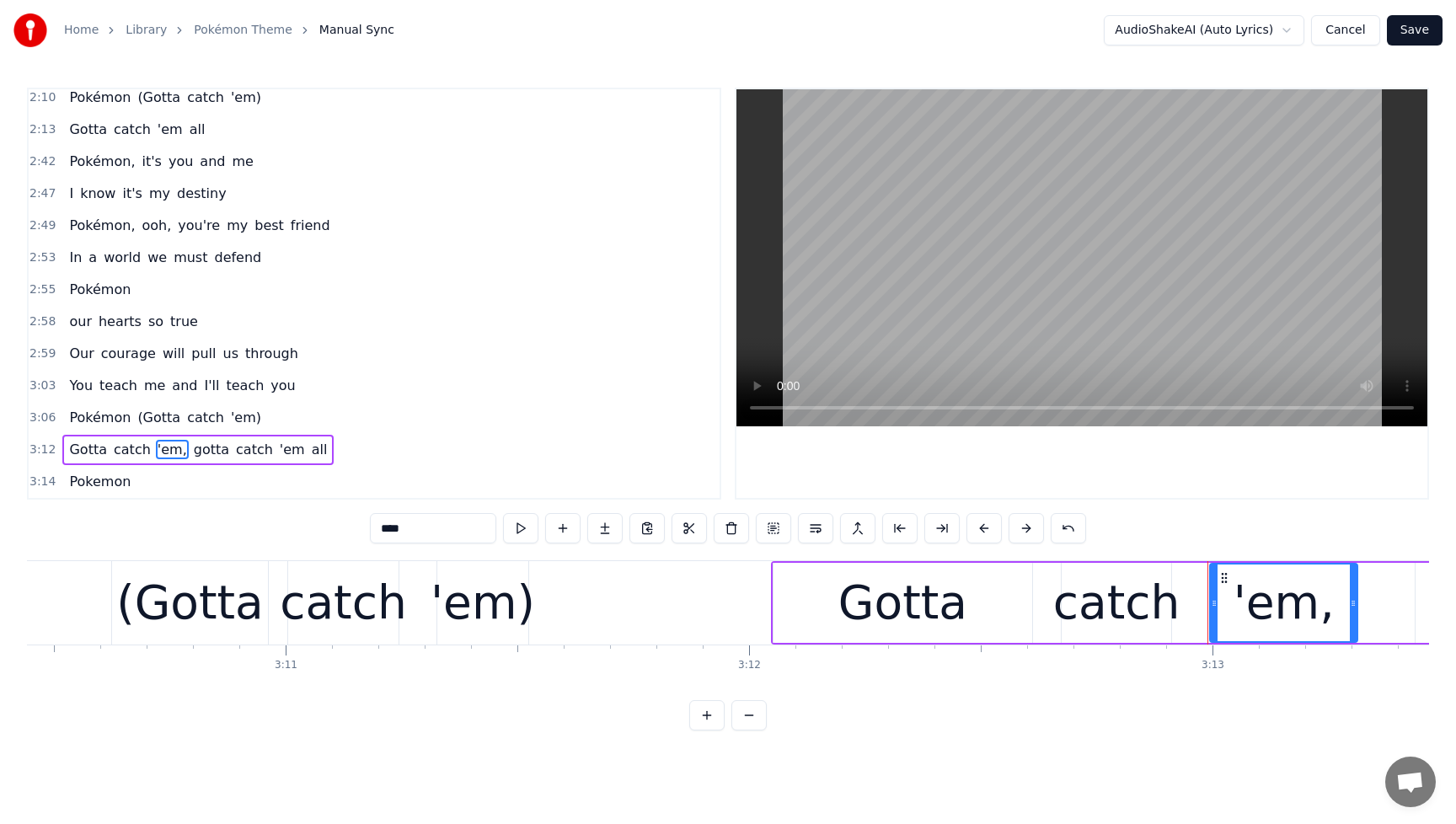
click at [87, 456] on span "Gotta" at bounding box center [88, 450] width 42 height 19
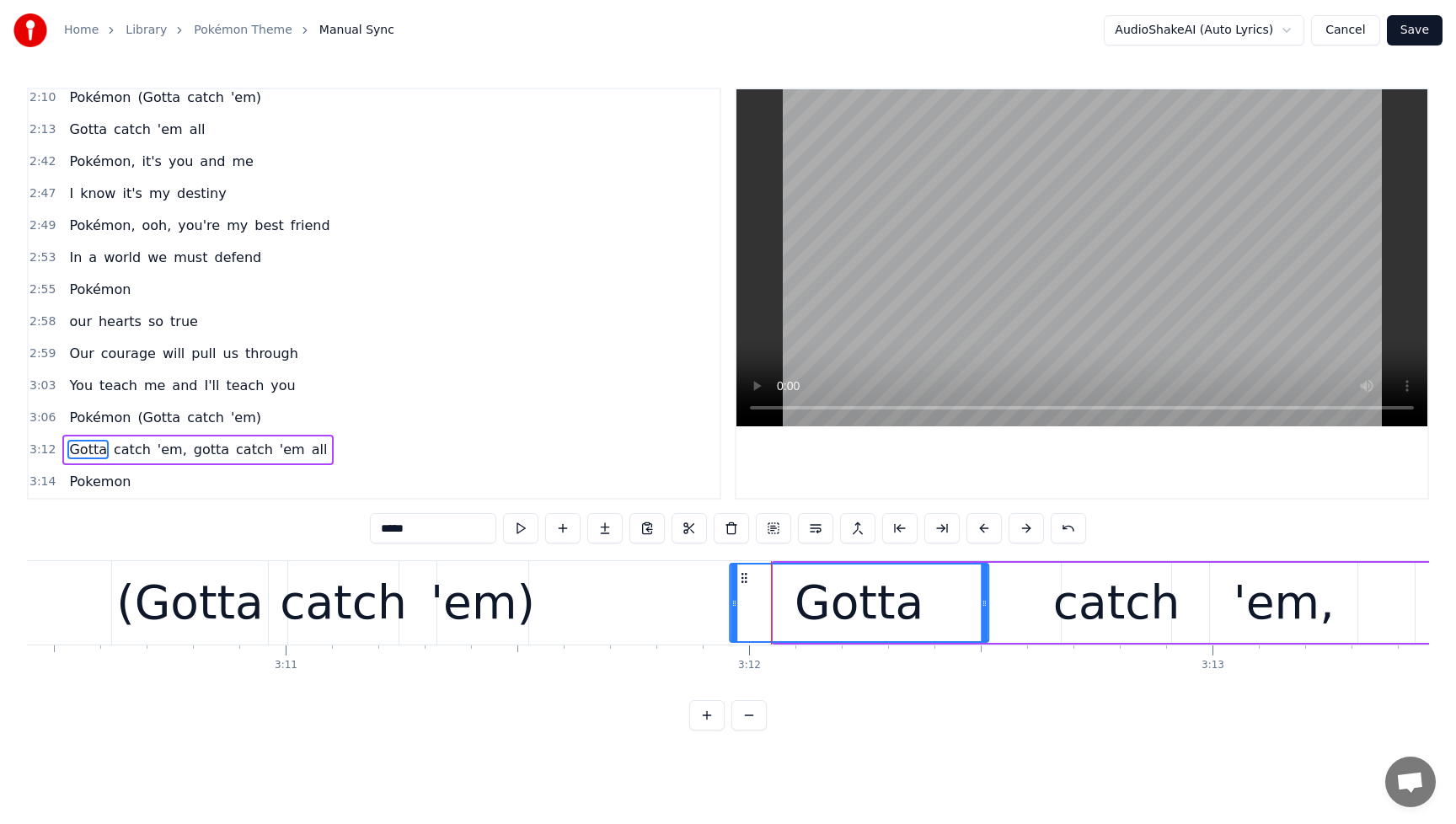
drag, startPoint x: 787, startPoint y: 583, endPoint x: 744, endPoint y: 587, distance: 43.2
click at [744, 587] on div "Gotta" at bounding box center [858, 603] width 257 height 77
click at [1150, 587] on div "catch" at bounding box center [1116, 603] width 127 height 70
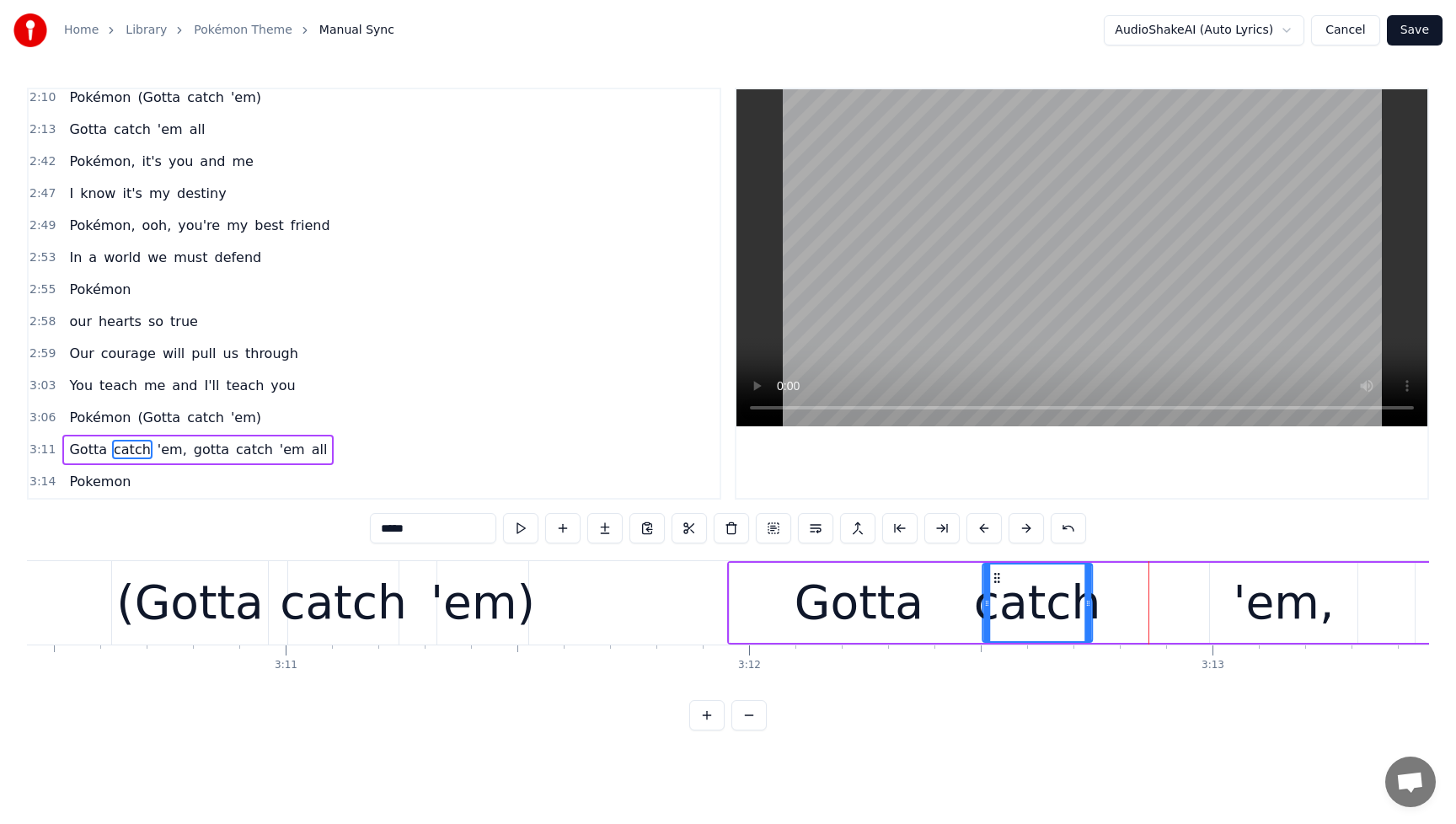
drag, startPoint x: 1071, startPoint y: 579, endPoint x: 997, endPoint y: 586, distance: 74.3
click at [997, 586] on div "catch" at bounding box center [1037, 603] width 108 height 77
click at [1246, 587] on div "'em," at bounding box center [1283, 603] width 101 height 70
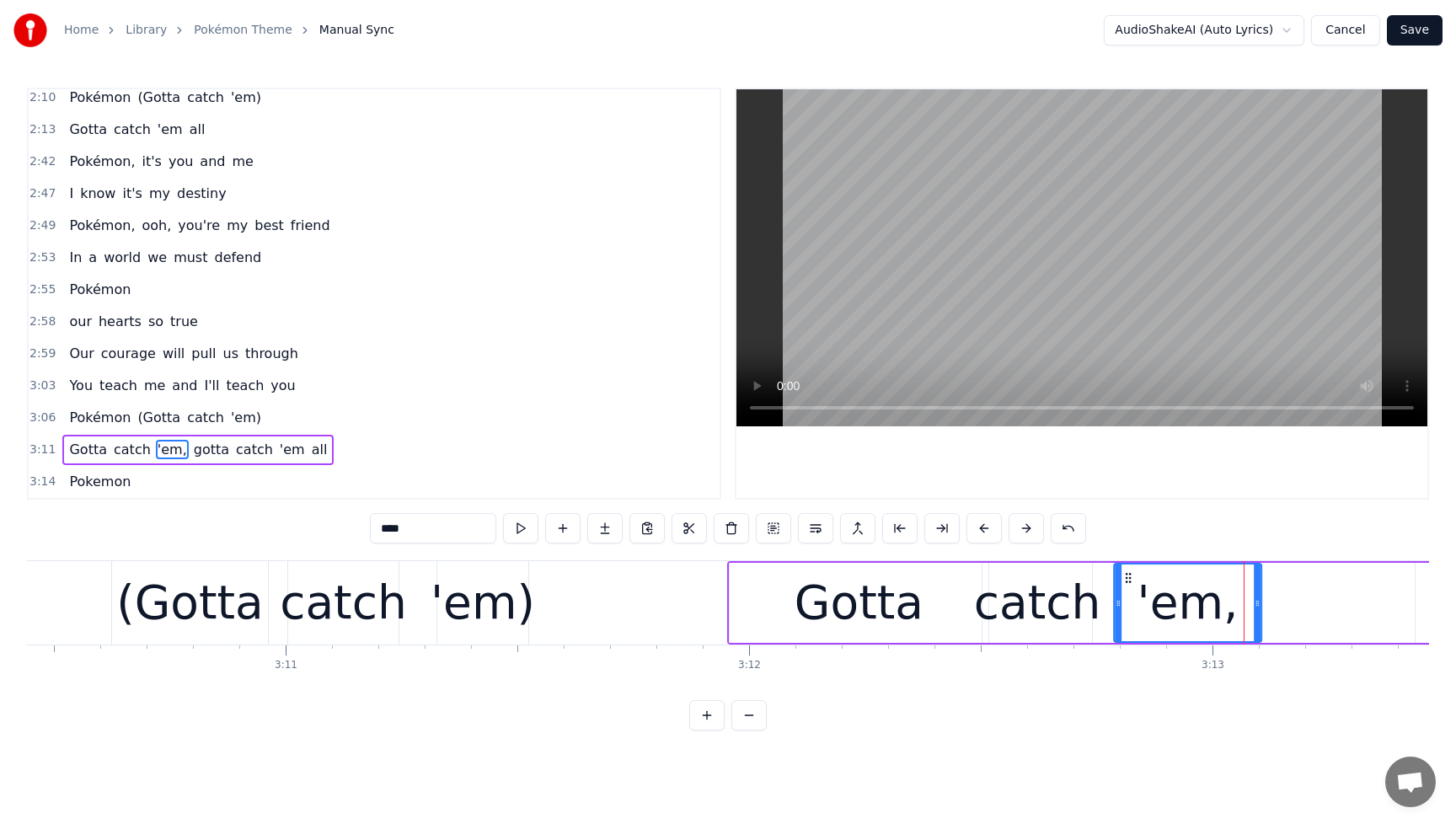
drag, startPoint x: 1225, startPoint y: 579, endPoint x: 1116, endPoint y: 589, distance: 109.5
click at [1129, 587] on div "'em," at bounding box center [1187, 603] width 145 height 77
click at [78, 425] on span "Pokémon" at bounding box center [100, 418] width 65 height 19
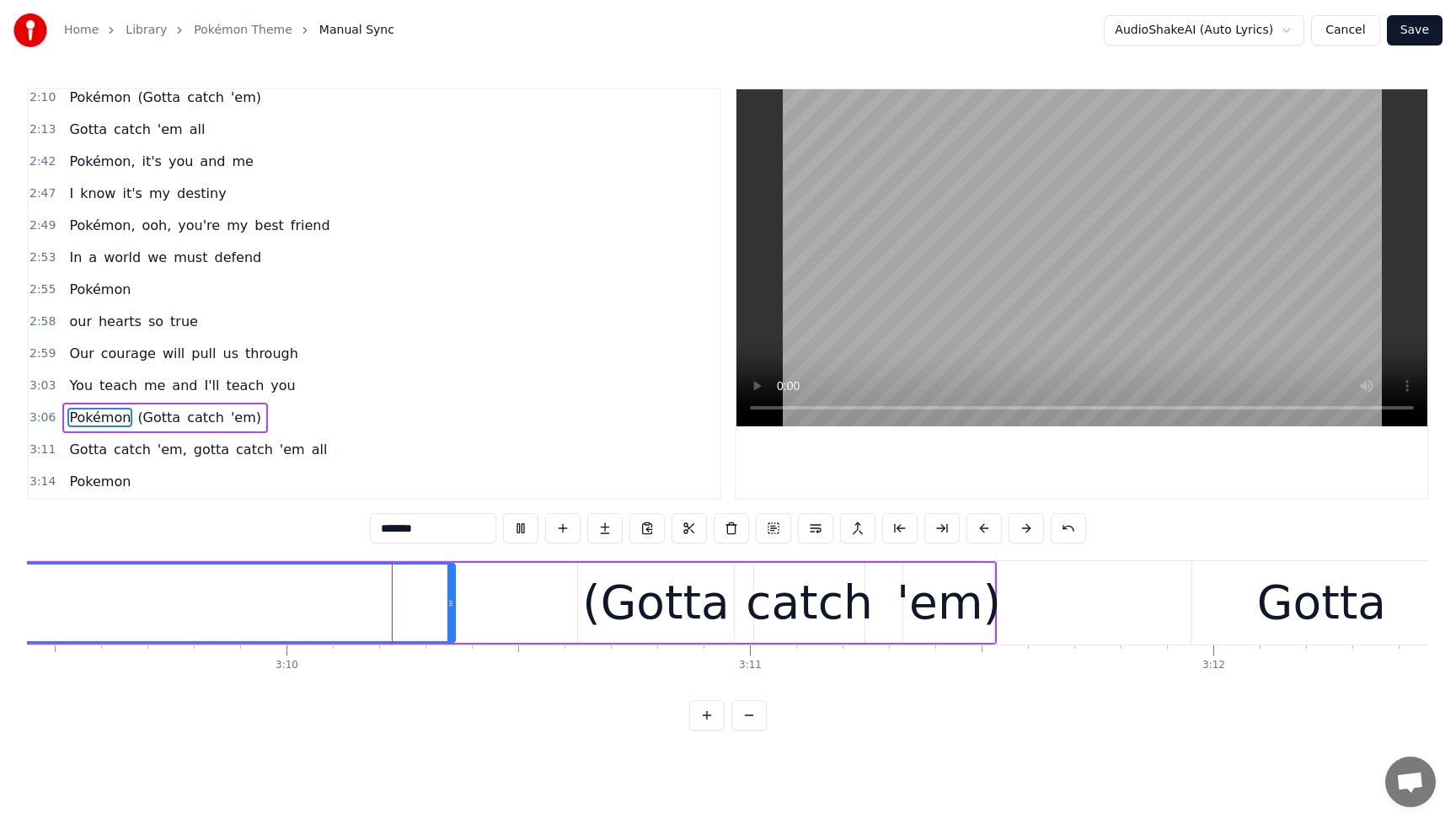
scroll to position [0, 87792]
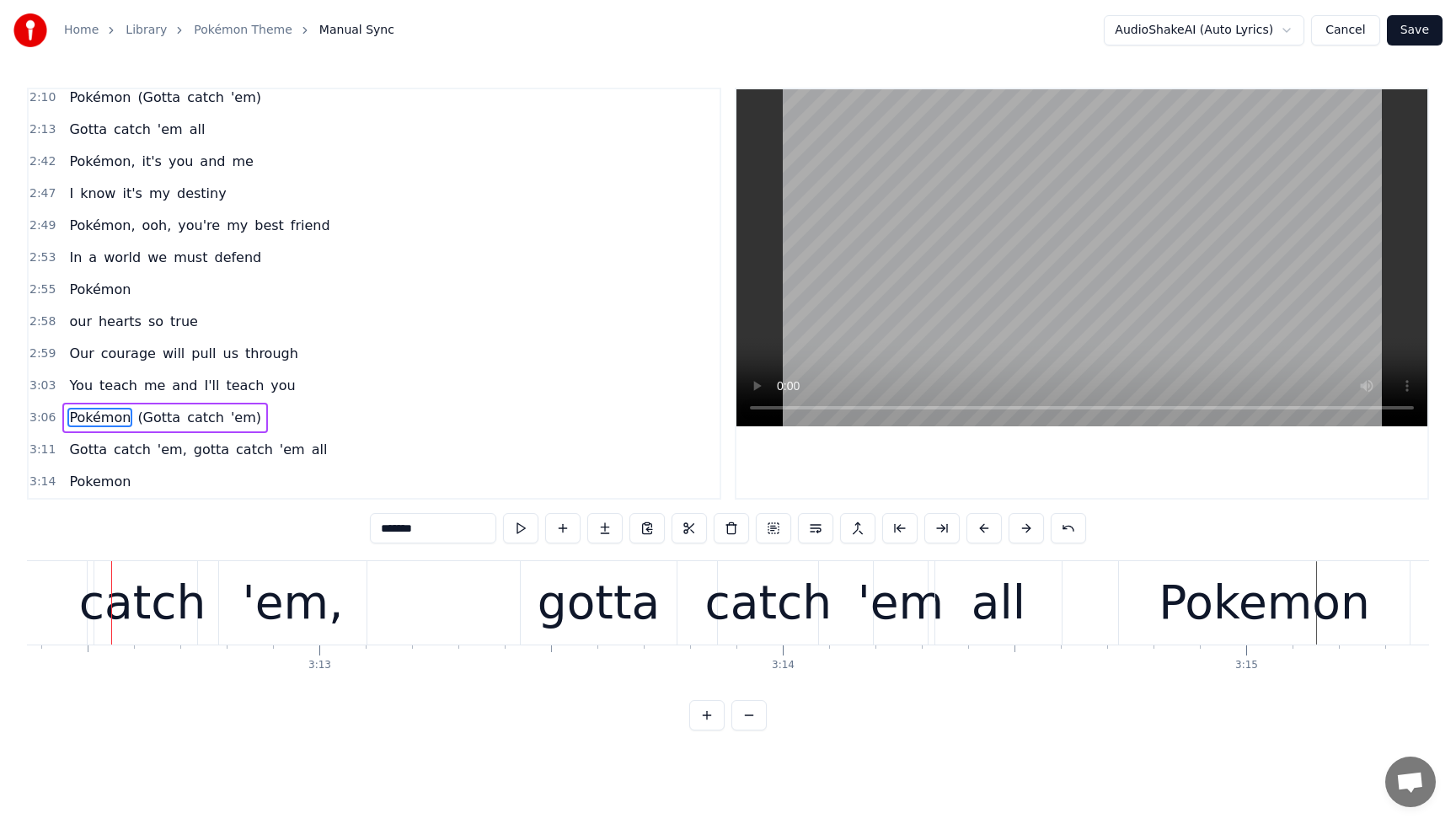
click at [189, 419] on span "catch" at bounding box center [205, 418] width 41 height 19
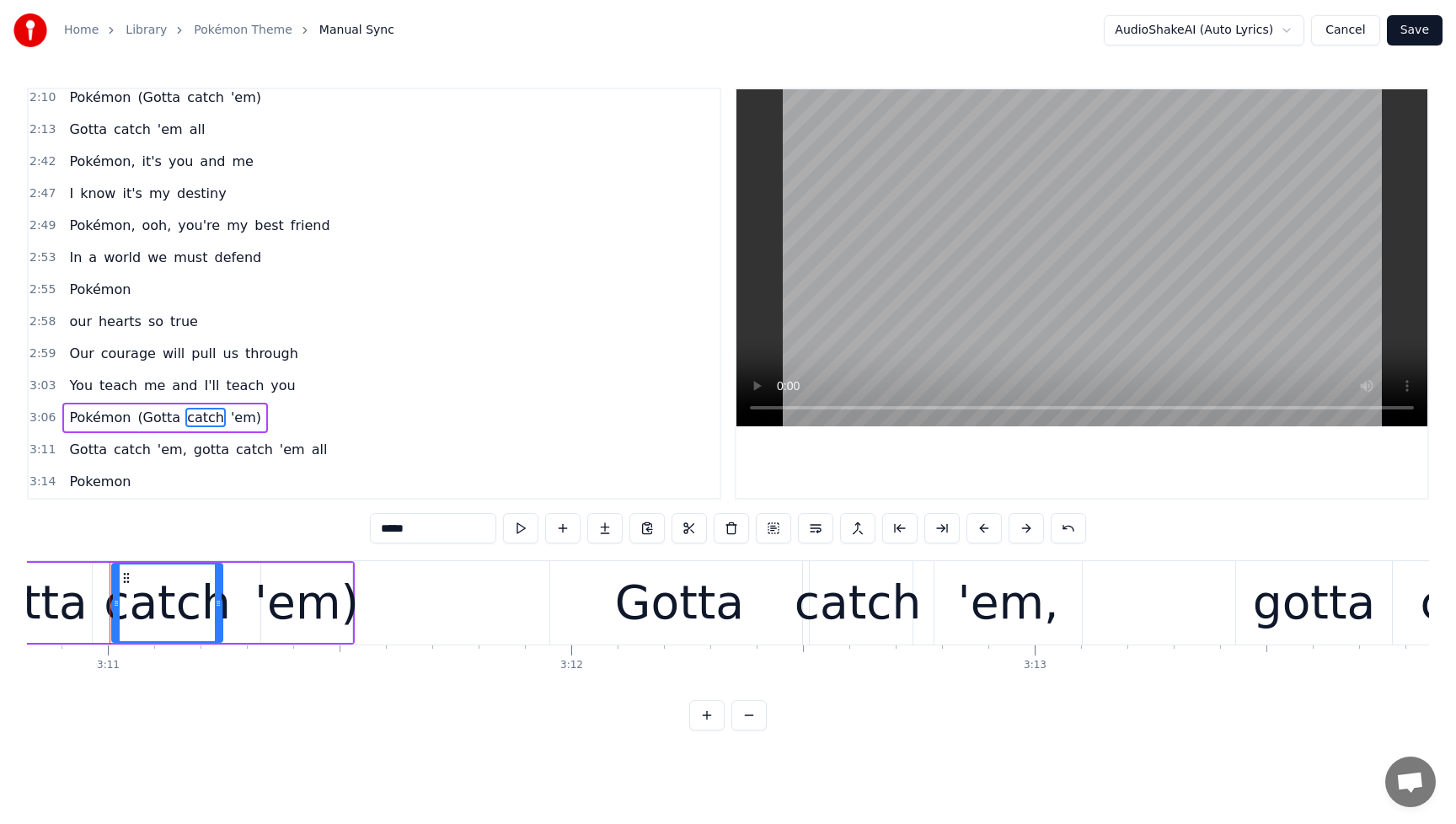
scroll to position [0, 88426]
click at [676, 593] on div "Gotta" at bounding box center [681, 603] width 129 height 70
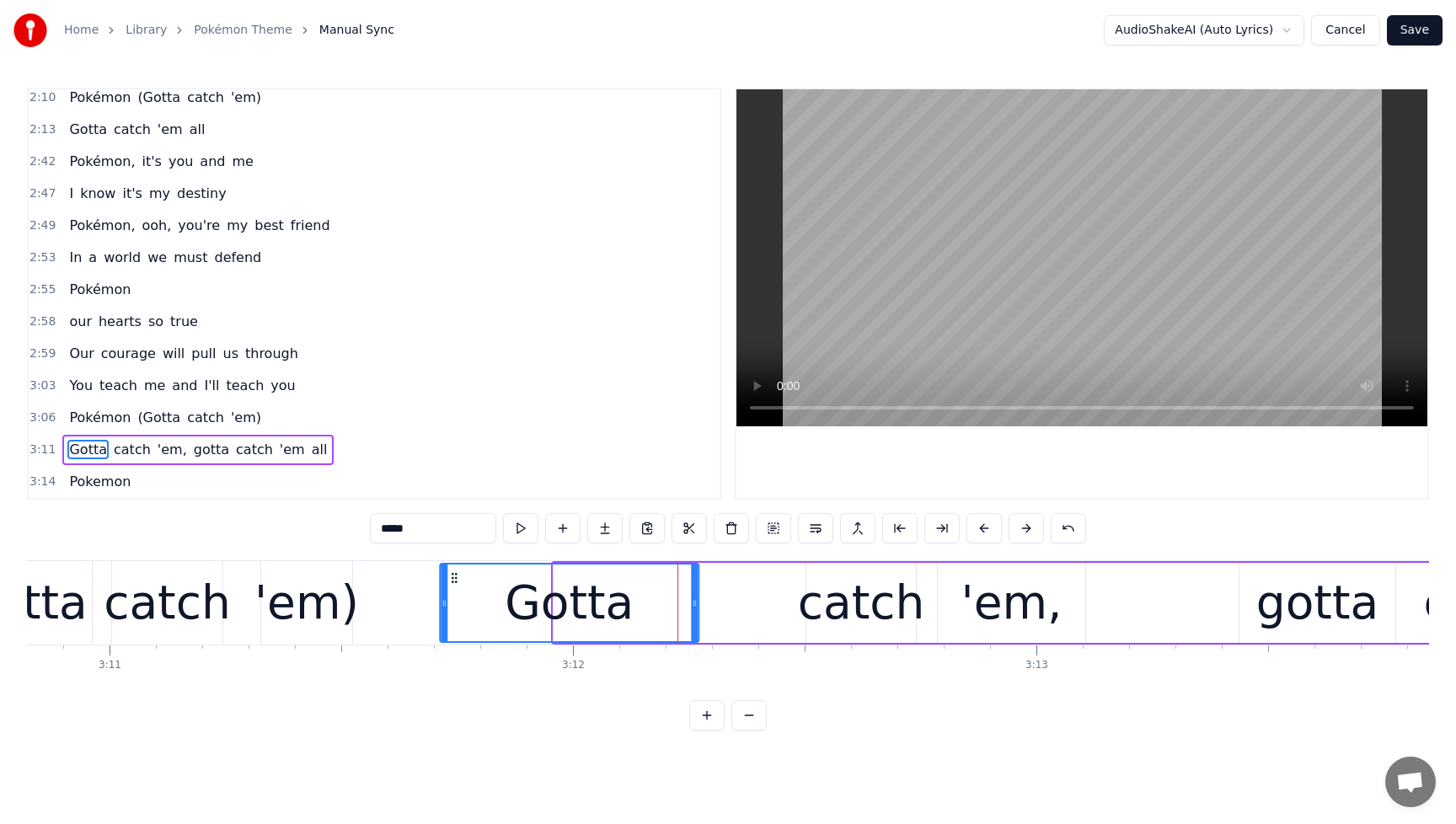
drag, startPoint x: 572, startPoint y: 577, endPoint x: 439, endPoint y: 592, distance: 133.8
click at [441, 592] on div "Gotta" at bounding box center [569, 603] width 257 height 77
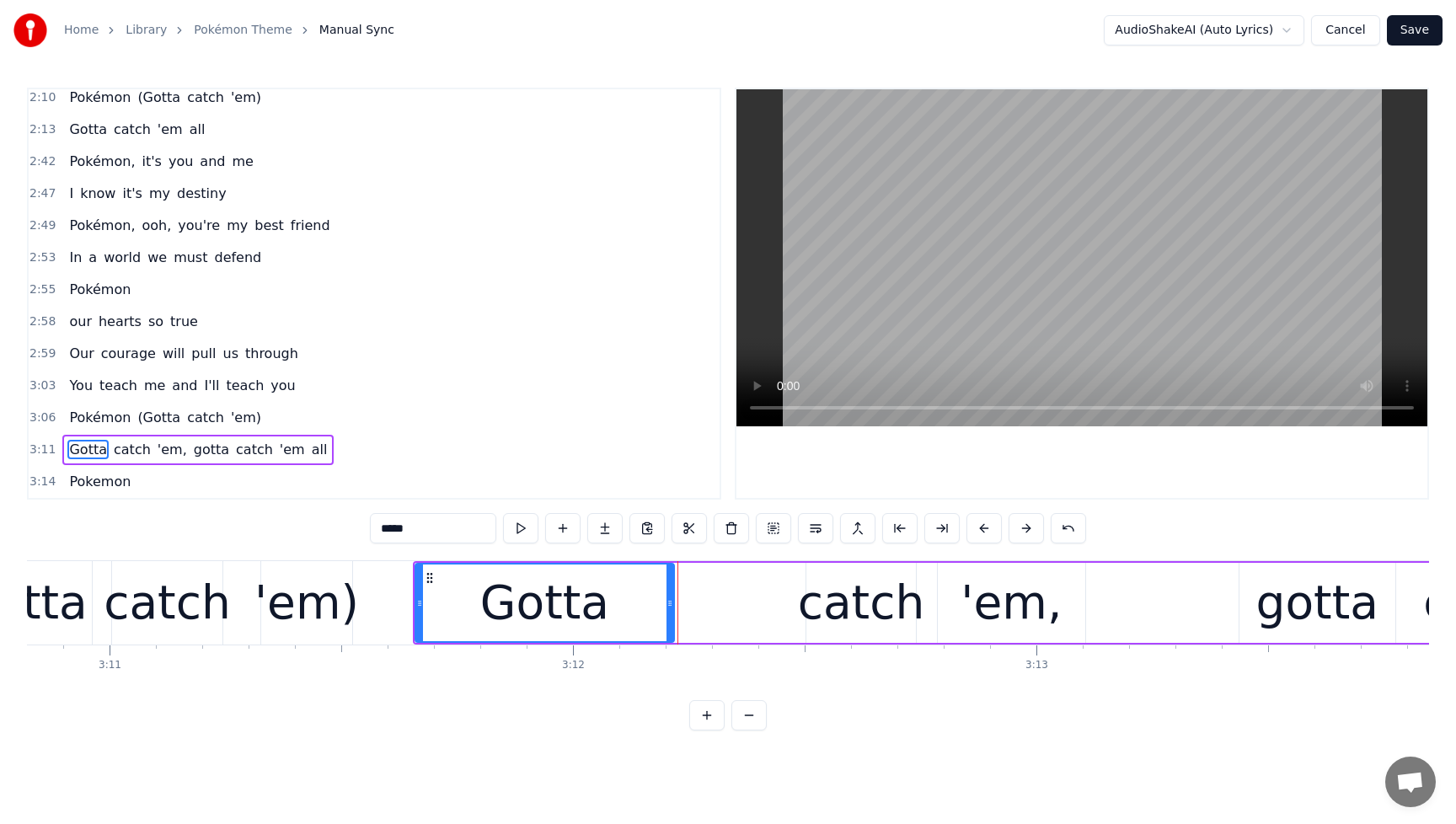
click at [819, 598] on div "catch" at bounding box center [861, 603] width 127 height 70
type input "*****"
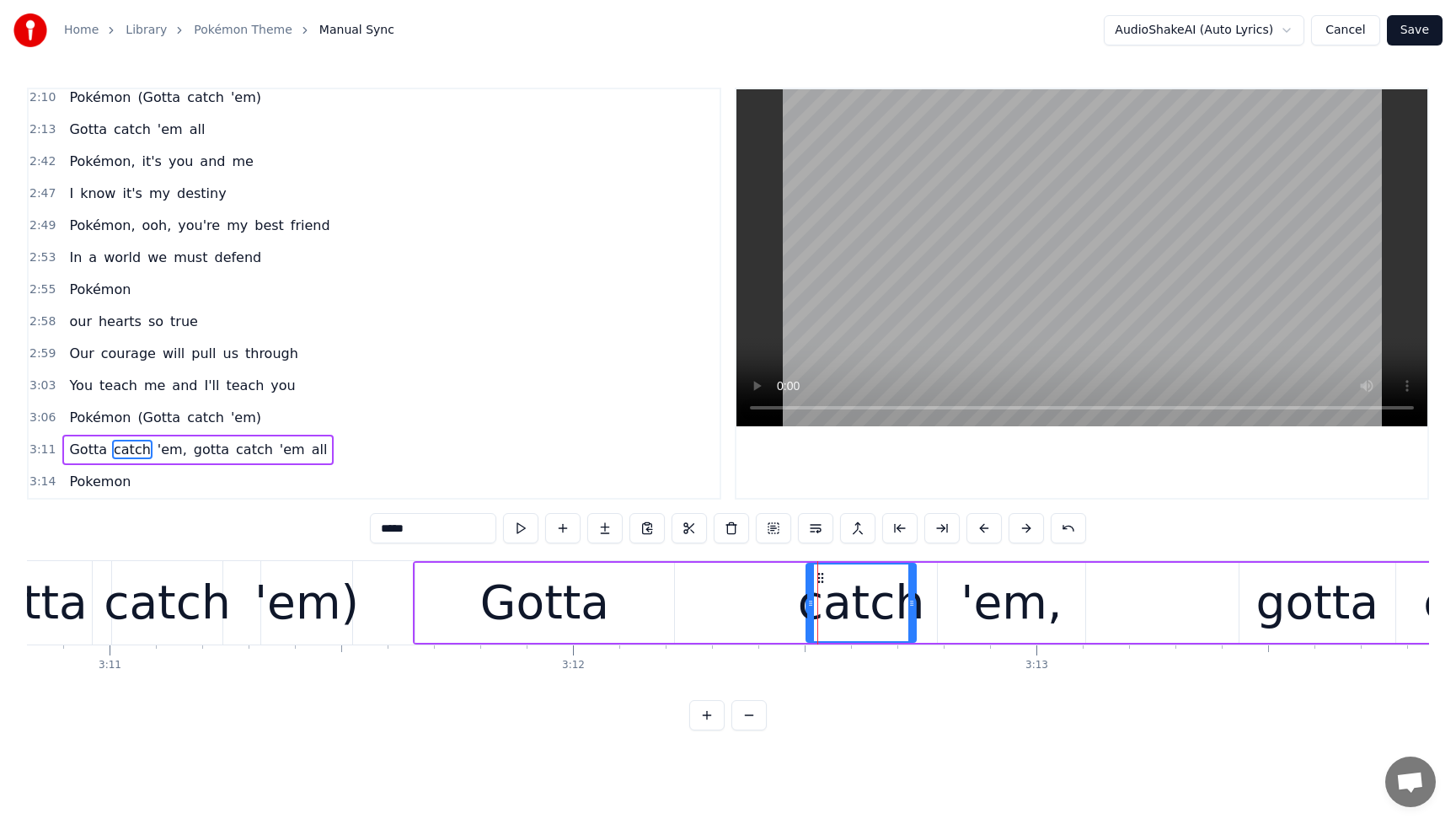
drag, startPoint x: 817, startPoint y: 581, endPoint x: 709, endPoint y: 592, distance: 108.6
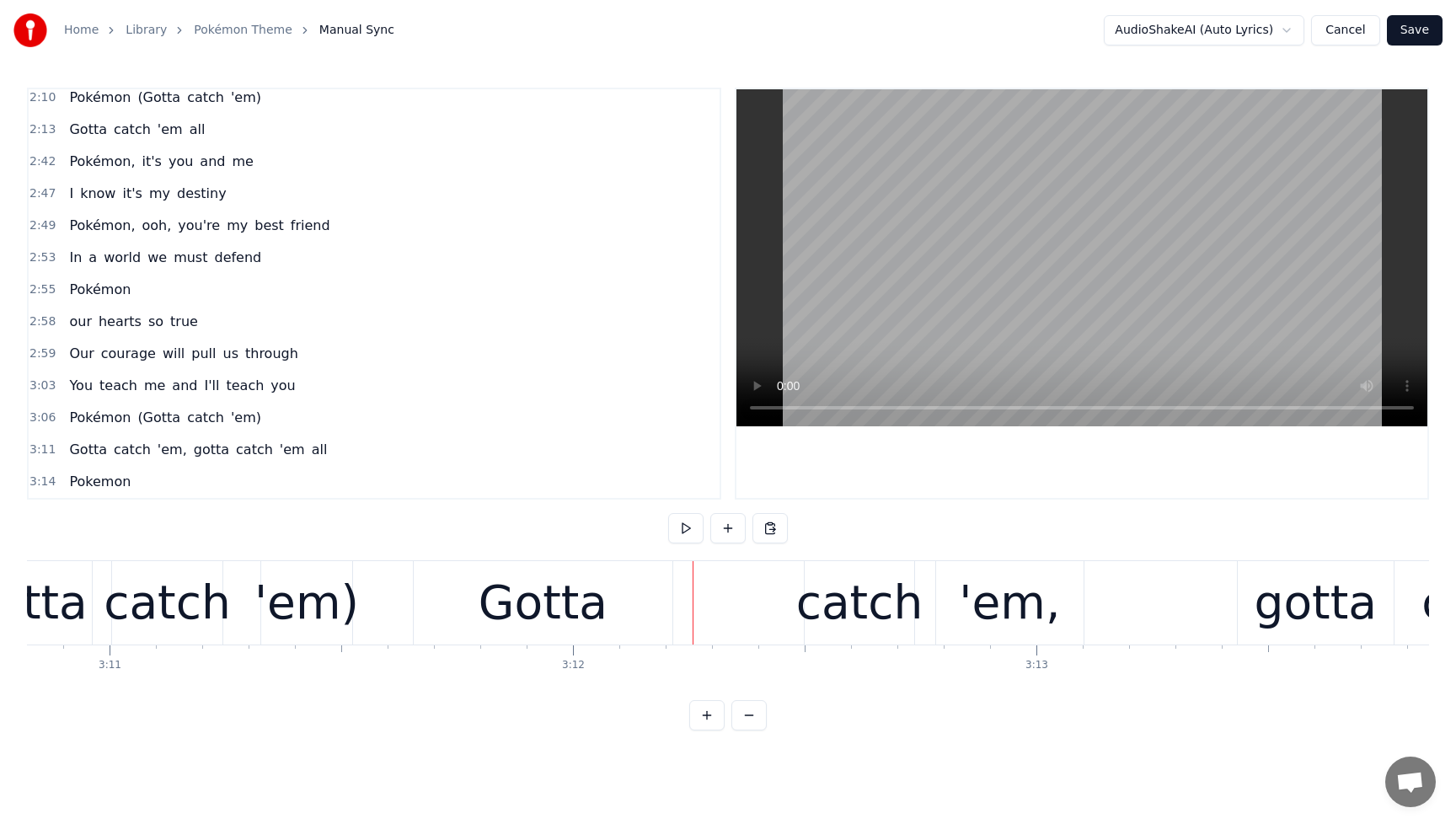
click at [838, 584] on div "catch" at bounding box center [859, 603] width 127 height 70
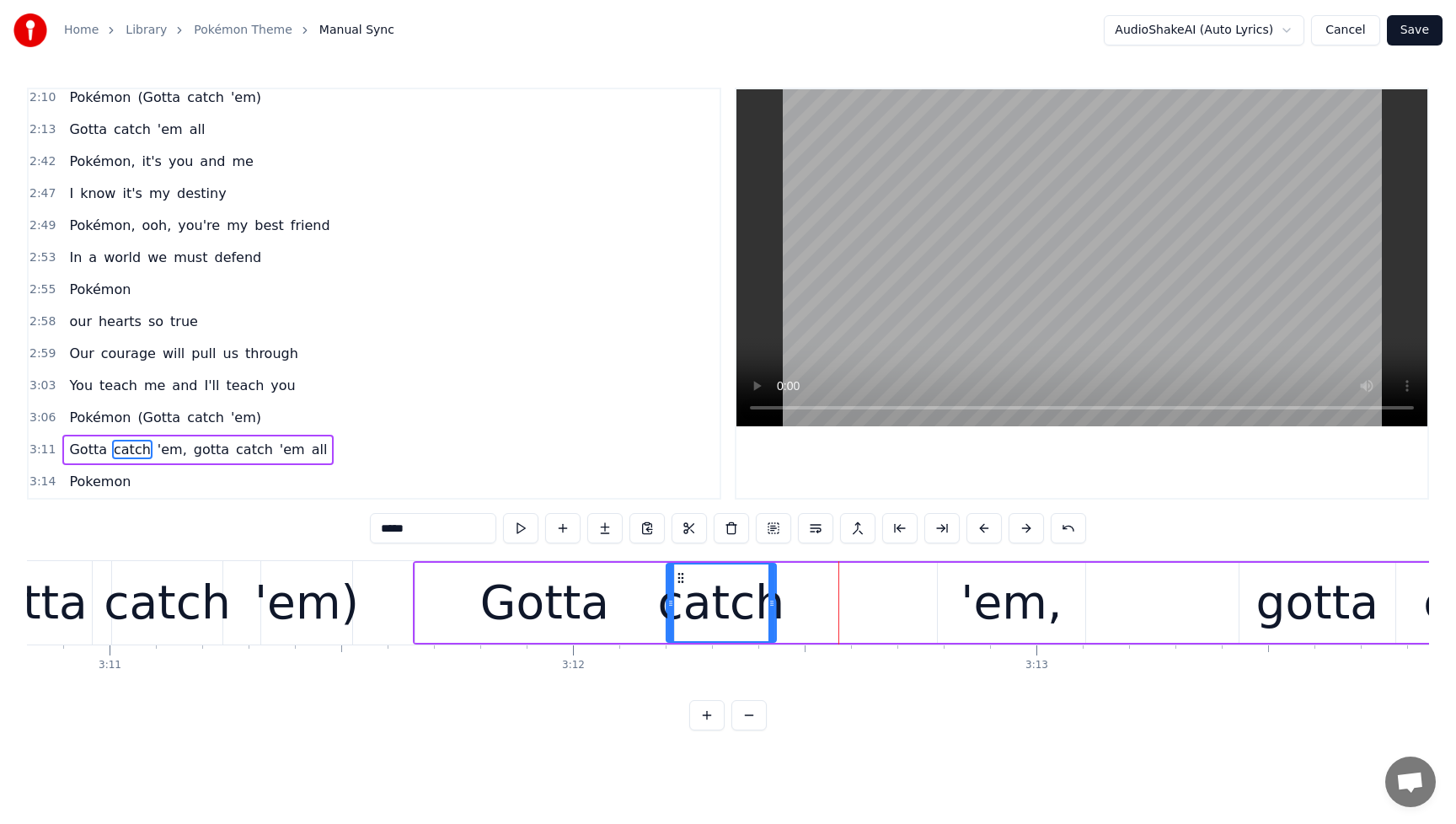
drag, startPoint x: 817, startPoint y: 578, endPoint x: 807, endPoint y: 586, distance: 12.8
click at [677, 588] on div "catch" at bounding box center [721, 603] width 108 height 77
click at [993, 601] on div "'em," at bounding box center [1011, 603] width 101 height 70
type input "****"
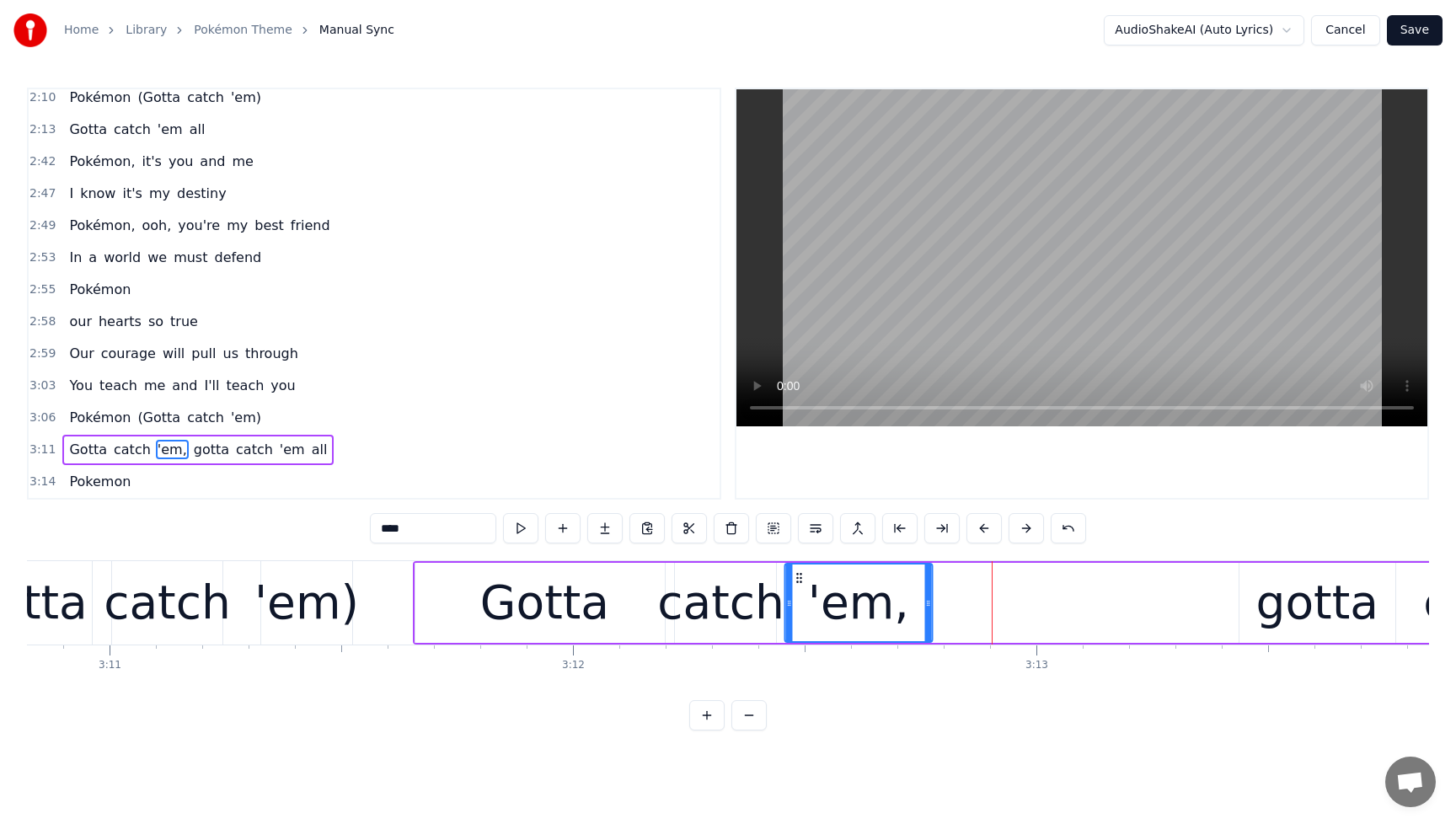
drag, startPoint x: 952, startPoint y: 582, endPoint x: 799, endPoint y: 594, distance: 153.5
click at [800, 594] on div "'em," at bounding box center [858, 603] width 145 height 77
click at [79, 406] on div "Pokémon (Gotta catch 'em)" at bounding box center [165, 418] width 205 height 30
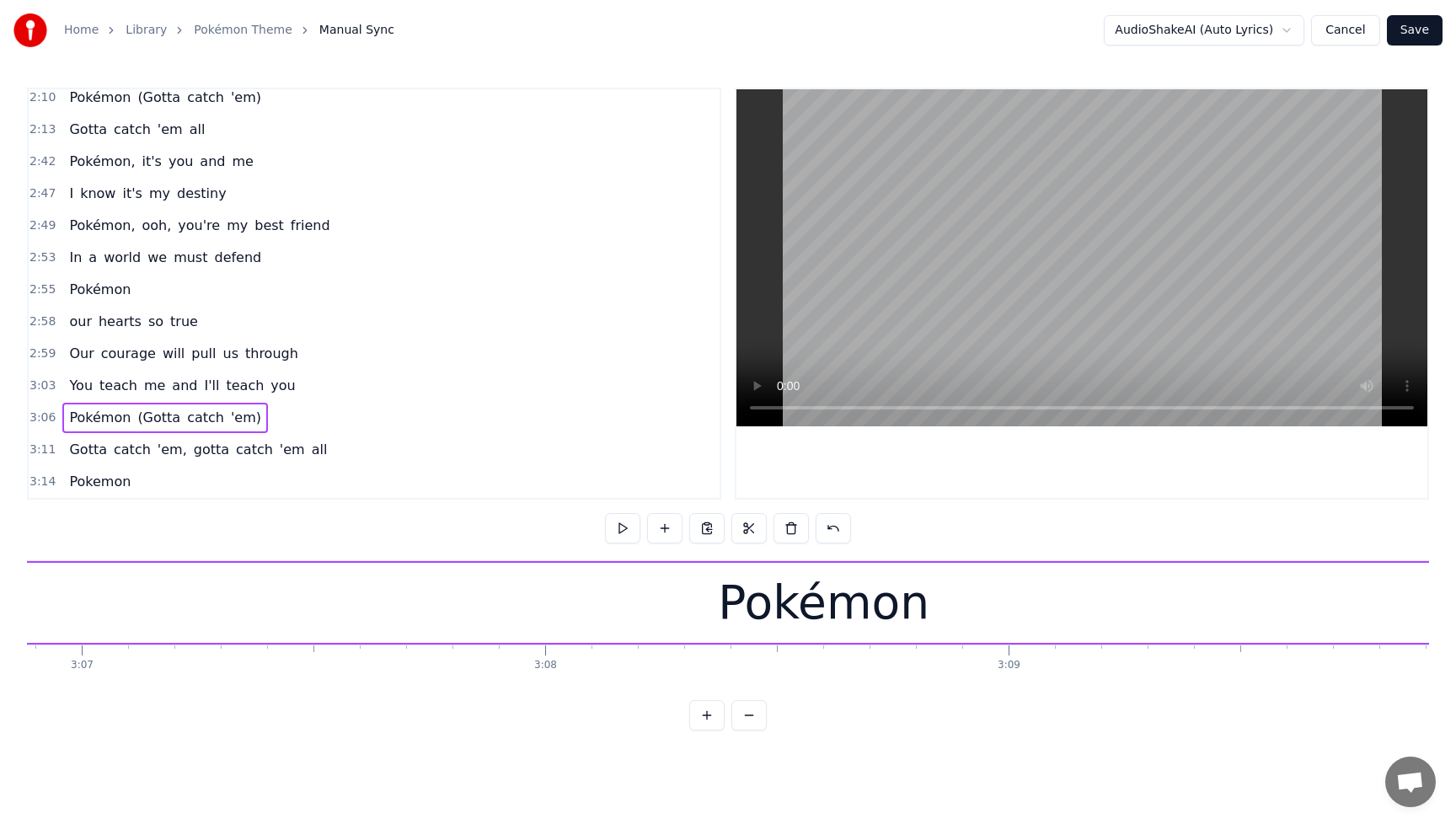
scroll to position [0, 86494]
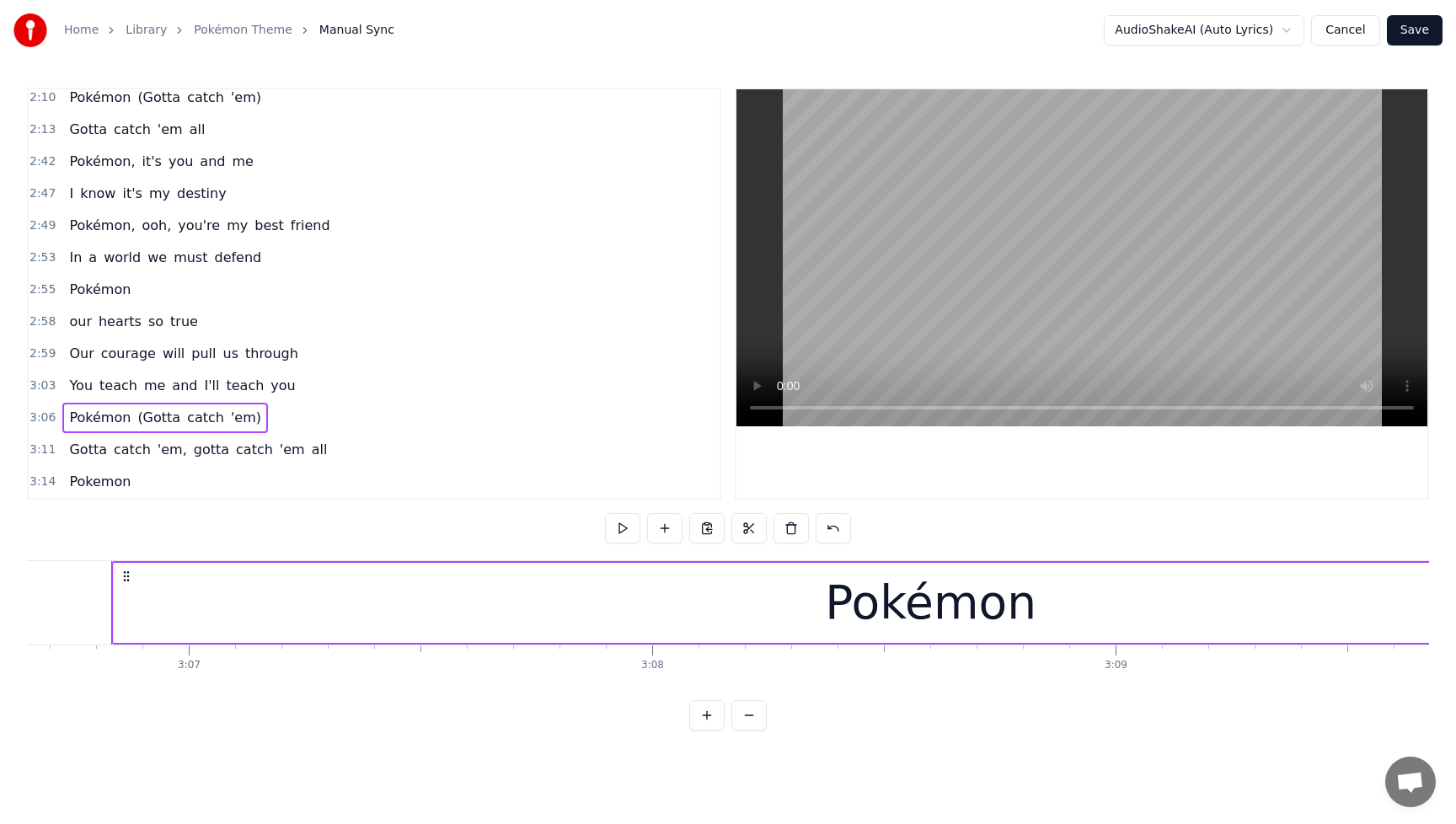
click at [75, 415] on span "Pokémon" at bounding box center [100, 418] width 65 height 19
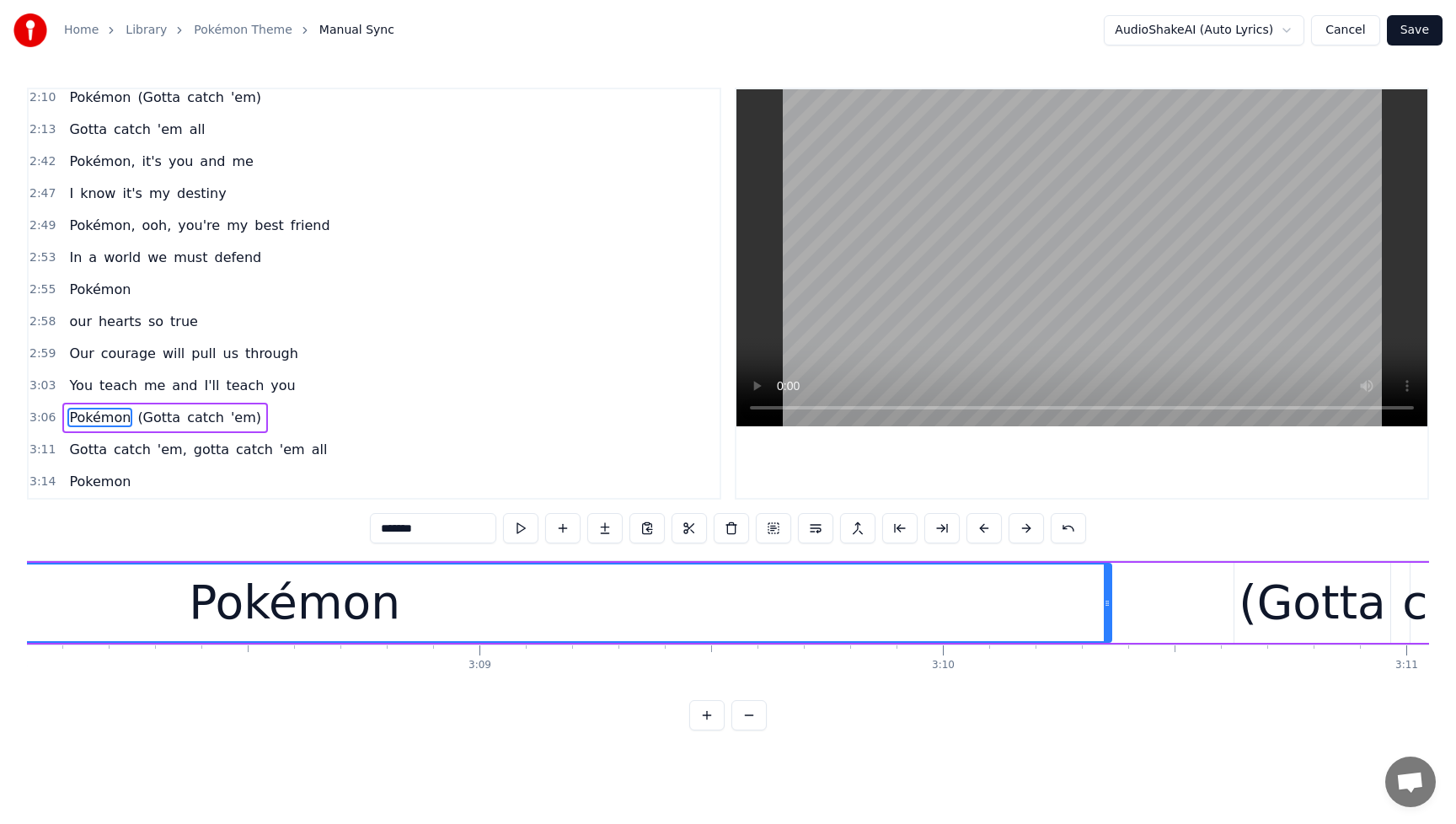
scroll to position [0, 86965]
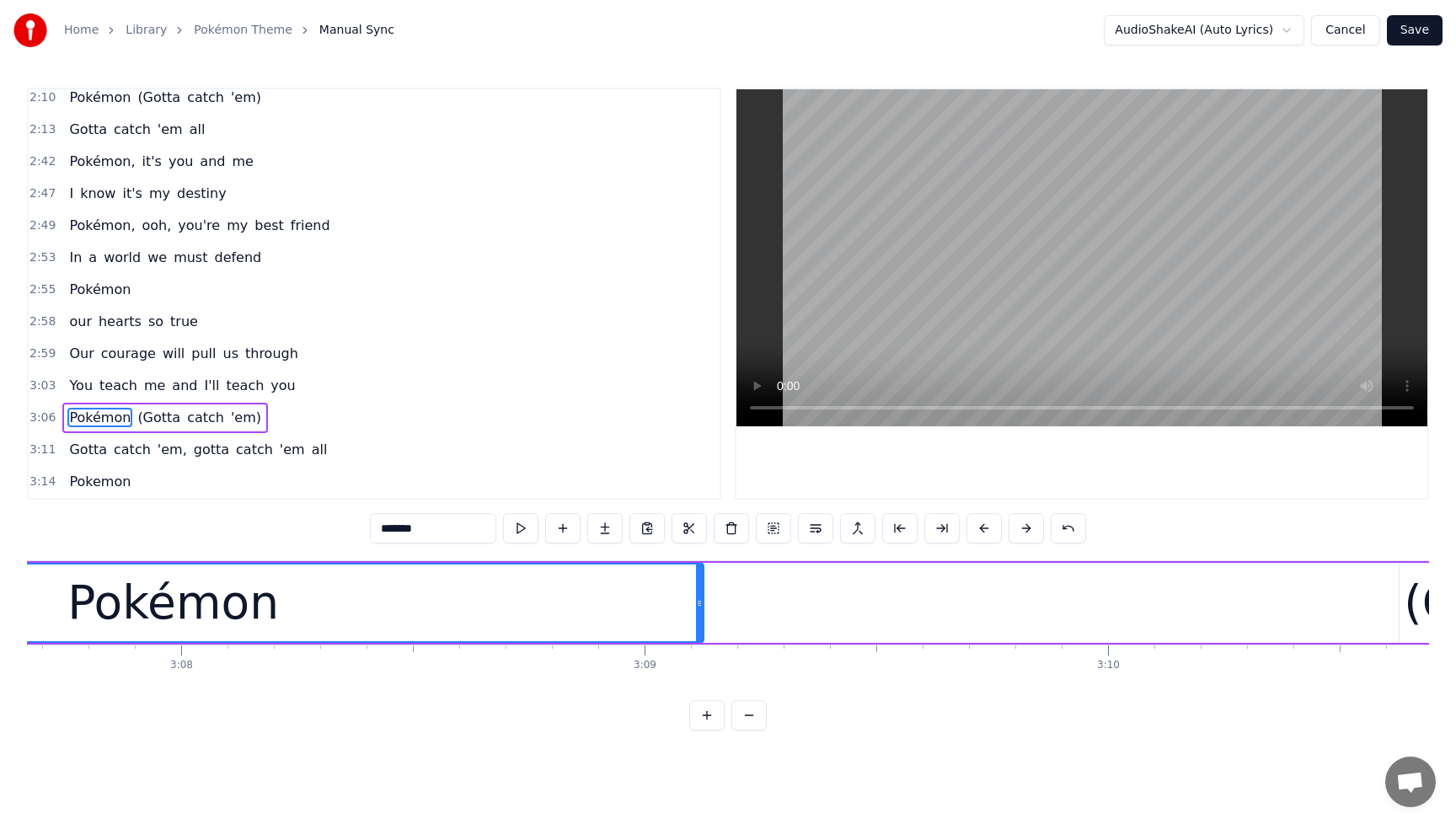
drag, startPoint x: 1273, startPoint y: 610, endPoint x: 699, endPoint y: 651, distance: 575.5
click at [698, 651] on div "Gonna be the very best Like no one ever was Catch them is my real test Train 'e…" at bounding box center [728, 624] width 1402 height 127
click at [77, 386] on span "You" at bounding box center [81, 386] width 27 height 19
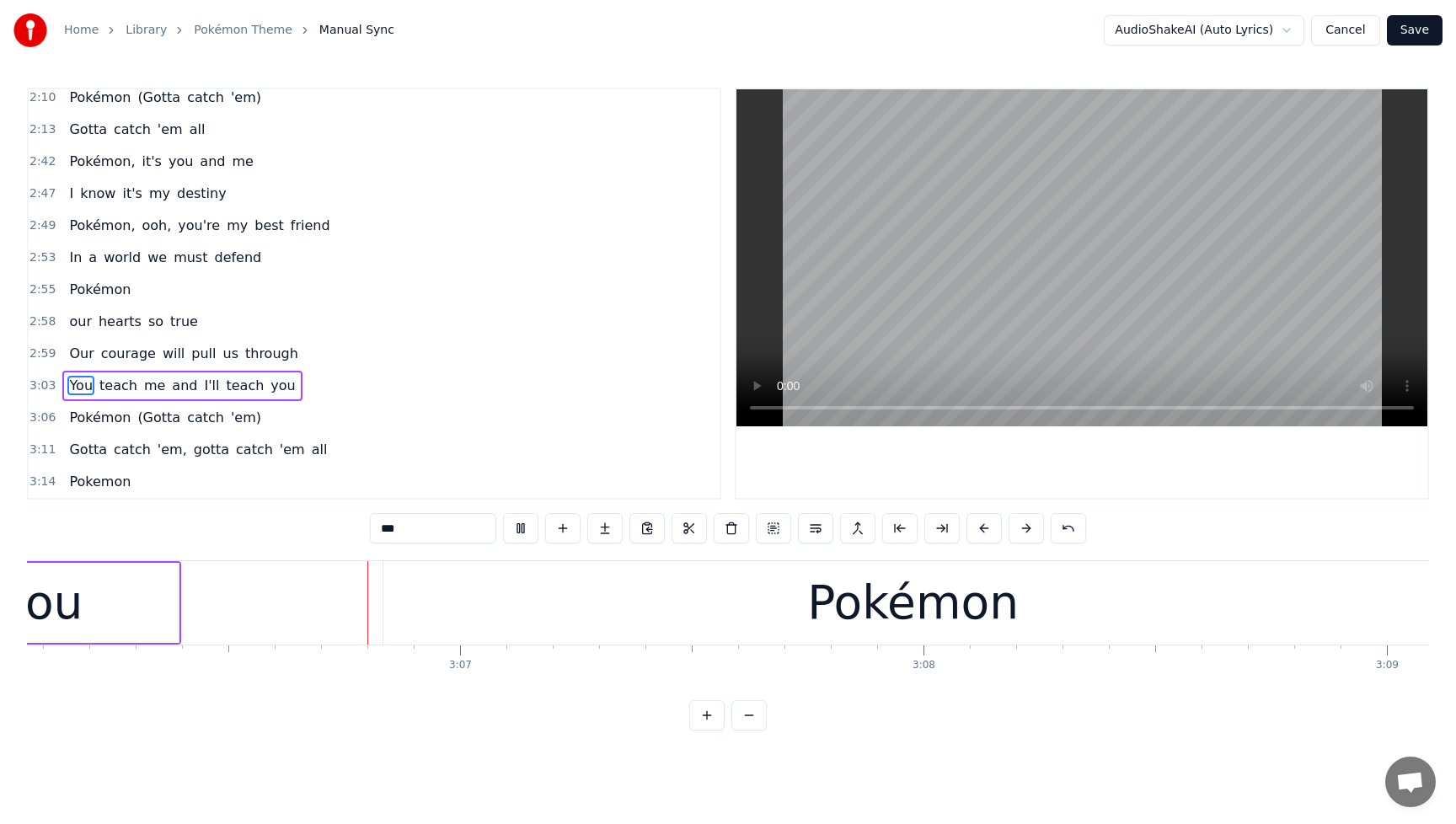
scroll to position [0, 86231]
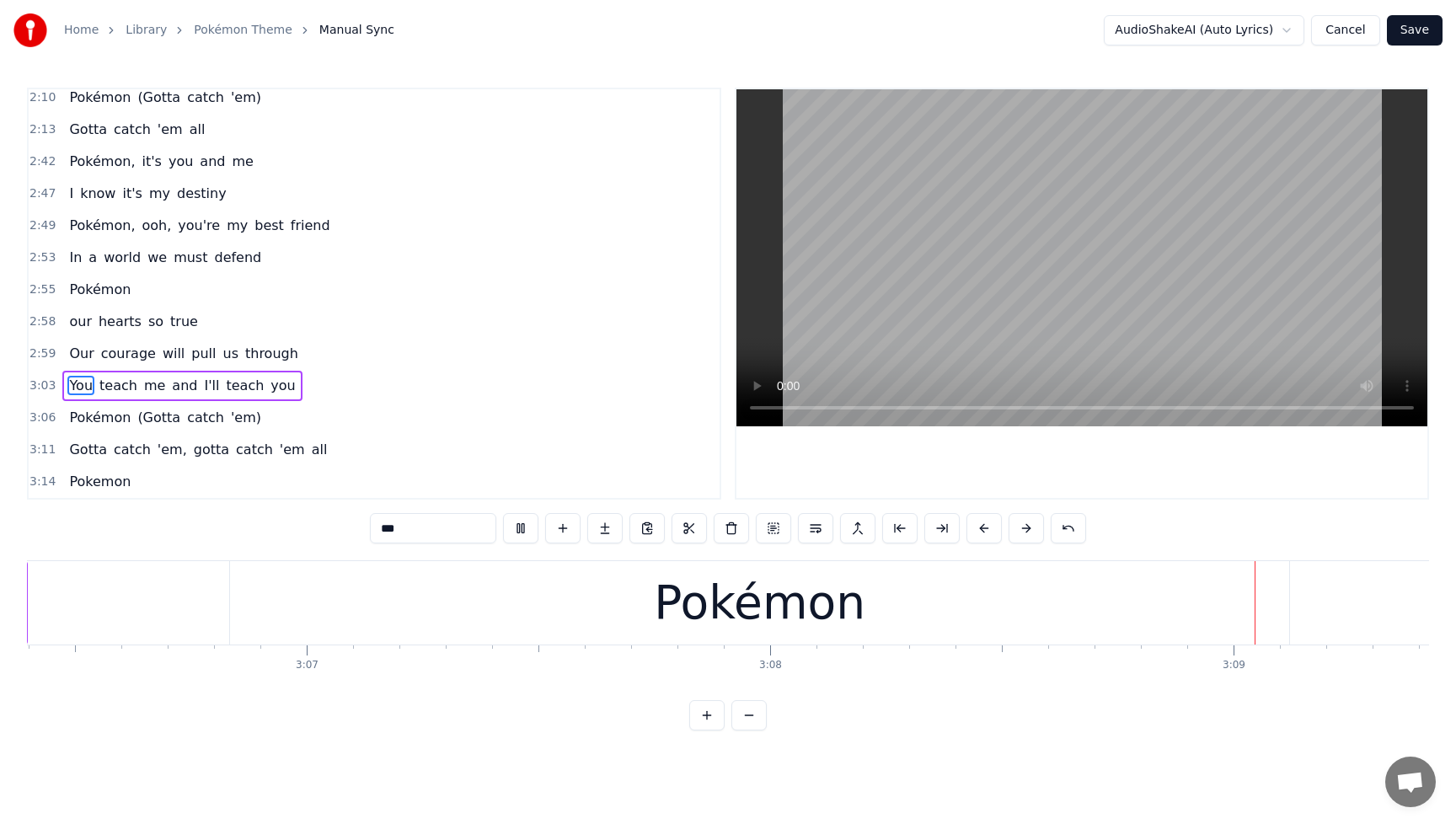
click at [526, 526] on button at bounding box center [521, 528] width 36 height 30
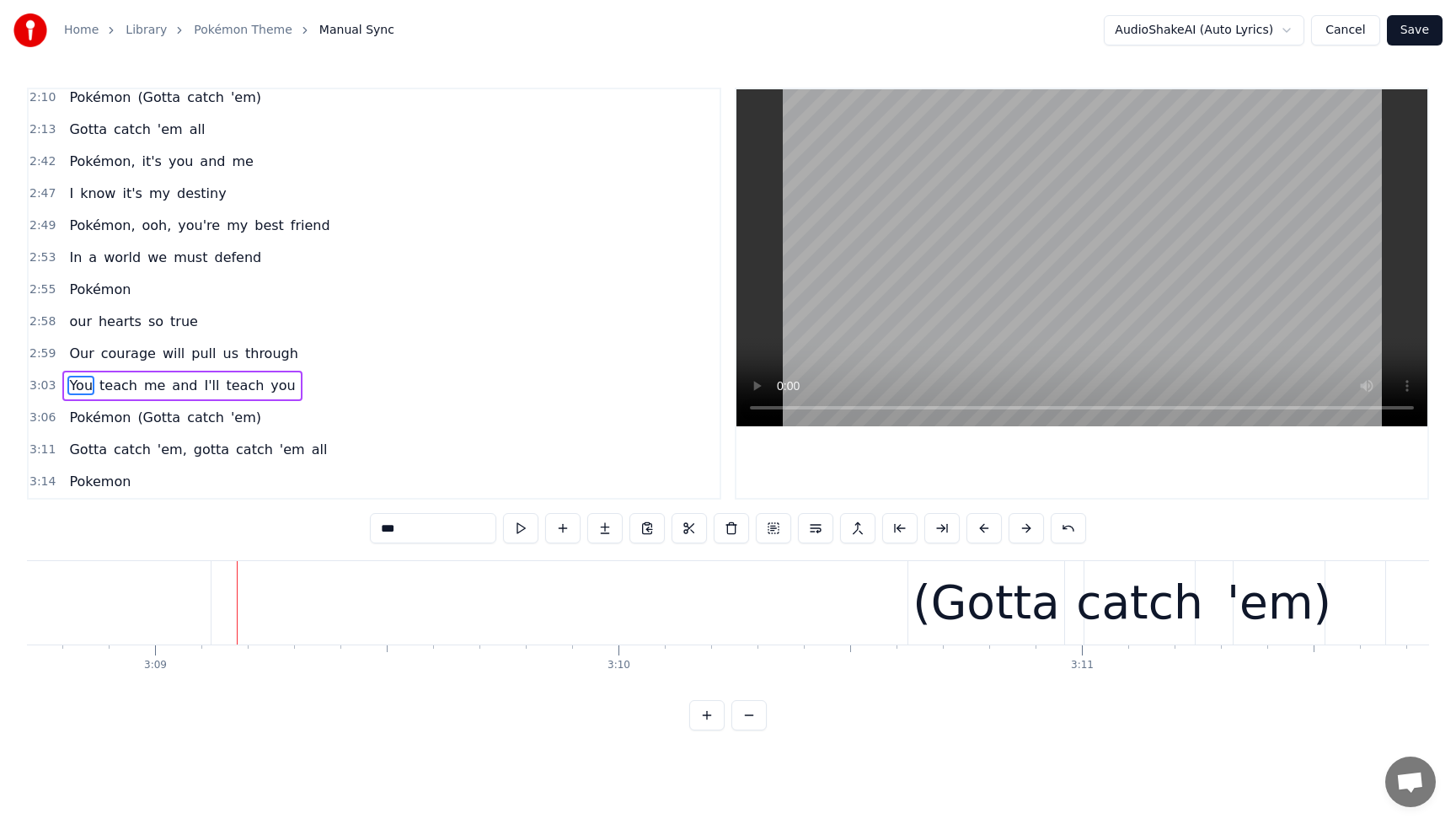
scroll to position [0, 87467]
click at [103, 418] on span "Pokémon" at bounding box center [100, 418] width 65 height 19
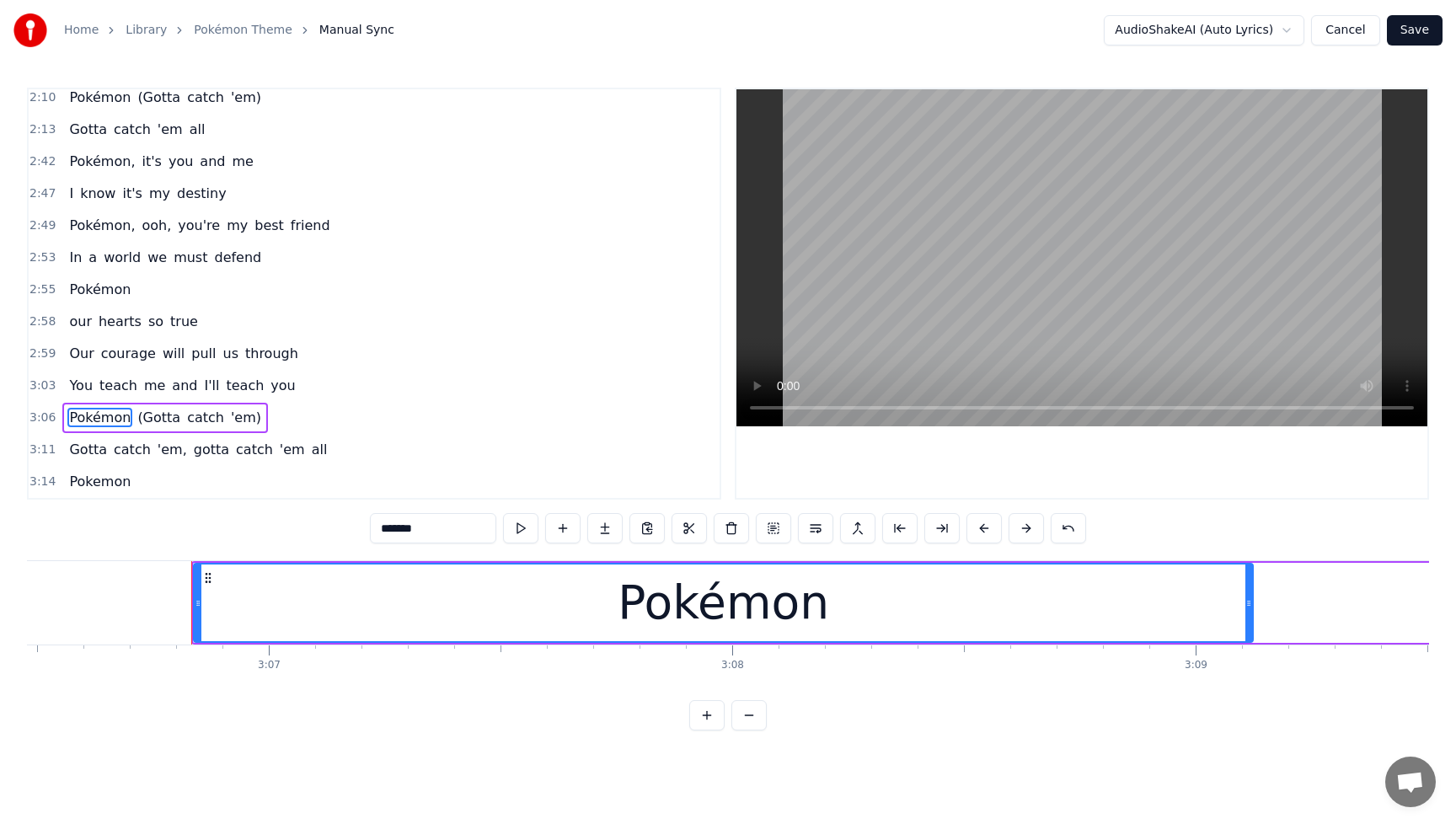
scroll to position [0, 86002]
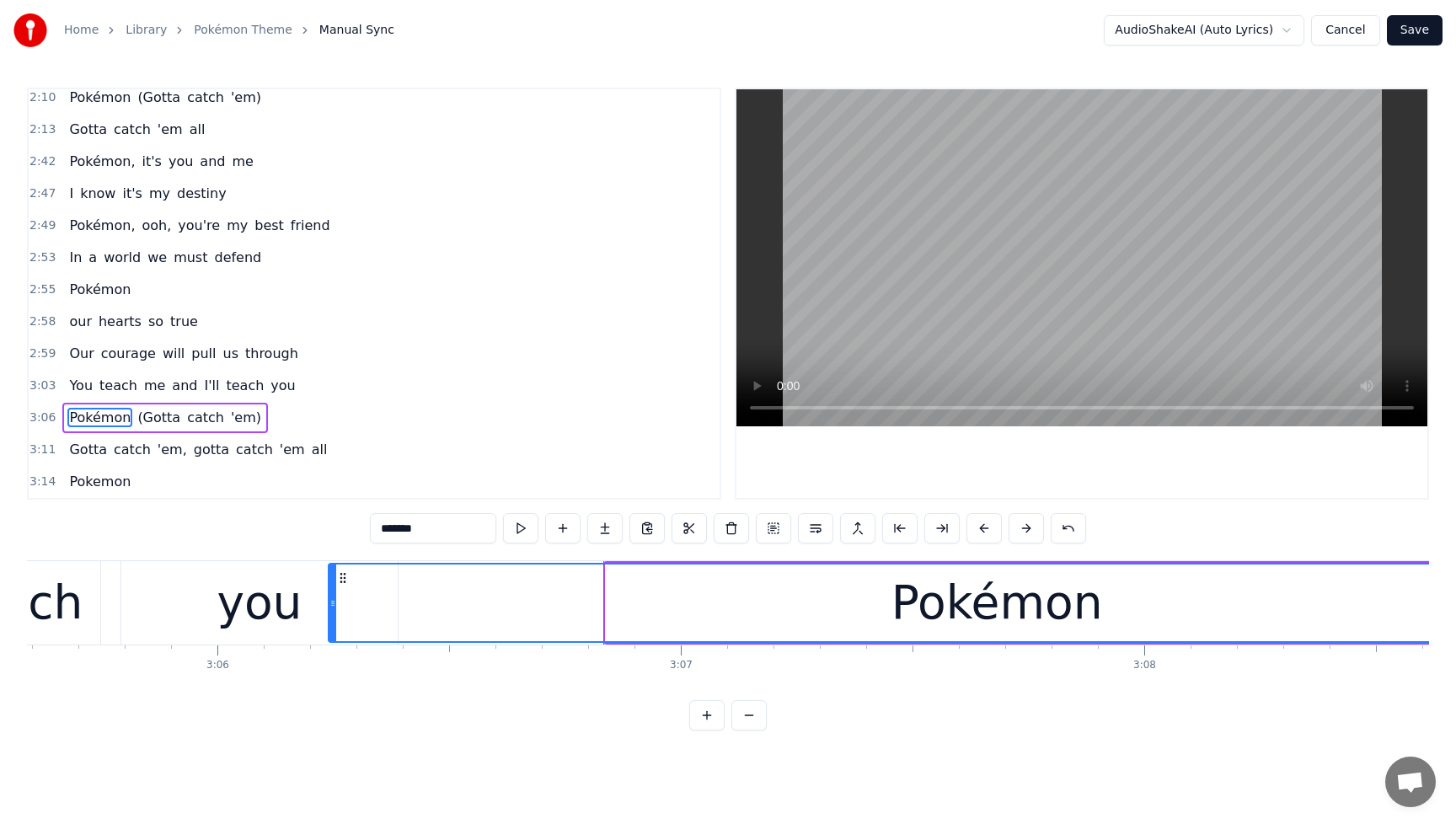
drag, startPoint x: 612, startPoint y: 601, endPoint x: 334, endPoint y: 621, distance: 278.7
click at [334, 621] on div at bounding box center [333, 603] width 7 height 77
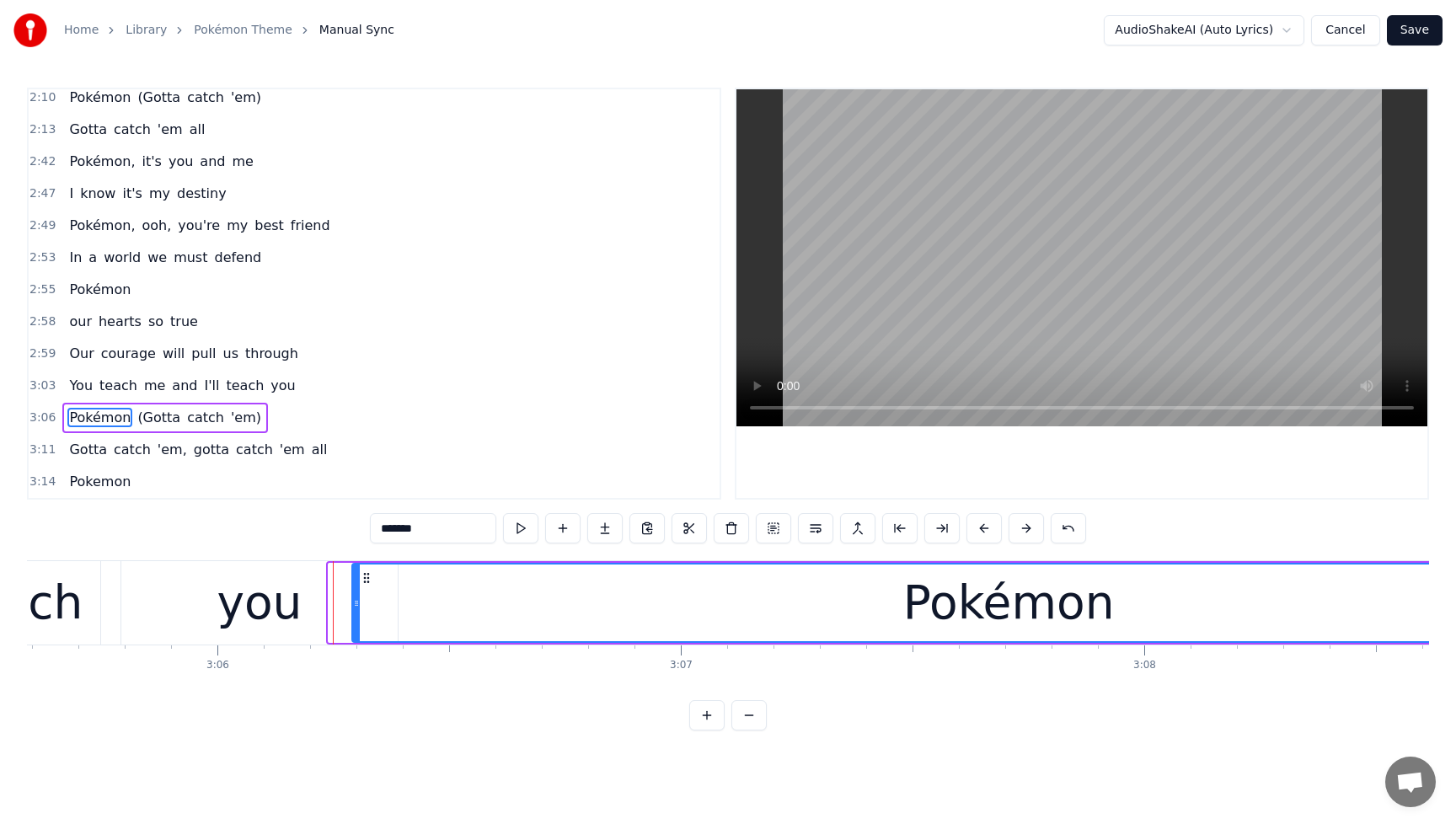
drag, startPoint x: 333, startPoint y: 606, endPoint x: 357, endPoint y: 608, distance: 24.1
click at [357, 608] on icon at bounding box center [357, 604] width 7 height 14
click at [357, 607] on icon at bounding box center [357, 604] width 7 height 14
click at [274, 612] on div "you" at bounding box center [259, 603] width 85 height 70
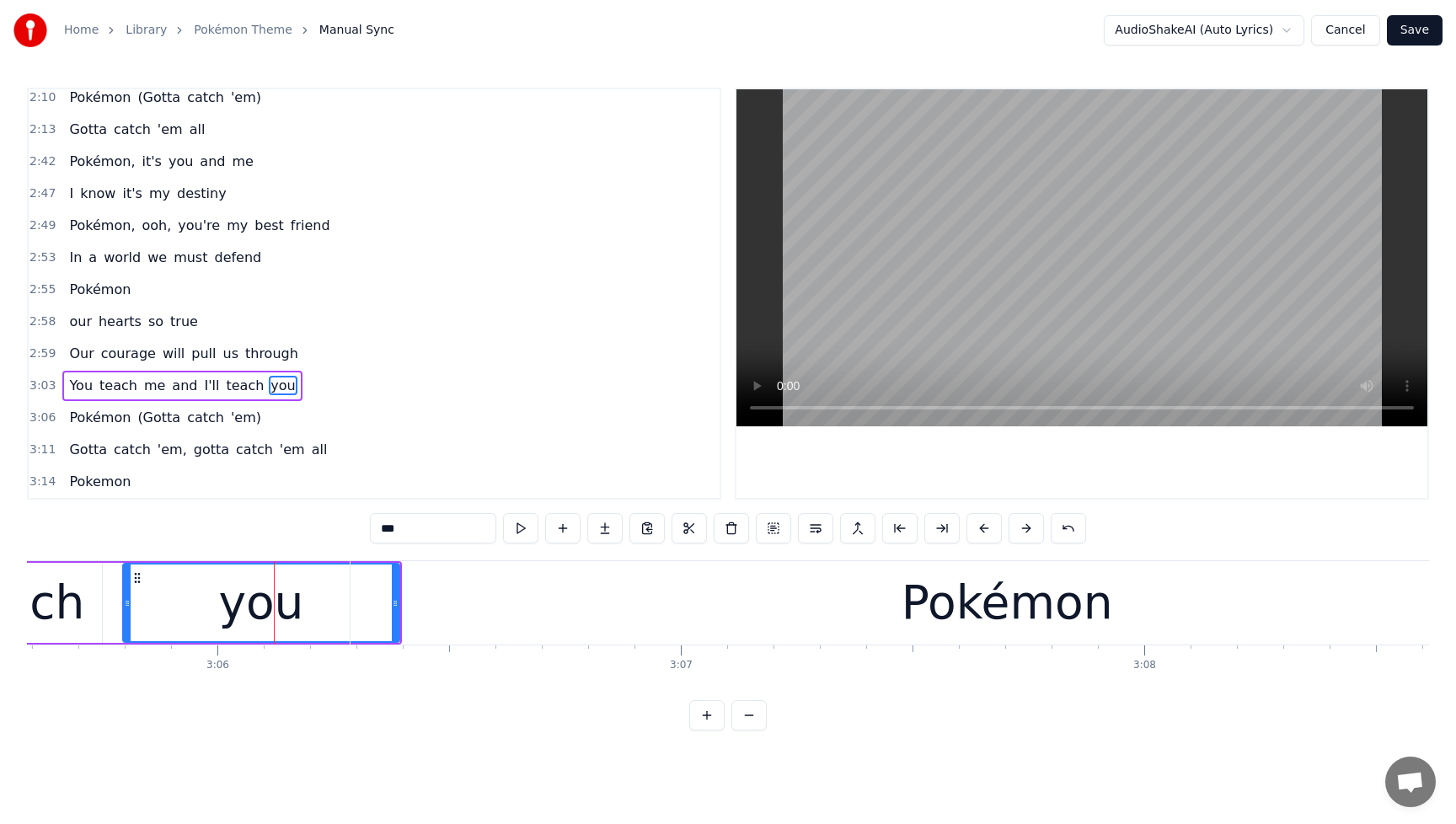
drag, startPoint x: 394, startPoint y: 606, endPoint x: 385, endPoint y: 607, distance: 9.1
click at [385, 607] on div "Pokémon" at bounding box center [1007, 603] width 1313 height 83
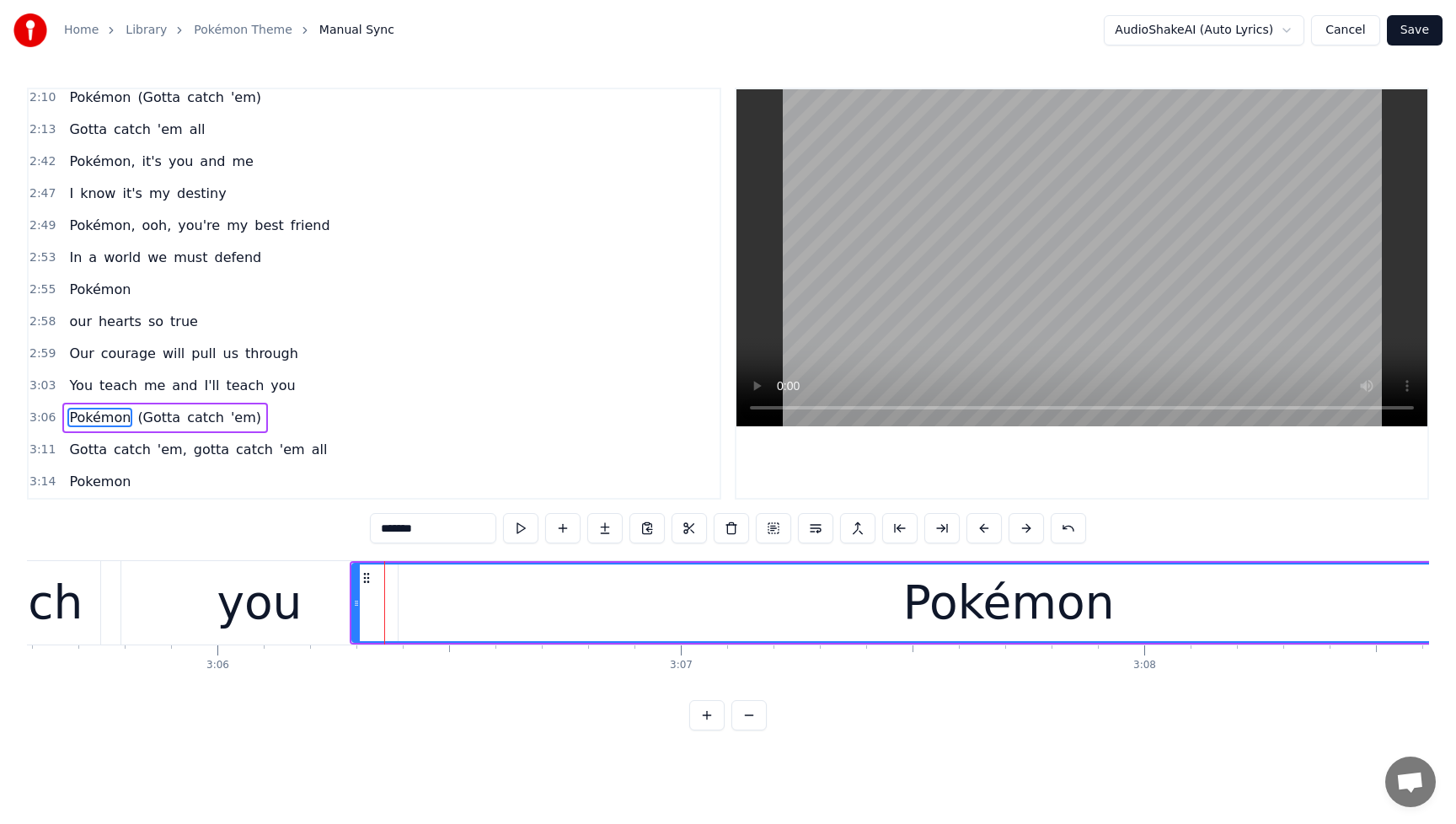
click at [440, 605] on div "Pokémon" at bounding box center [1009, 603] width 1311 height 77
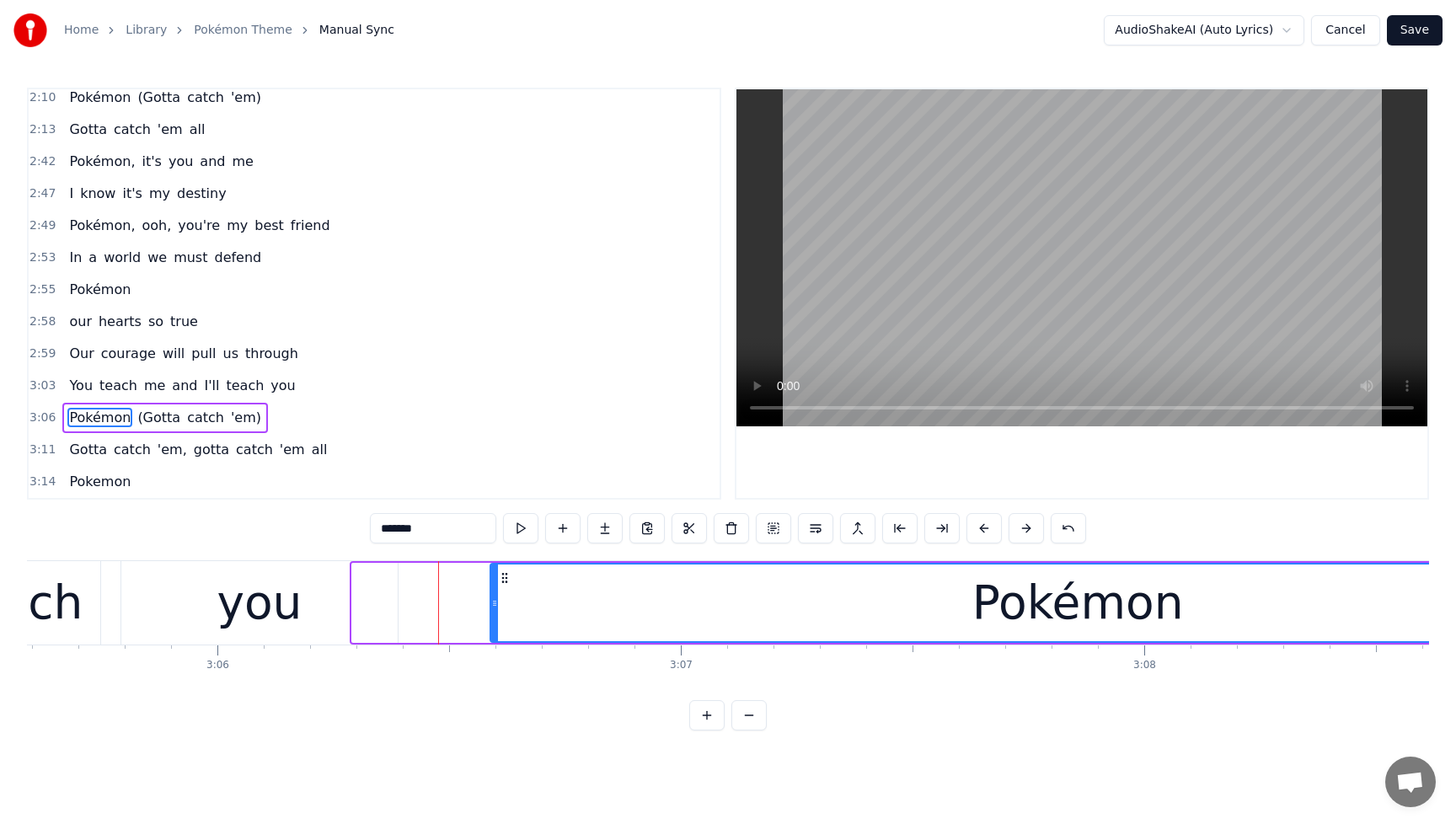
drag, startPoint x: 355, startPoint y: 605, endPoint x: 493, endPoint y: 608, distance: 138.0
click at [493, 608] on icon at bounding box center [495, 604] width 7 height 14
click at [339, 611] on div "you" at bounding box center [260, 603] width 277 height 83
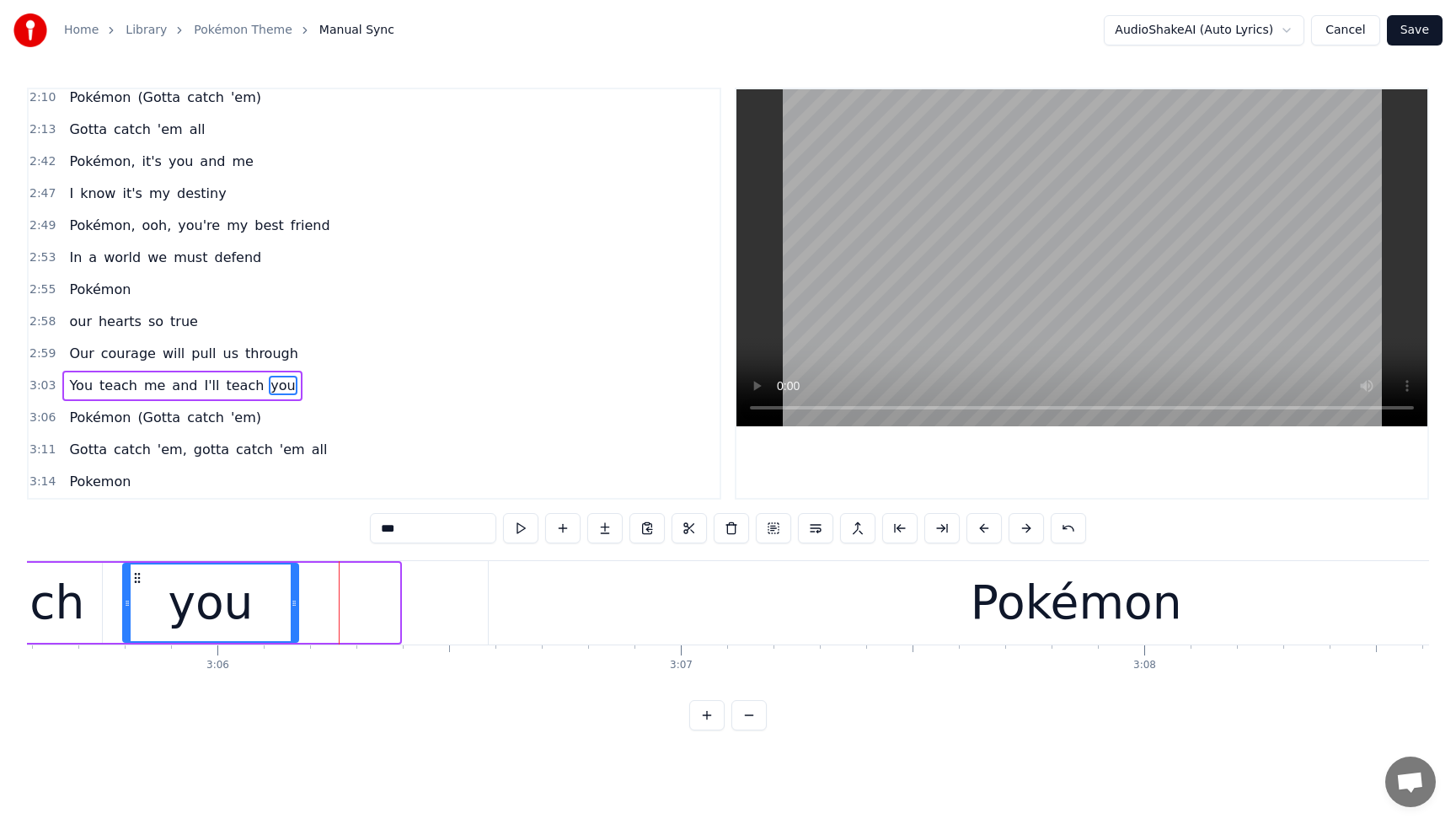
drag, startPoint x: 394, startPoint y: 604, endPoint x: 294, endPoint y: 612, distance: 100.3
click at [294, 612] on div at bounding box center [294, 603] width 7 height 77
click at [510, 605] on div "Pokémon" at bounding box center [1076, 603] width 1175 height 83
type input "*******"
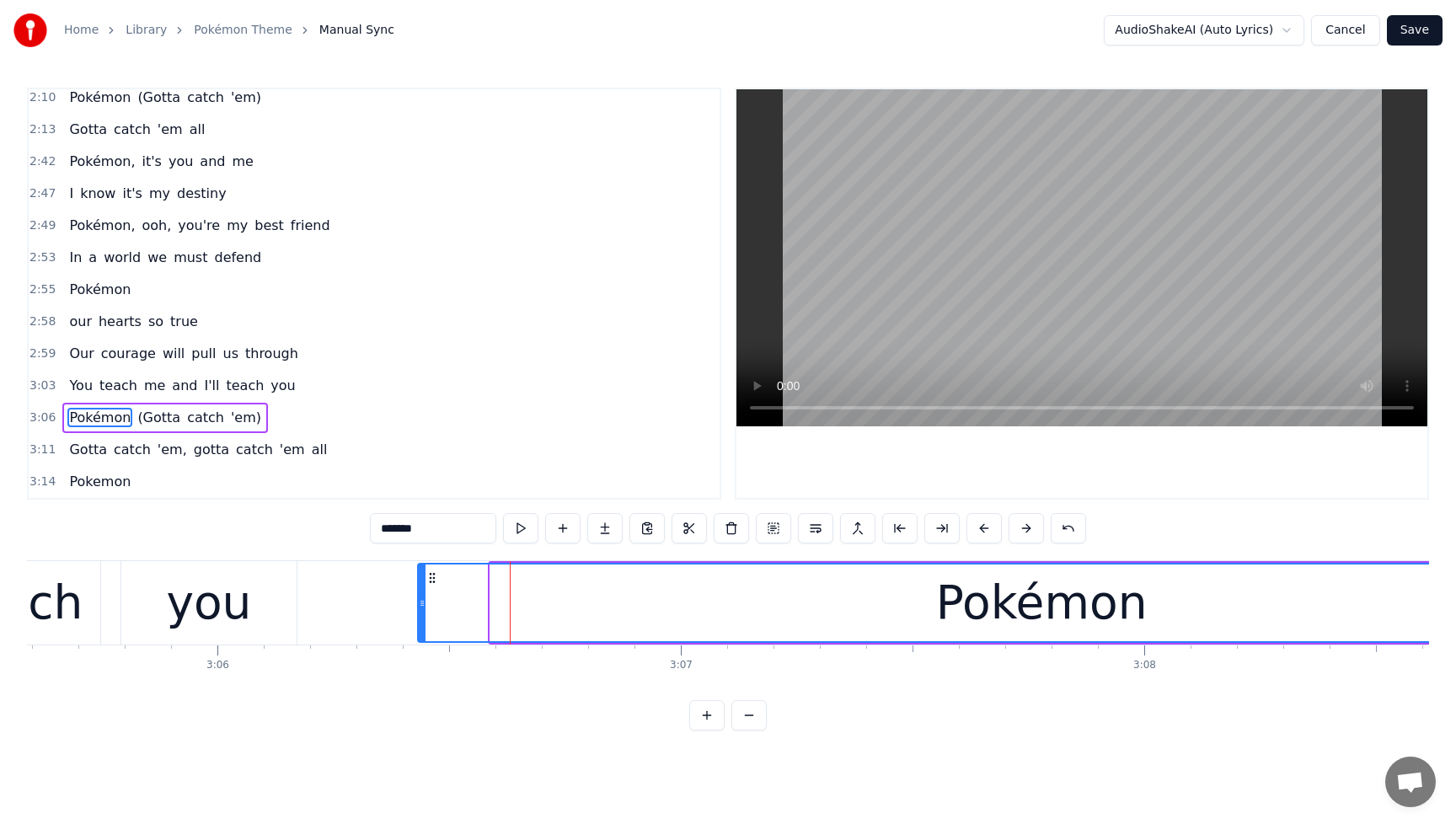
drag, startPoint x: 493, startPoint y: 603, endPoint x: 411, endPoint y: 605, distance: 82.0
click at [418, 605] on icon at bounding box center [422, 604] width 7 height 14
click at [421, 604] on icon at bounding box center [421, 604] width 7 height 14
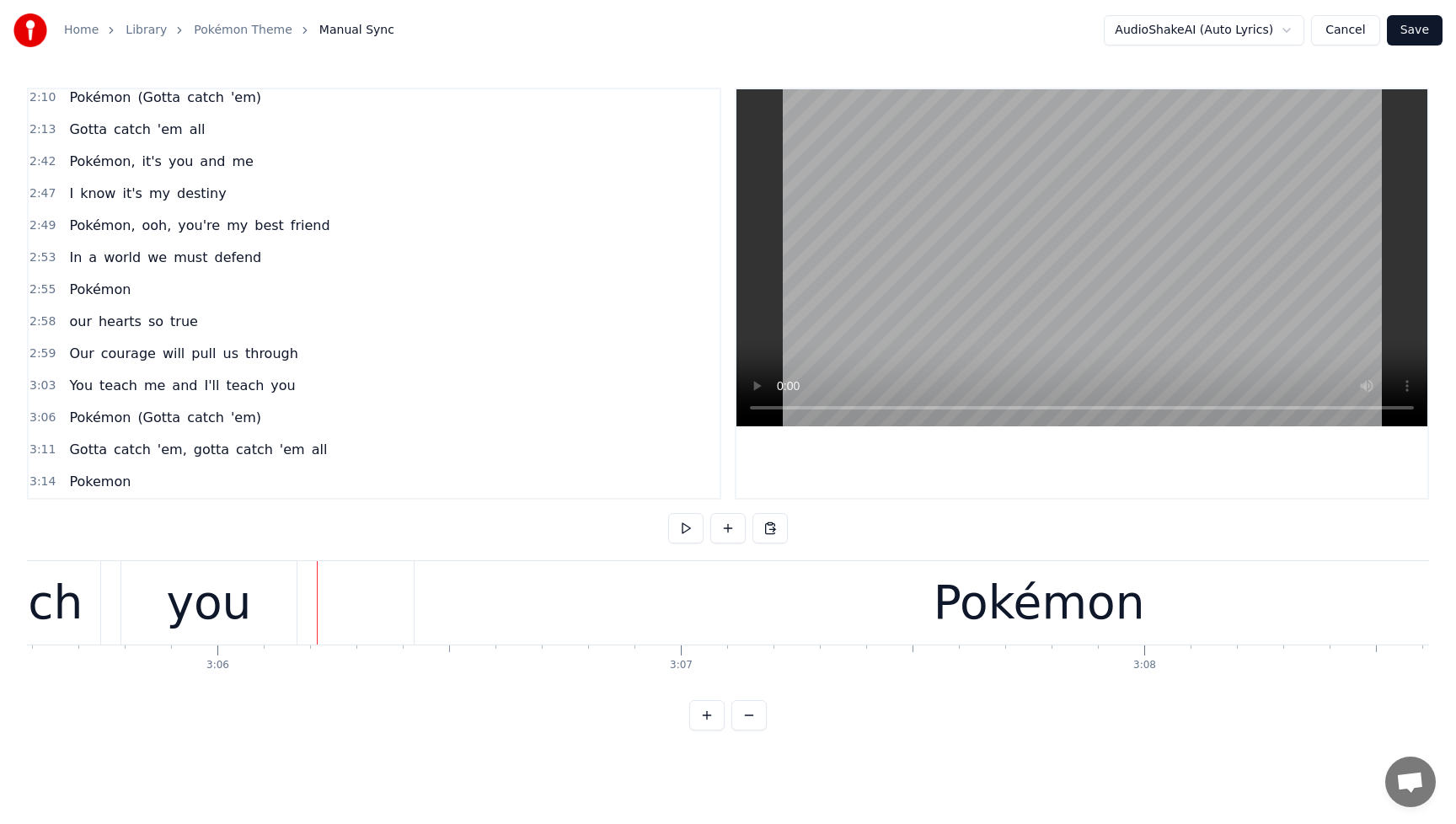
click at [232, 609] on div "you" at bounding box center [209, 603] width 85 height 70
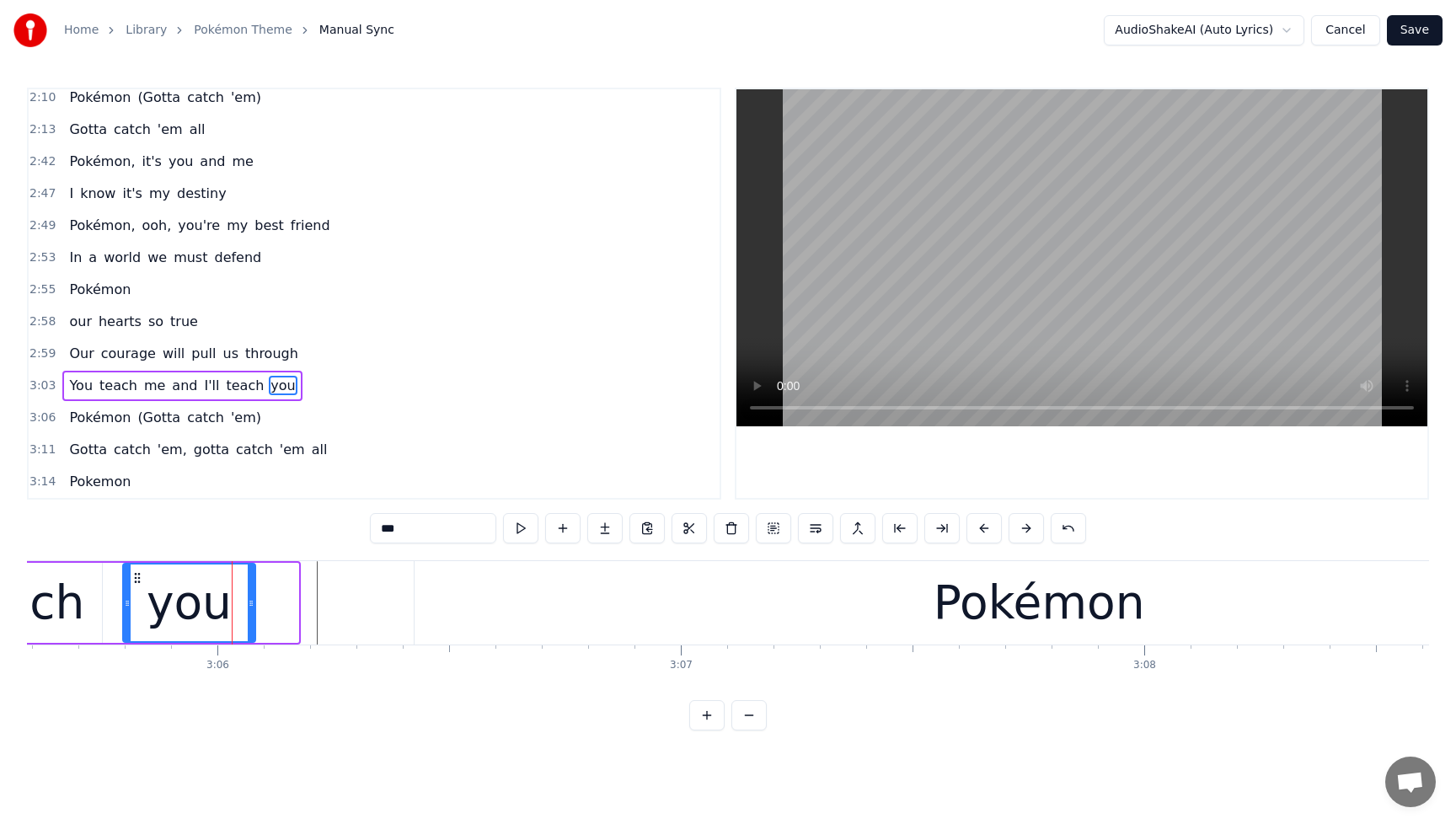
drag, startPoint x: 296, startPoint y: 609, endPoint x: 254, endPoint y: 616, distance: 42.6
click at [254, 616] on div at bounding box center [251, 603] width 7 height 77
click at [637, 607] on div "Pokémon" at bounding box center [1039, 603] width 1249 height 83
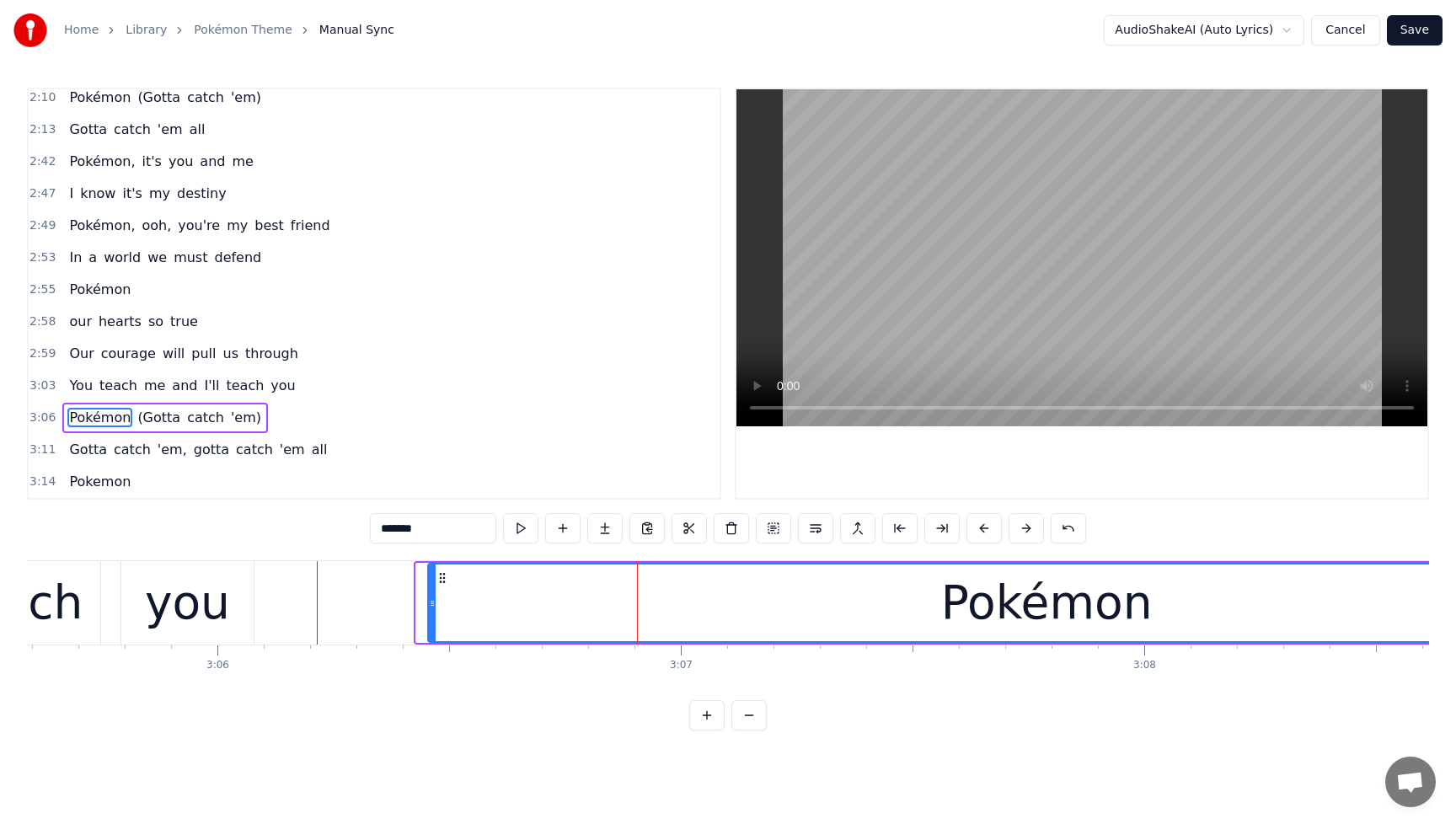
drag, startPoint x: 421, startPoint y: 607, endPoint x: 433, endPoint y: 607, distance: 12.0
click at [433, 607] on icon at bounding box center [432, 604] width 7 height 14
click at [77, 392] on span "You" at bounding box center [81, 386] width 27 height 19
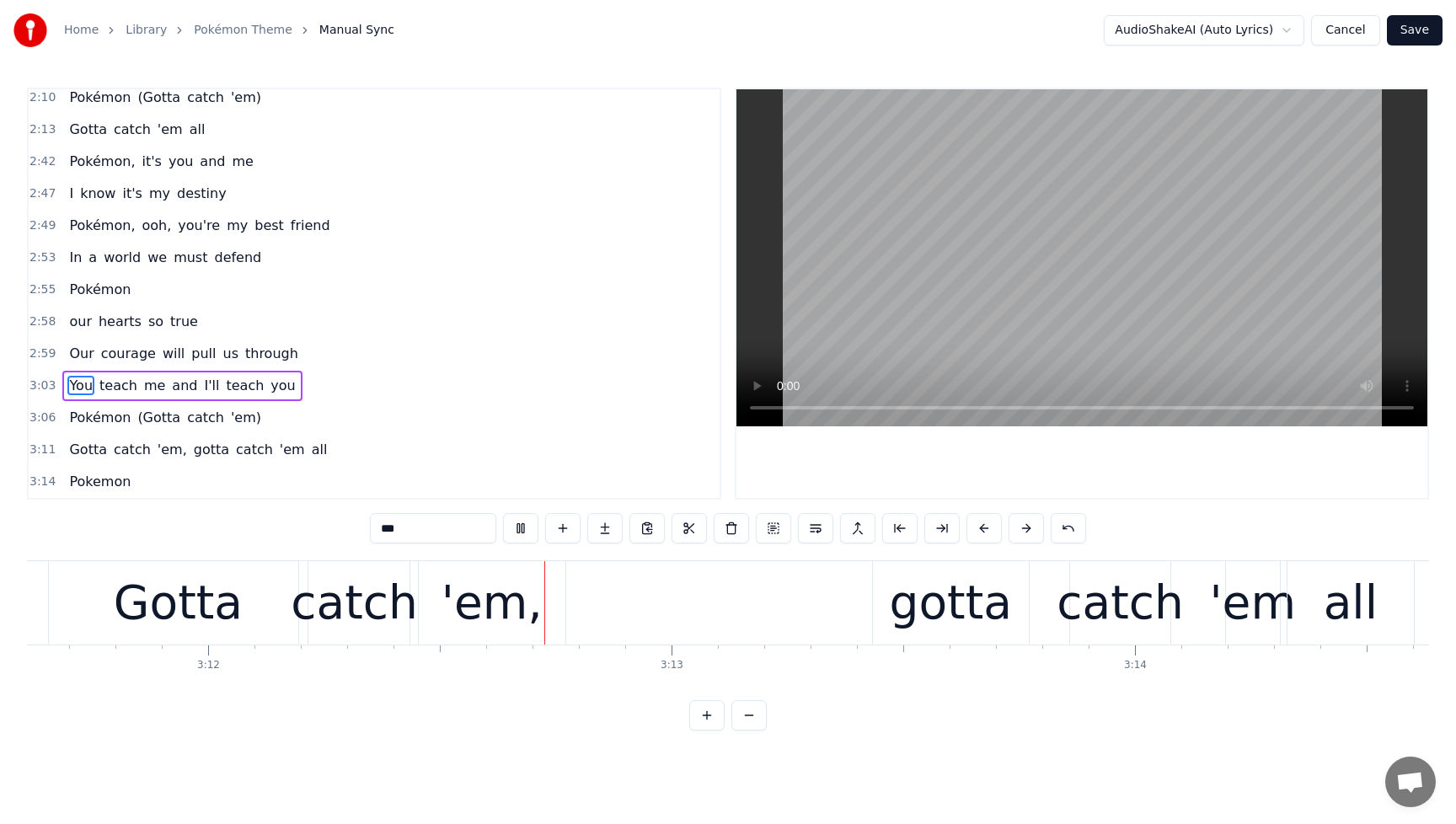
scroll to position [0, 88933]
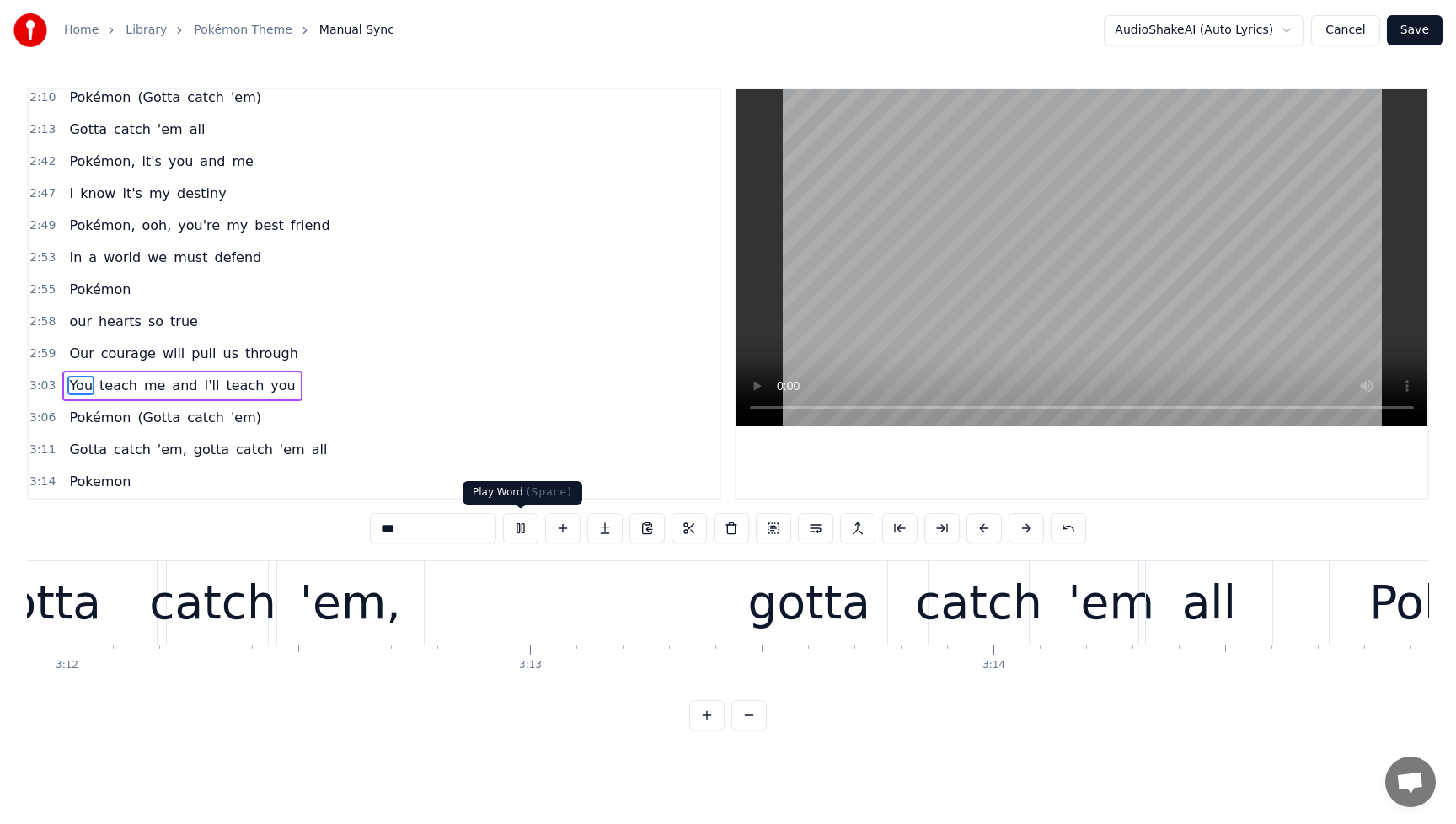
click at [517, 530] on button at bounding box center [521, 528] width 36 height 30
click at [152, 423] on span "(Gotta" at bounding box center [159, 418] width 47 height 19
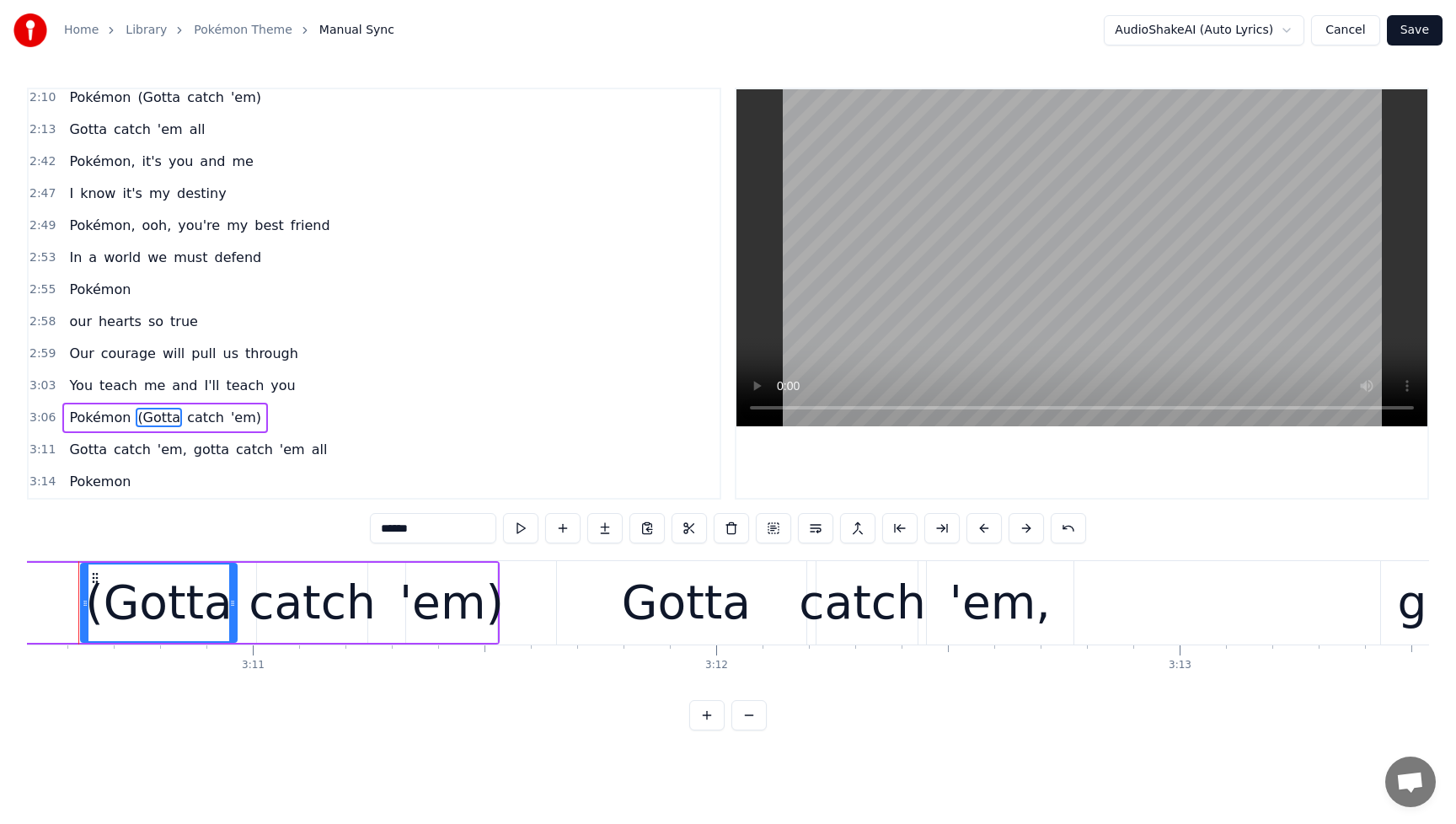
scroll to position [0, 88250]
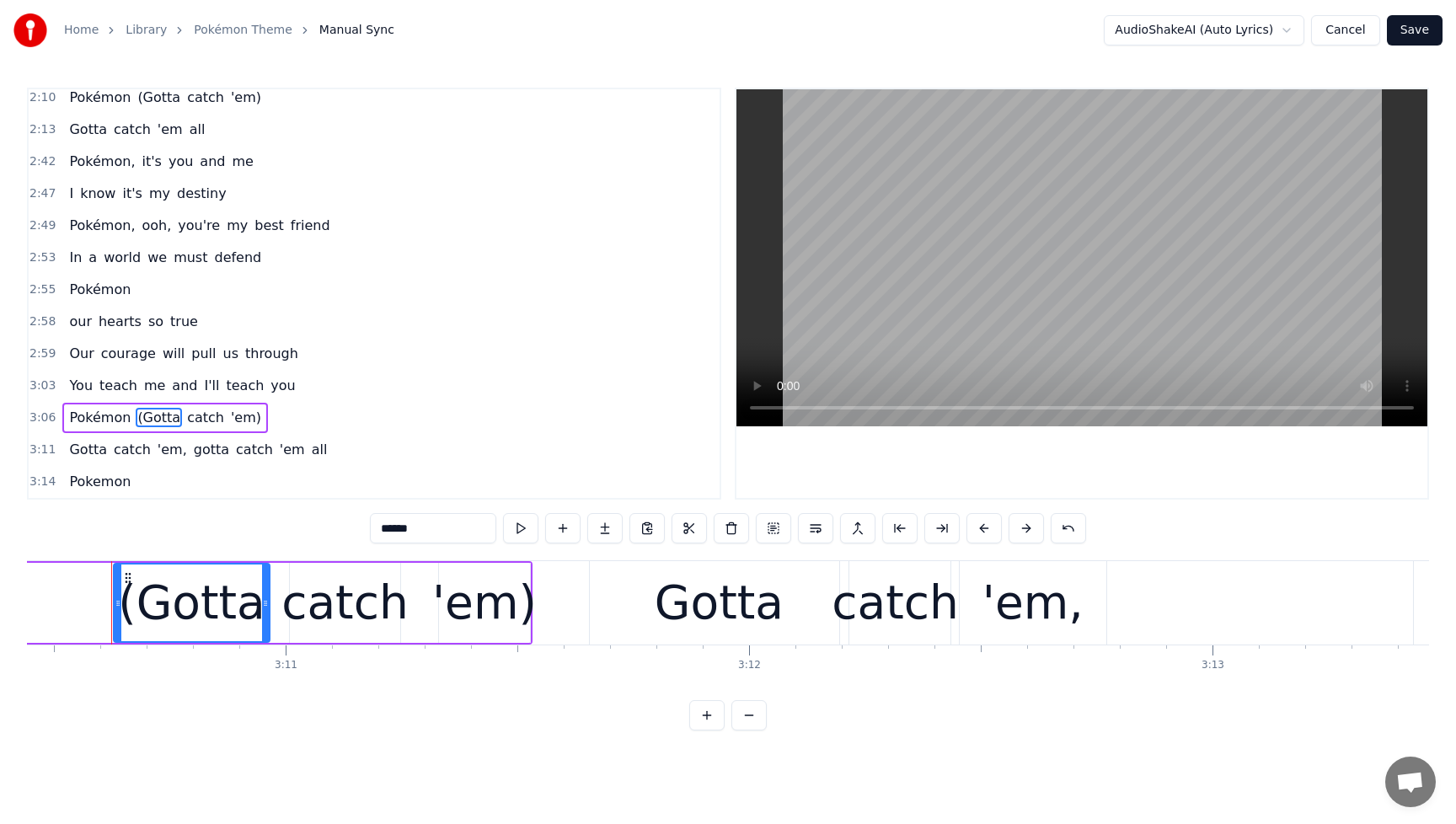
click at [146, 601] on div "(Gotta" at bounding box center [191, 603] width 147 height 70
drag, startPoint x: 114, startPoint y: 610, endPoint x: 18, endPoint y: 616, distance: 96.2
click at [18, 616] on div "Home Library Pokémon Theme Manual Sync AudioShakeAI (Auto Lyrics) Cancel Save …" at bounding box center [728, 365] width 1456 height 730
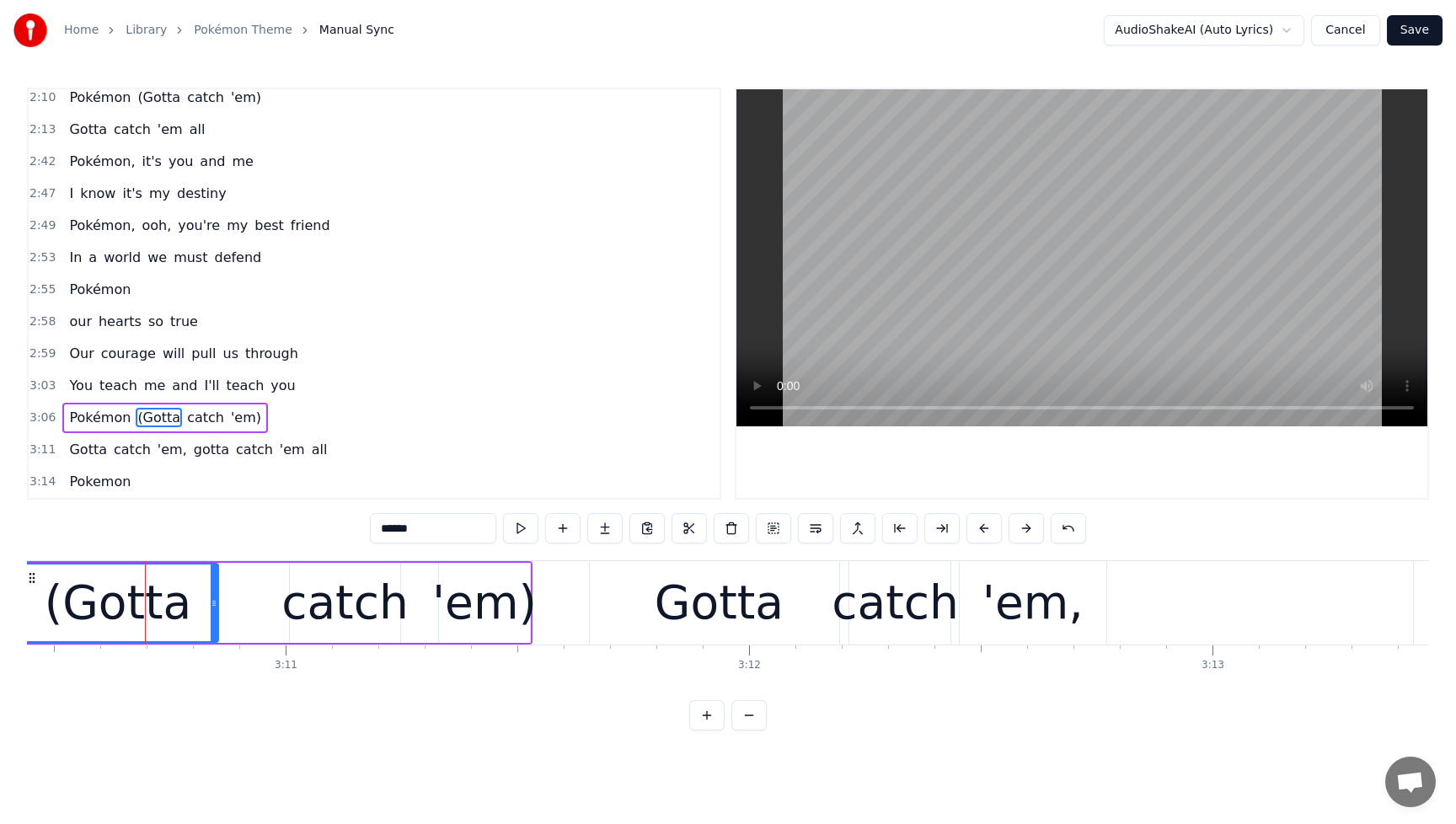
drag, startPoint x: 267, startPoint y: 607, endPoint x: 214, endPoint y: 615, distance: 53.6
click at [214, 615] on div at bounding box center [214, 603] width 7 height 77
click at [358, 613] on div "catch" at bounding box center [345, 603] width 127 height 70
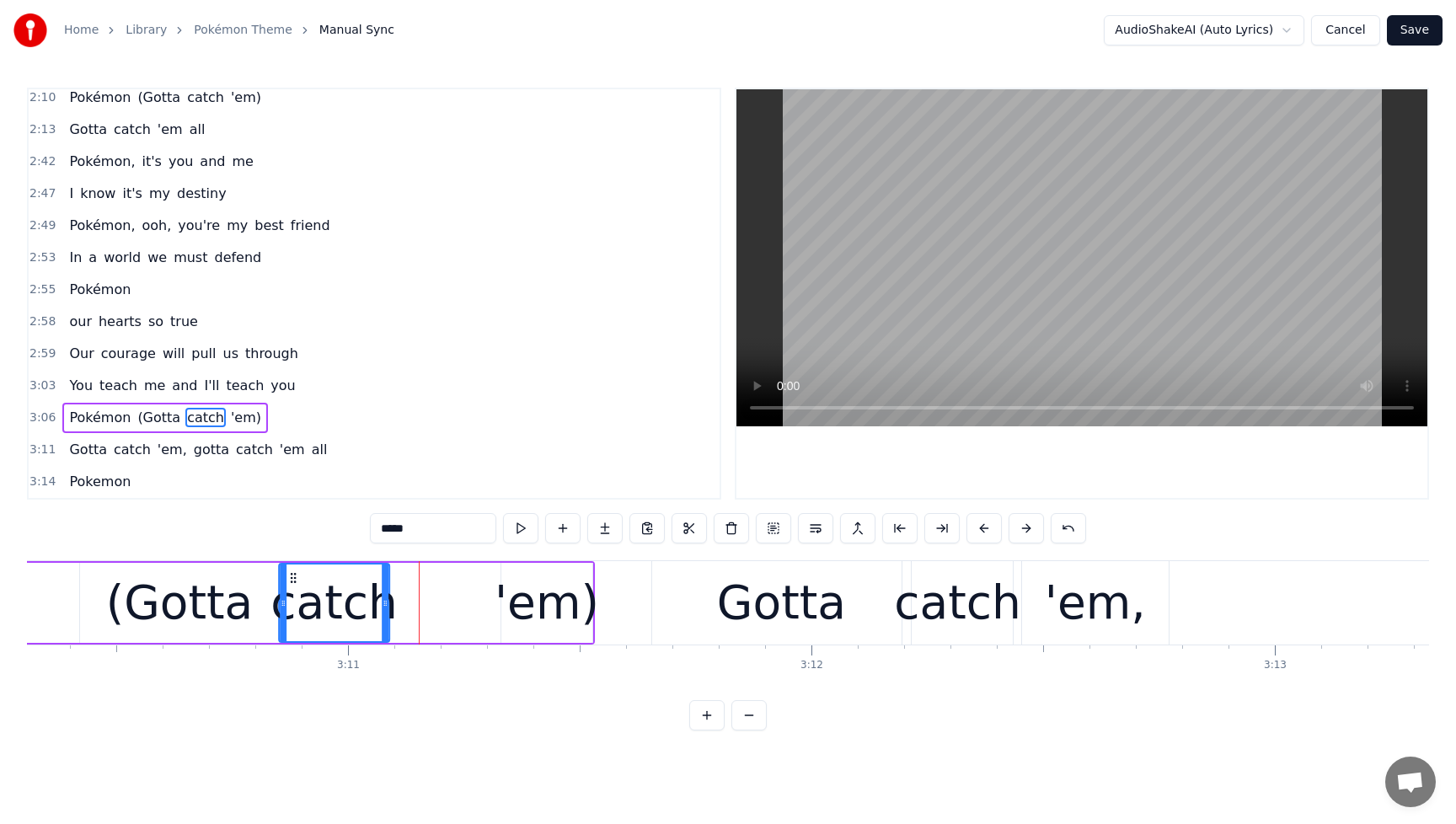
drag, startPoint x: 308, startPoint y: 582, endPoint x: 284, endPoint y: 590, distance: 25.3
click at [280, 589] on div "catch" at bounding box center [333, 603] width 108 height 77
drag, startPoint x: 256, startPoint y: 581, endPoint x: 288, endPoint y: 584, distance: 32.1
click at [288, 584] on icon at bounding box center [290, 579] width 14 height 14
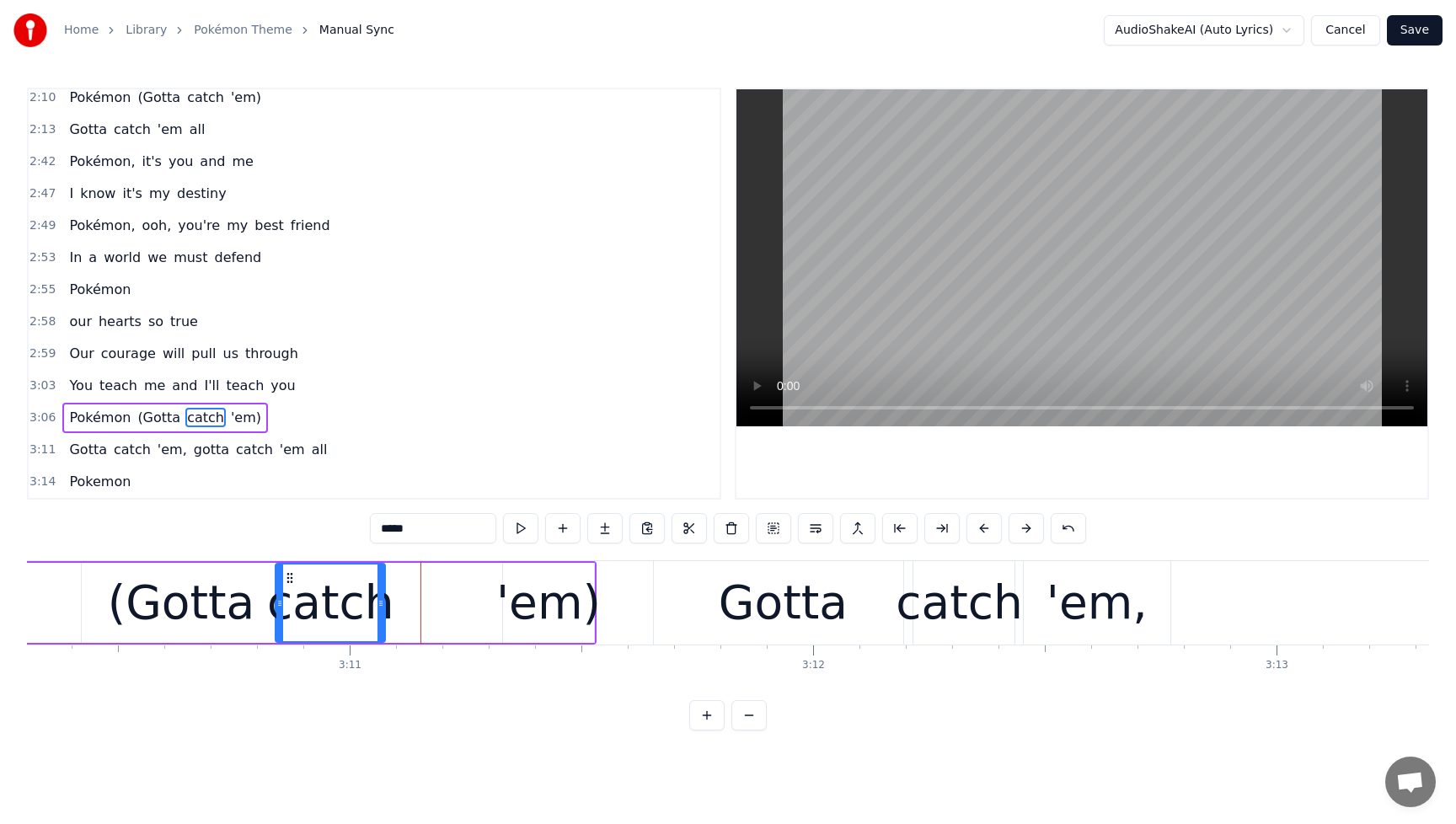
click at [187, 609] on div "(Gotta" at bounding box center [182, 603] width 147 height 70
type input "******"
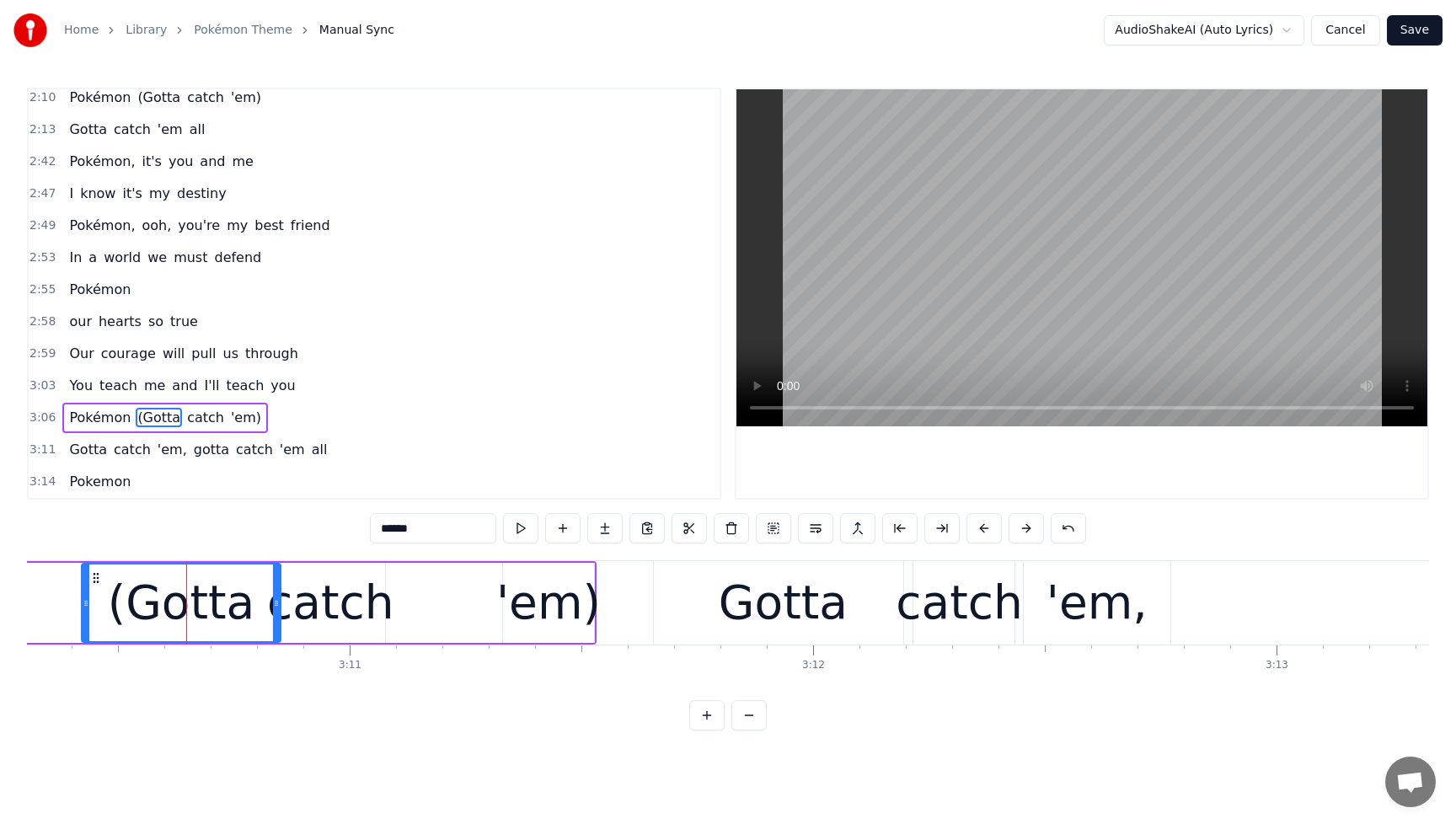
click at [94, 581] on icon at bounding box center [96, 579] width 14 height 14
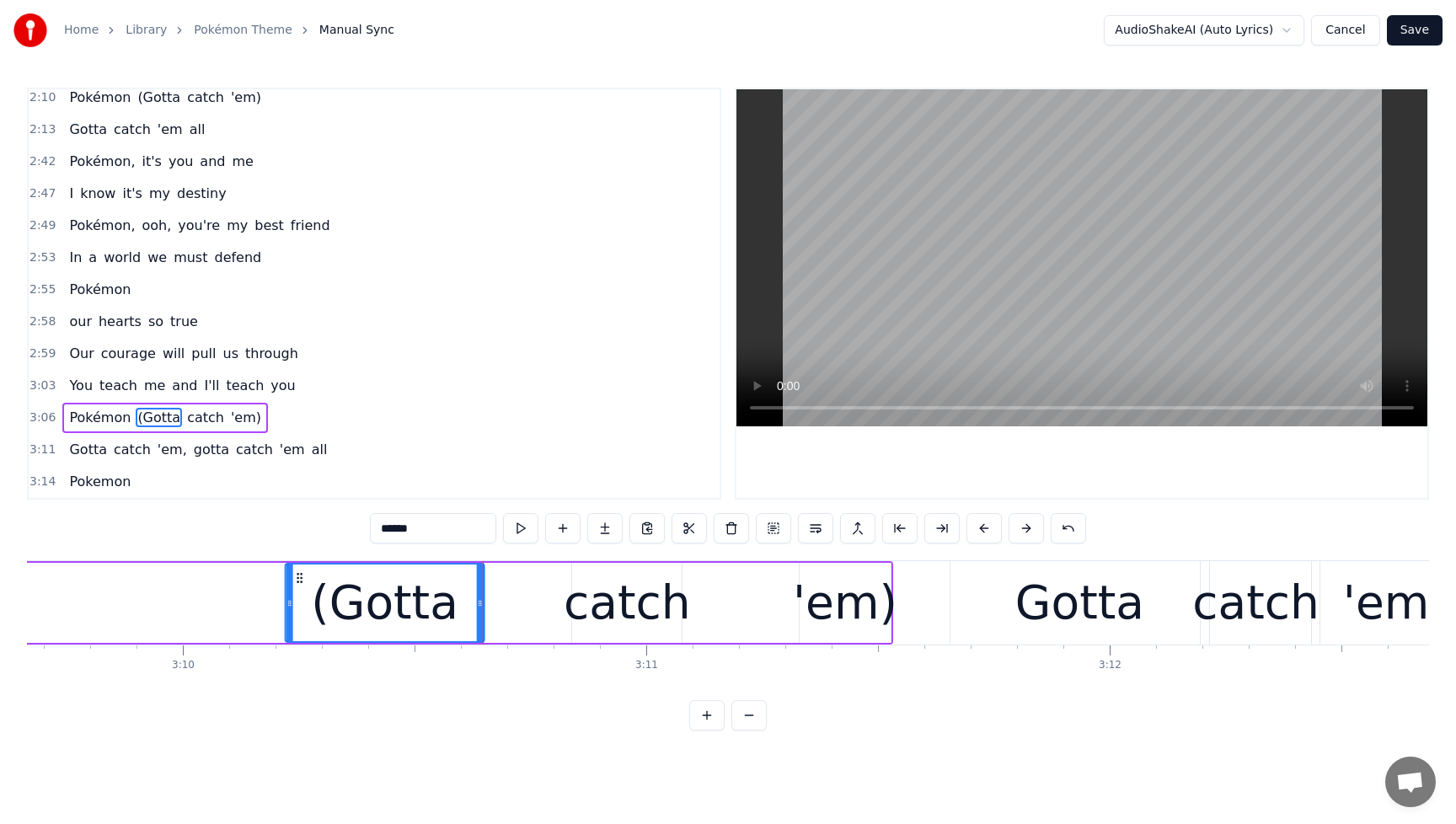
drag, startPoint x: 95, startPoint y: 578, endPoint x: 108, endPoint y: 587, distance: 15.8
click at [293, 582] on icon at bounding box center [300, 579] width 14 height 14
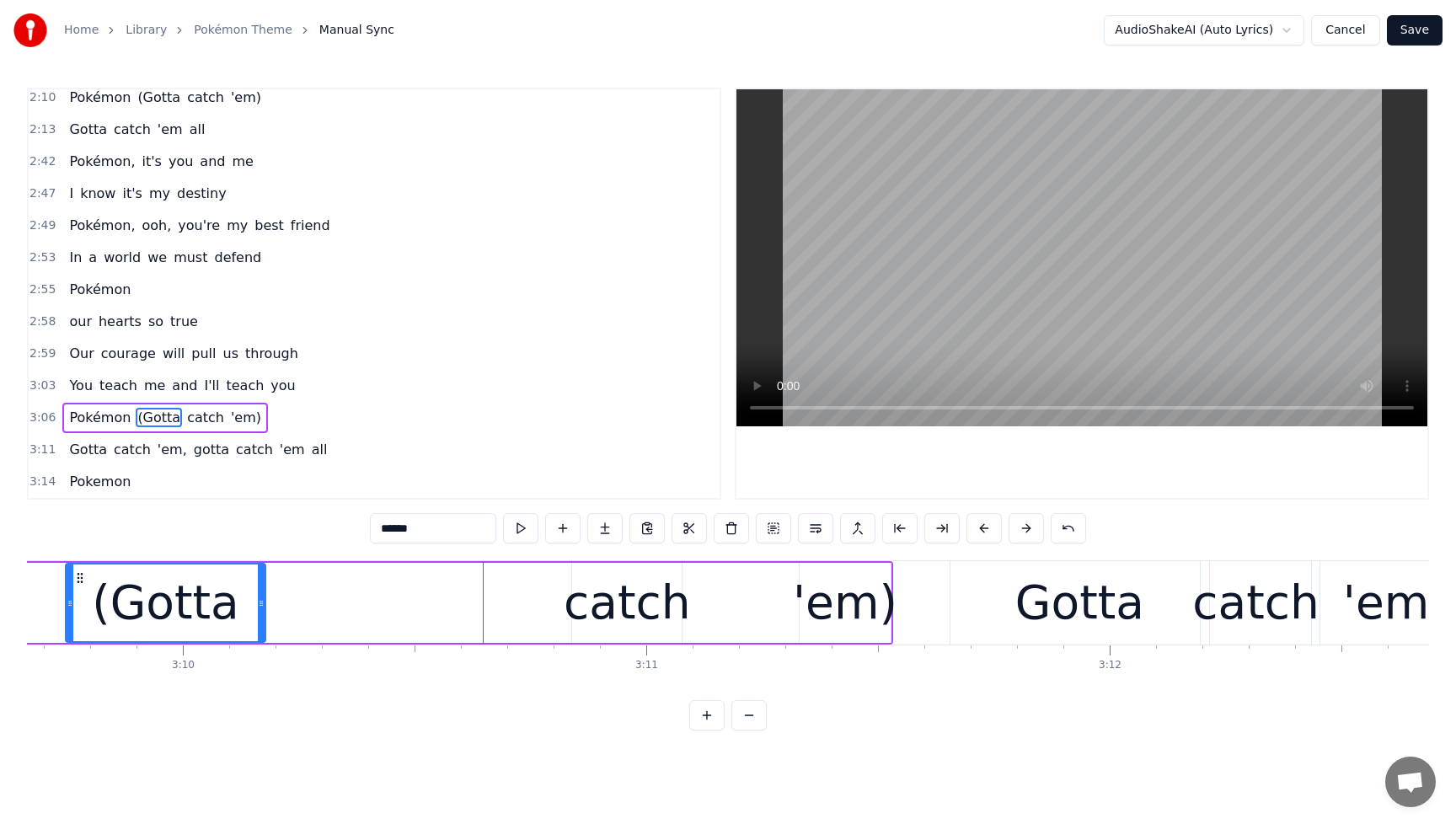
scroll to position [0, 87876]
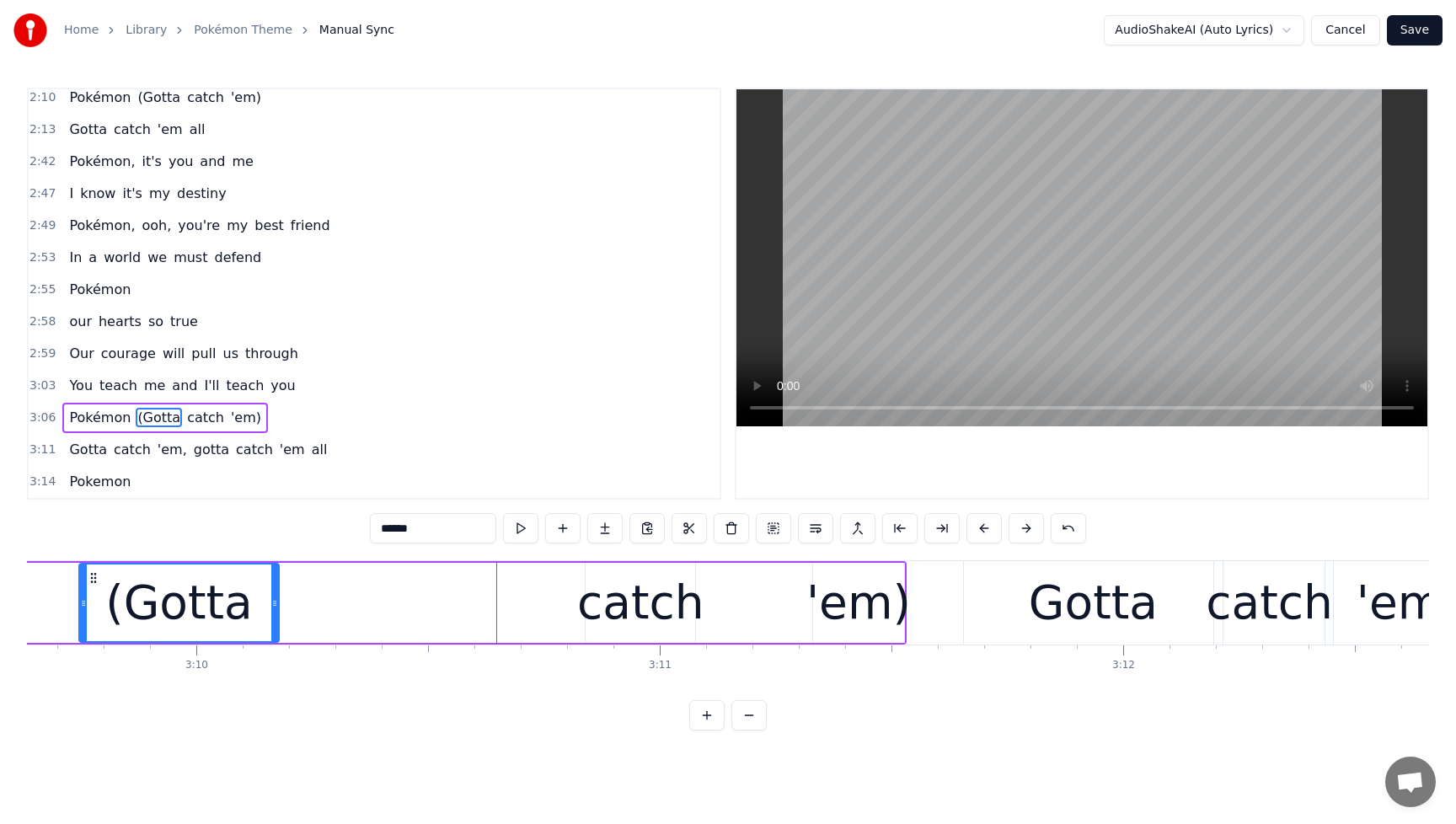
drag, startPoint x: 176, startPoint y: 599, endPoint x: 307, endPoint y: 587, distance: 131.5
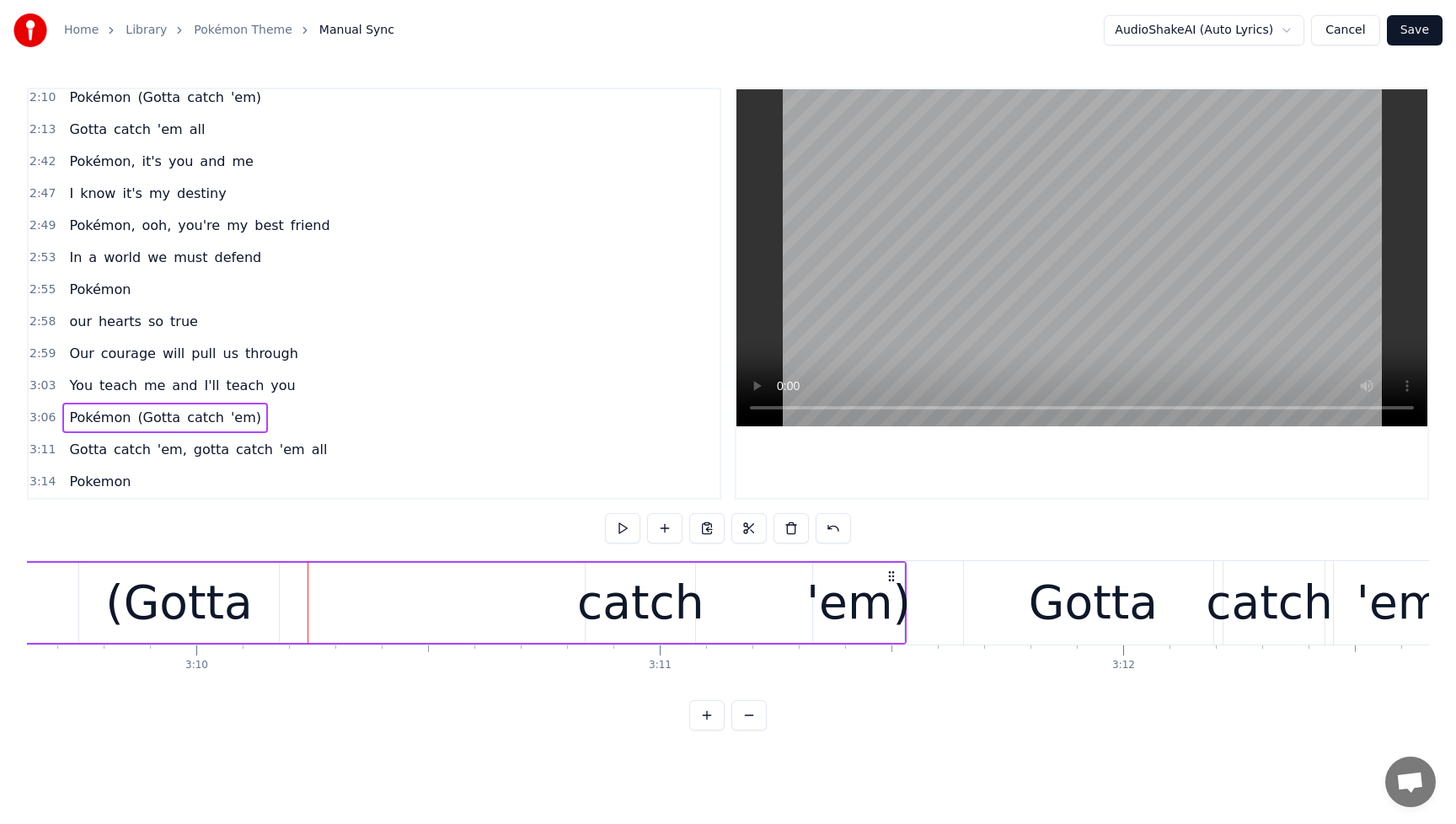
click at [156, 602] on div "(Gotta" at bounding box center [179, 603] width 147 height 70
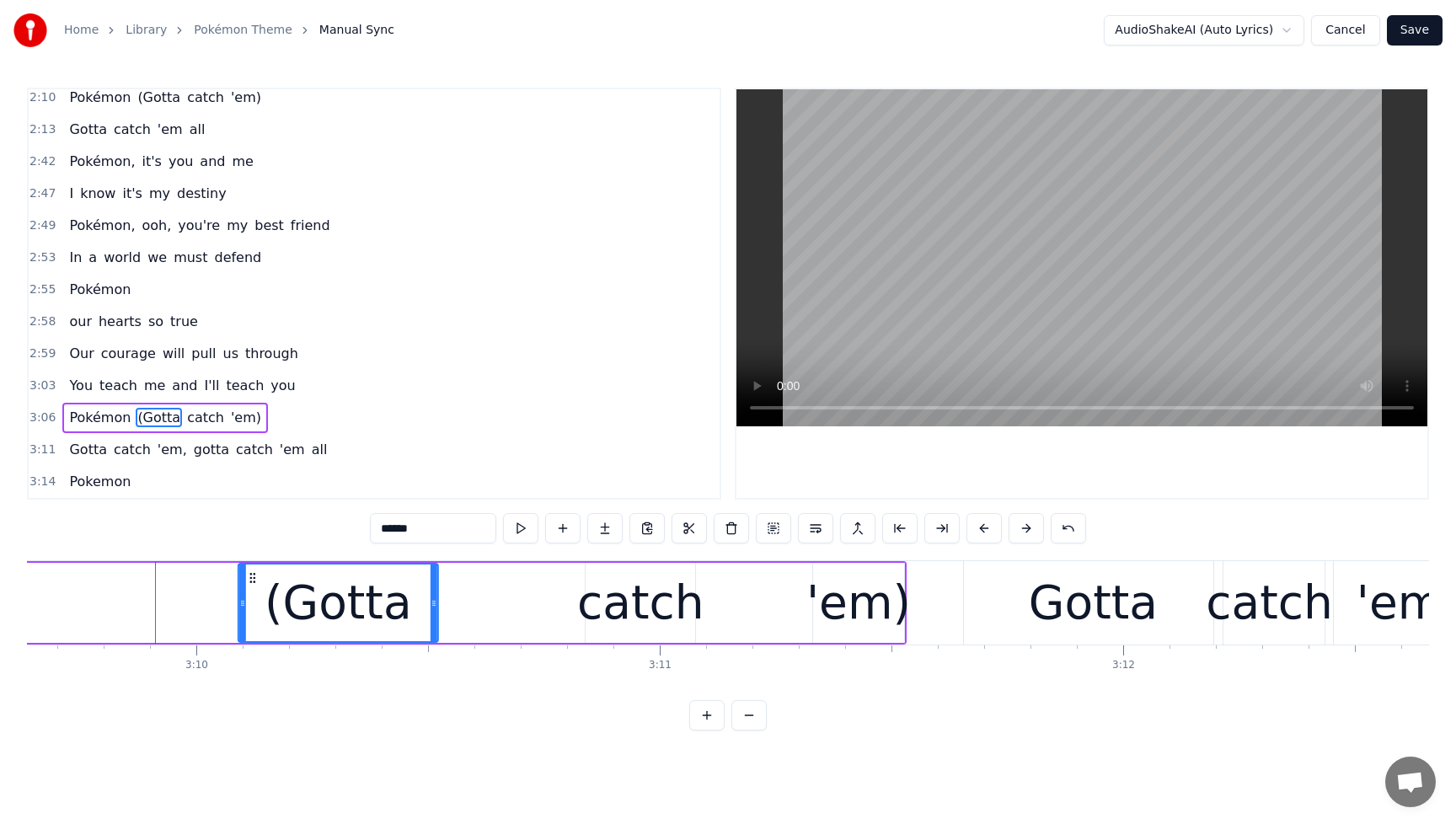
drag, startPoint x: 96, startPoint y: 579, endPoint x: 256, endPoint y: 581, distance: 160.0
click at [256, 581] on icon at bounding box center [253, 579] width 14 height 14
click at [648, 587] on div "catch" at bounding box center [640, 603] width 127 height 70
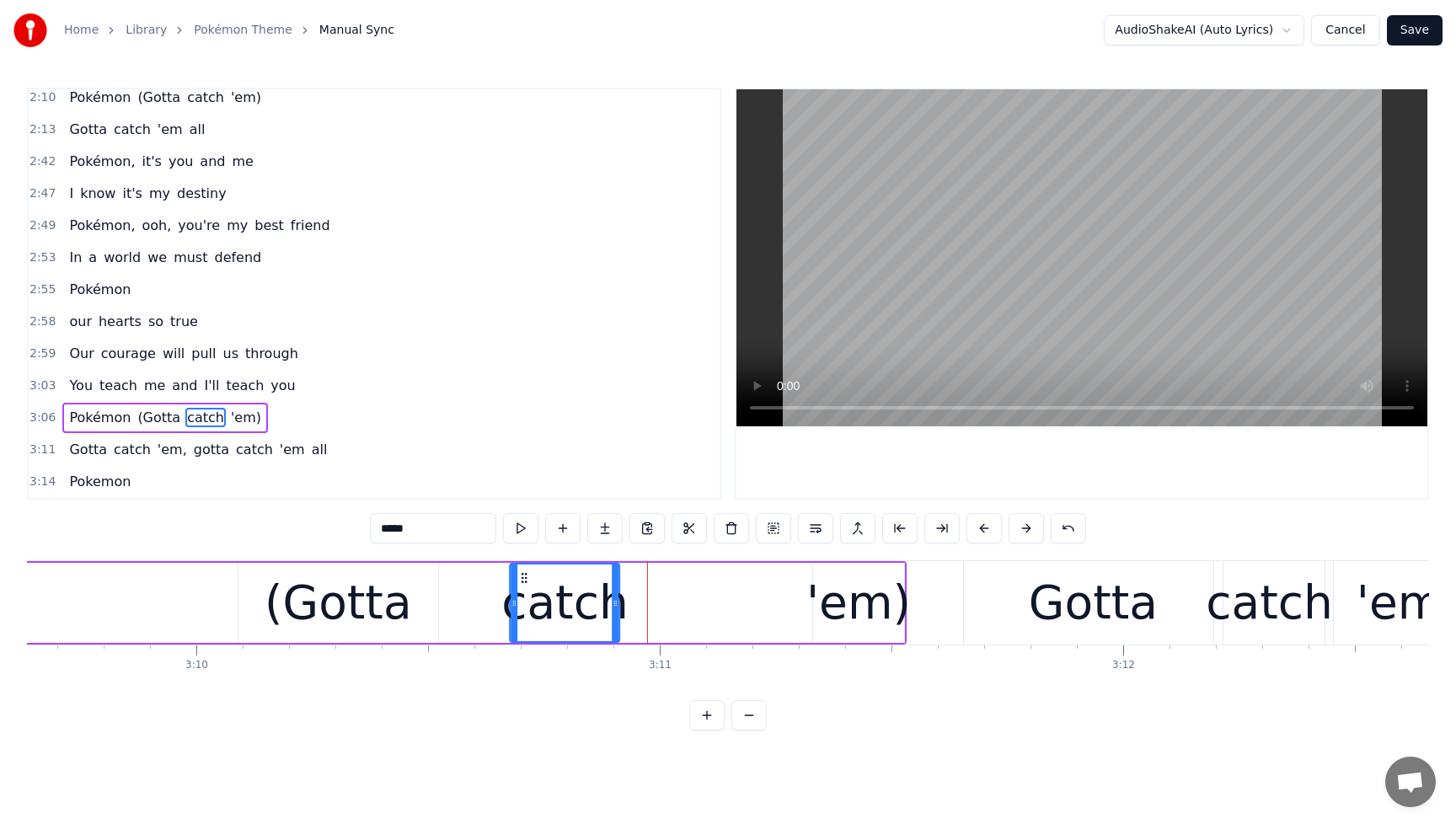
drag, startPoint x: 599, startPoint y: 580, endPoint x: 526, endPoint y: 590, distance: 73.7
click at [522, 590] on div "catch" at bounding box center [564, 603] width 108 height 77
click at [837, 593] on div "'em)" at bounding box center [858, 603] width 105 height 70
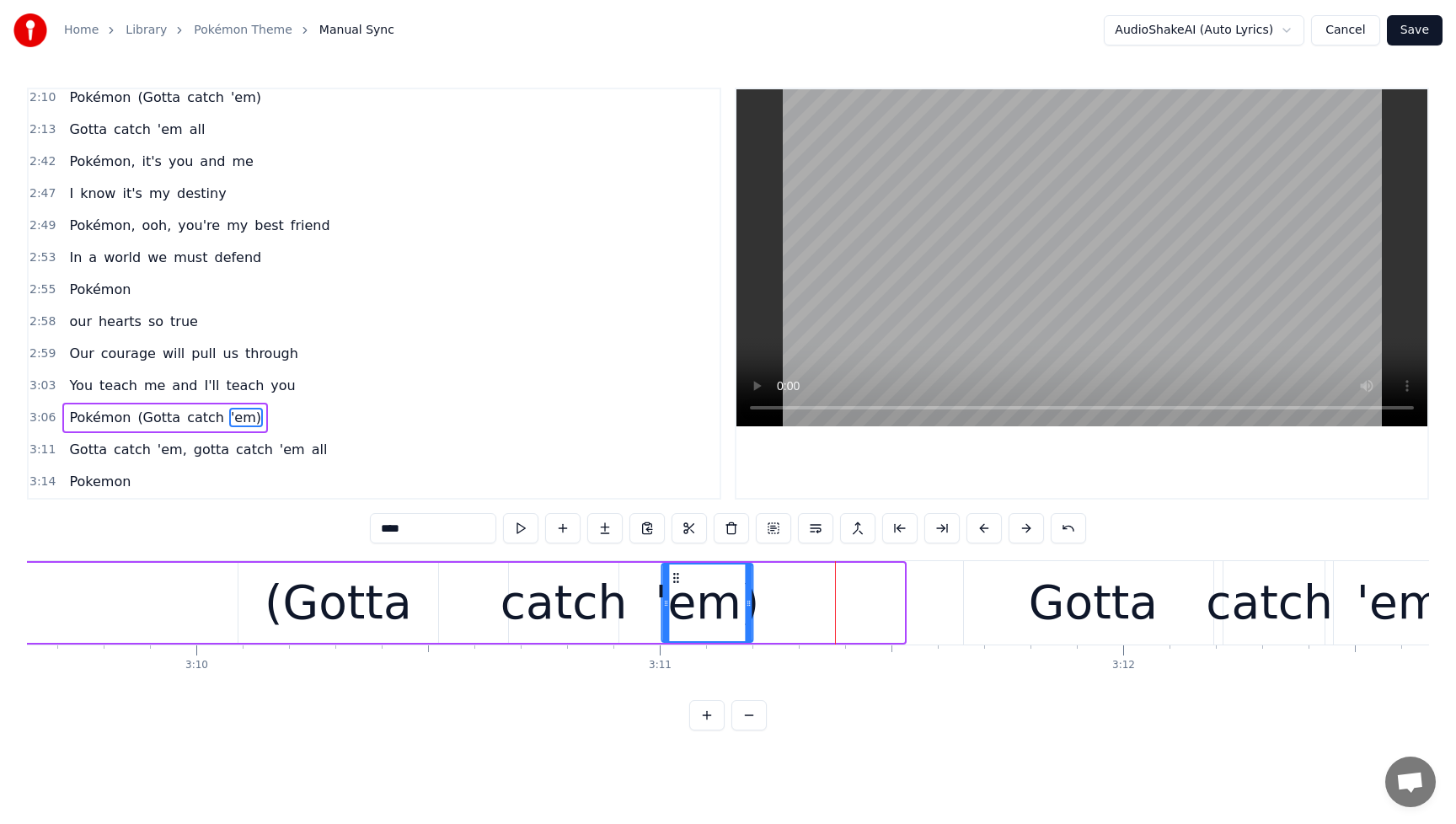
drag, startPoint x: 825, startPoint y: 579, endPoint x: 675, endPoint y: 597, distance: 151.1
click at [675, 597] on div "'em)" at bounding box center [707, 603] width 89 height 77
click at [73, 387] on span "You" at bounding box center [81, 386] width 27 height 19
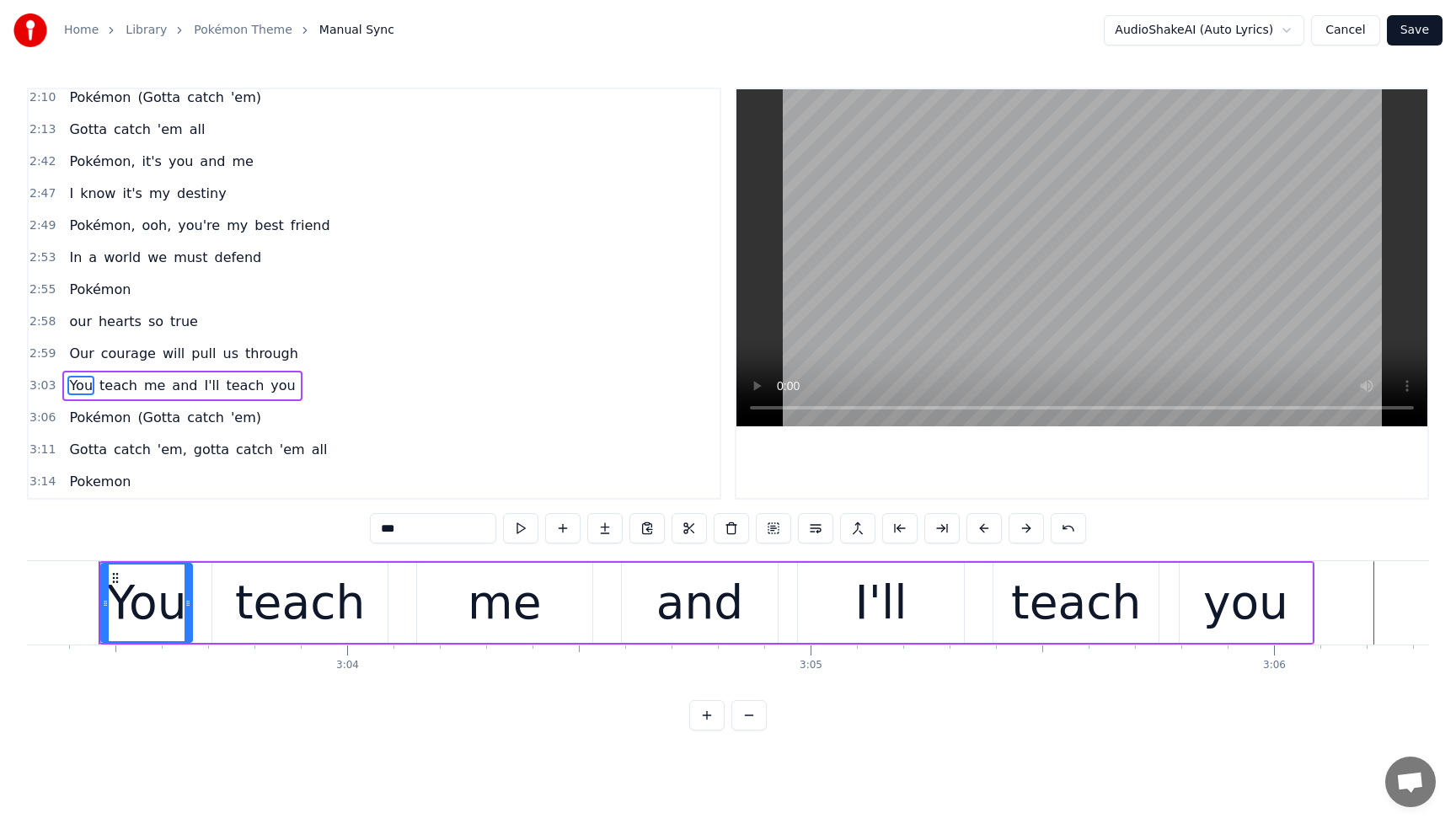
scroll to position [0, 84933]
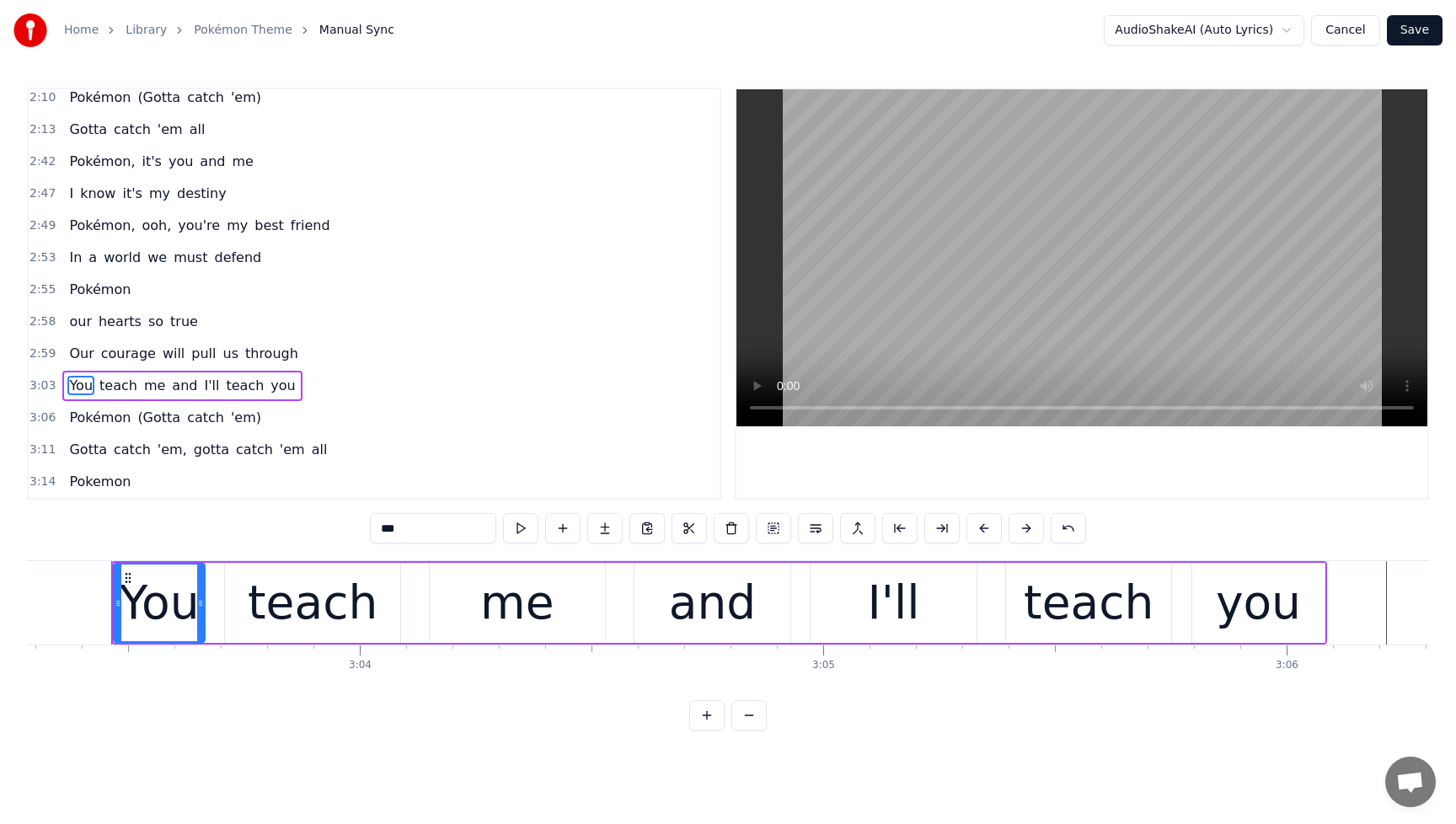
click at [719, 612] on div "and" at bounding box center [712, 603] width 87 height 70
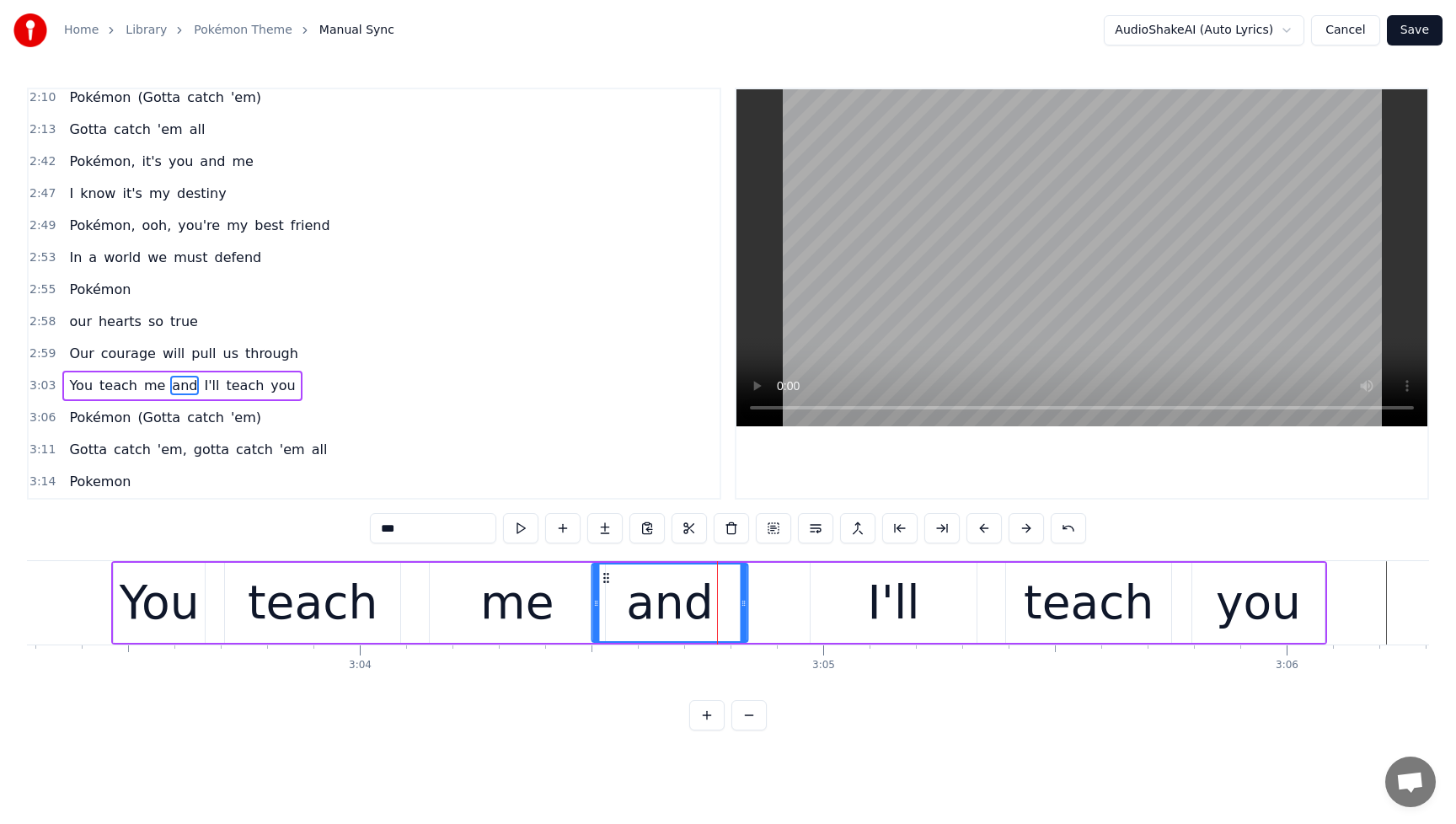
drag, startPoint x: 646, startPoint y: 581, endPoint x: 603, endPoint y: 587, distance: 43.4
click at [603, 587] on div "and" at bounding box center [670, 603] width 155 height 77
click at [547, 607] on div "me" at bounding box center [516, 603] width 74 height 70
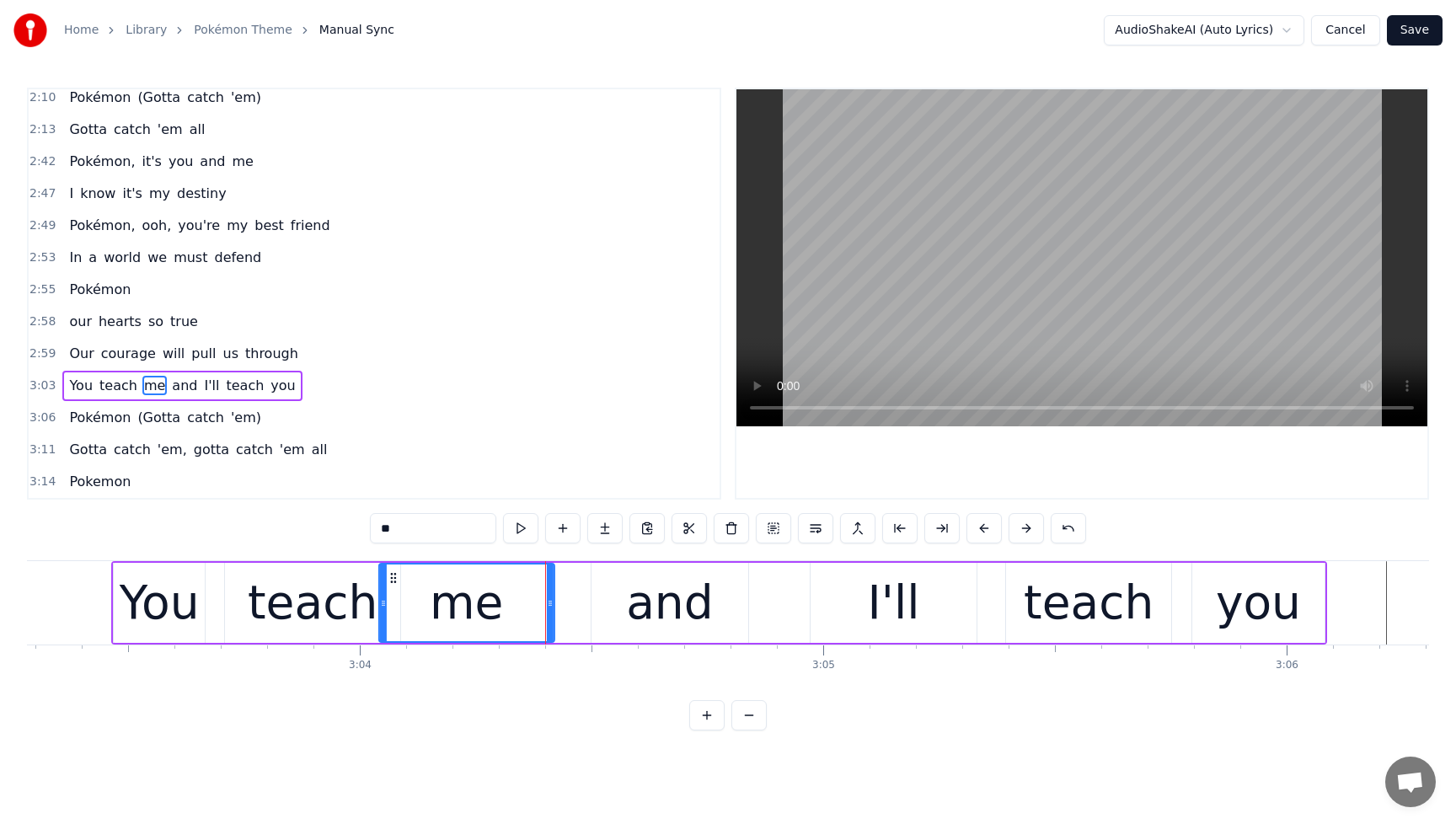
drag, startPoint x: 447, startPoint y: 581, endPoint x: 397, endPoint y: 587, distance: 50.4
click at [397, 587] on div "me" at bounding box center [467, 603] width 173 height 77
click at [269, 602] on div "teach" at bounding box center [313, 603] width 130 height 70
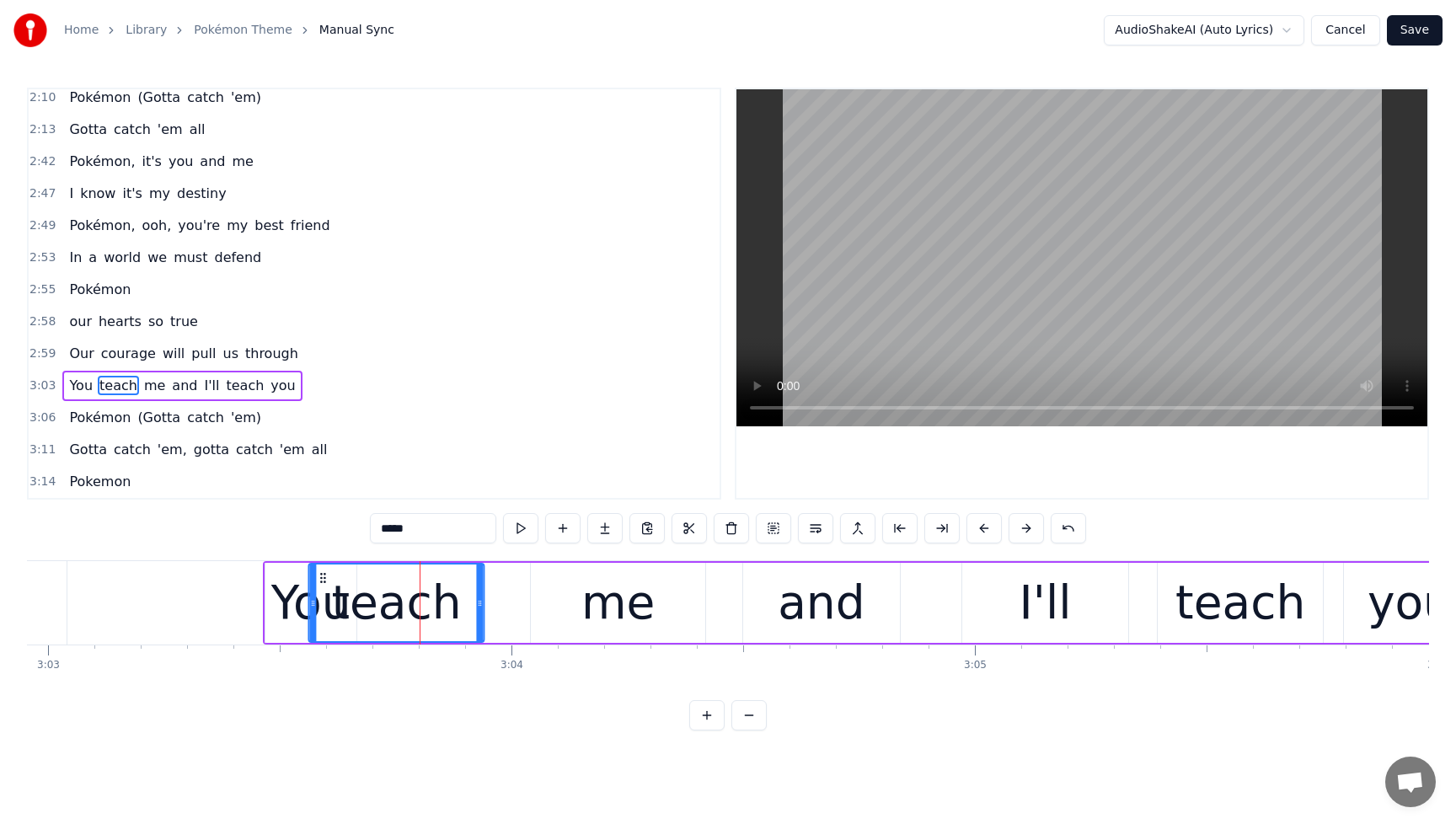
scroll to position [0, 84781]
drag, startPoint x: 235, startPoint y: 581, endPoint x: 363, endPoint y: 584, distance: 128.0
click at [363, 584] on icon at bounding box center [367, 579] width 14 height 14
click at [614, 581] on div "me" at bounding box center [618, 603] width 74 height 70
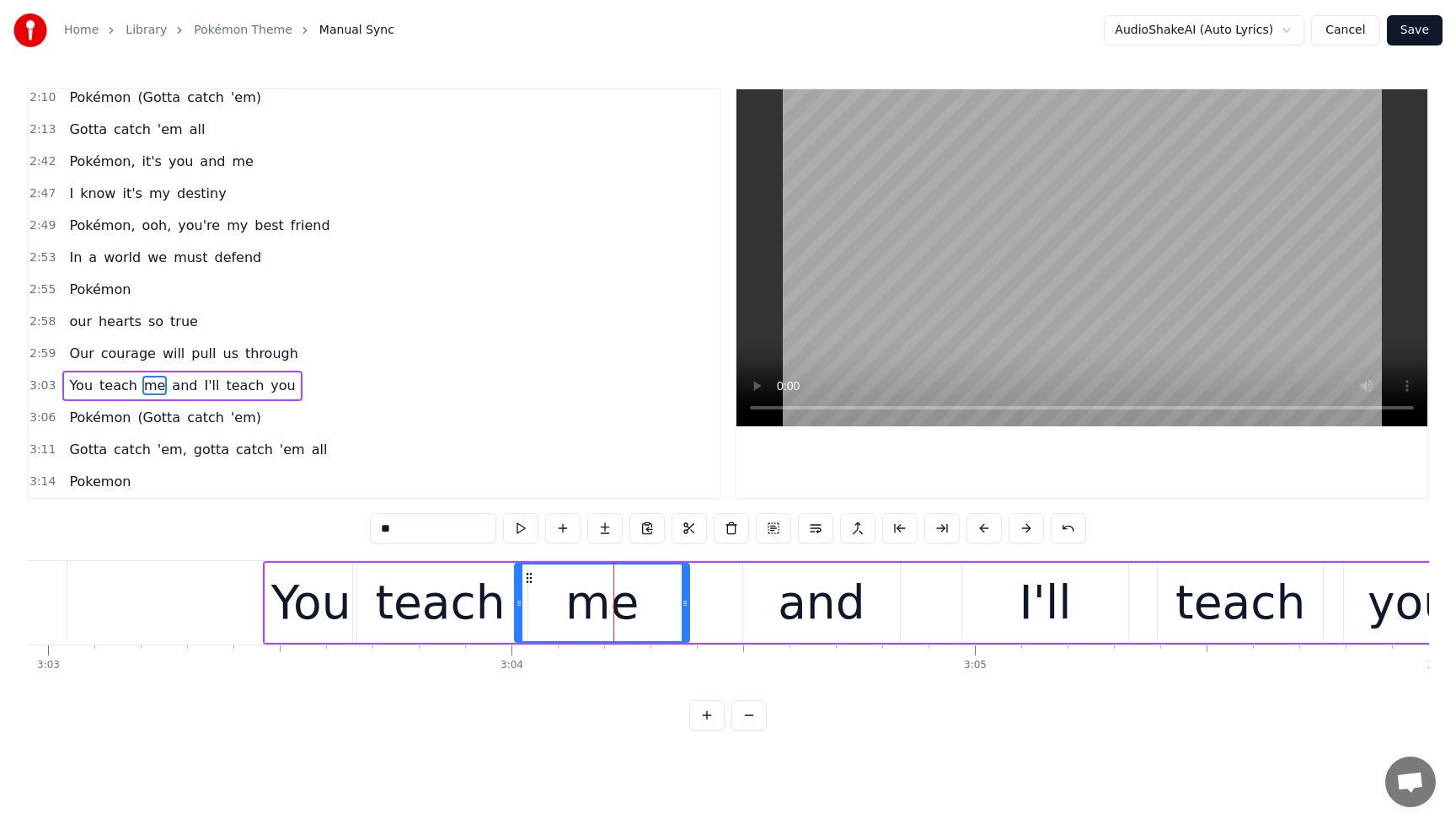
drag, startPoint x: 547, startPoint y: 580, endPoint x: 559, endPoint y: 582, distance: 12.2
click at [532, 581] on icon at bounding box center [529, 579] width 14 height 14
click at [845, 607] on div "and" at bounding box center [821, 603] width 87 height 70
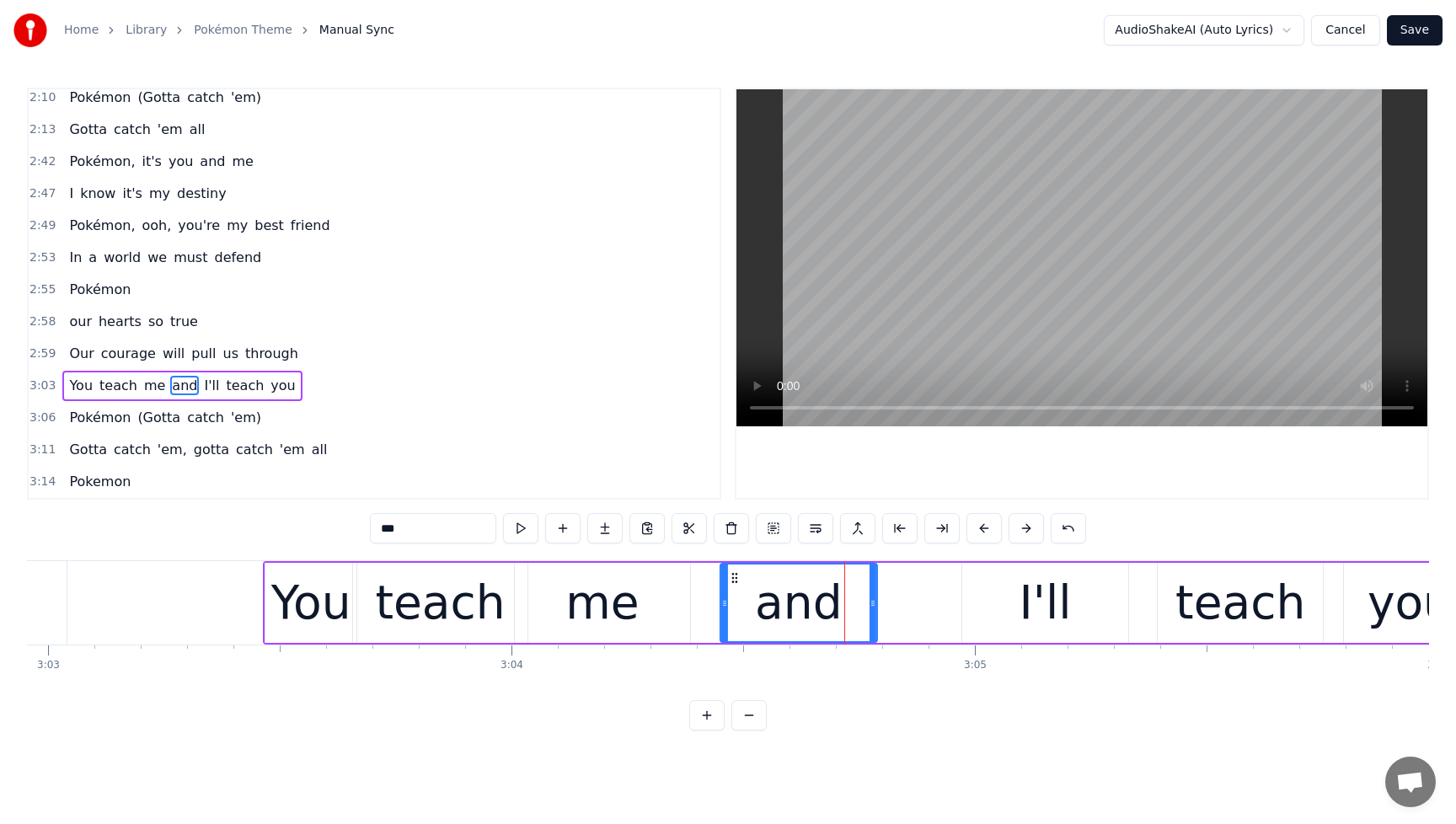
drag, startPoint x: 759, startPoint y: 577, endPoint x: 730, endPoint y: 583, distance: 29.6
click at [731, 583] on icon at bounding box center [734, 579] width 14 height 14
click at [1000, 593] on div "I'll" at bounding box center [1045, 603] width 166 height 80
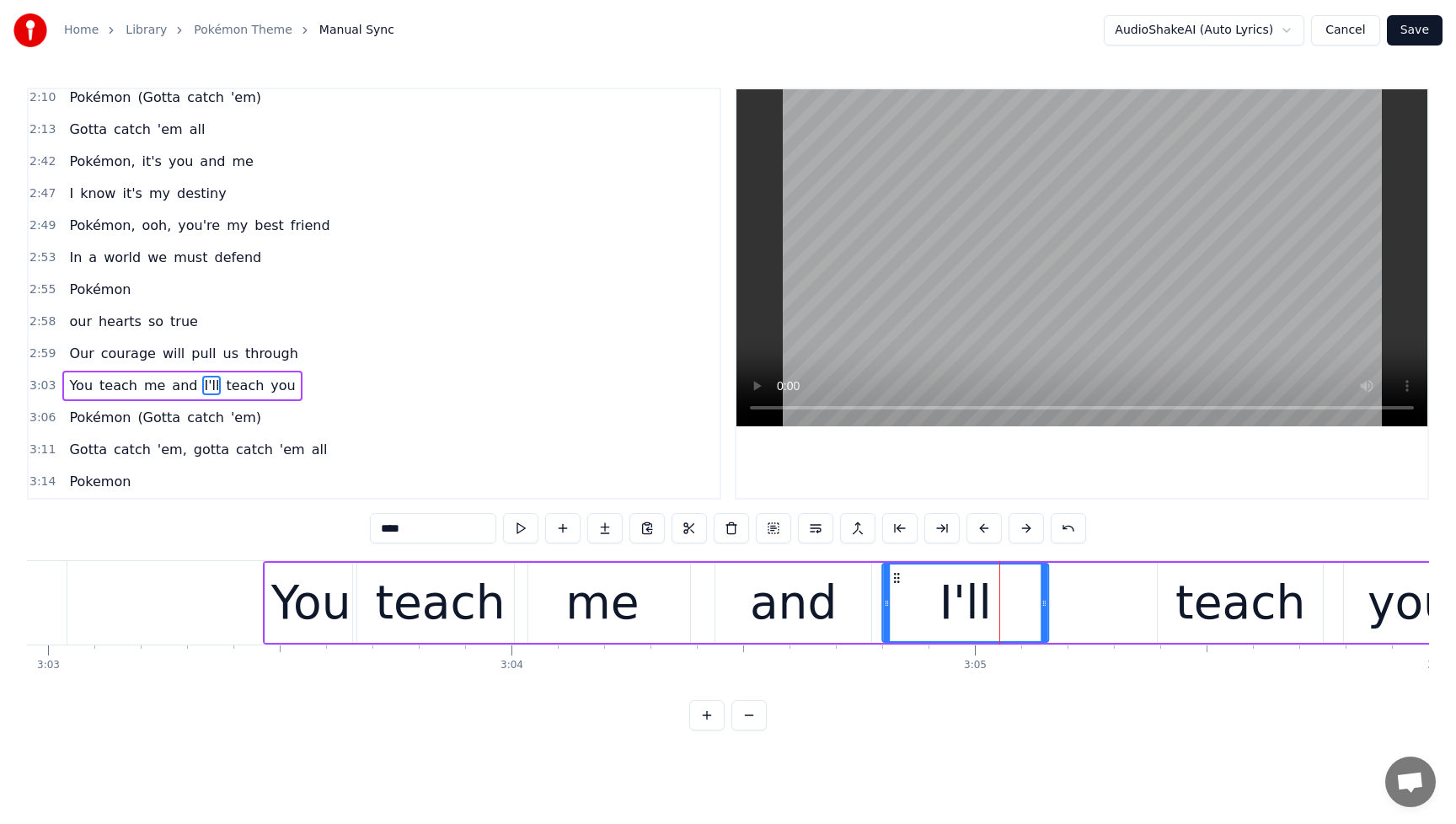
drag, startPoint x: 976, startPoint y: 581, endPoint x: 901, endPoint y: 592, distance: 75.8
click at [896, 591] on div "I'll" at bounding box center [966, 603] width 165 height 77
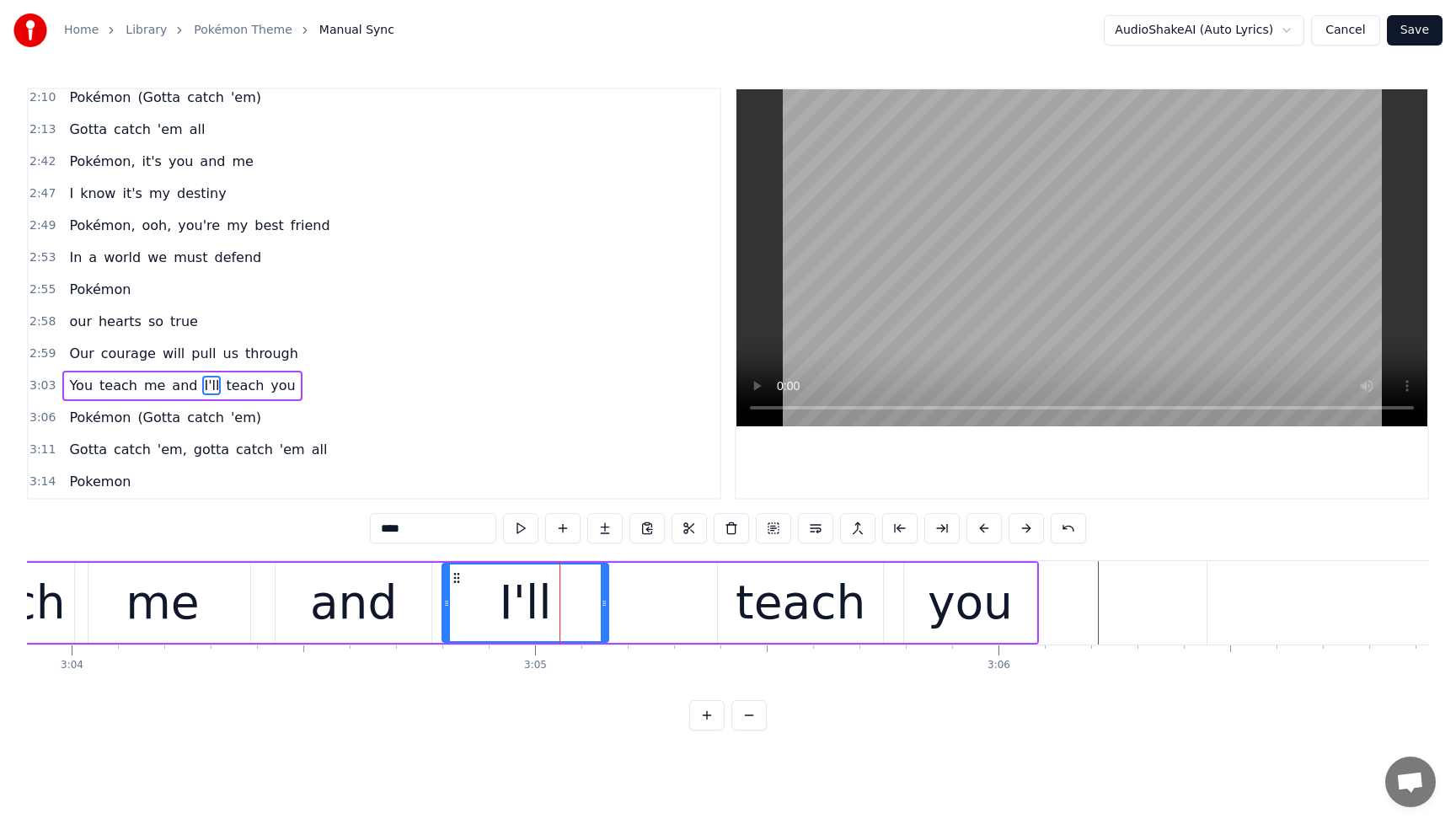
scroll to position [0, 85193]
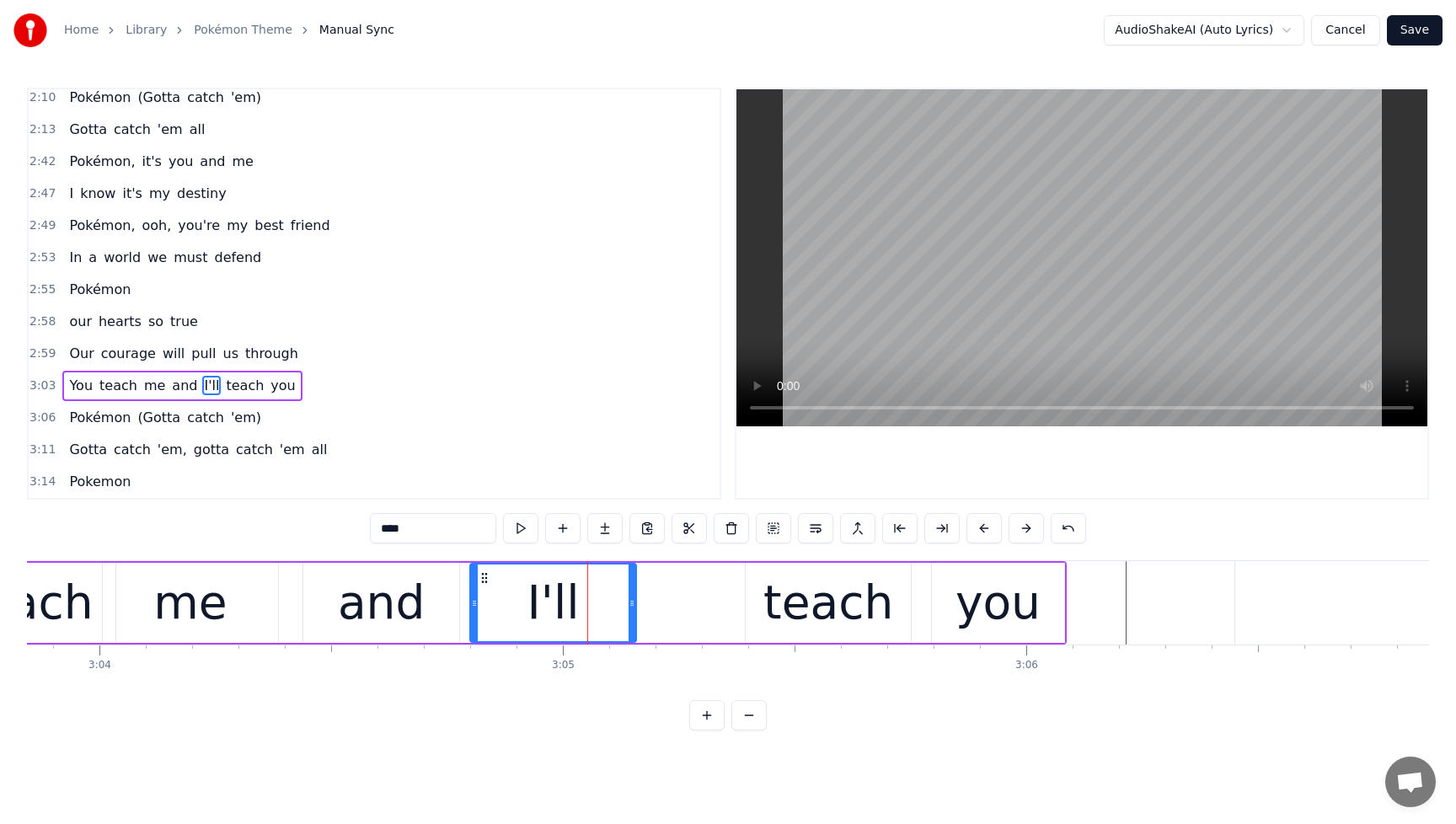
click at [844, 613] on div "teach" at bounding box center [828, 603] width 130 height 70
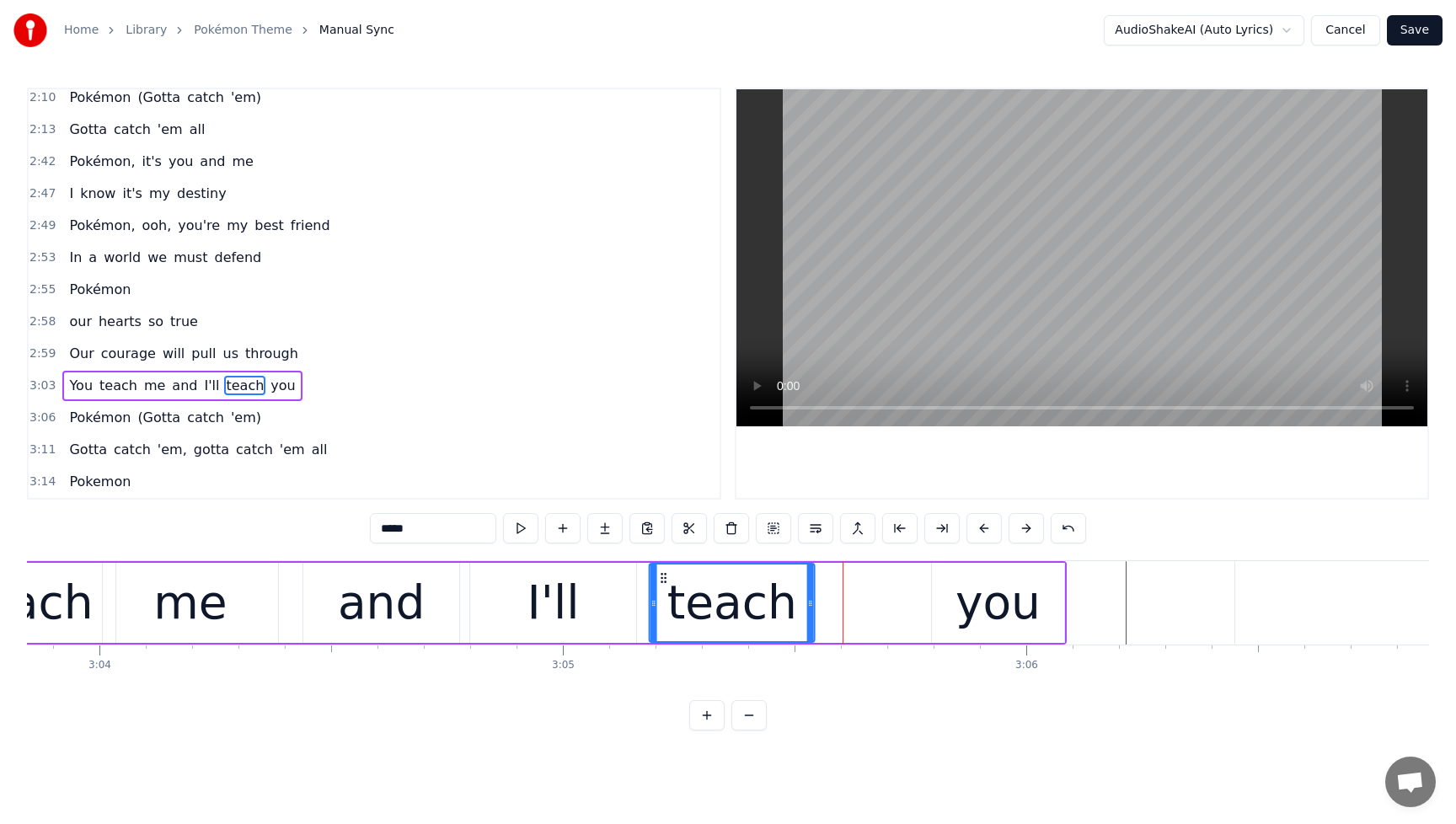
drag, startPoint x: 748, startPoint y: 581, endPoint x: 660, endPoint y: 599, distance: 89.8
click at [660, 599] on div "teach" at bounding box center [733, 603] width 165 height 77
click at [957, 609] on div "you" at bounding box center [999, 603] width 133 height 80
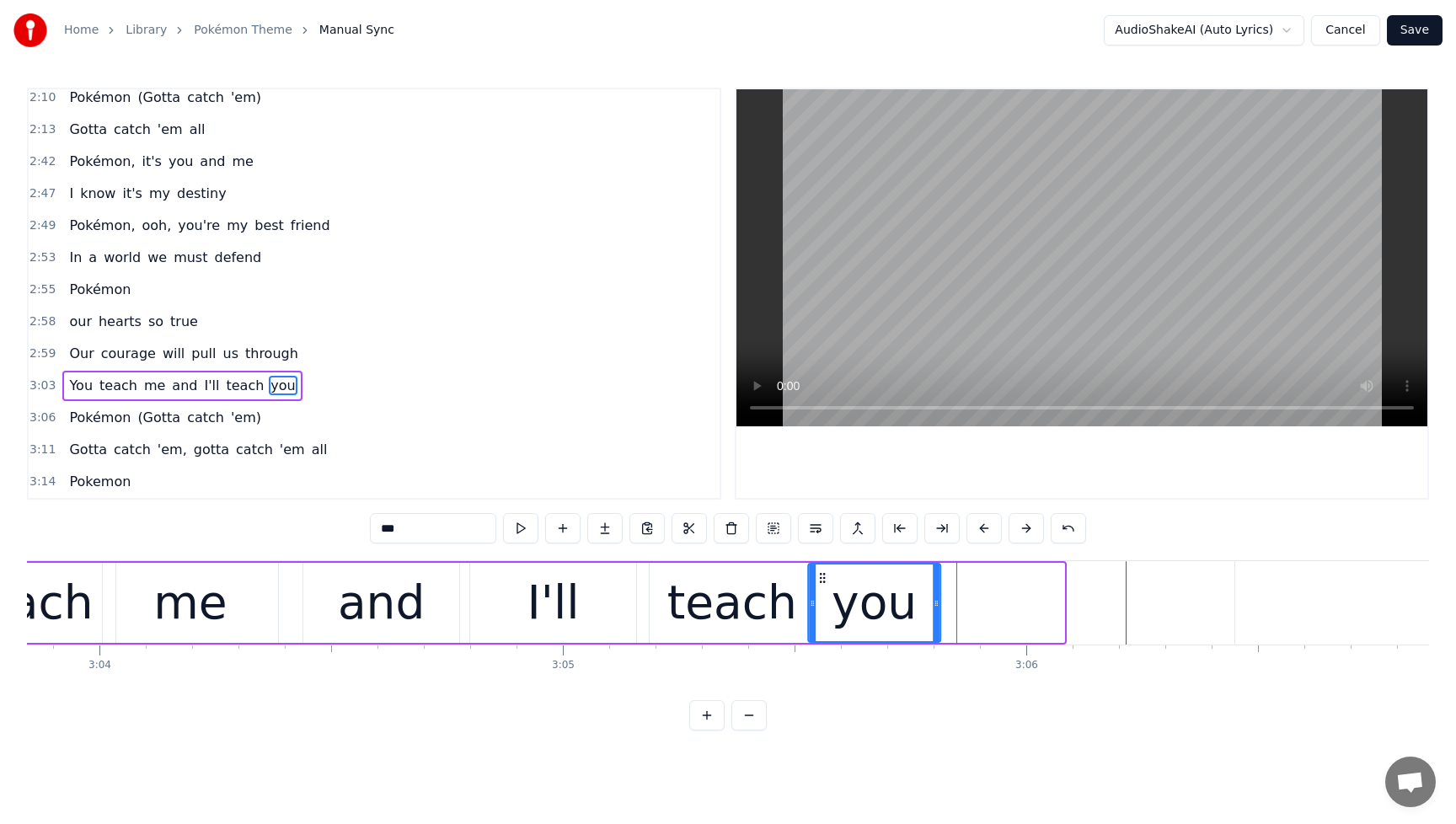
drag, startPoint x: 946, startPoint y: 581, endPoint x: 833, endPoint y: 602, distance: 114.9
click at [823, 602] on div "you" at bounding box center [875, 603] width 132 height 77
click at [75, 356] on span "Our" at bounding box center [81, 354] width 28 height 19
type input "***"
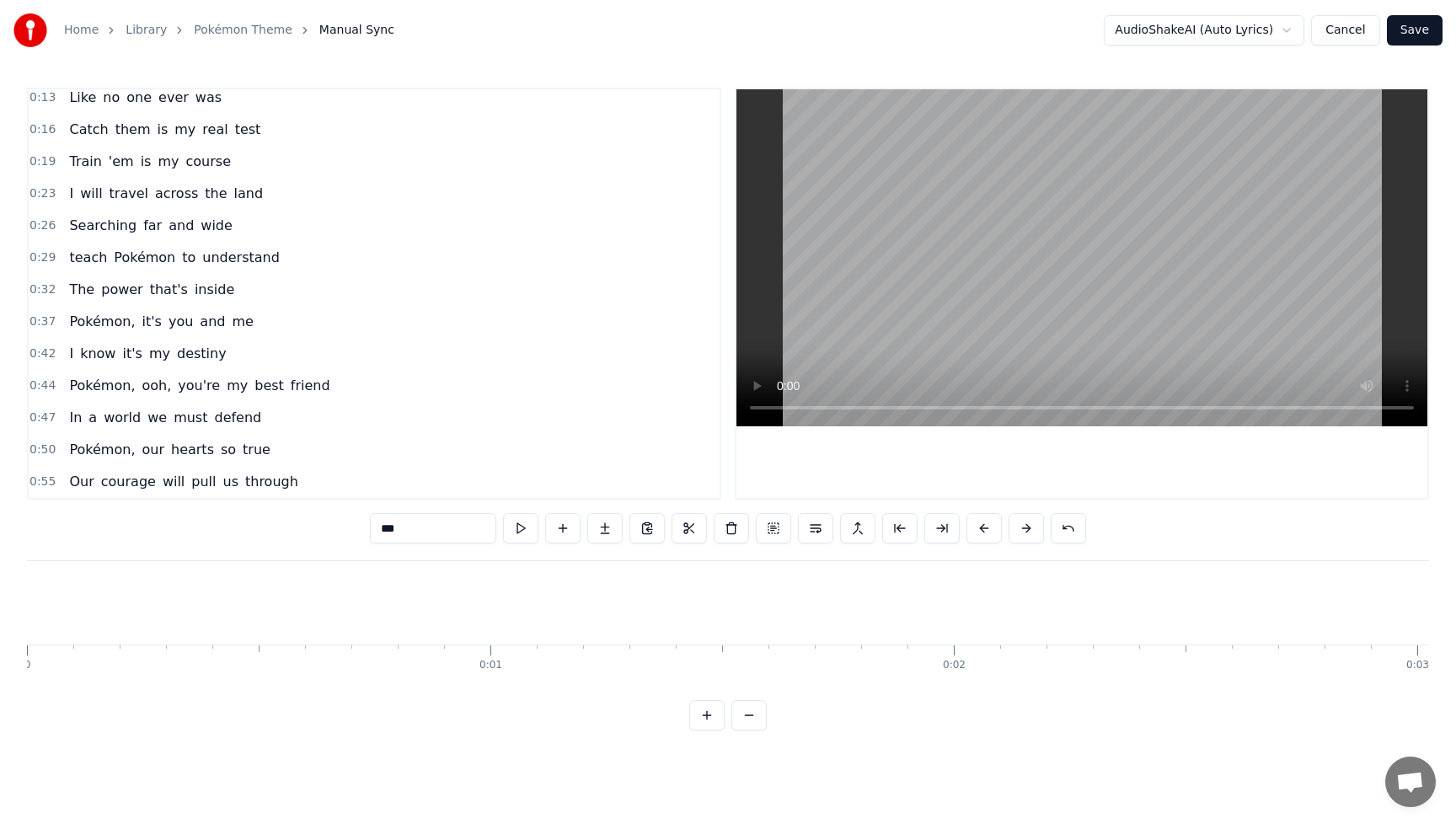
scroll to position [0, 0]
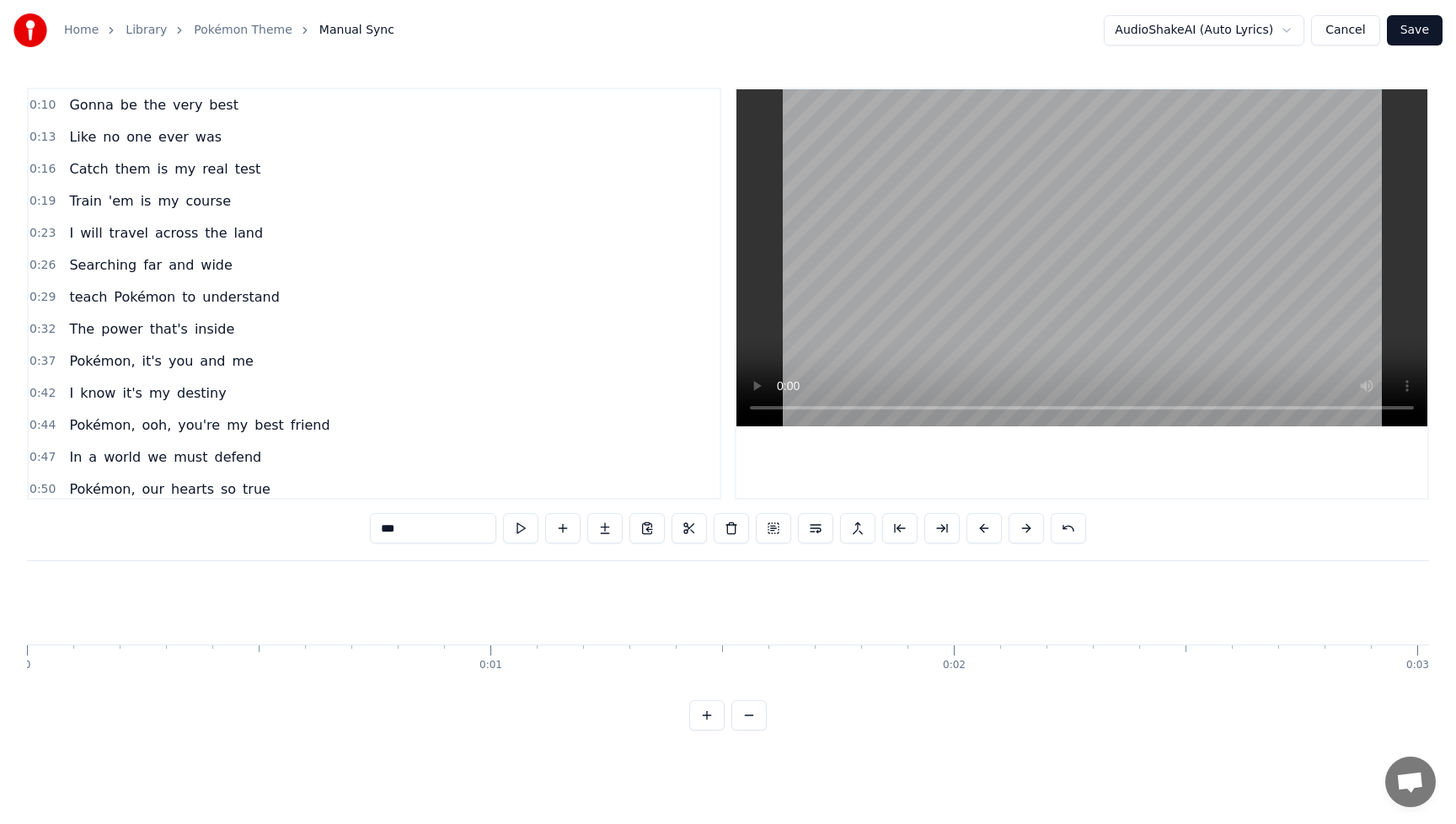
click at [1432, 24] on button "Save" at bounding box center [1414, 30] width 55 height 30
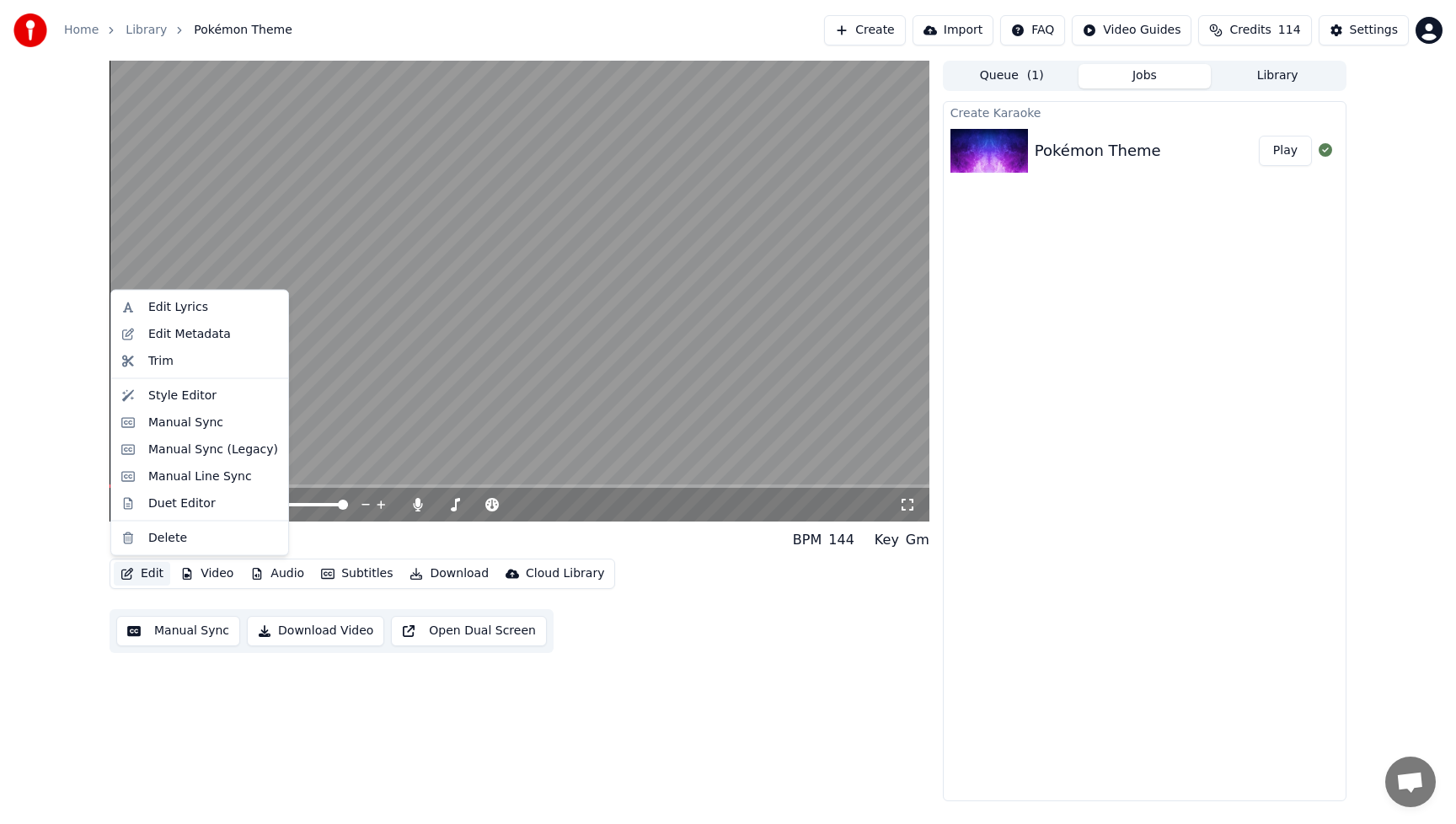
click at [142, 578] on button "Edit" at bounding box center [141, 574] width 56 height 23
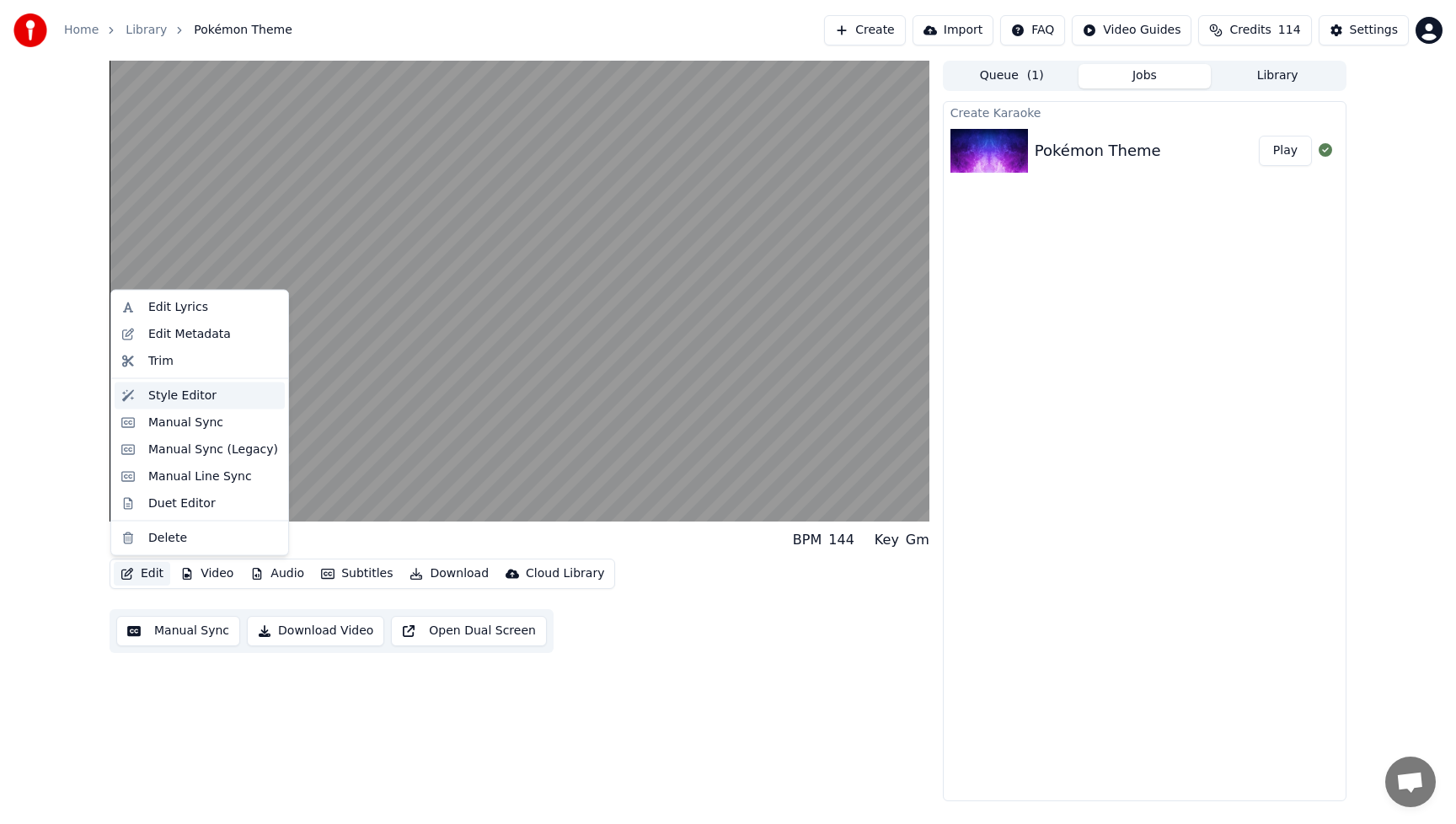
click at [180, 406] on div "Style Editor" at bounding box center [199, 395] width 170 height 27
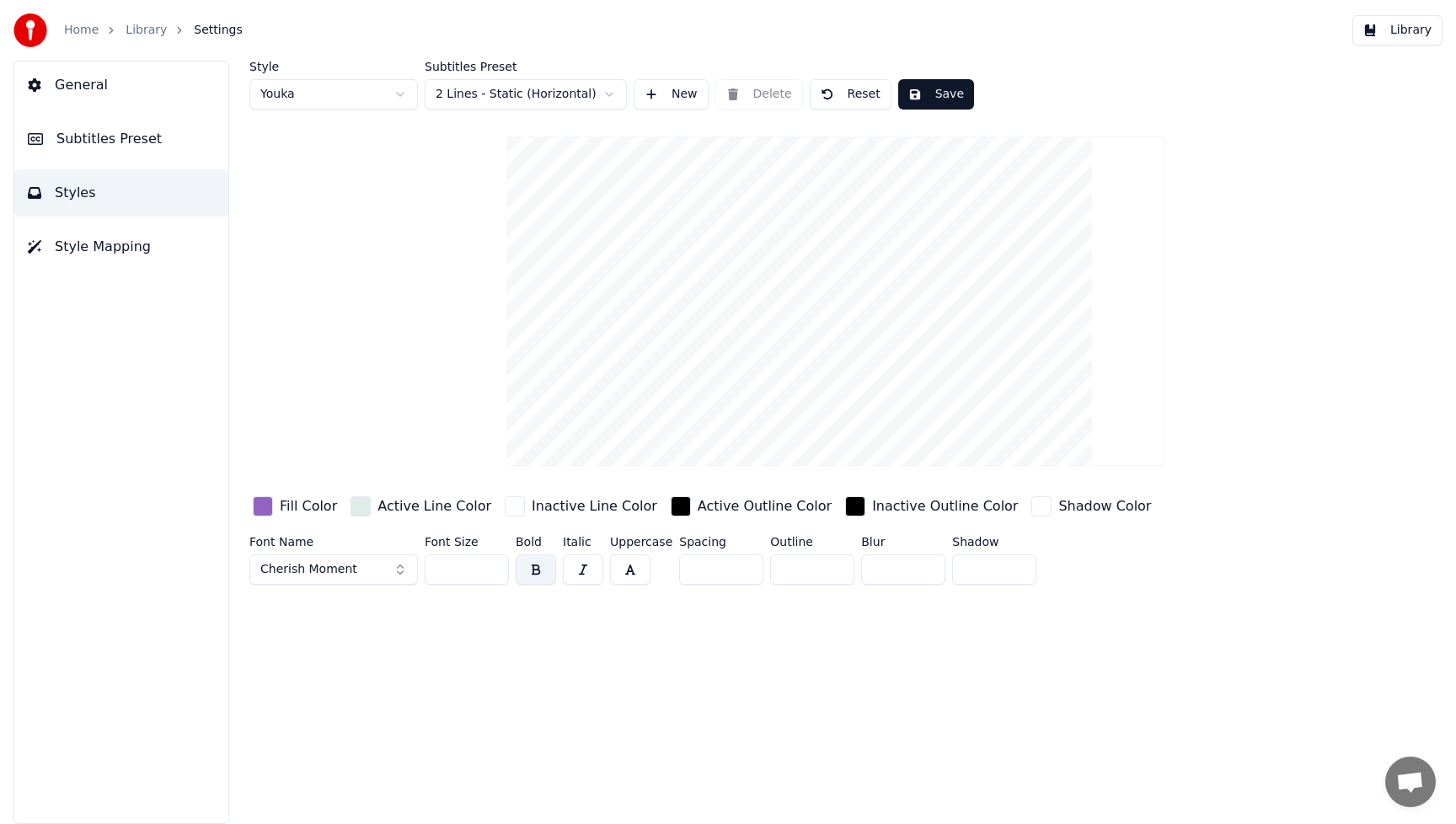
click at [271, 509] on div "button" at bounding box center [262, 506] width 20 height 20
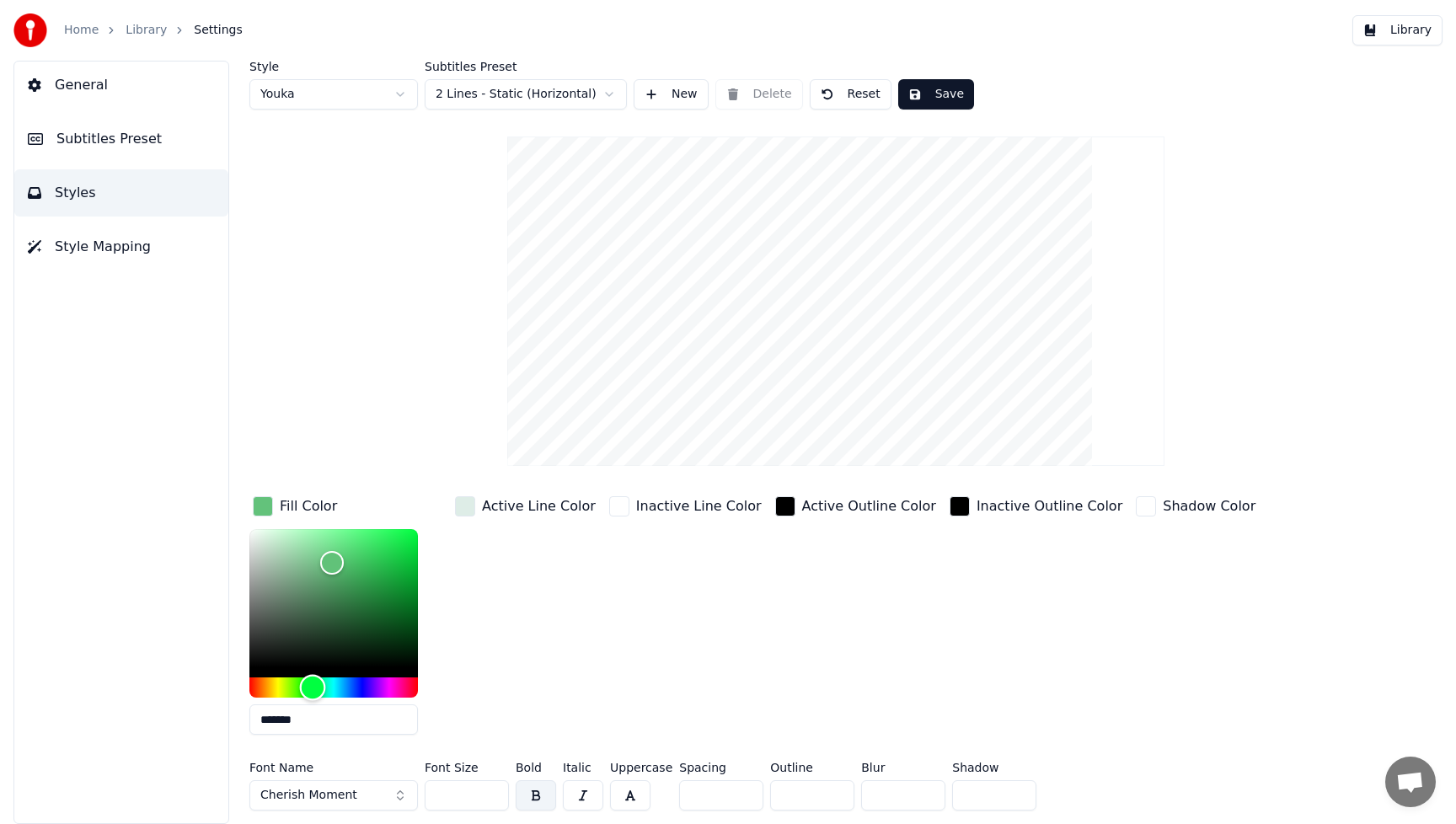
type input "*******"
drag, startPoint x: 378, startPoint y: 687, endPoint x: 314, endPoint y: 701, distance: 65.5
click at [314, 701] on div "*******" at bounding box center [333, 635] width 169 height 212
click at [391, 795] on button "Cherish Moment" at bounding box center [333, 795] width 169 height 30
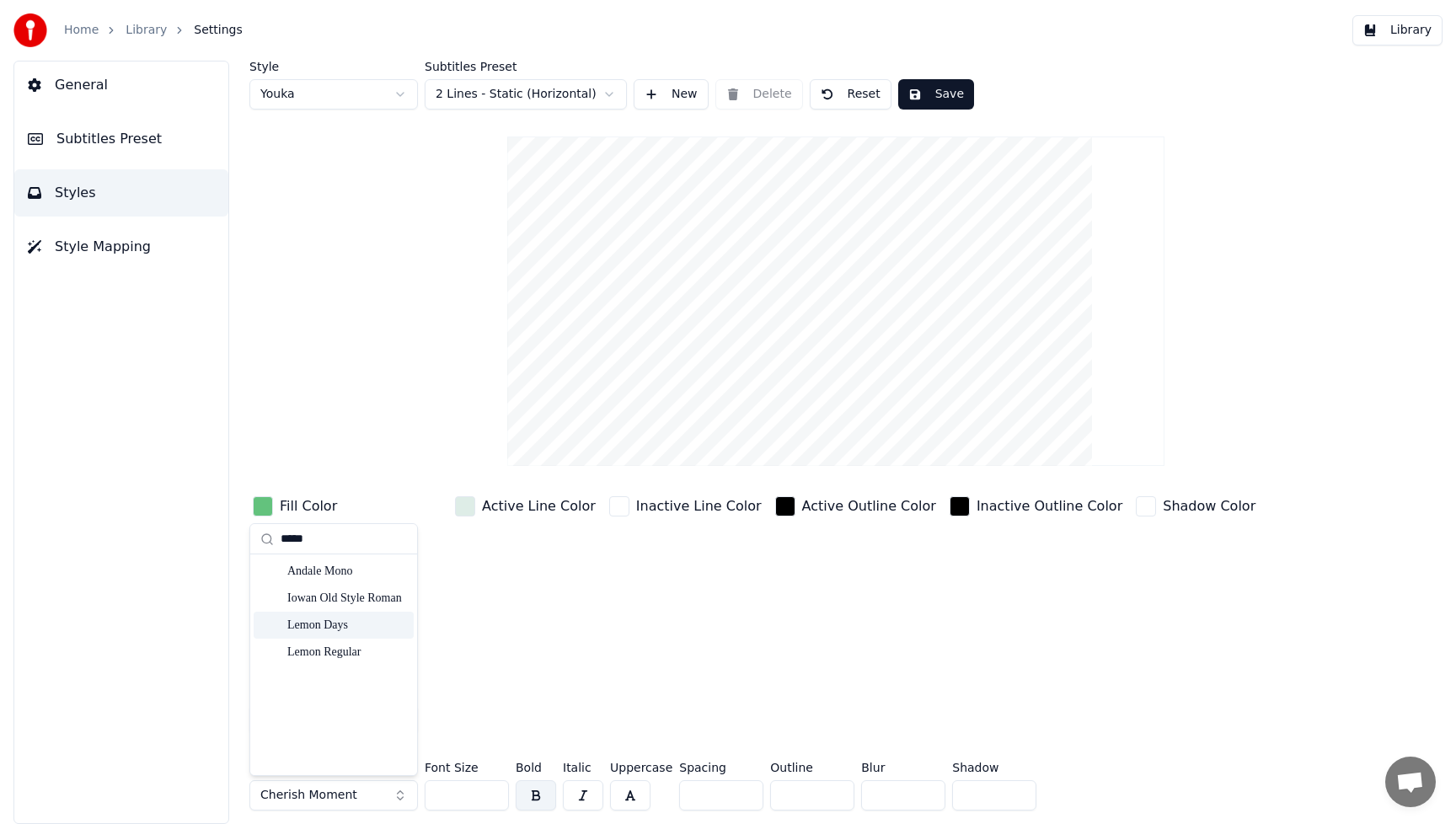
type input "*****"
click at [317, 623] on div "Lemon Days" at bounding box center [347, 625] width 120 height 16
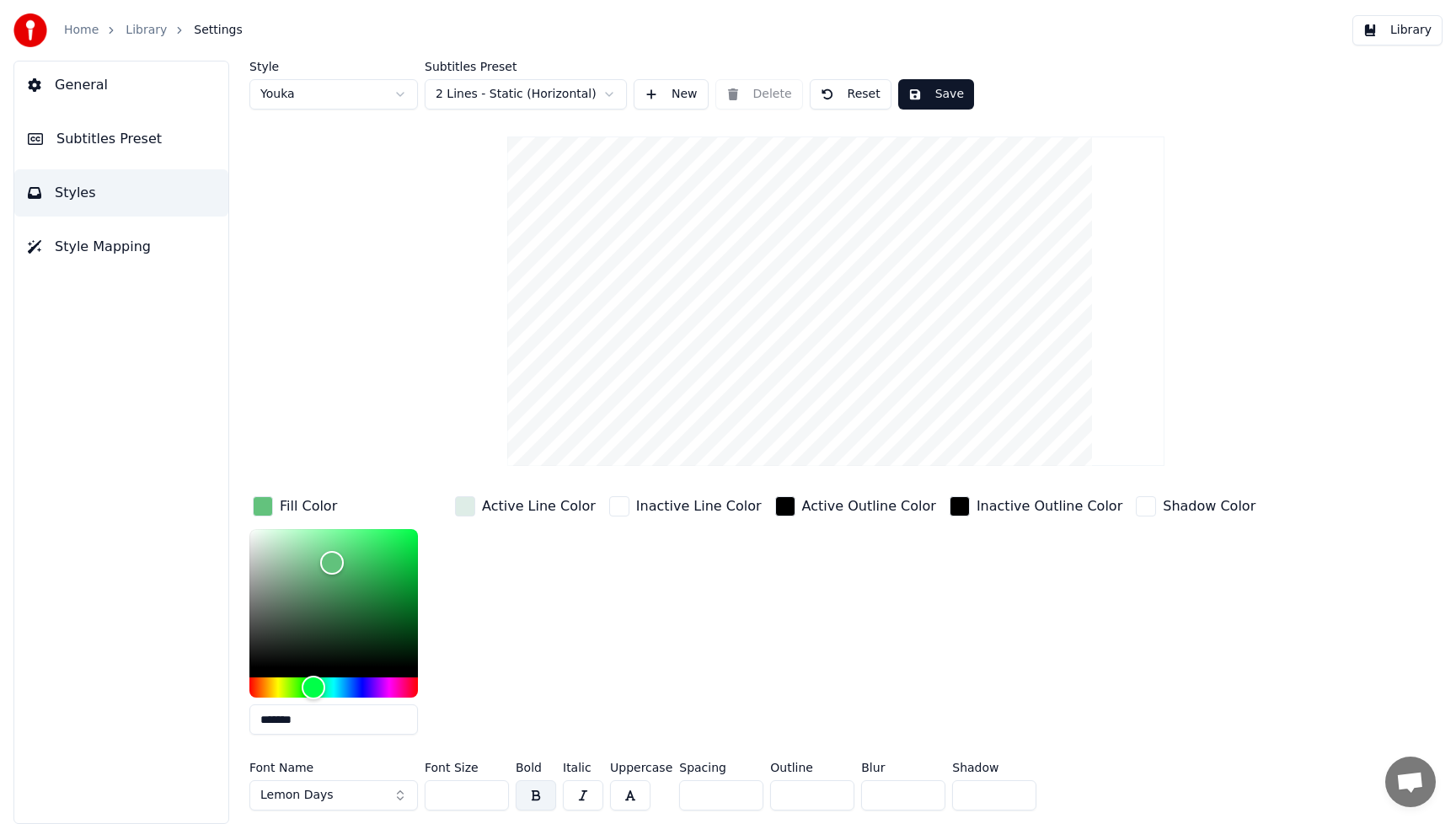
click at [467, 791] on input "***" at bounding box center [466, 795] width 84 height 30
click at [492, 790] on input "***" at bounding box center [466, 795] width 84 height 30
click at [493, 792] on input "***" at bounding box center [466, 795] width 84 height 30
click at [493, 791] on input "***" at bounding box center [466, 795] width 84 height 30
click at [493, 790] on input "***" at bounding box center [466, 795] width 84 height 30
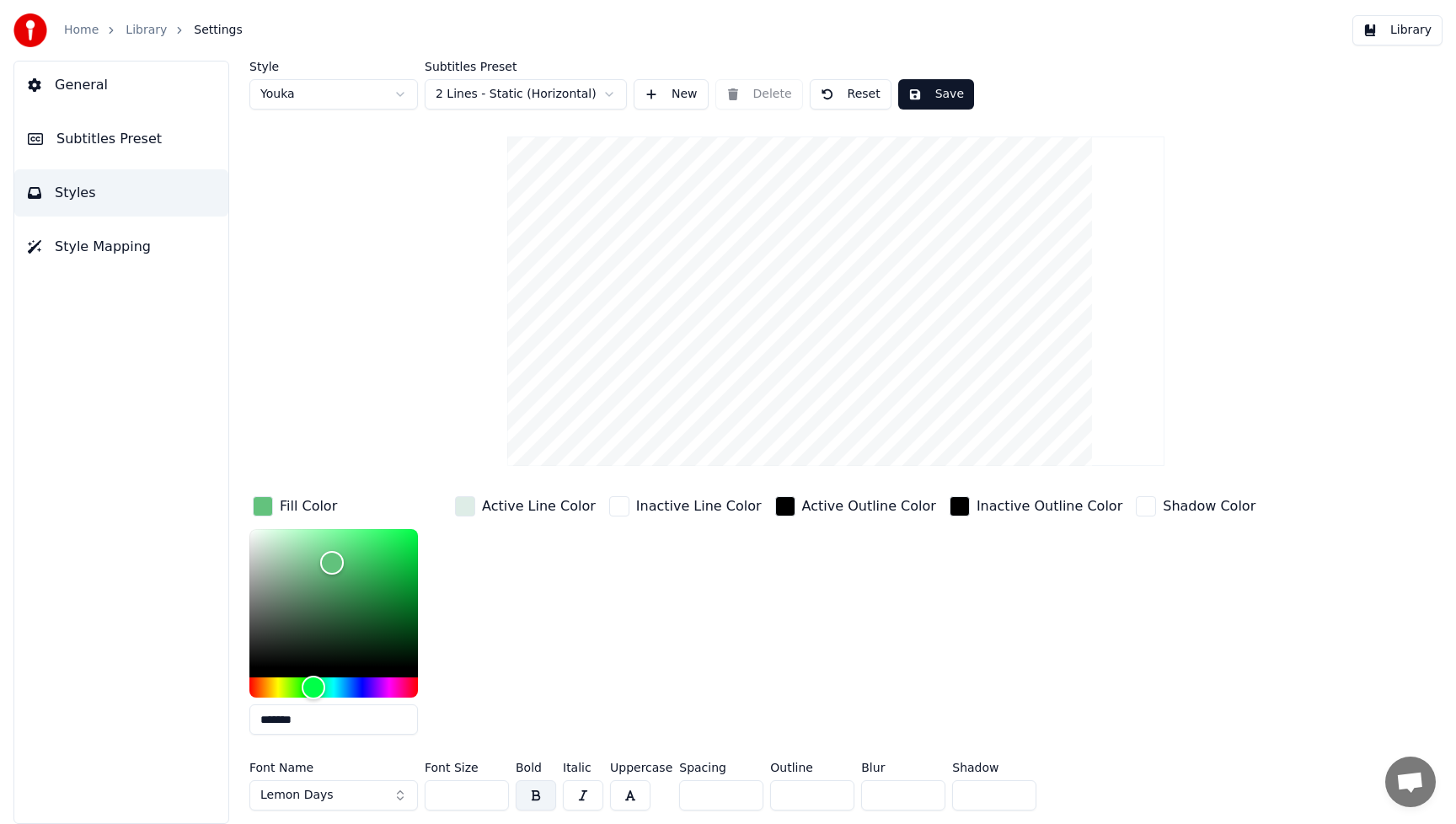
click at [493, 790] on input "***" at bounding box center [466, 795] width 84 height 30
type input "***"
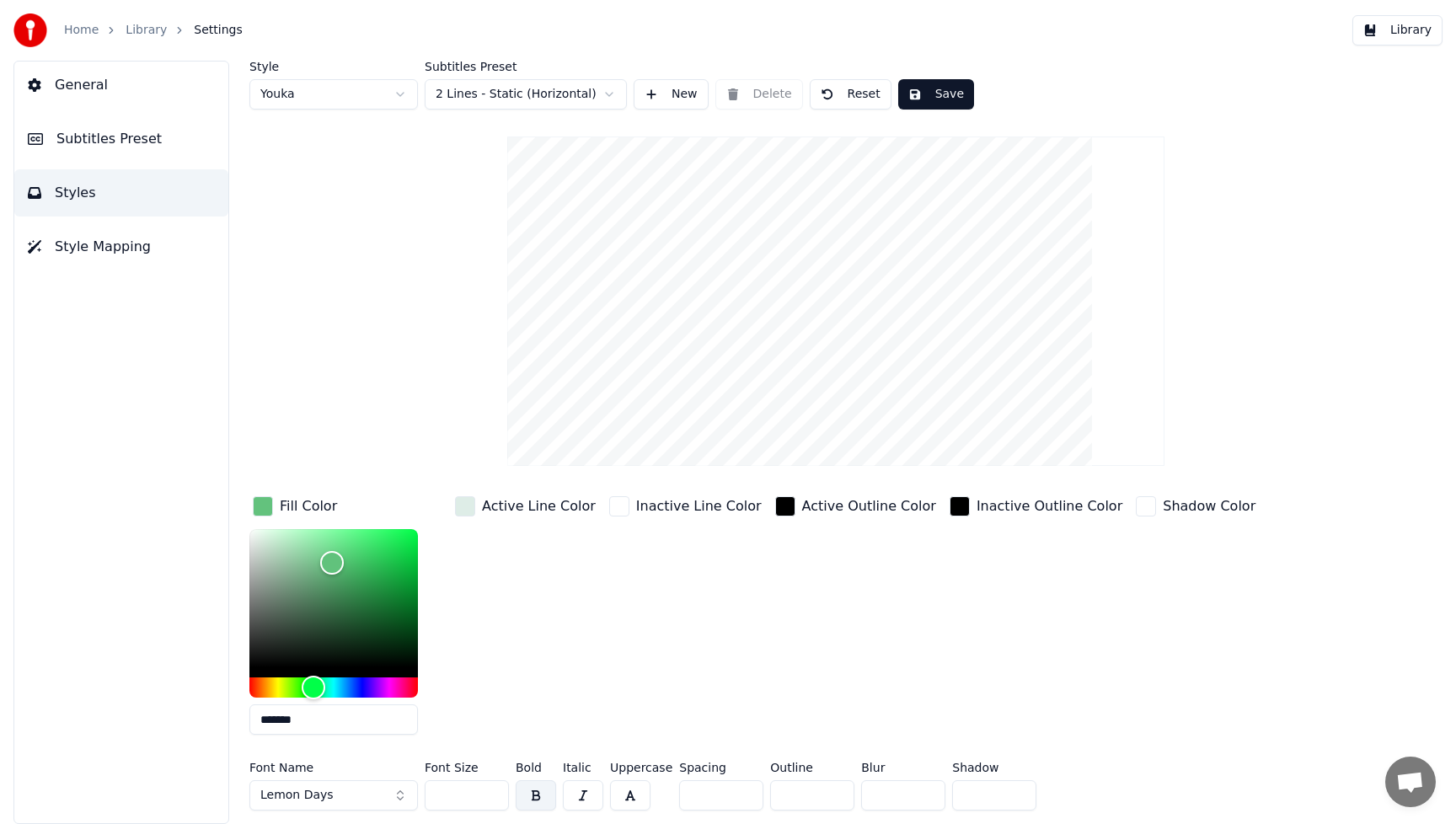
click at [493, 790] on input "***" at bounding box center [466, 795] width 84 height 30
click at [1002, 650] on div "Inactive Outline Color" at bounding box center [1035, 620] width 179 height 256
click at [939, 94] on button "Save" at bounding box center [936, 94] width 76 height 30
click at [1416, 31] on button "Library" at bounding box center [1397, 30] width 90 height 30
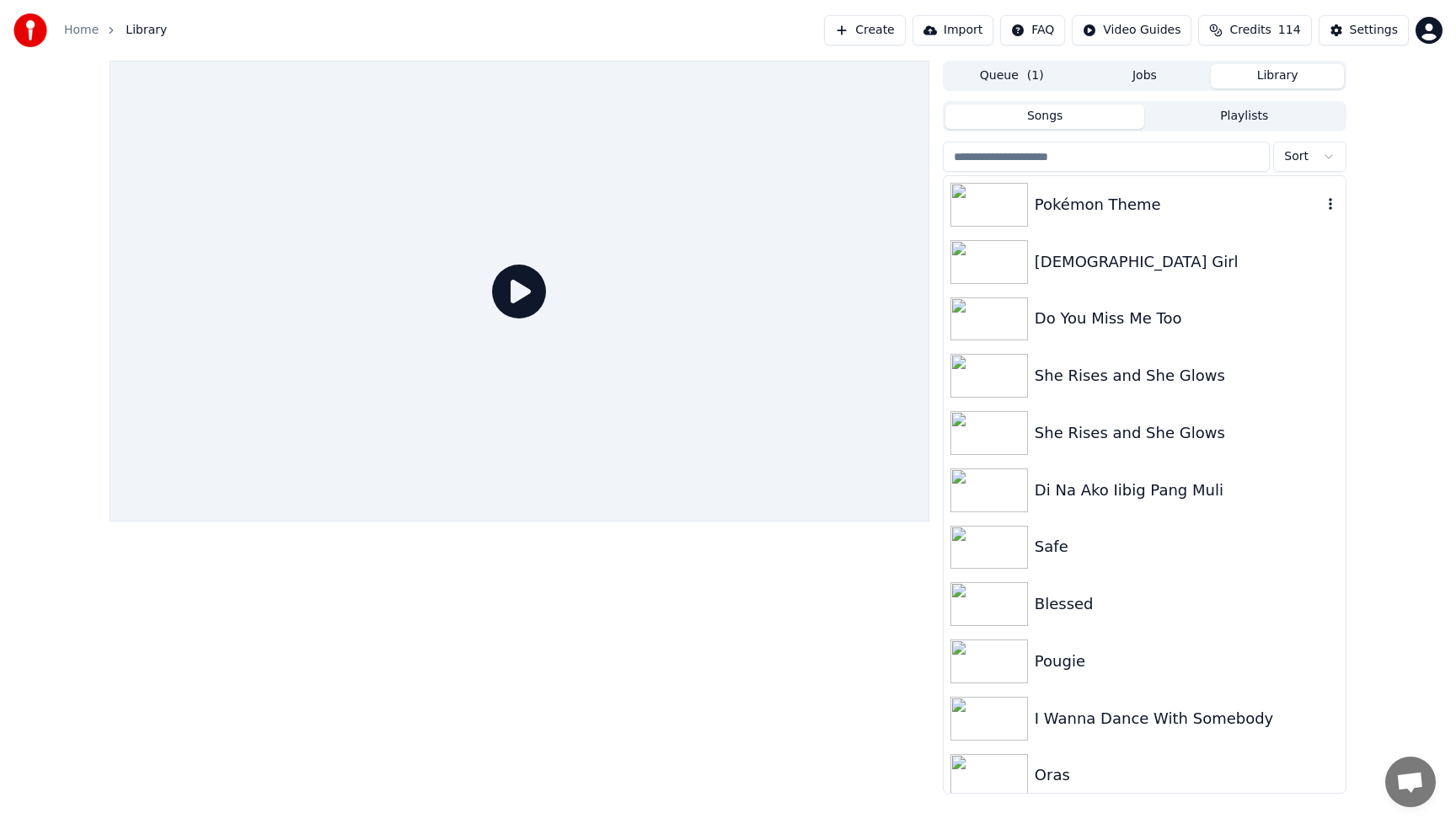
click at [1015, 205] on img at bounding box center [988, 204] width 77 height 44
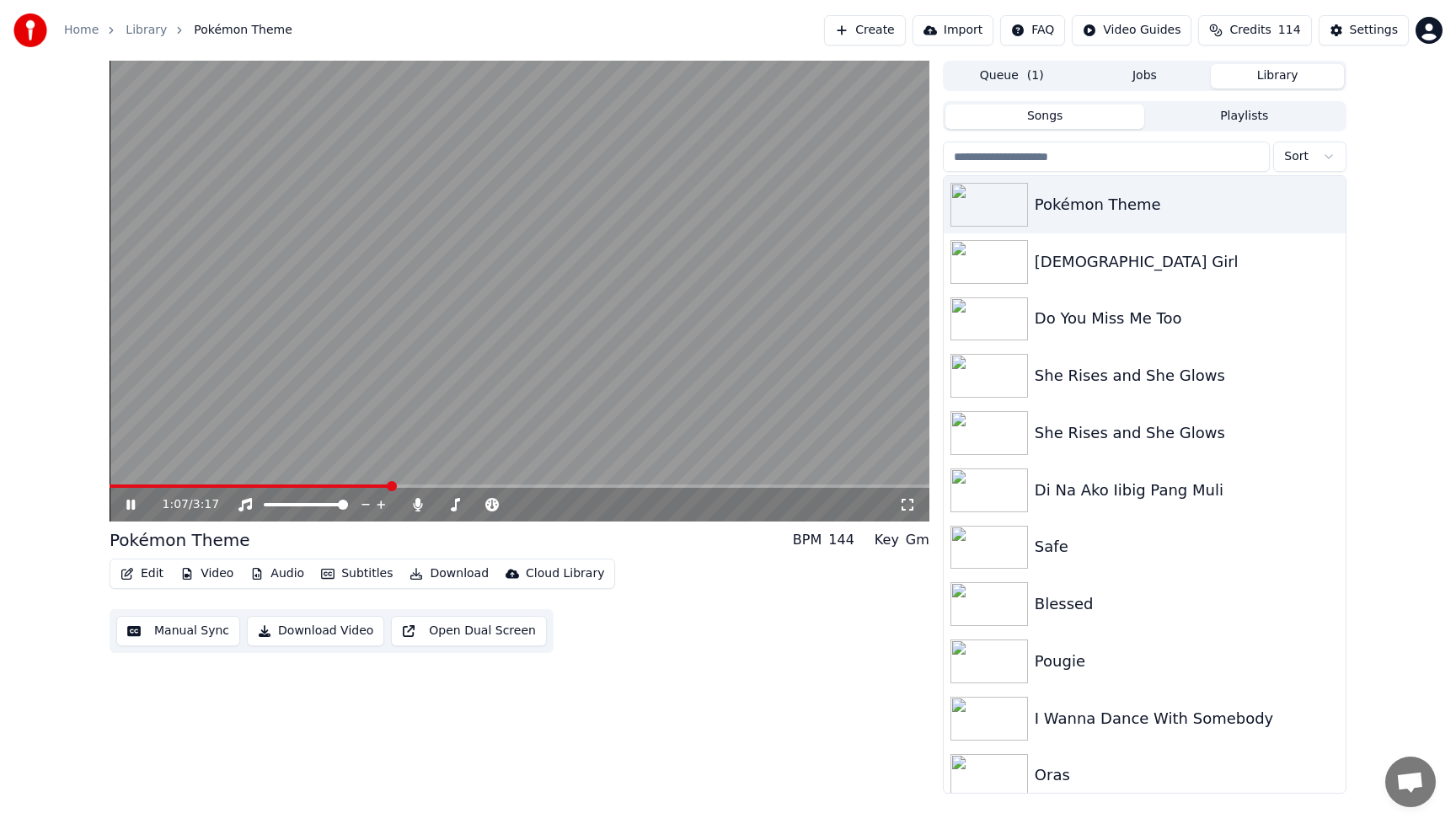
click at [153, 574] on button "Edit" at bounding box center [141, 574] width 56 height 23
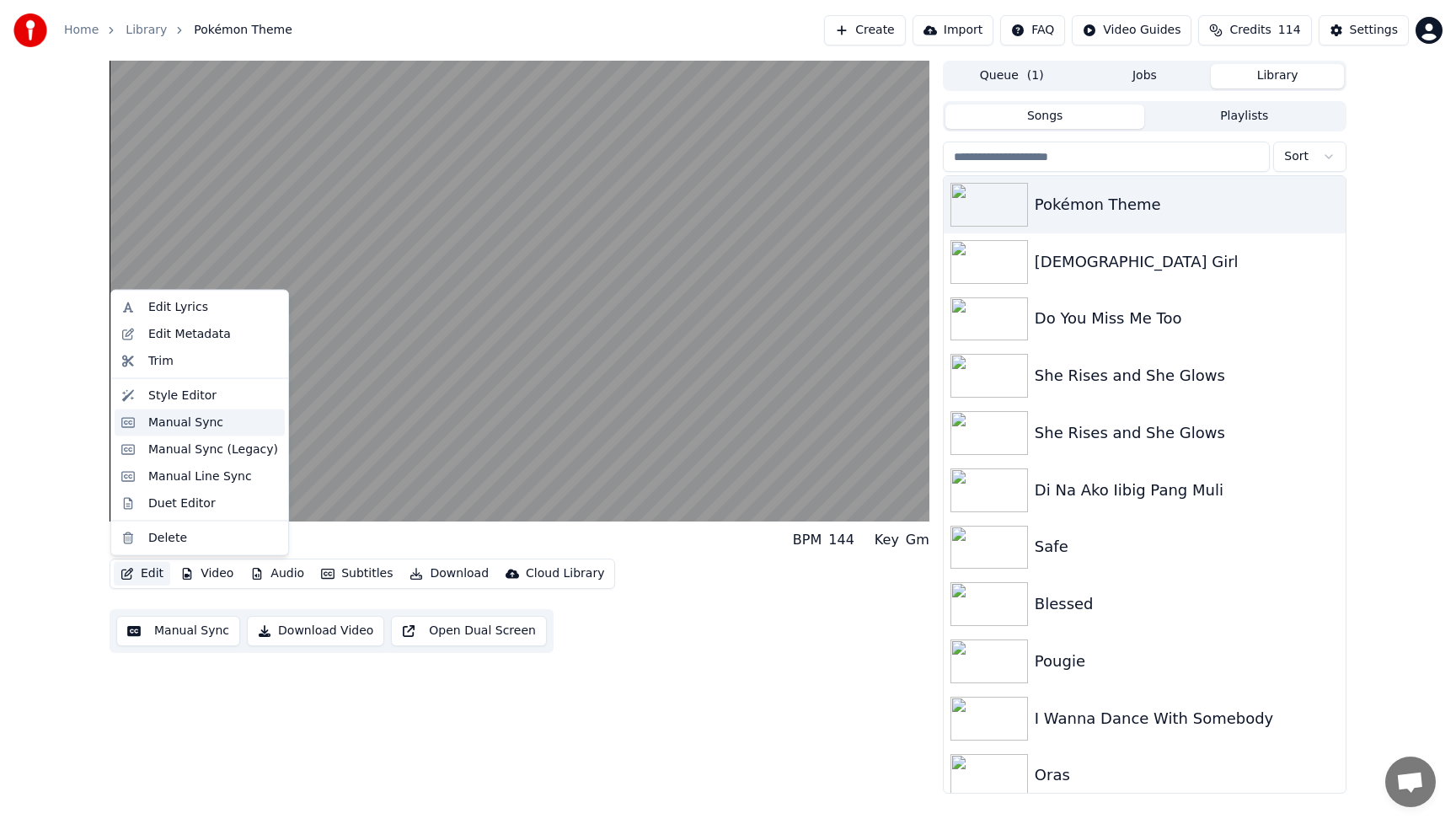
click at [159, 422] on div "Manual Sync" at bounding box center [185, 422] width 75 height 16
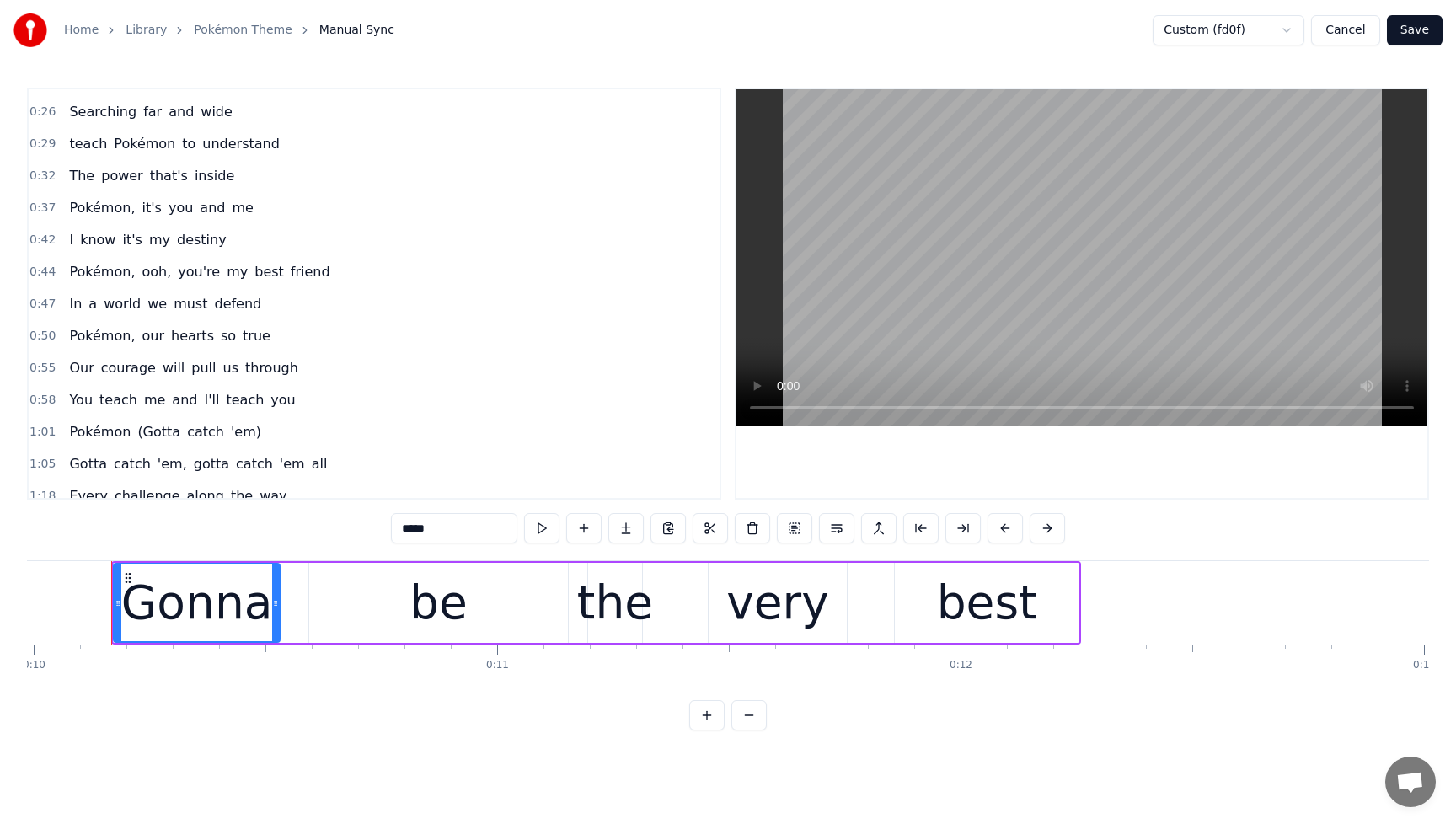
scroll to position [248, 0]
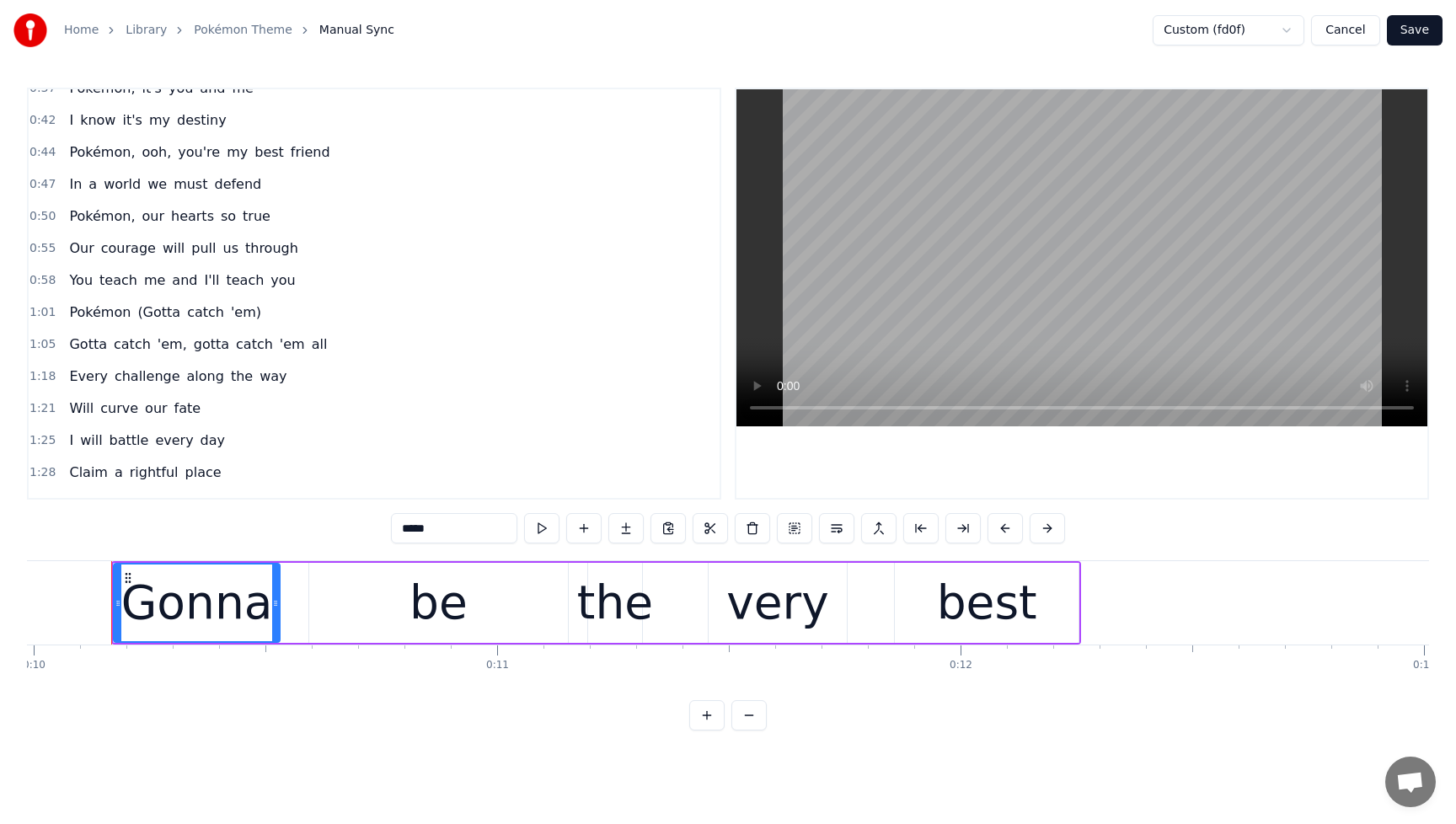
click at [143, 315] on span "(Gotta" at bounding box center [159, 312] width 47 height 19
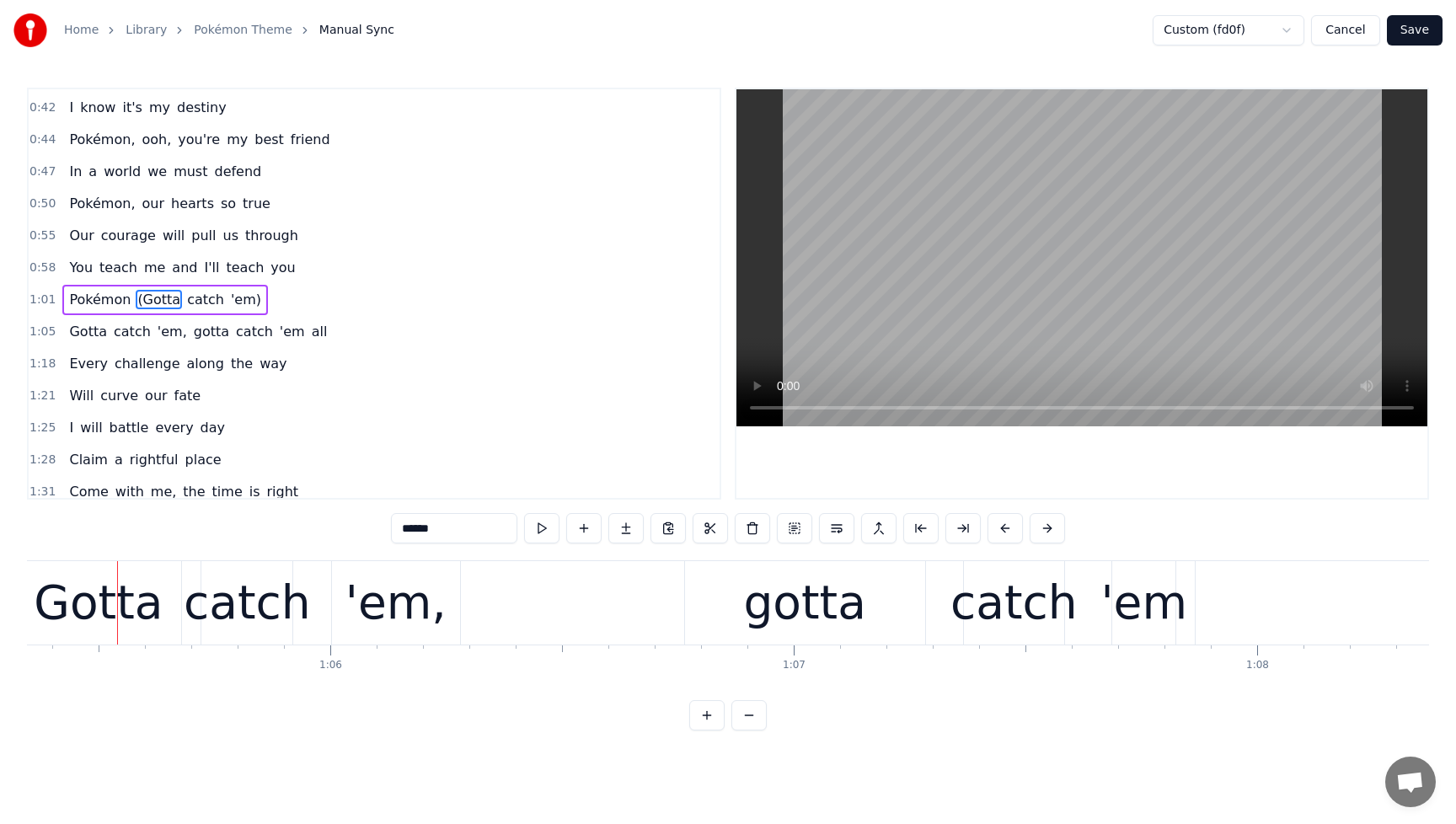
scroll to position [0, 30287]
click at [144, 303] on span "(Gotta" at bounding box center [159, 300] width 47 height 19
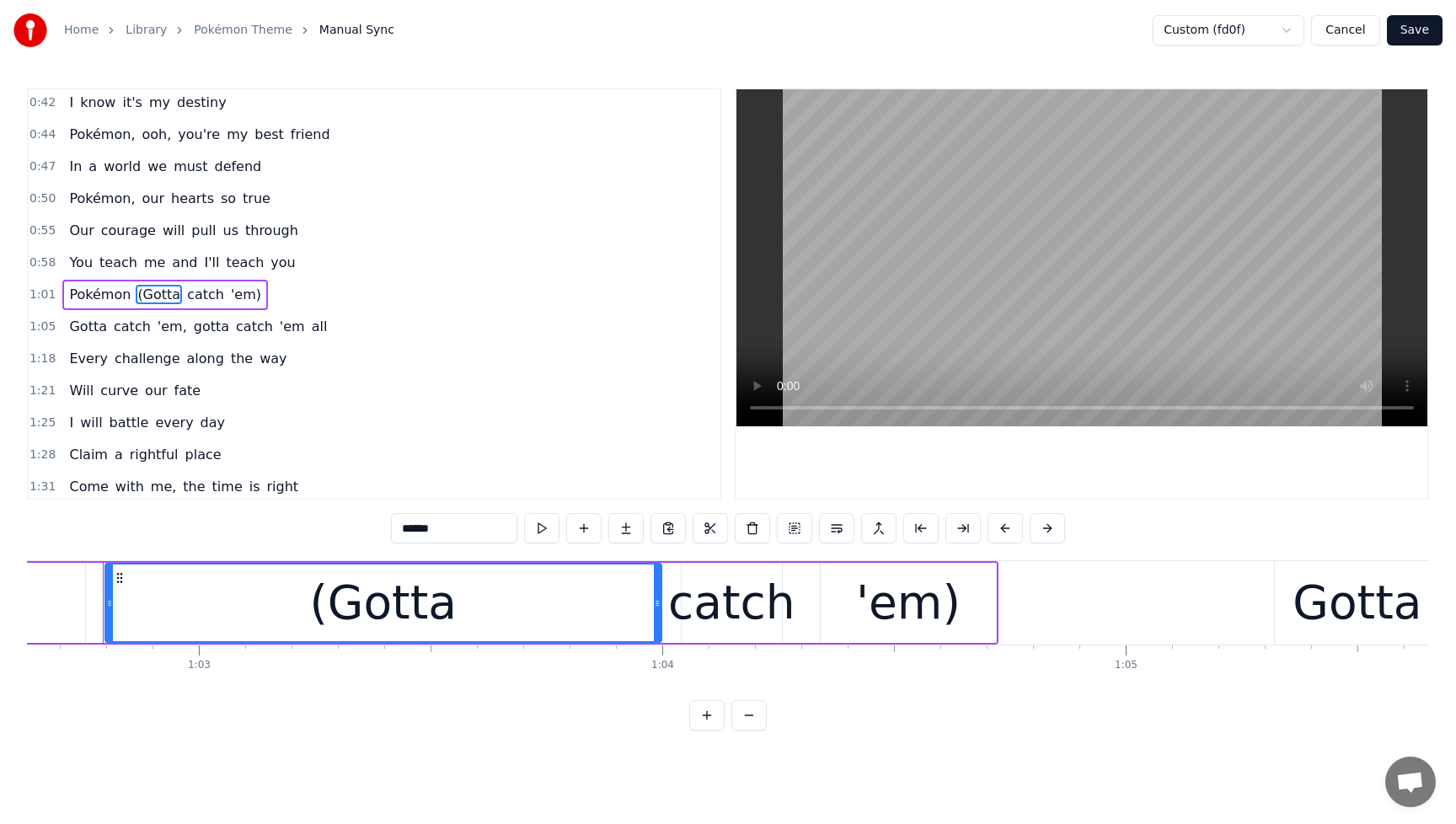
scroll to position [0, 29013]
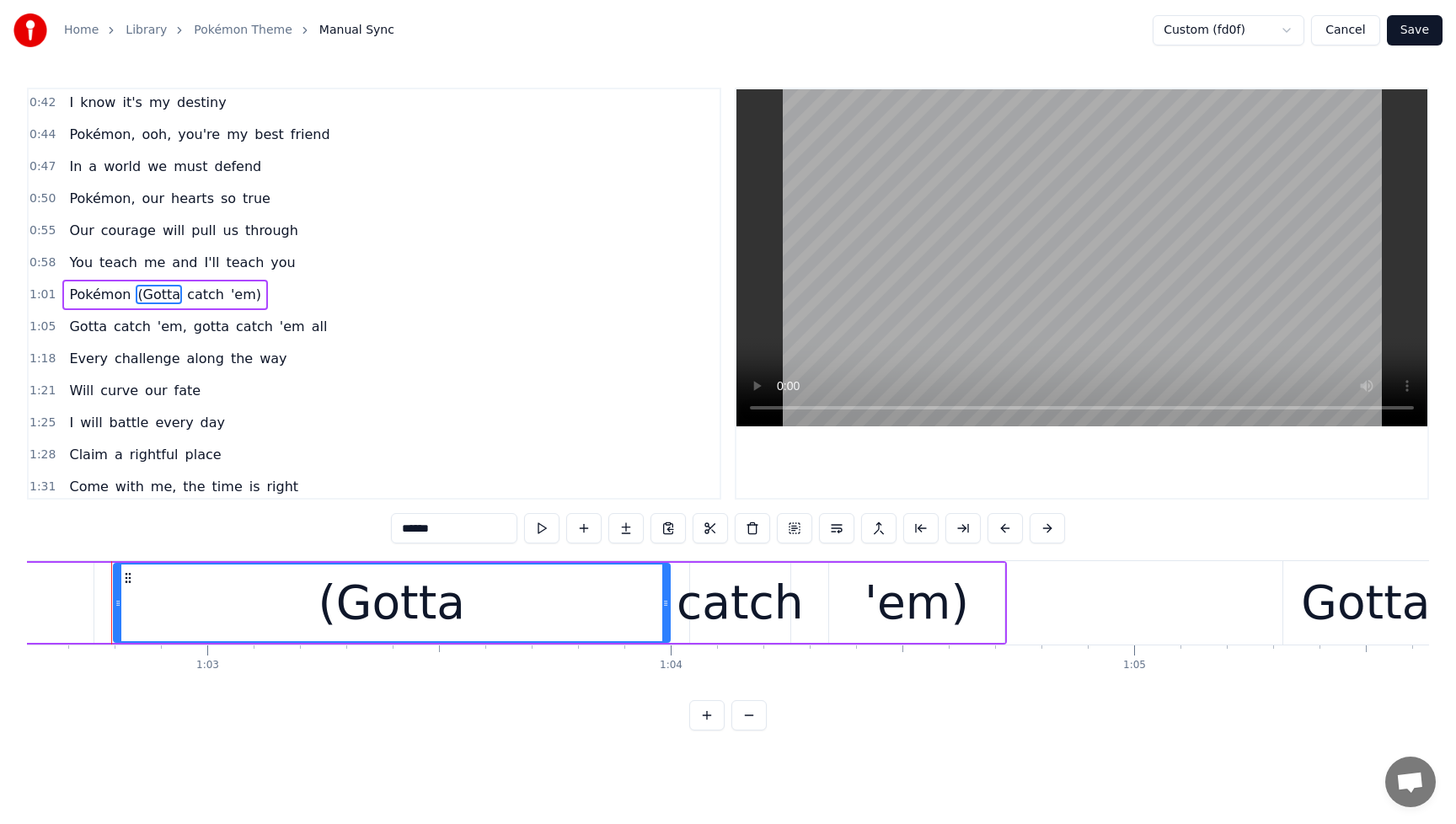
click at [465, 620] on div "(Gotta" at bounding box center [392, 603] width 554 height 77
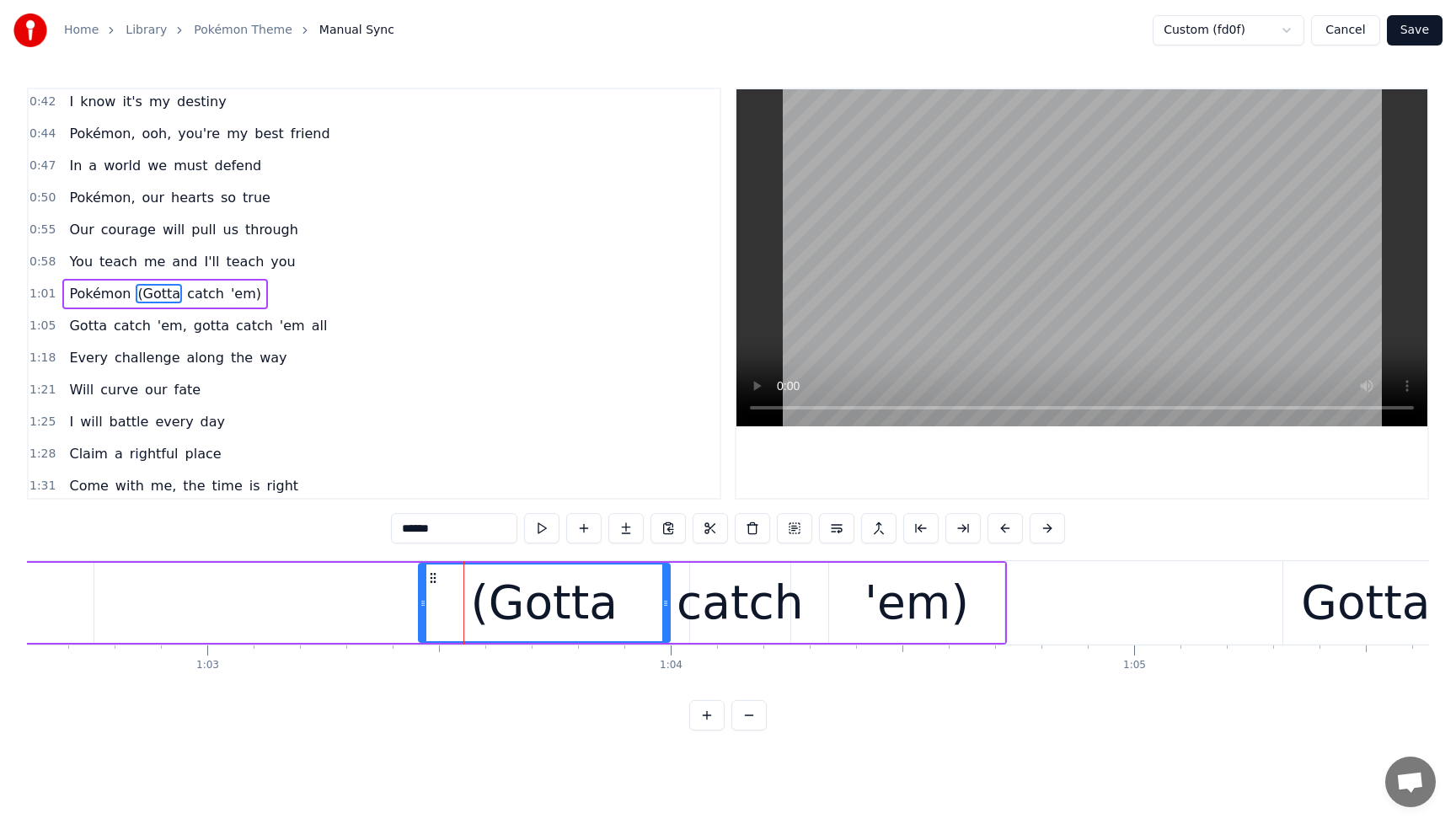
drag, startPoint x: 115, startPoint y: 605, endPoint x: 420, endPoint y: 620, distance: 305.4
click at [420, 620] on div at bounding box center [423, 603] width 7 height 77
click at [91, 294] on span "Pokémon" at bounding box center [100, 294] width 65 height 19
type input "*******"
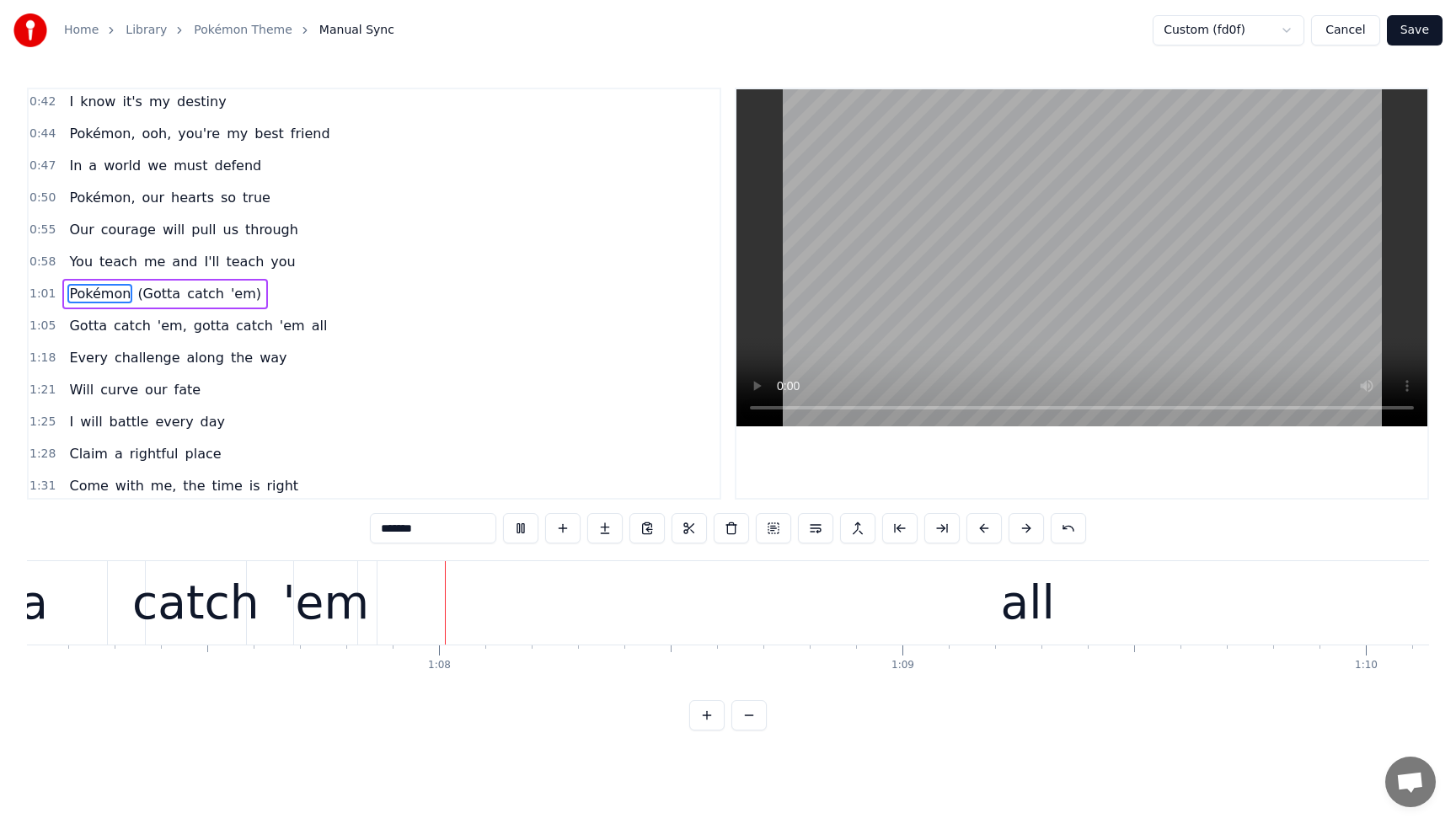
scroll to position [0, 31105]
click at [519, 530] on button at bounding box center [521, 528] width 36 height 30
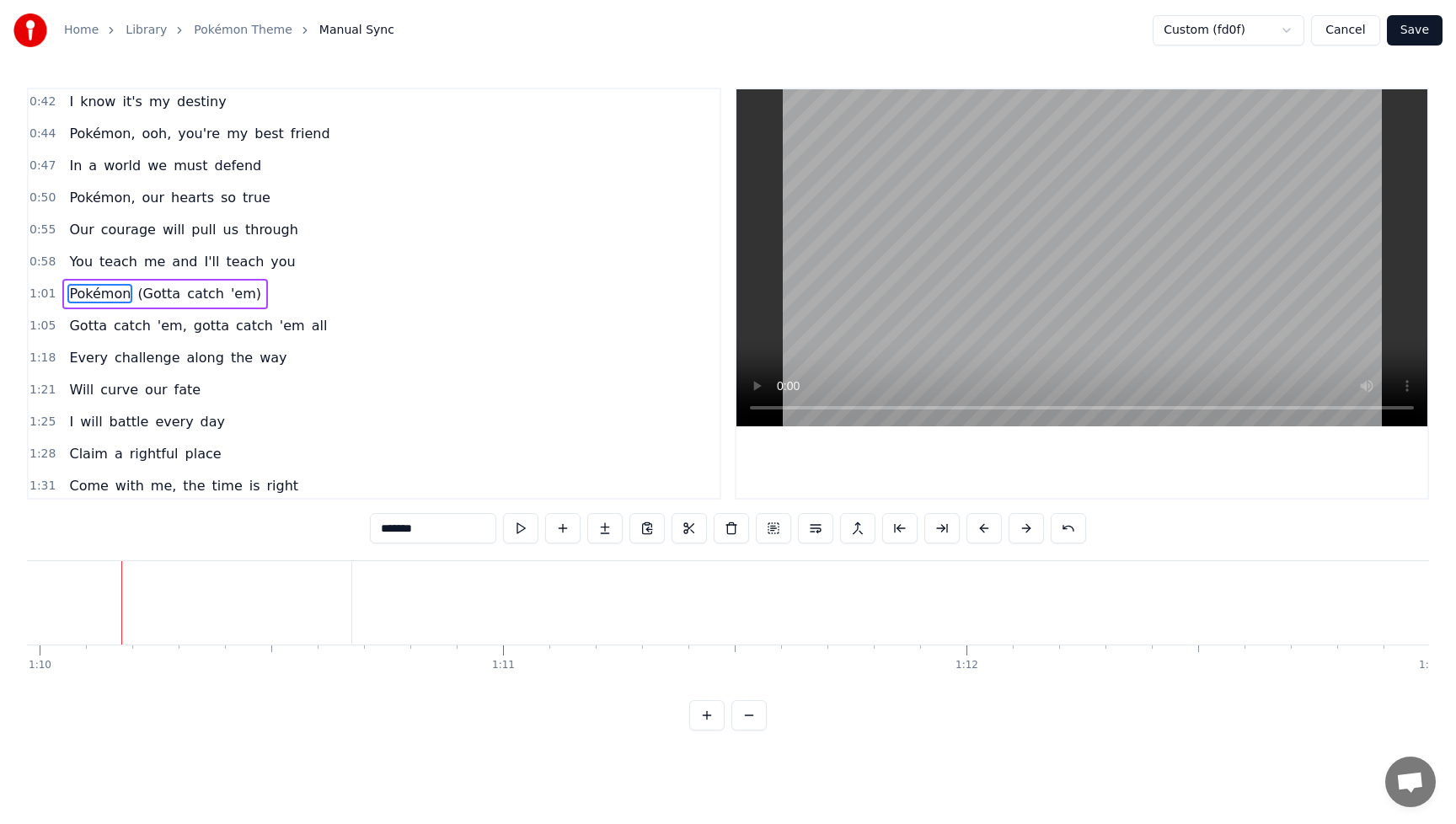
scroll to position [0, 32435]
click at [1422, 38] on button "Save" at bounding box center [1414, 30] width 55 height 30
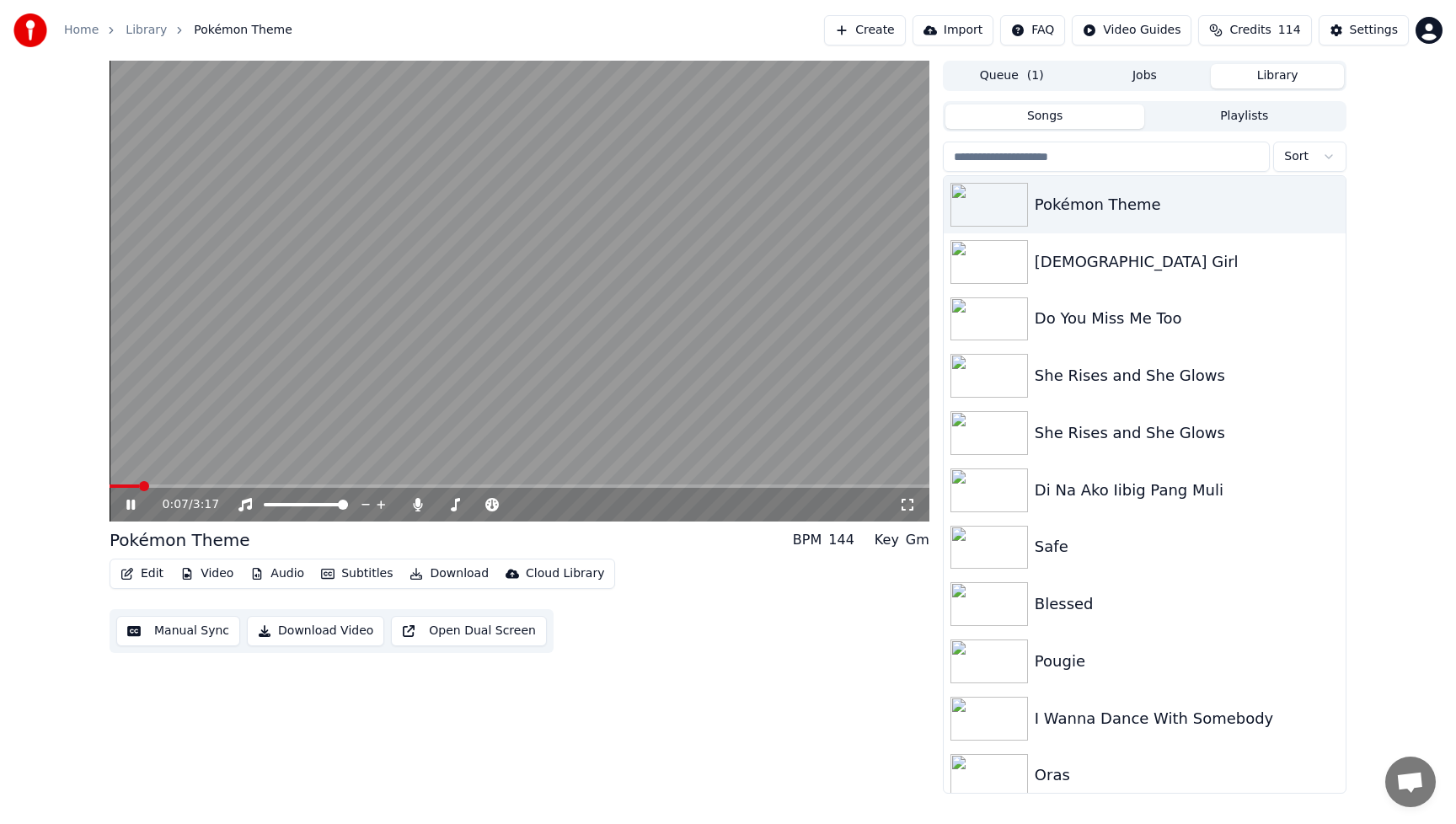
click at [216, 578] on button "Video" at bounding box center [206, 574] width 67 height 23
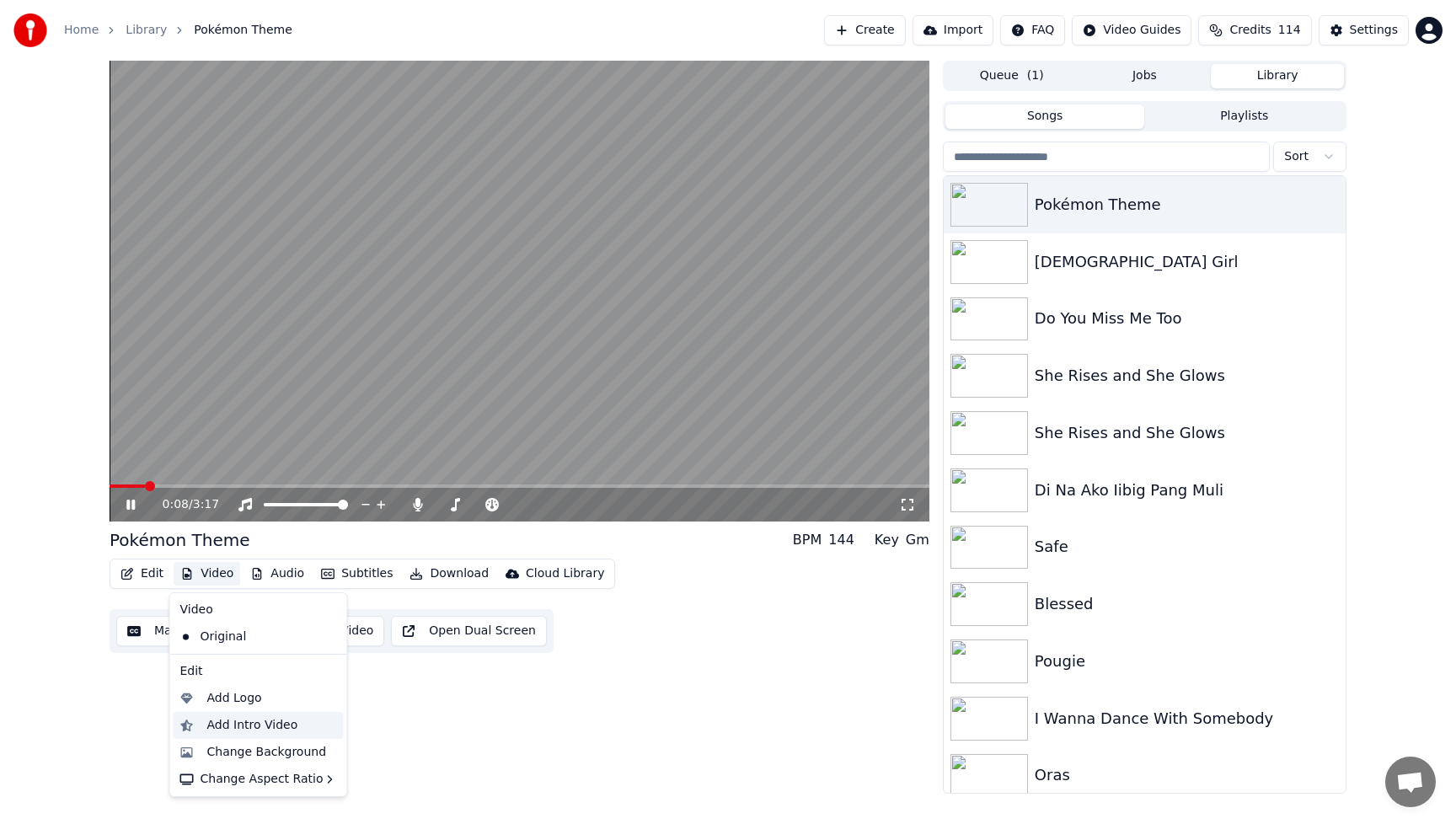
click at [249, 725] on div "Add Intro Video" at bounding box center [252, 725] width 91 height 16
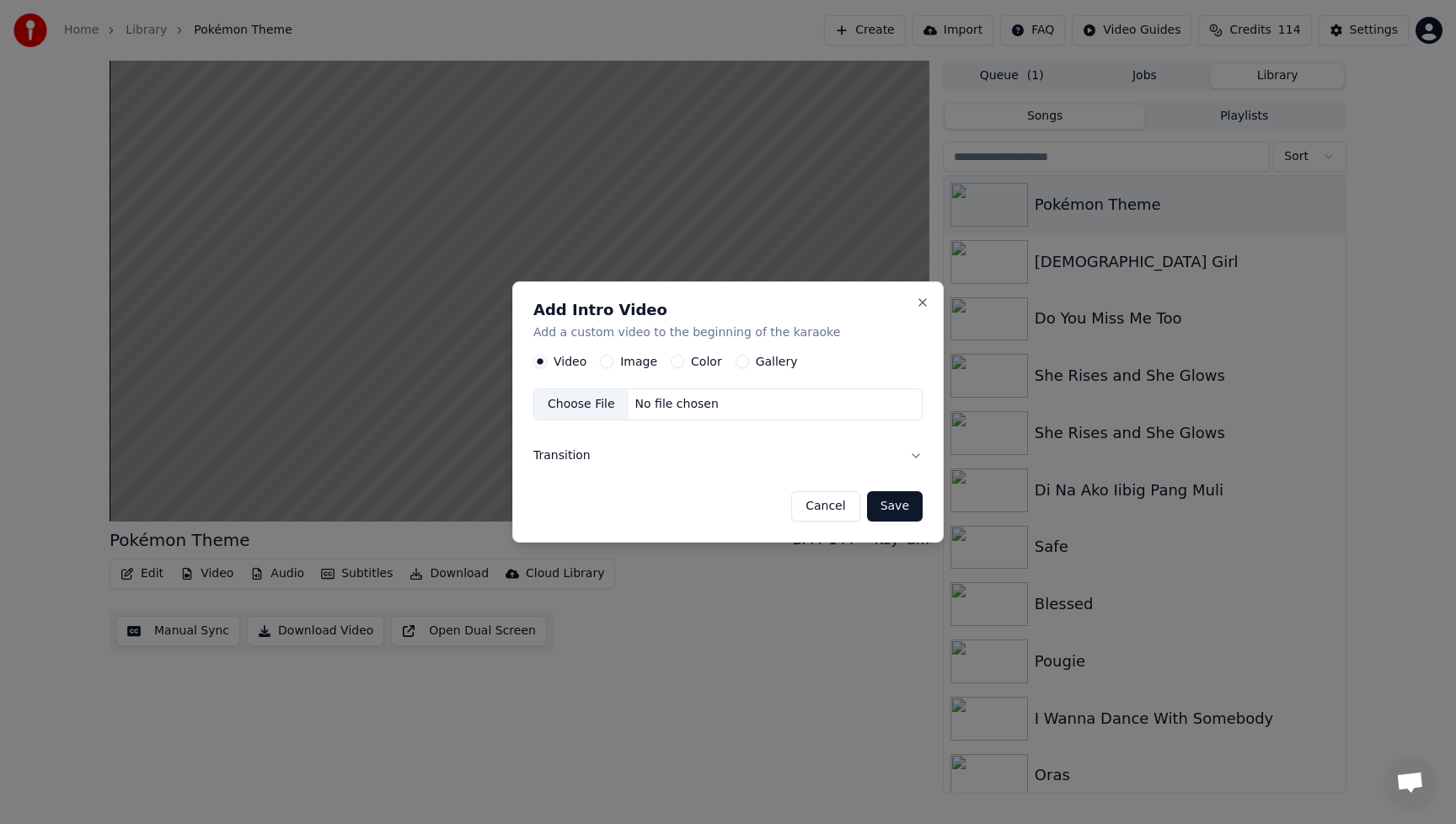
click at [607, 364] on button "Image" at bounding box center [607, 362] width 14 height 14
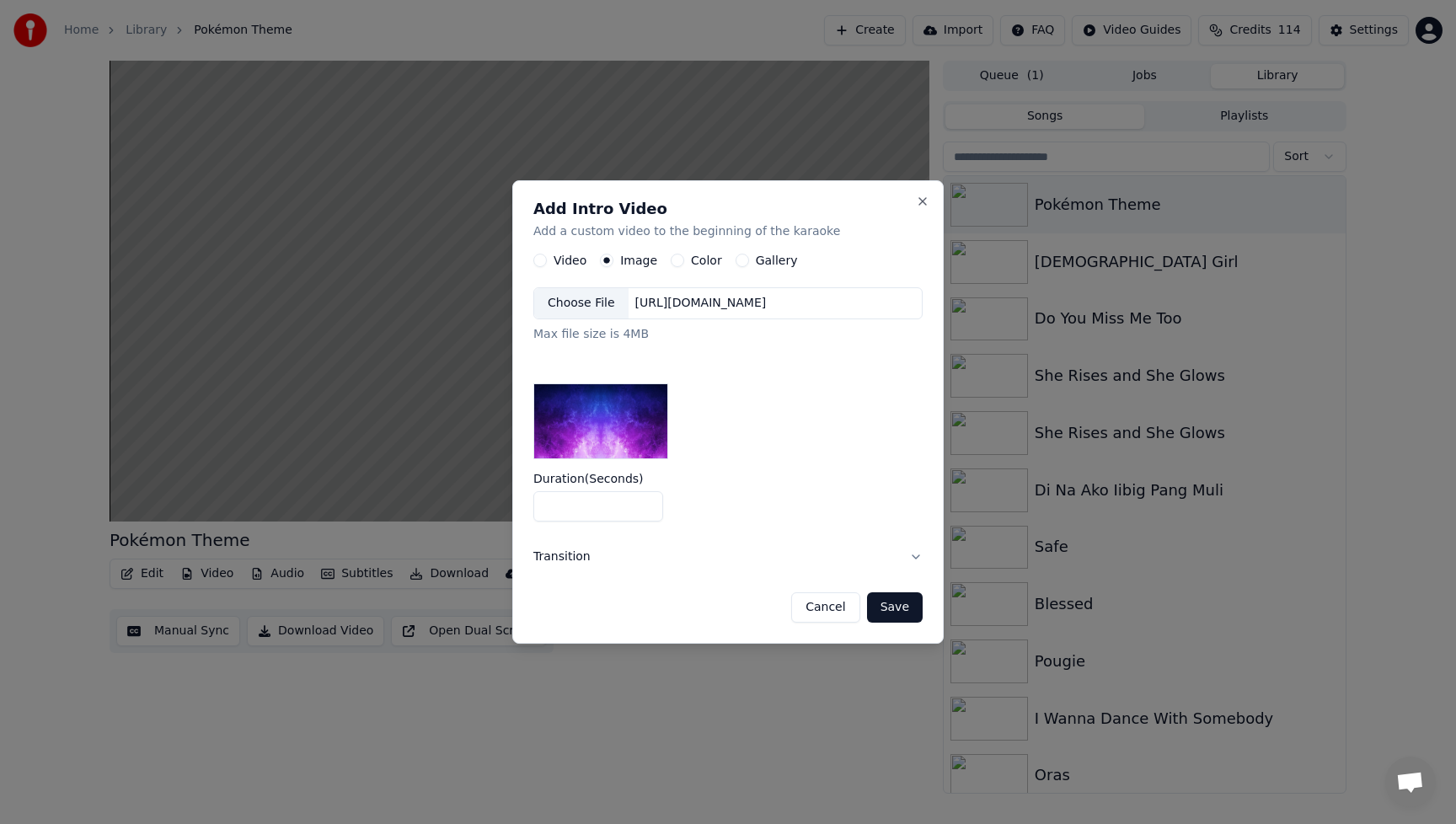
click at [585, 291] on div "Choose File" at bounding box center [581, 303] width 94 height 30
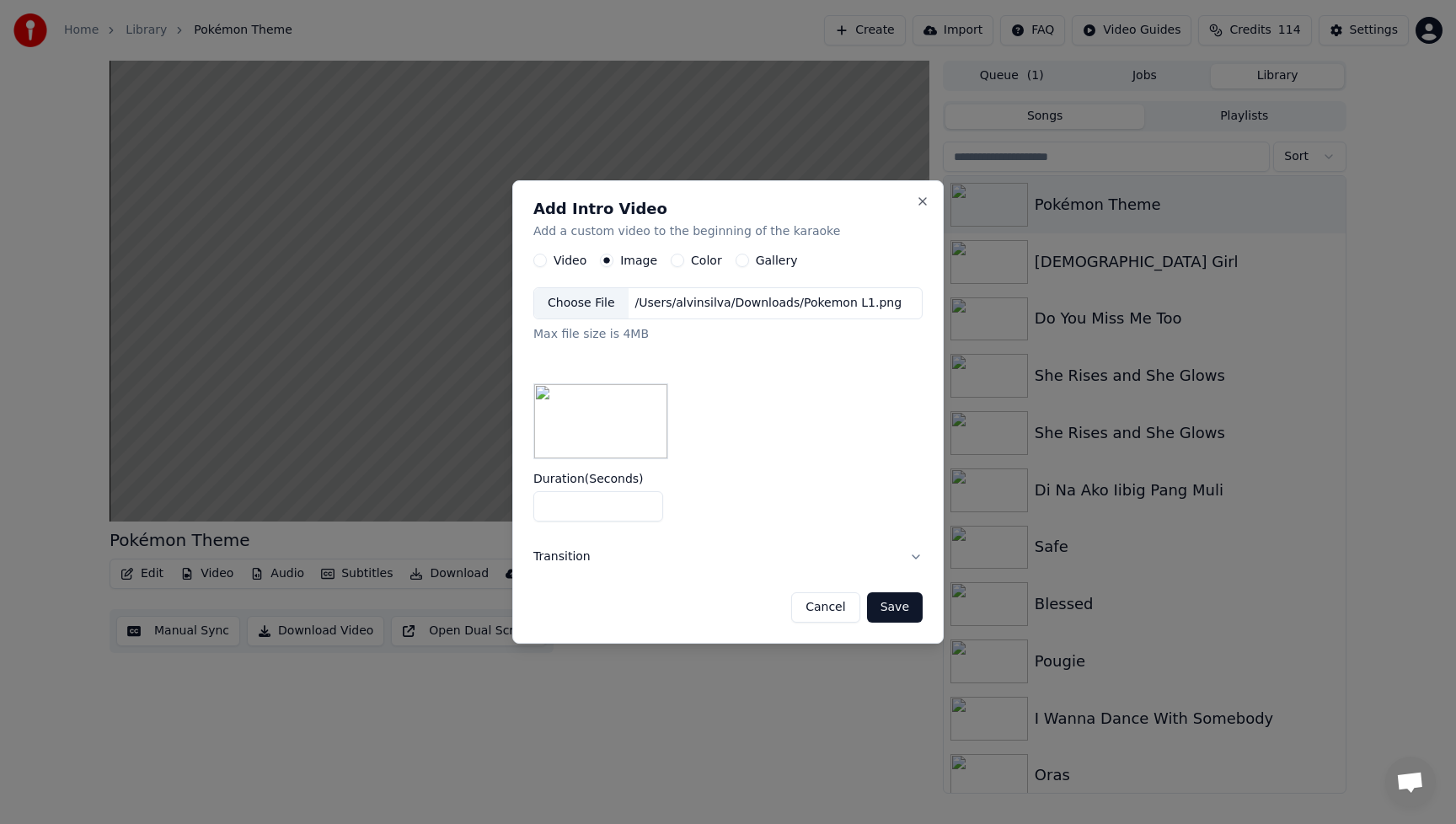
click at [896, 604] on button "Save" at bounding box center [895, 607] width 55 height 30
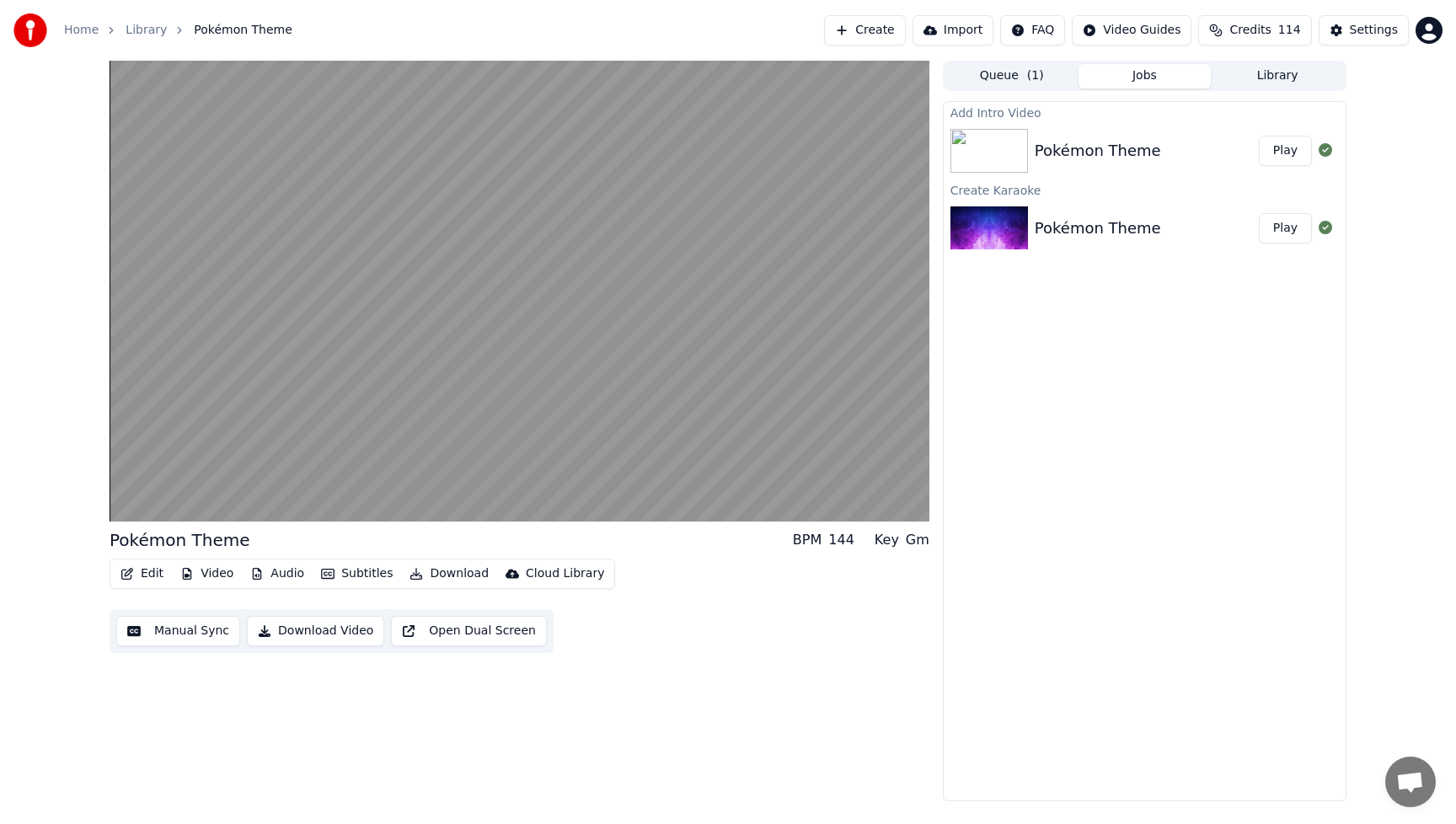
click at [1283, 158] on button "Play" at bounding box center [1285, 151] width 53 height 30
click at [1283, 152] on button "Play" at bounding box center [1285, 151] width 53 height 30
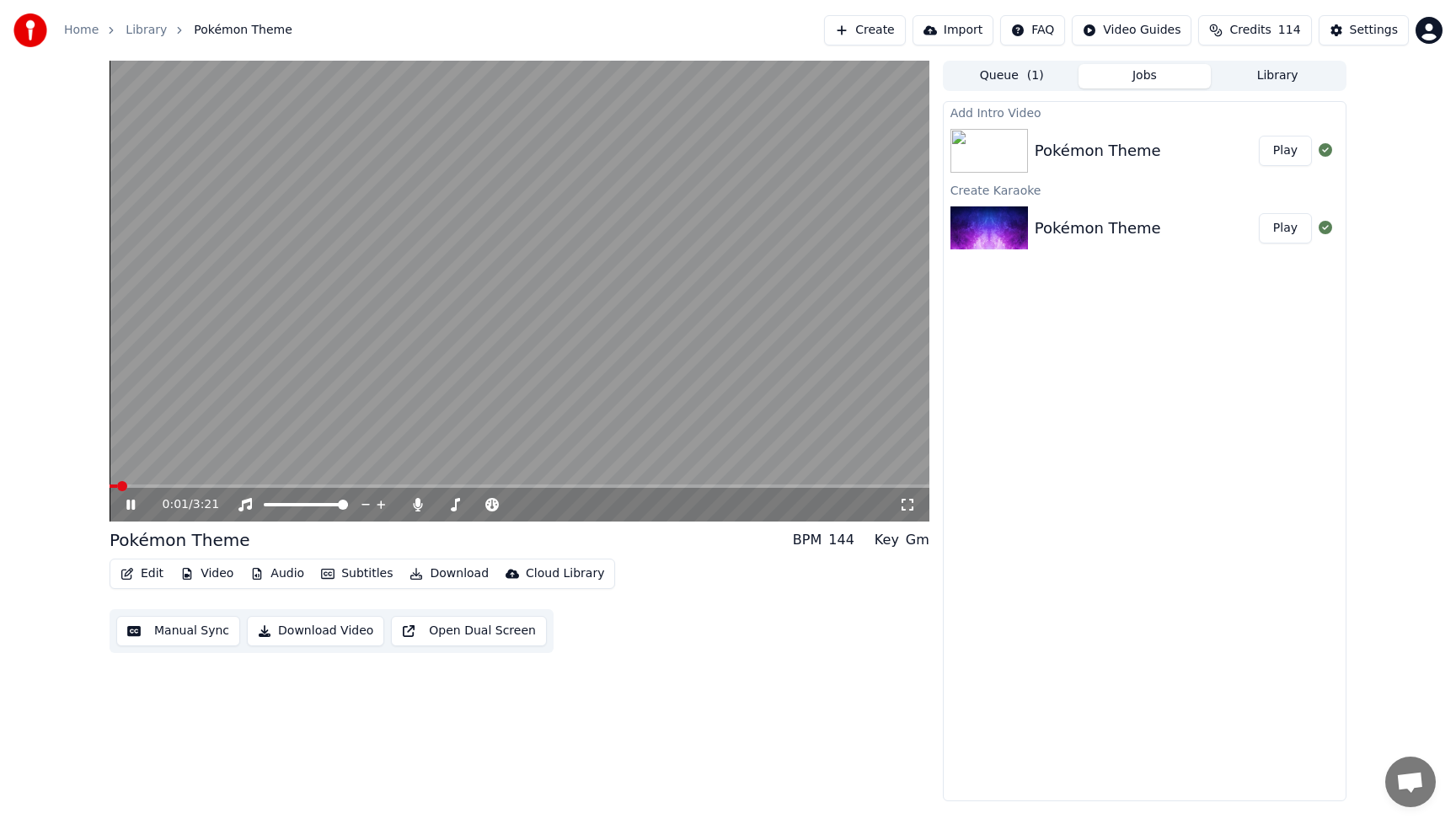
click at [348, 634] on button "Download Video" at bounding box center [315, 631] width 138 height 30
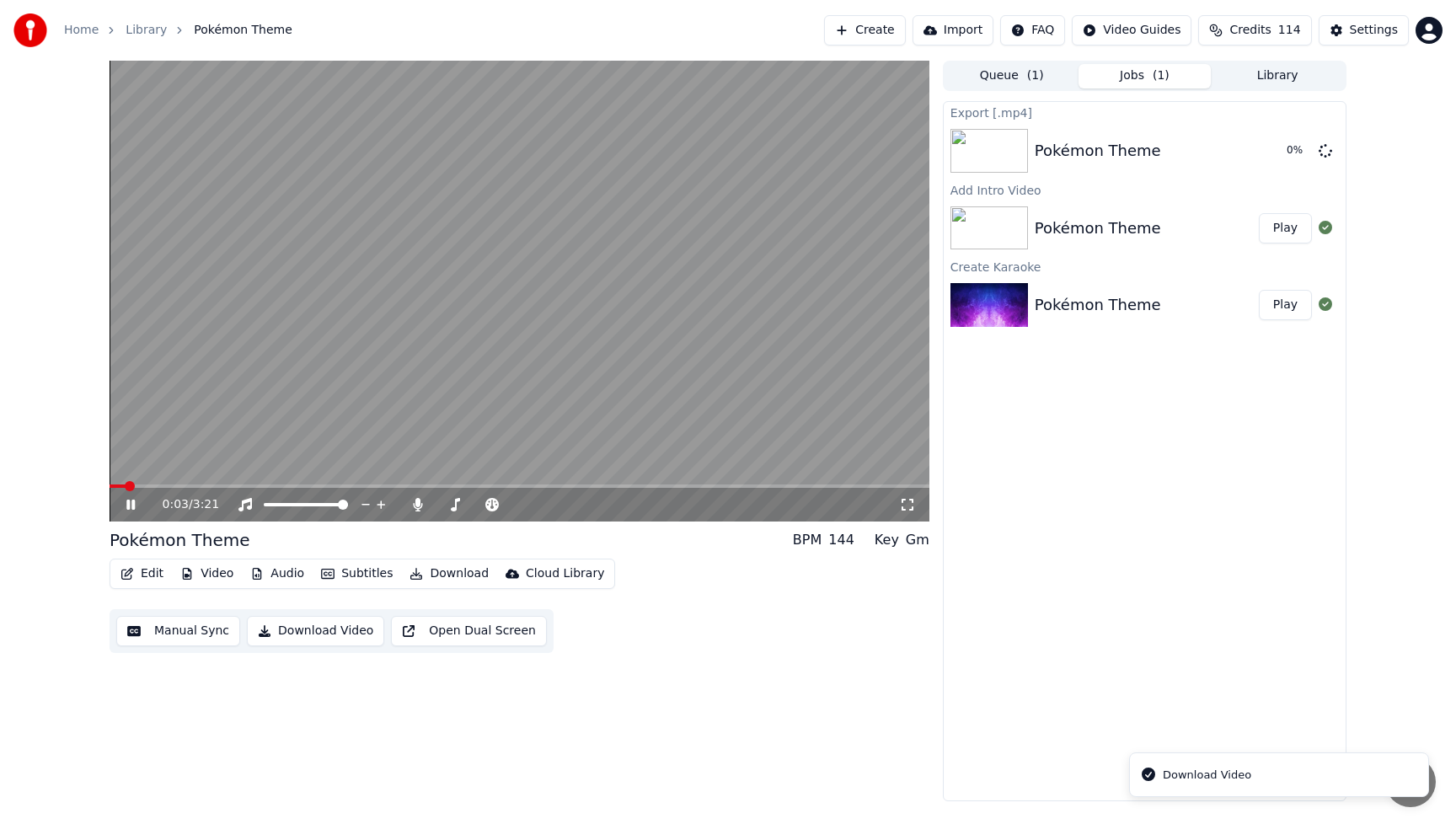
click at [135, 501] on icon at bounding box center [143, 505] width 40 height 14
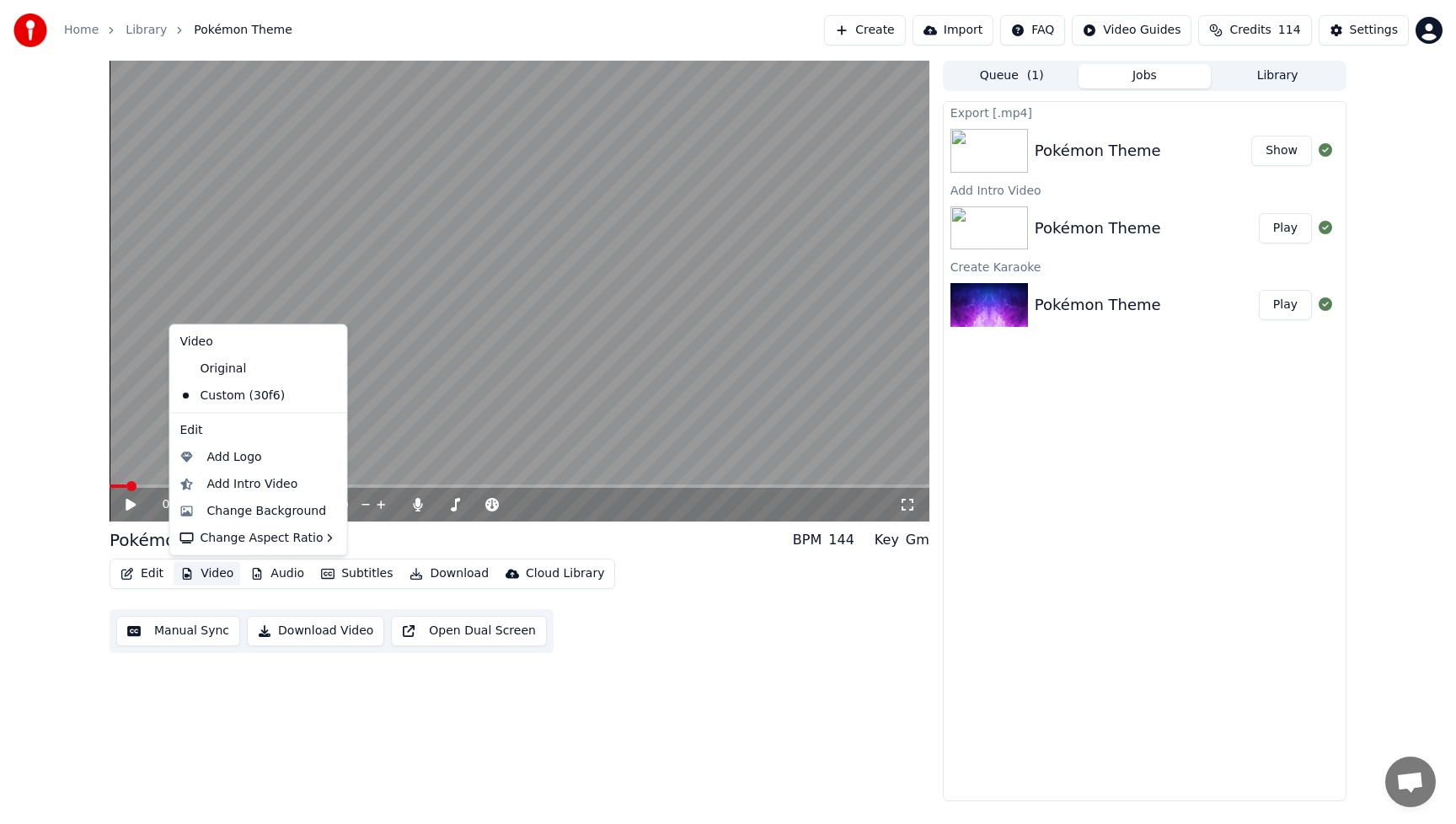
click at [220, 573] on button "Video" at bounding box center [206, 574] width 67 height 23
click at [238, 514] on div "Change Background" at bounding box center [267, 510] width 120 height 16
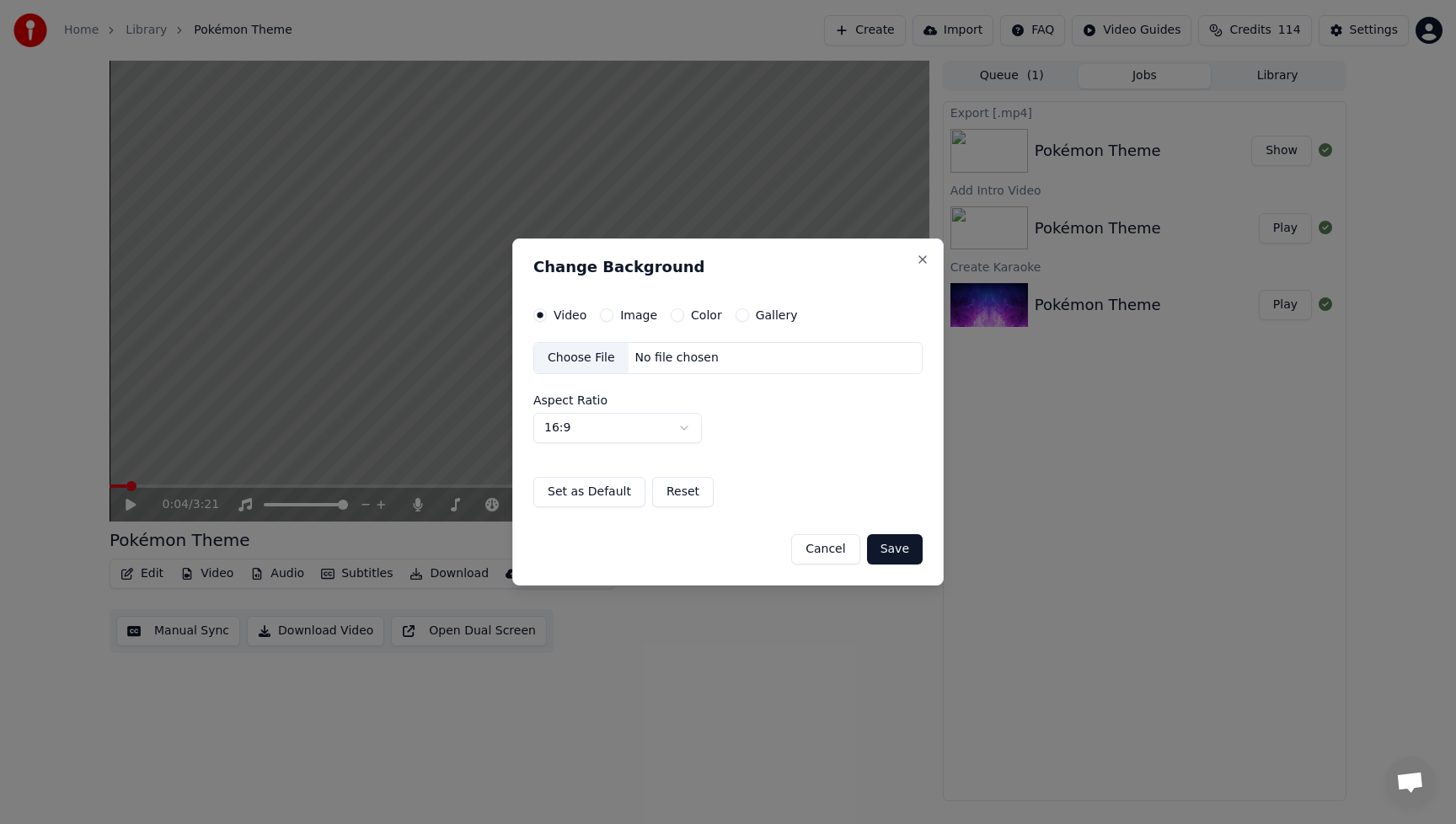
click at [598, 357] on div "Choose File" at bounding box center [581, 358] width 94 height 30
click at [903, 560] on button "Save" at bounding box center [895, 549] width 55 height 30
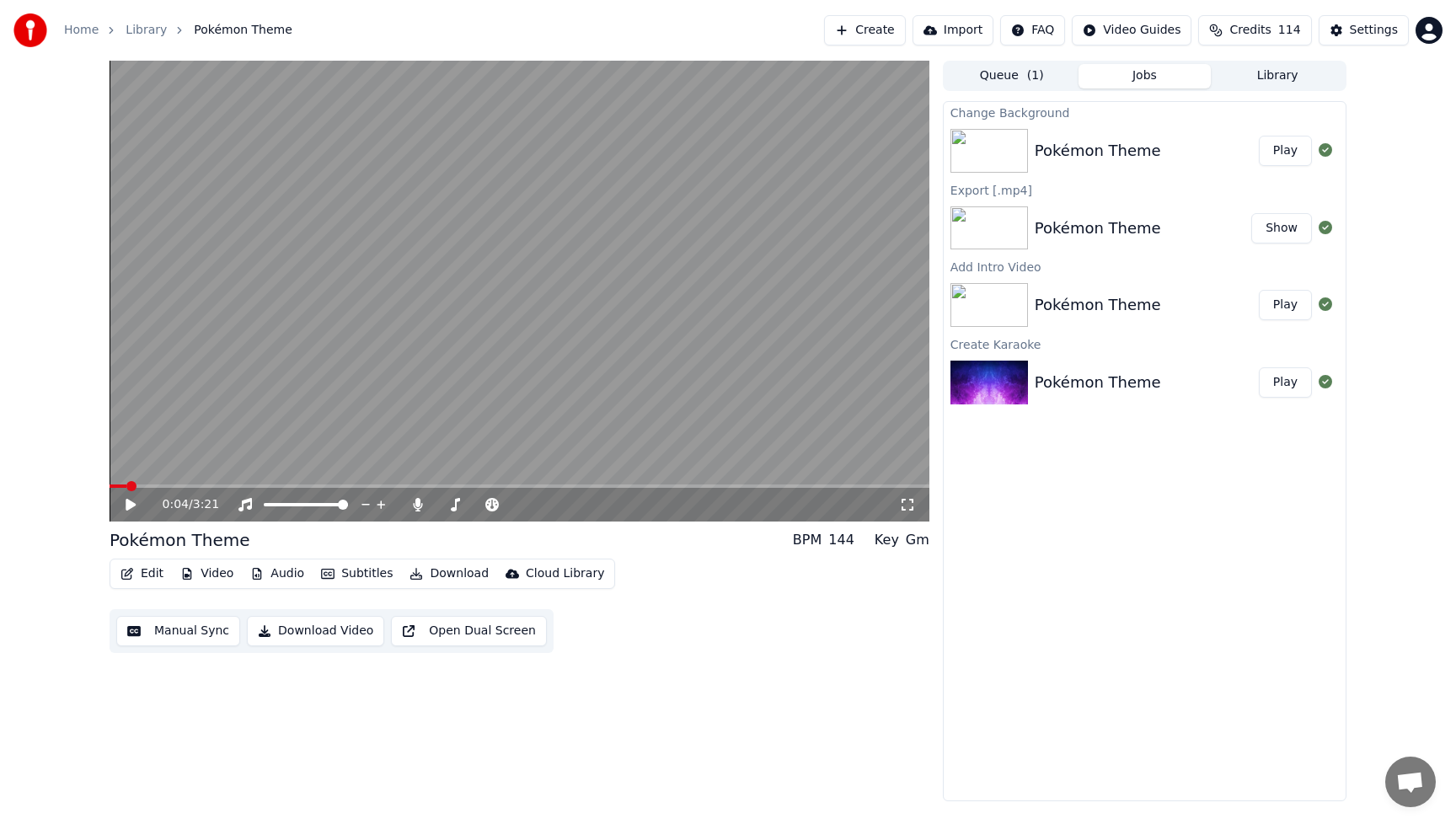
click at [1280, 152] on button "Play" at bounding box center [1285, 151] width 53 height 30
click at [131, 506] on icon at bounding box center [143, 505] width 40 height 14
click at [206, 574] on button "Video" at bounding box center [206, 574] width 67 height 23
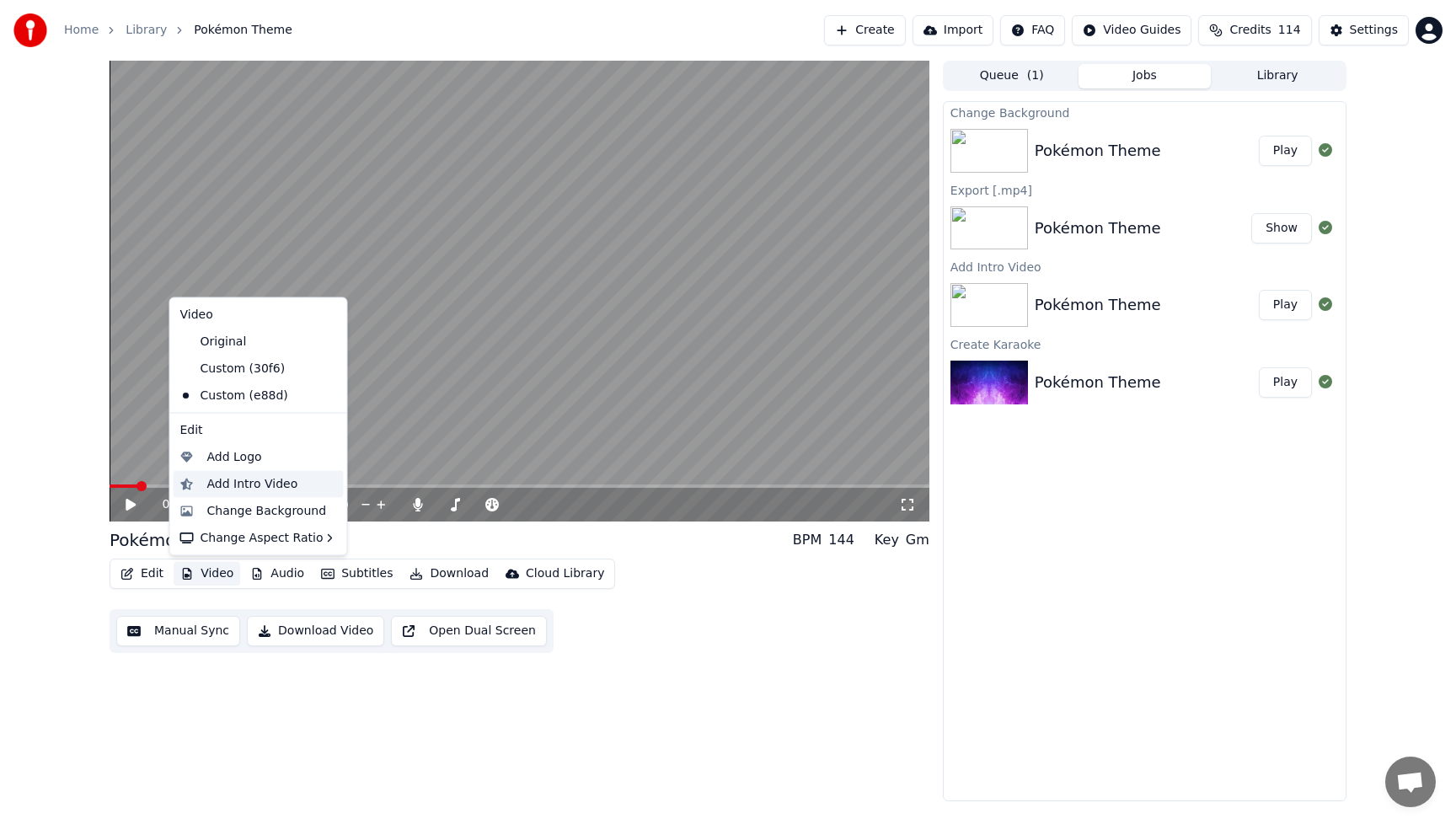
click at [238, 488] on div "Add Intro Video" at bounding box center [252, 483] width 91 height 16
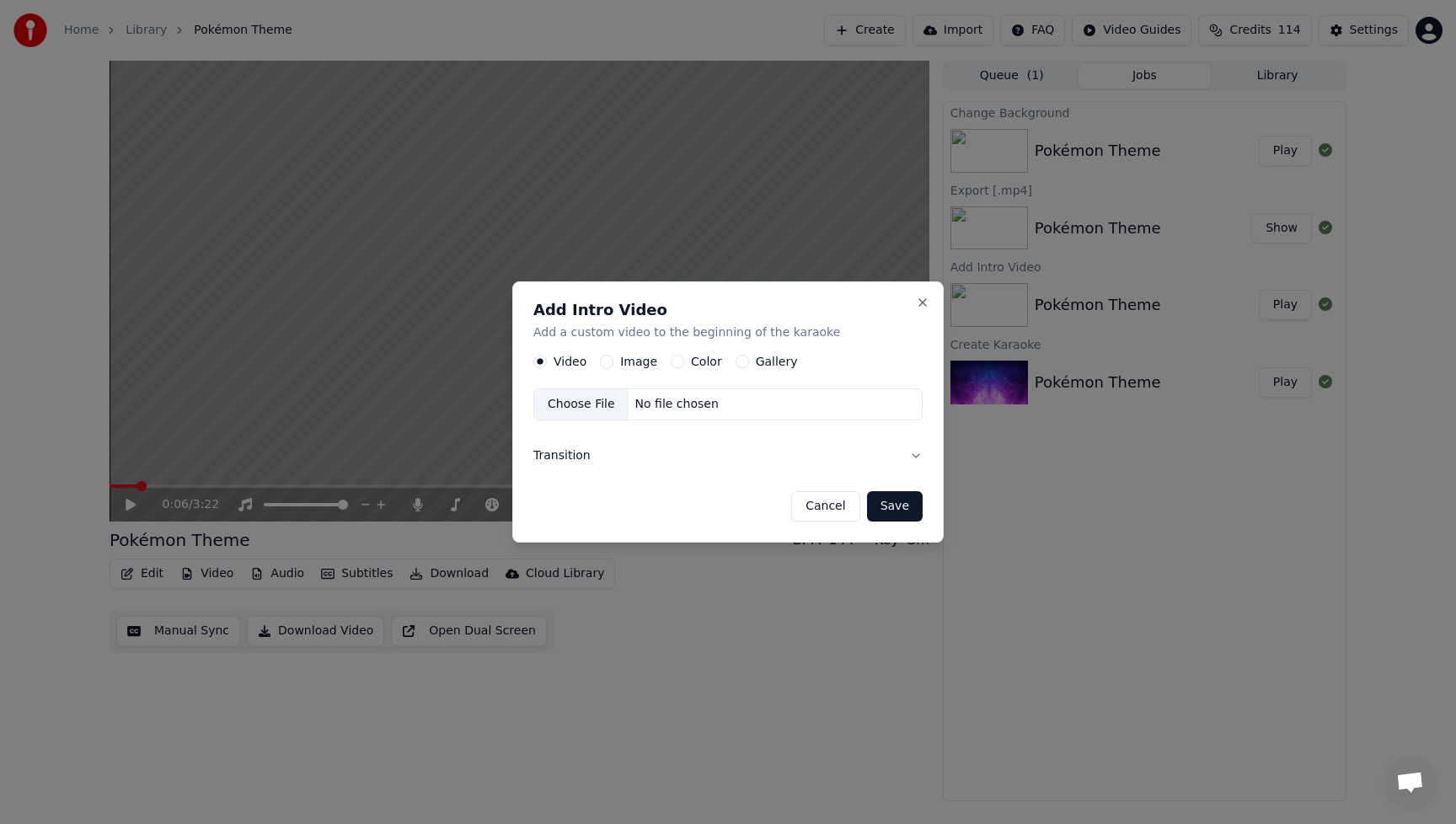
click at [603, 360] on button "Image" at bounding box center [607, 362] width 14 height 14
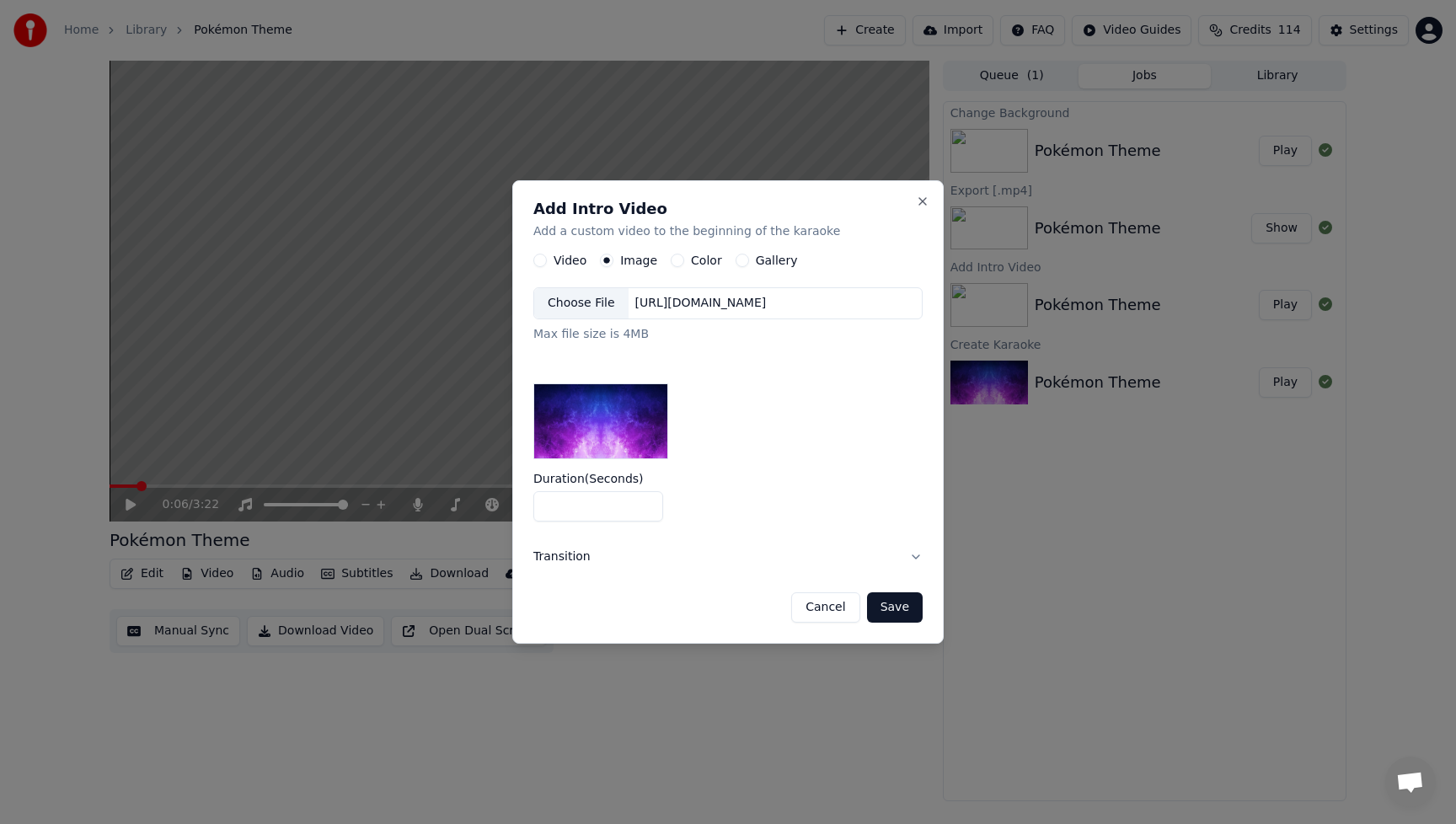
click at [607, 308] on div "Choose File" at bounding box center [581, 303] width 94 height 30
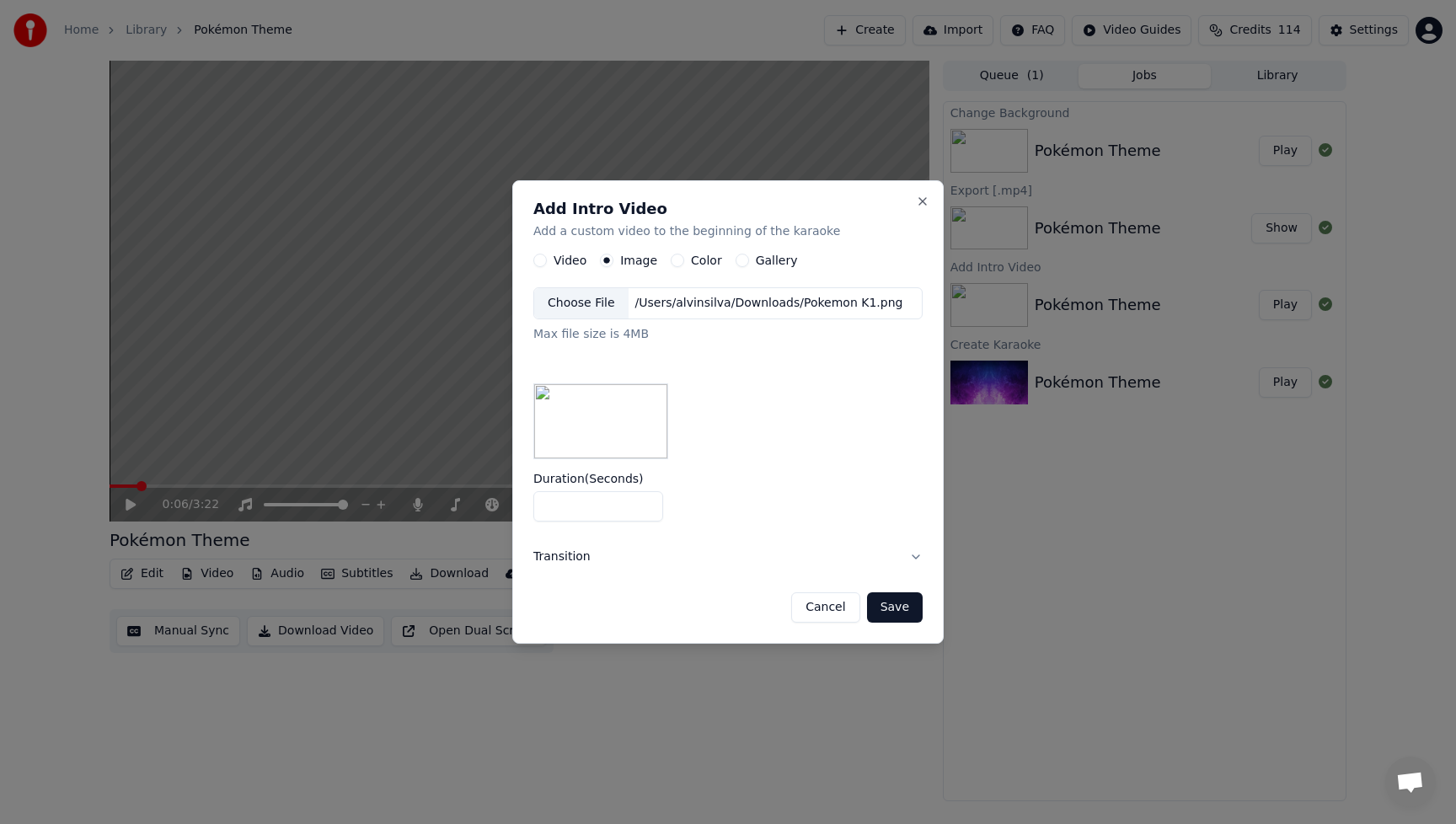
click at [905, 609] on button "Save" at bounding box center [895, 607] width 55 height 30
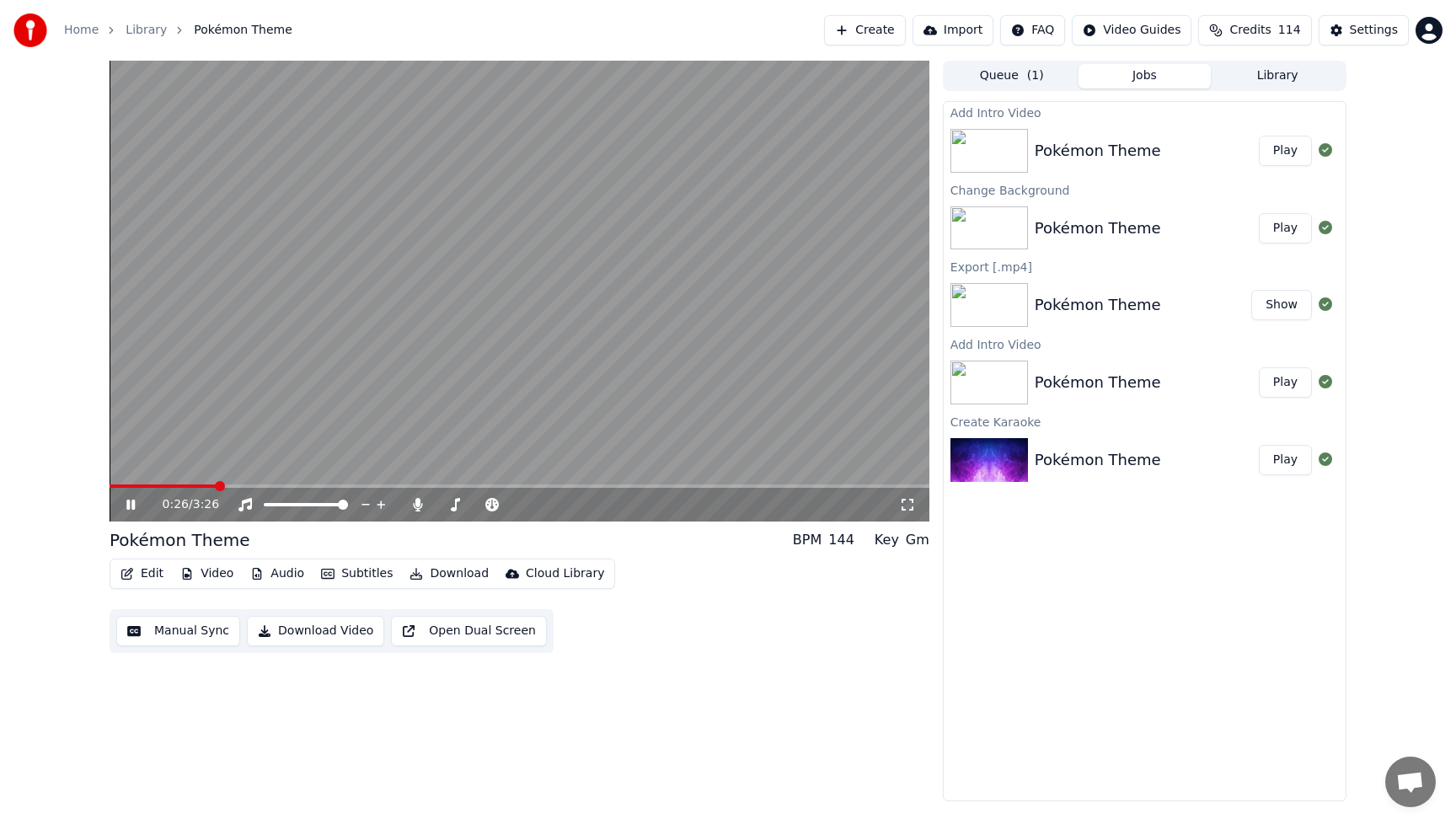
click at [126, 509] on icon at bounding box center [143, 505] width 40 height 14
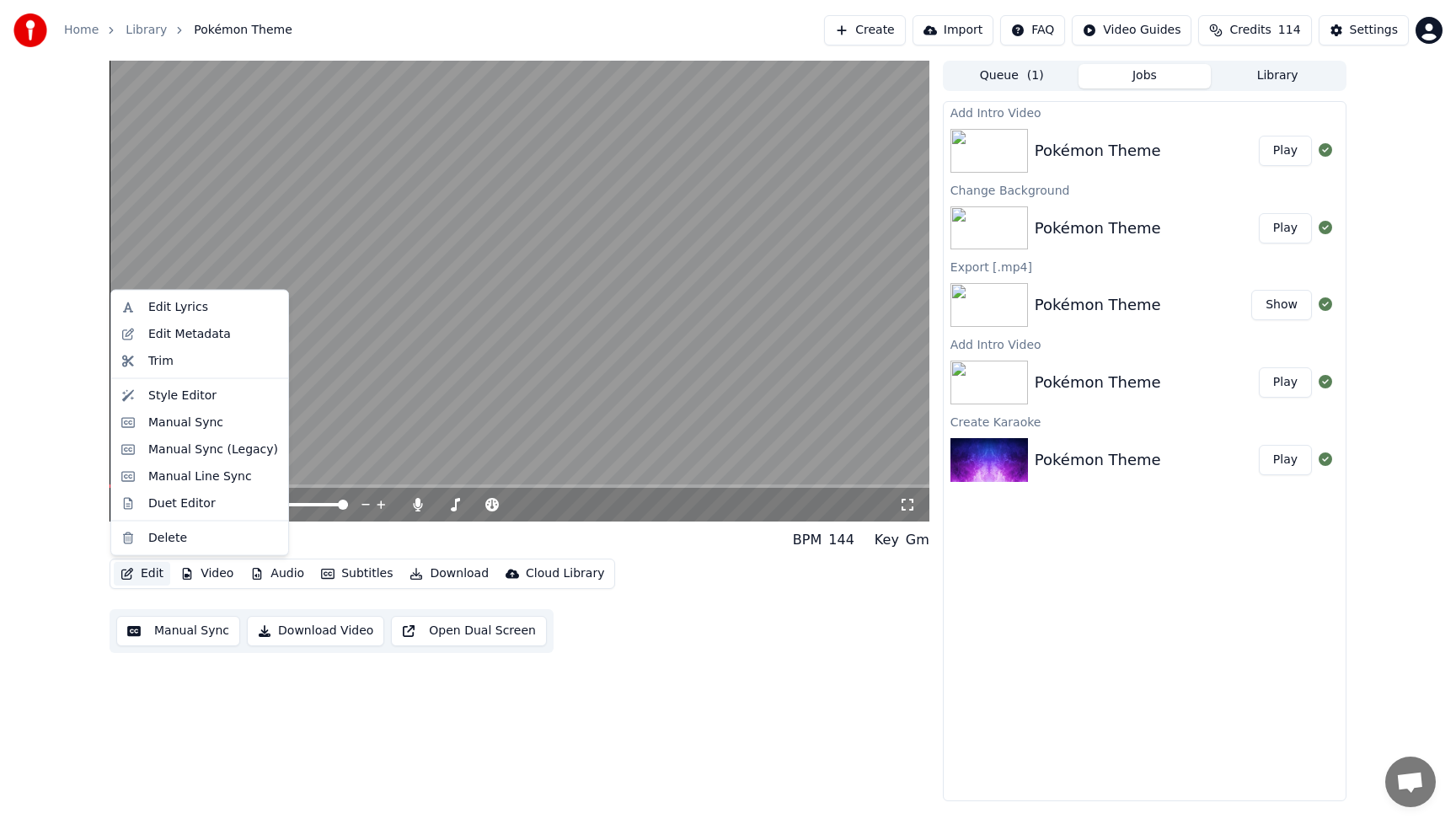
click at [154, 573] on button "Edit" at bounding box center [141, 574] width 56 height 23
click at [172, 390] on div "Style Editor" at bounding box center [182, 394] width 68 height 16
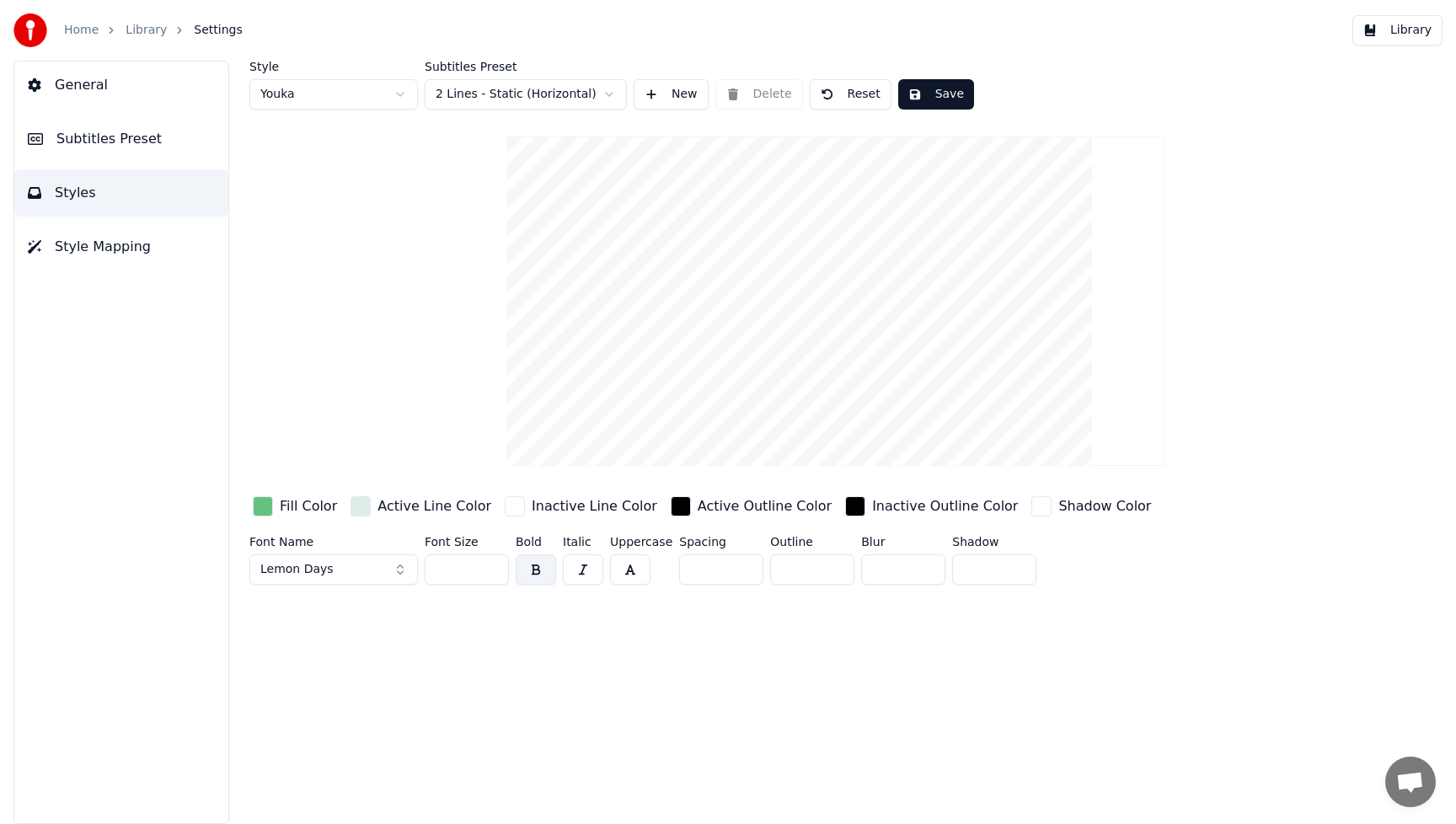
click at [262, 511] on div "button" at bounding box center [262, 506] width 20 height 20
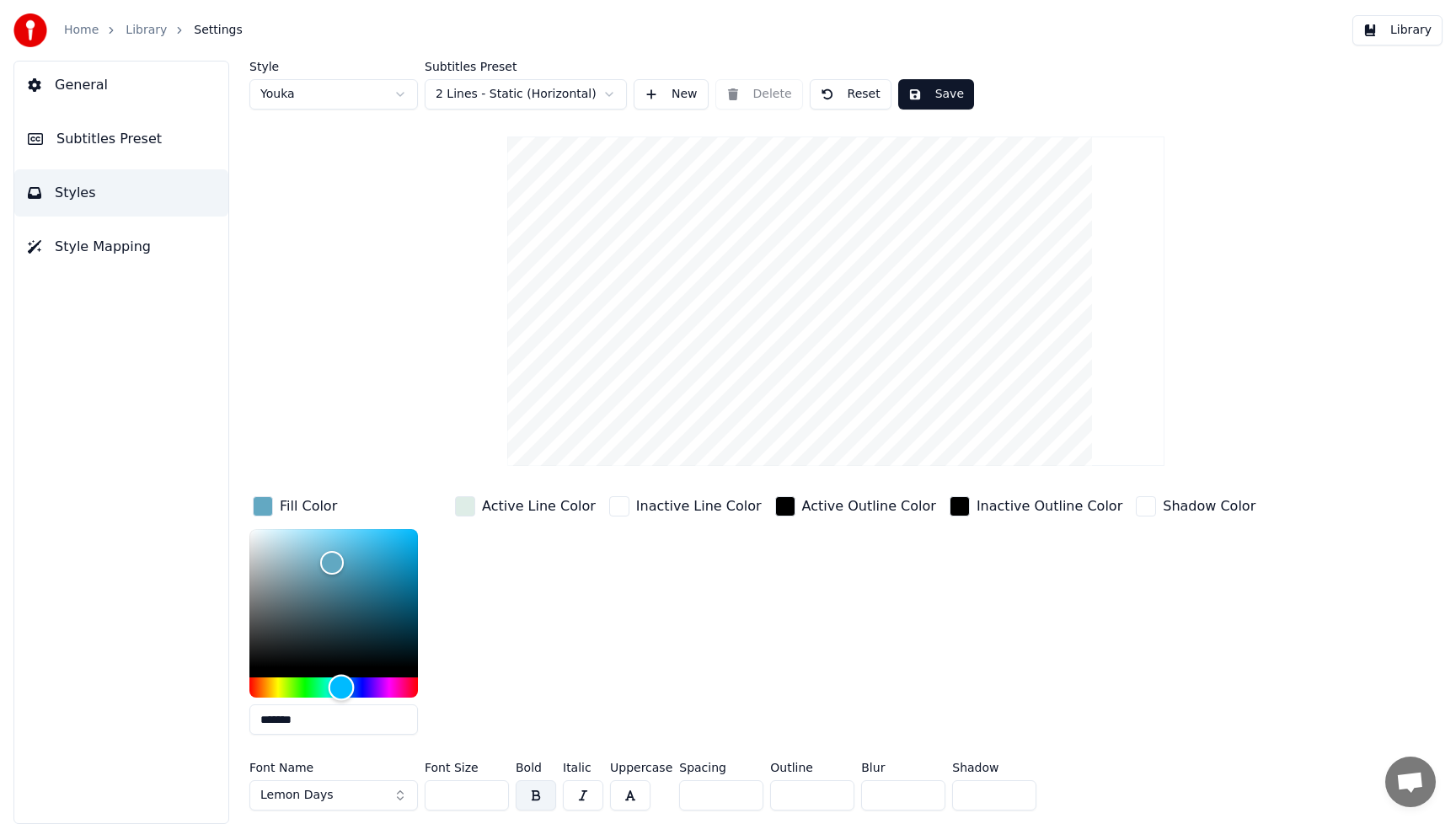
click at [341, 688] on div "Hue" at bounding box center [333, 687] width 169 height 20
type input "*******"
click at [345, 689] on div "Hue" at bounding box center [345, 688] width 26 height 26
click at [529, 672] on div "Active Line Color" at bounding box center [525, 620] width 147 height 256
click at [395, 796] on button "Lemon Days" at bounding box center [333, 795] width 169 height 30
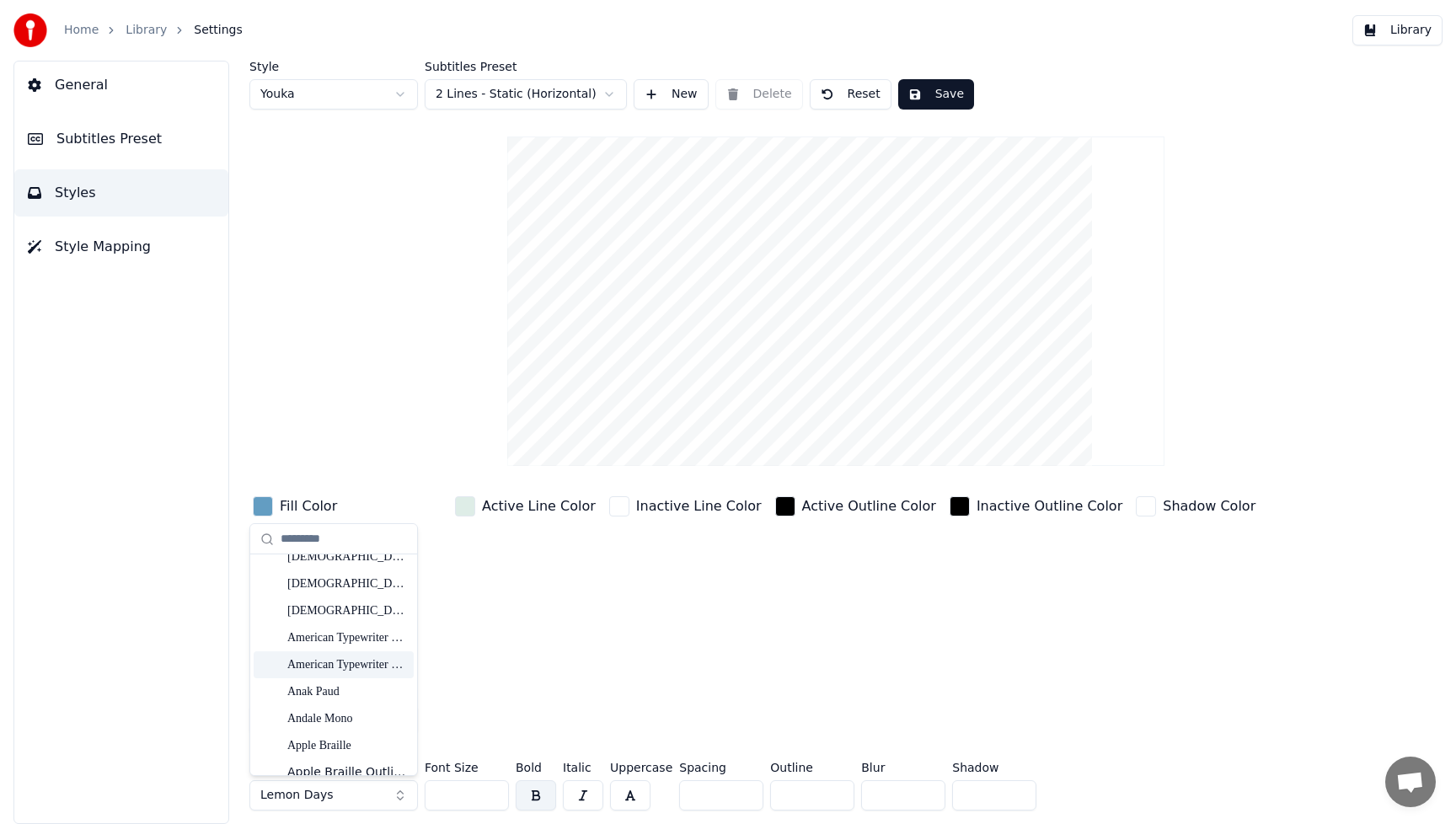
scroll to position [315, 0]
